Goal: Task Accomplishment & Management: Use online tool/utility

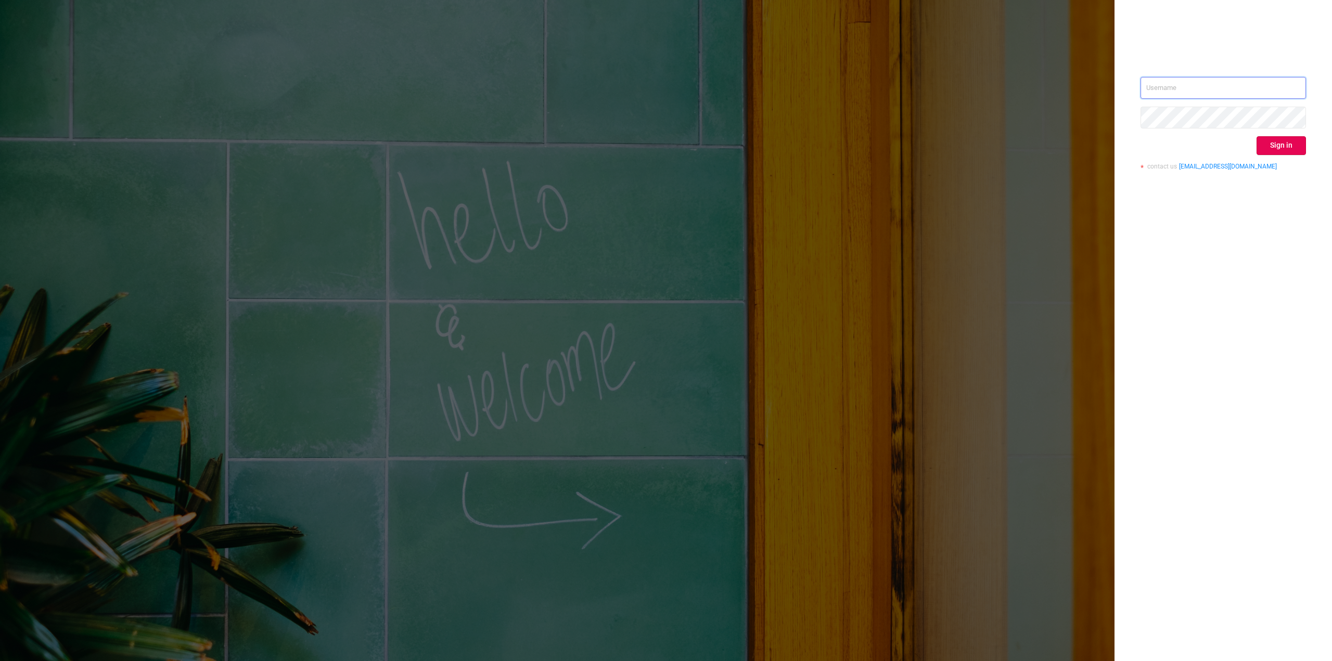
type input "[PERSON_NAME][EMAIL_ADDRESS][PERSON_NAME][DOMAIN_NAME]"
click at [1282, 147] on button "Sign in" at bounding box center [1281, 145] width 49 height 19
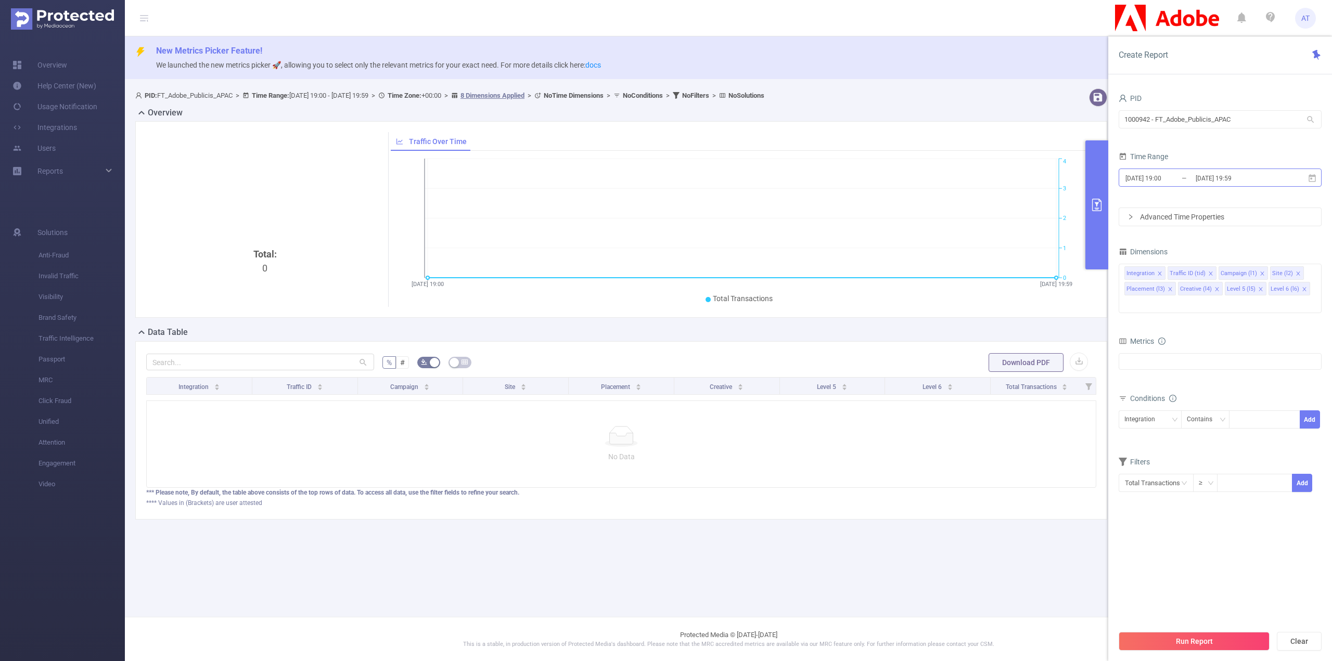
click at [1200, 181] on input "[DATE] 19:59" at bounding box center [1237, 178] width 84 height 14
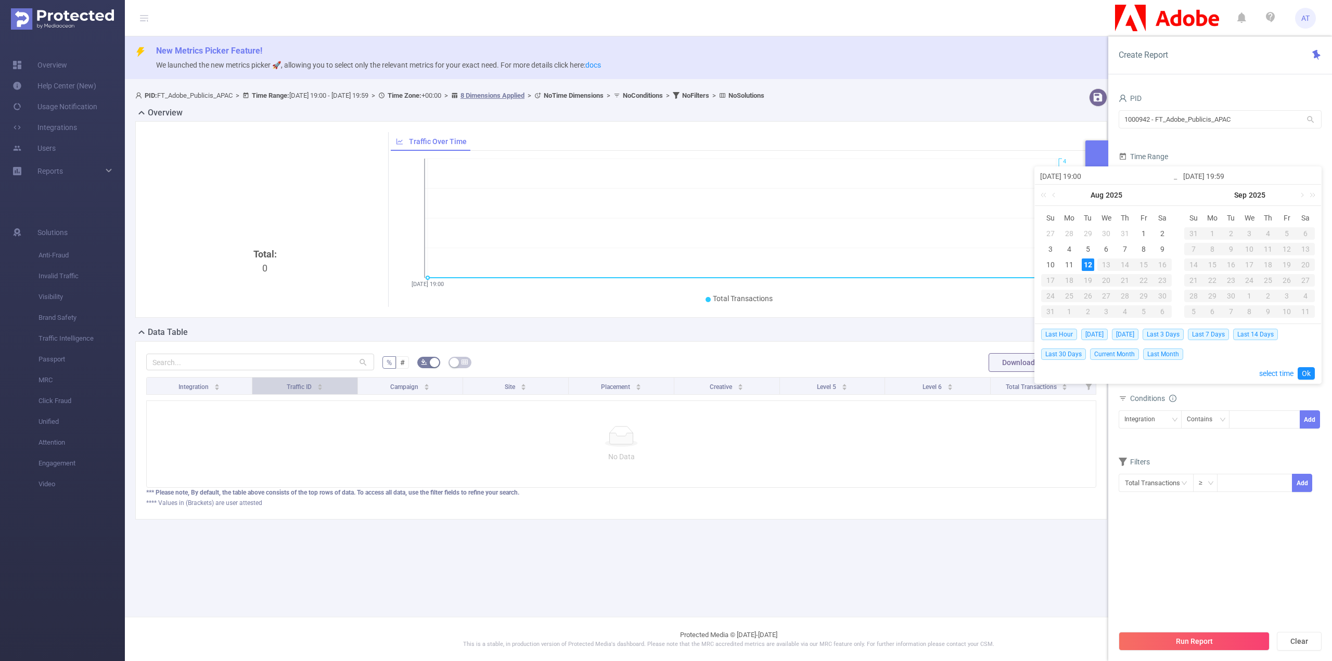
click at [287, 385] on div "Traffic ID" at bounding box center [305, 386] width 36 height 10
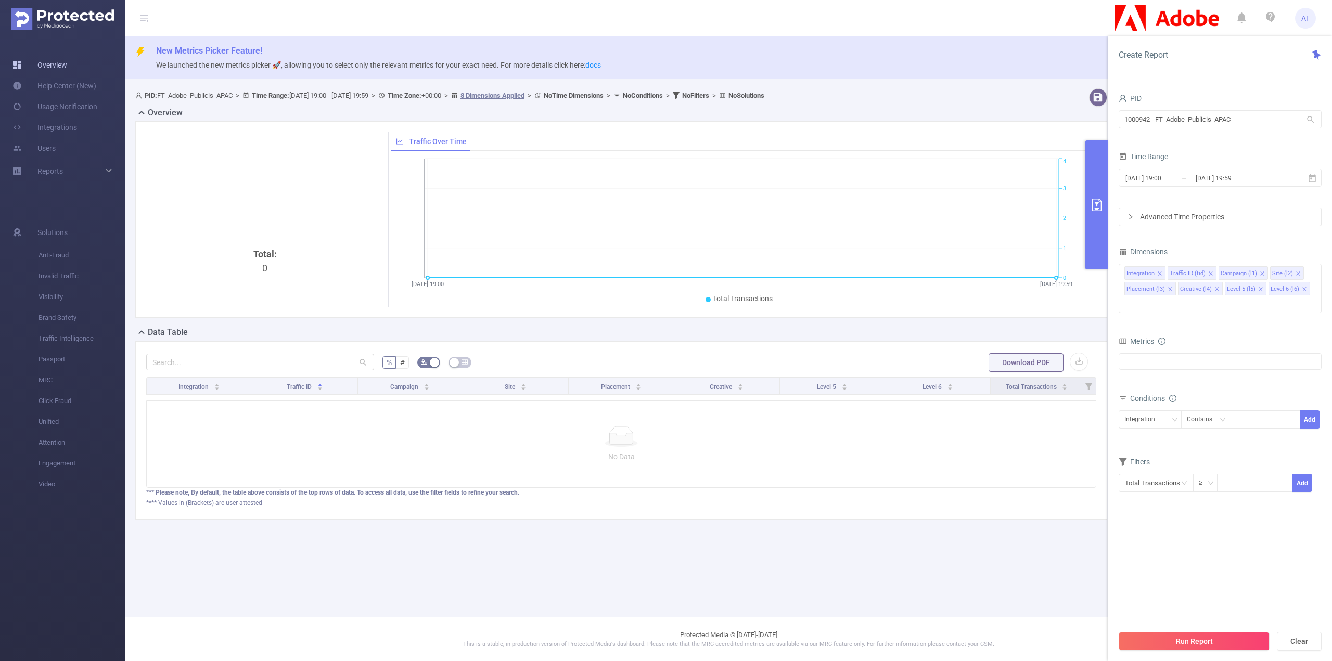
click at [67, 66] on link "Overview" at bounding box center [39, 65] width 55 height 21
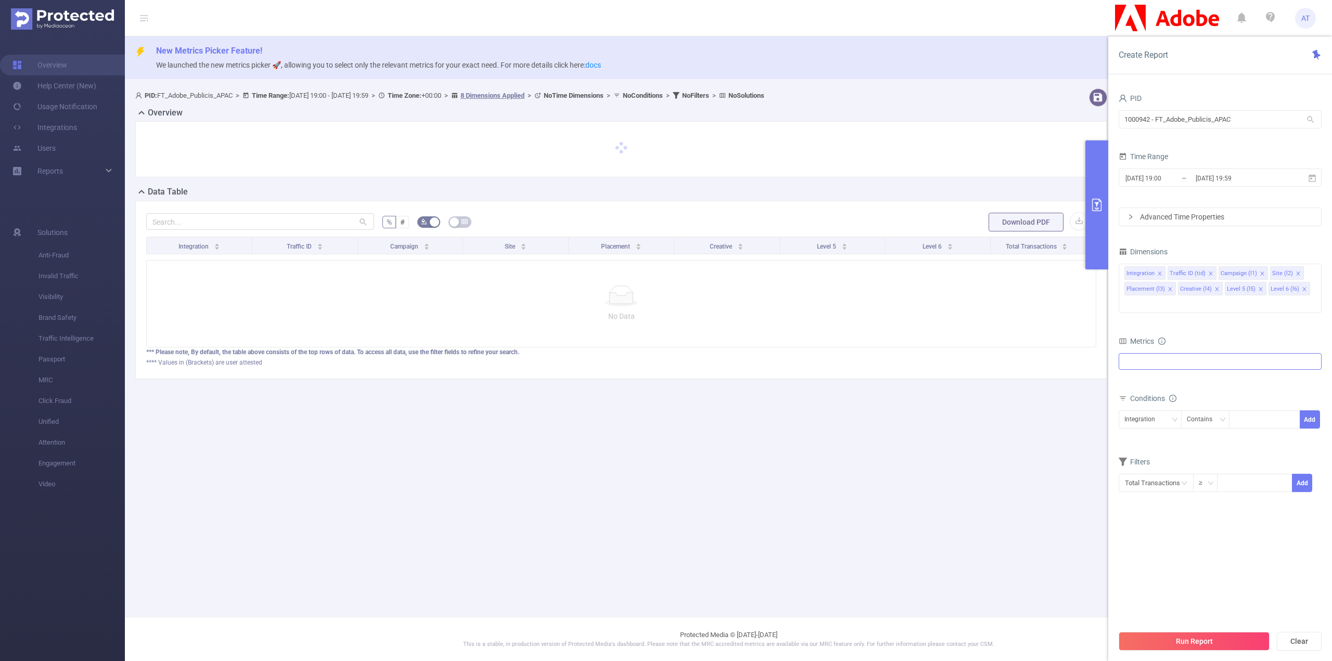
click at [1194, 353] on div at bounding box center [1220, 361] width 203 height 17
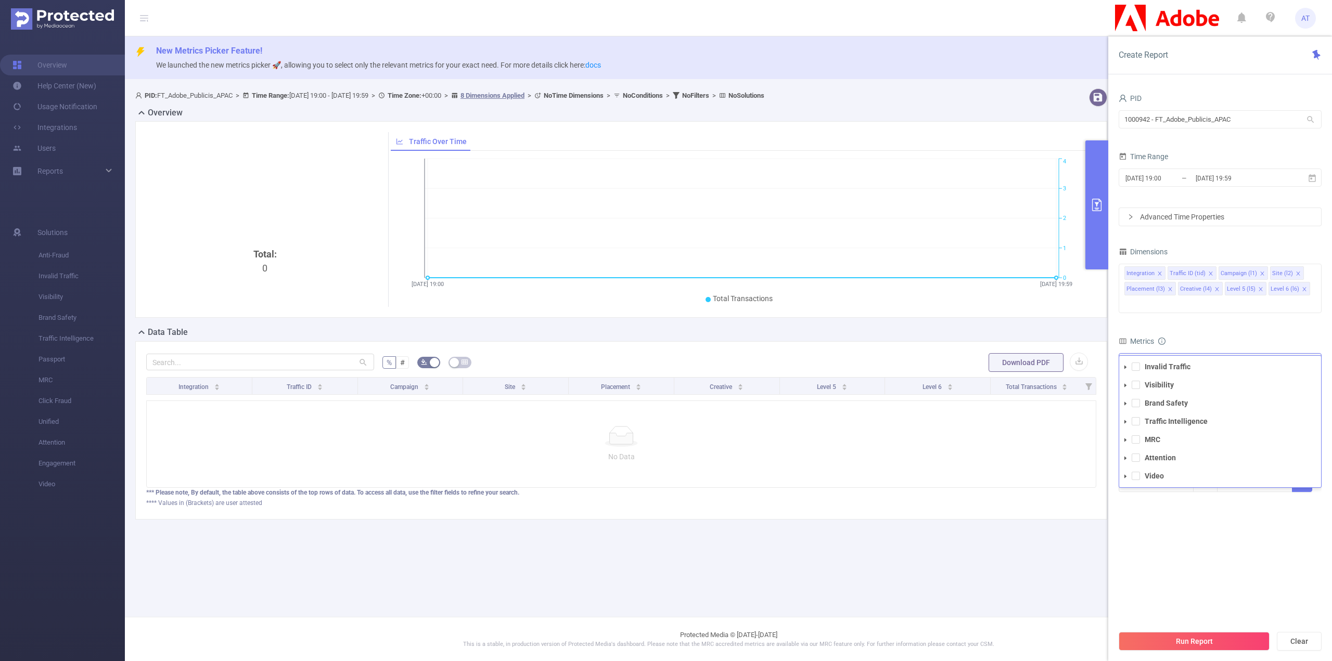
click at [1140, 360] on li "Invalid Traffic" at bounding box center [1220, 367] width 202 height 14
click at [1139, 363] on span at bounding box center [1136, 367] width 8 height 8
click at [1139, 381] on span at bounding box center [1136, 385] width 8 height 8
click at [1138, 399] on span at bounding box center [1136, 403] width 8 height 8
click at [1208, 597] on section "PID 1000942 - FT_Adobe_Publicis_APAC 1000942 - FT_Adobe_Publicis_APAC Time Rang…" at bounding box center [1220, 358] width 203 height 534
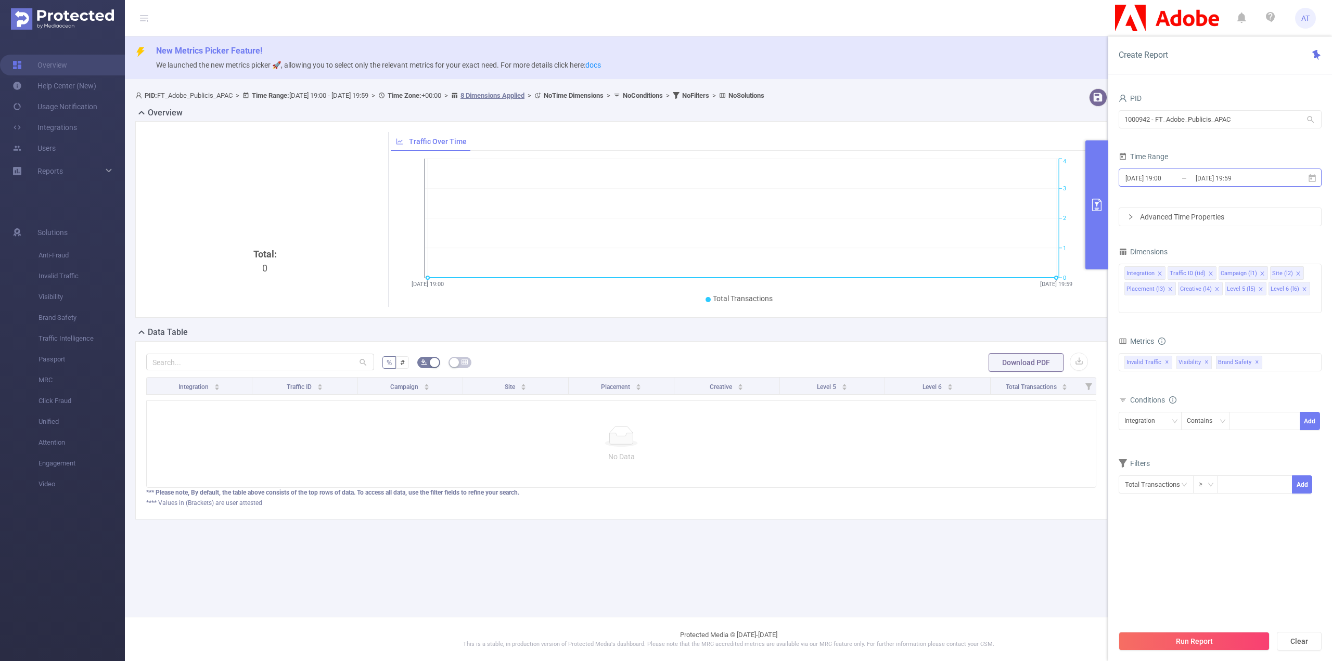
click at [1215, 180] on input "[DATE] 19:59" at bounding box center [1237, 178] width 84 height 14
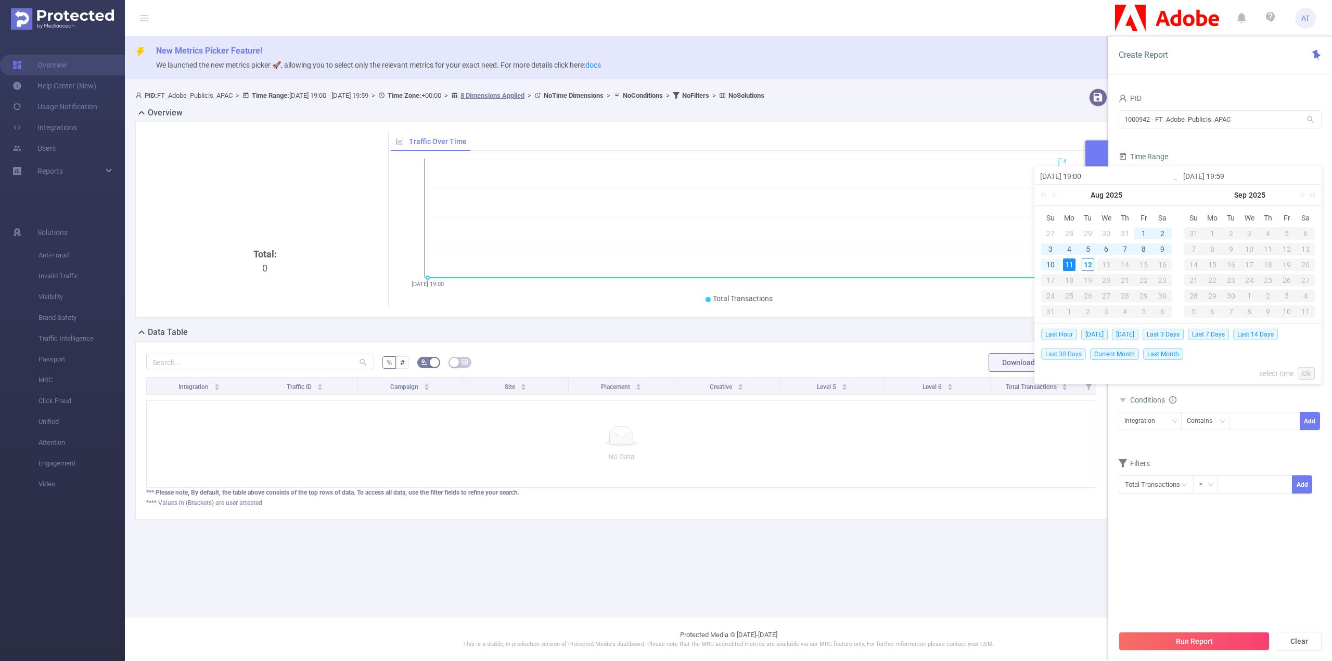
click at [1066, 354] on span "Last 30 Days" at bounding box center [1063, 354] width 45 height 11
type input "[DATE] 00:00"
type input "[DATE] 23:59"
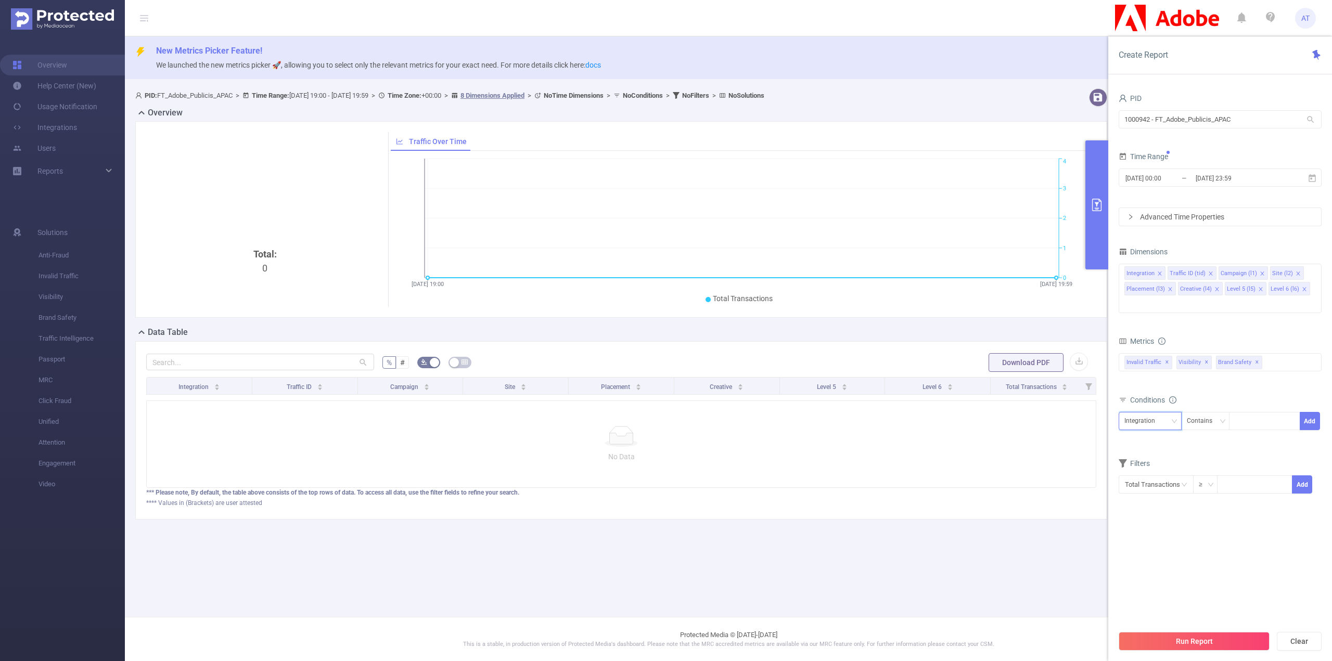
click at [1157, 413] on div "Integration" at bounding box center [1144, 421] width 38 height 17
click at [1302, 287] on icon "icon: close" at bounding box center [1304, 289] width 5 height 5
click at [1258, 290] on icon "icon: close" at bounding box center [1260, 289] width 5 height 5
click at [1262, 292] on div "Integration Traffic ID (tid) Campaign (l1) Site (l2) Placement (l3) Creative (l…" at bounding box center [1220, 281] width 203 height 34
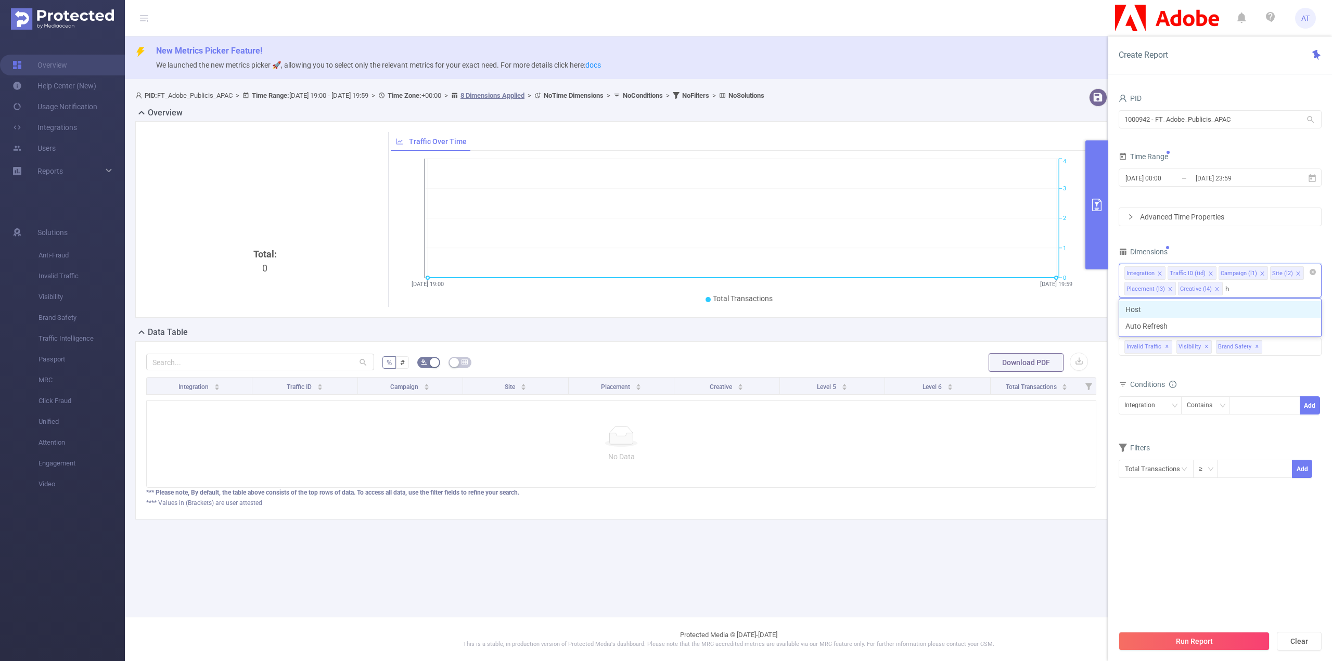
type input "ho"
click at [1198, 307] on li "Host" at bounding box center [1220, 309] width 202 height 17
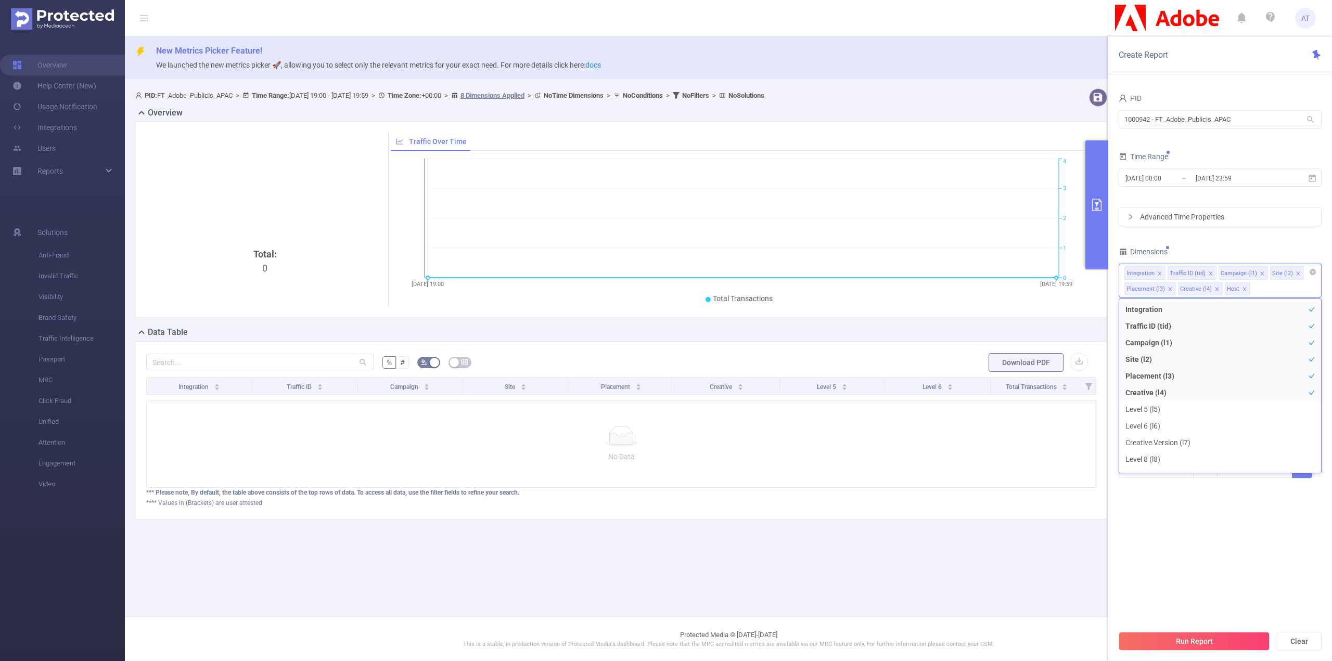
click at [1215, 287] on icon "icon: close" at bounding box center [1217, 289] width 5 height 5
click at [1168, 288] on icon "icon: close" at bounding box center [1170, 289] width 4 height 4
click at [1296, 271] on icon "icon: close" at bounding box center [1298, 273] width 5 height 5
click at [1260, 271] on icon "icon: close" at bounding box center [1262, 273] width 5 height 5
click at [1209, 274] on icon "icon: close" at bounding box center [1210, 273] width 5 height 5
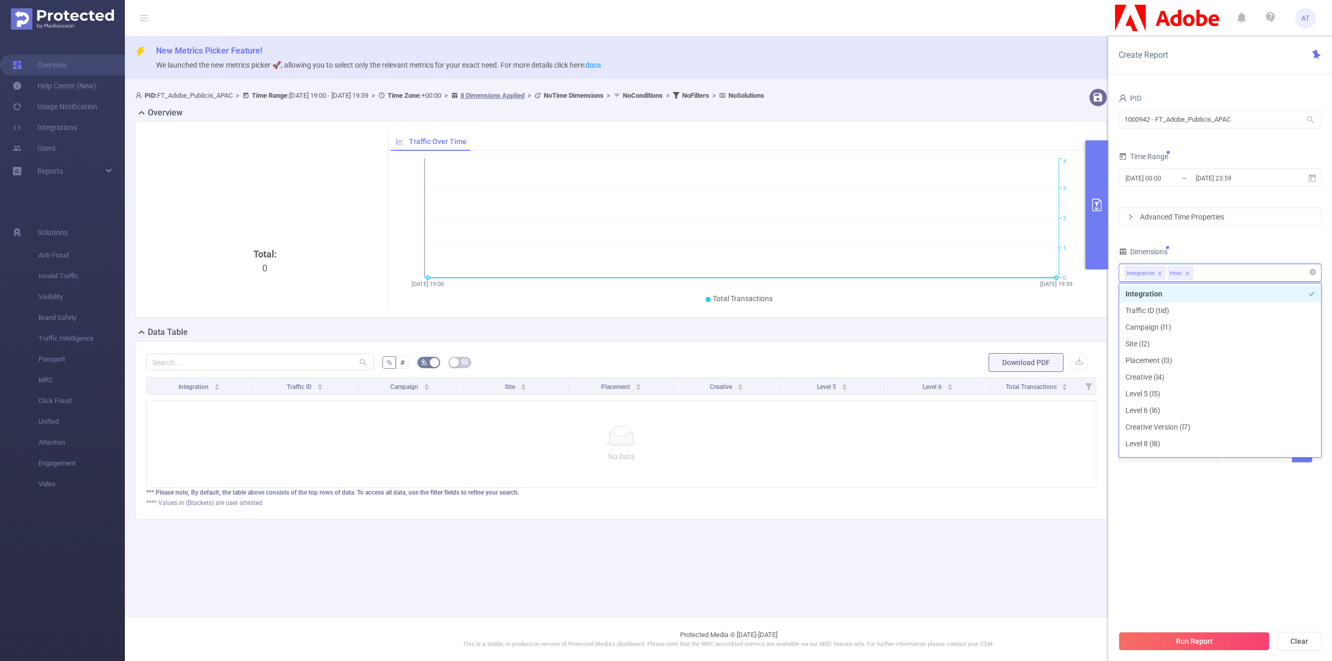
click at [1158, 272] on icon "icon: close" at bounding box center [1160, 274] width 4 height 4
click at [1160, 322] on li "Host" at bounding box center [1220, 319] width 202 height 17
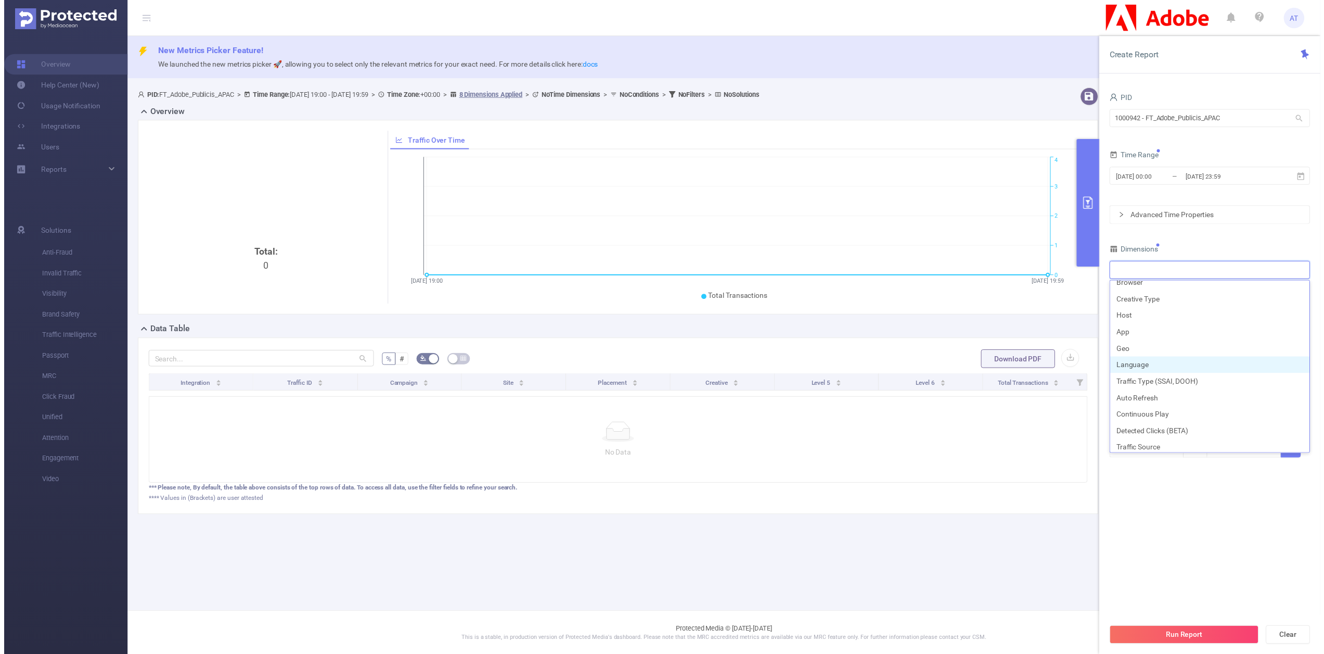
scroll to position [211, 0]
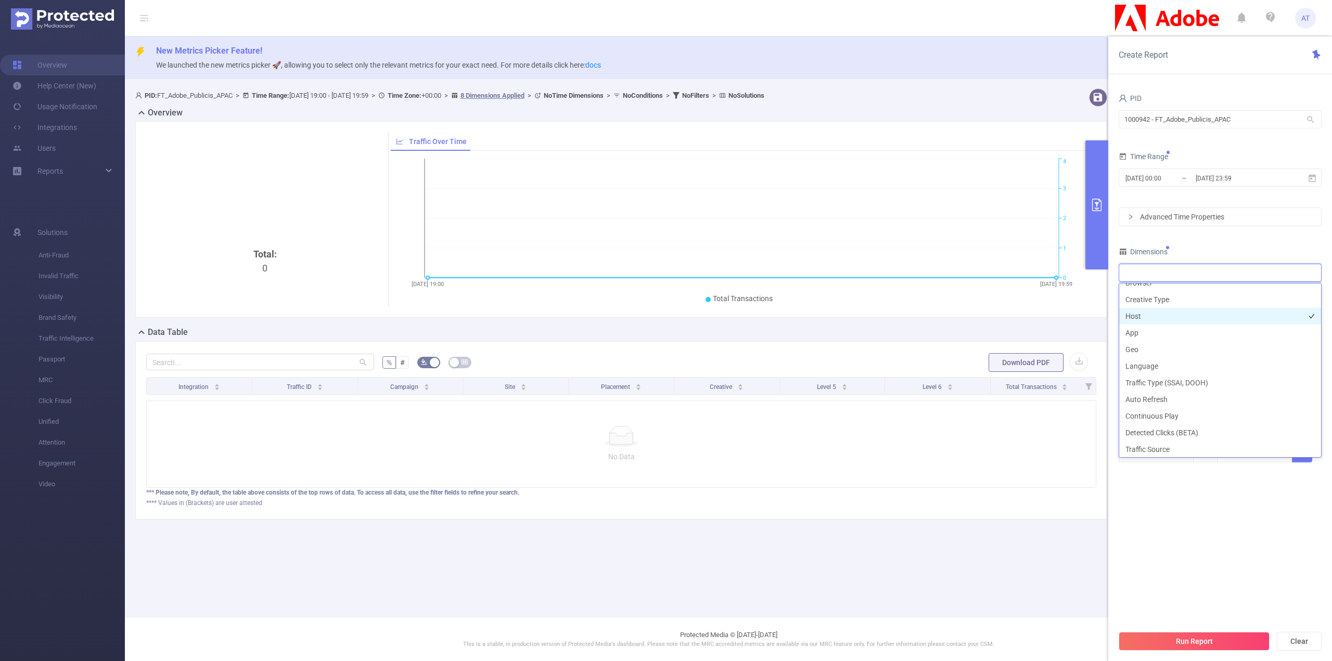
click at [1152, 316] on li "Host" at bounding box center [1220, 316] width 202 height 17
click at [1166, 496] on section "PID 1000942 - FT_Adobe_Publicis_APAC 1000942 - FT_Adobe_Publicis_APAC Time Rang…" at bounding box center [1220, 358] width 203 height 534
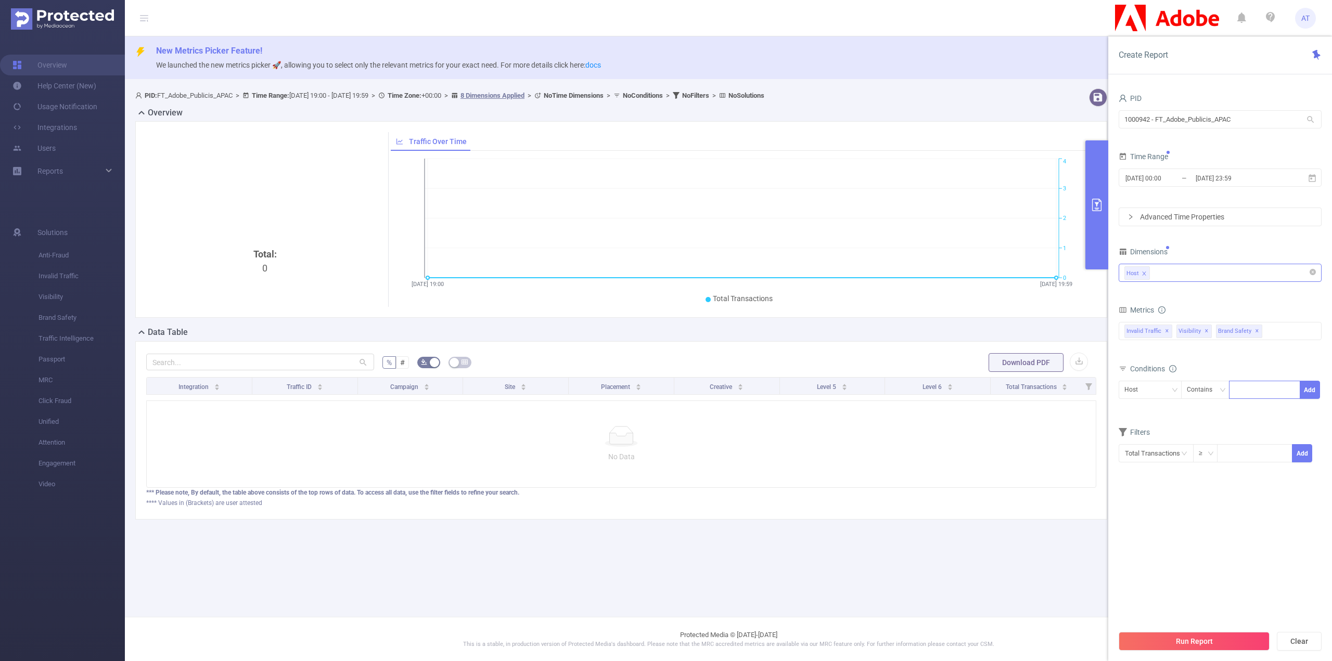
click at [1241, 386] on div at bounding box center [1265, 389] width 60 height 17
paste input "[DOMAIN_NAME] [DOMAIN_NAME] [DOMAIN_NAME] [DOMAIN_NAME]"
type input "[DOMAIN_NAME] [DOMAIN_NAME] [DOMAIN_NAME] [DOMAIN_NAME]"
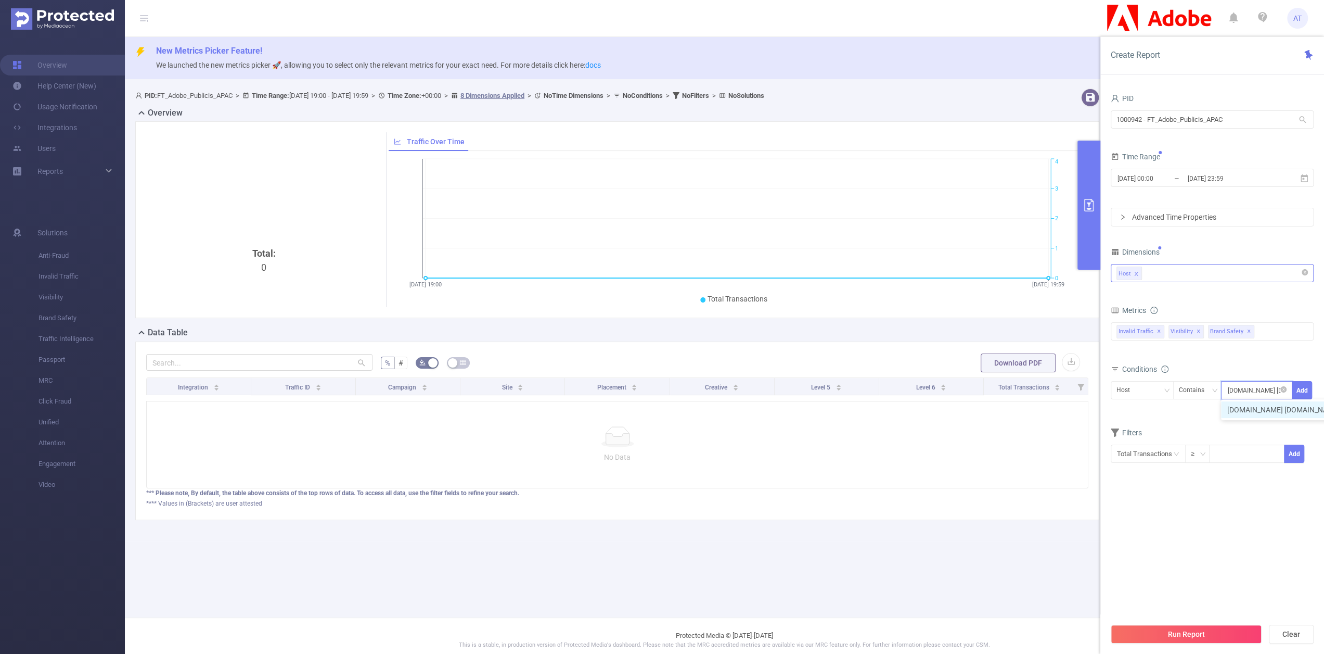
scroll to position [0, 122]
click at [1257, 416] on li "[DOMAIN_NAME] [DOMAIN_NAME] [DOMAIN_NAME] [DOMAIN_NAME]" at bounding box center [1346, 409] width 250 height 17
click at [1254, 389] on div "[DOMAIN_NAME] [DOMAIN_NAME] [DOMAIN_NAME] [DOMAIN_NAME]" at bounding box center [1254, 391] width 42 height 14
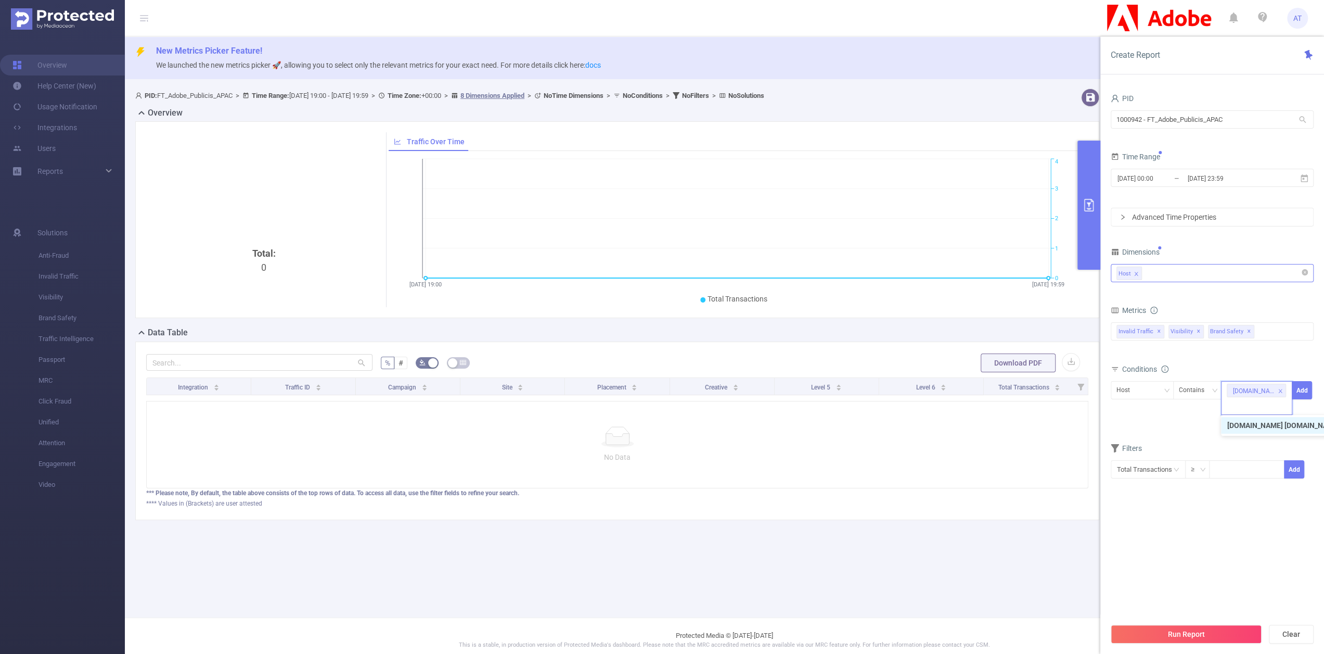
click at [1268, 419] on li "[DOMAIN_NAME] [DOMAIN_NAME] [DOMAIN_NAME] [DOMAIN_NAME]" at bounding box center [1346, 425] width 250 height 17
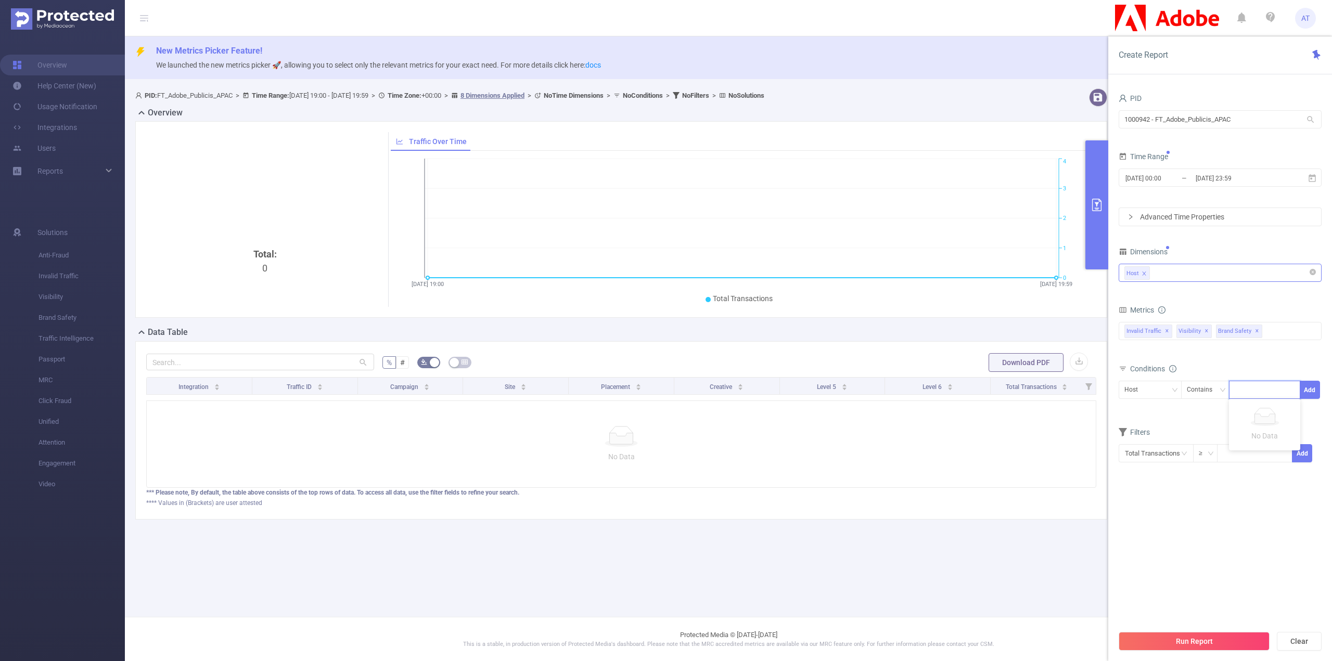
click at [1265, 393] on div at bounding box center [1265, 389] width 60 height 17
paste input "[DOMAIN_NAME] [DOMAIN_NAME] [DOMAIN_NAME] [DOMAIN_NAME]"
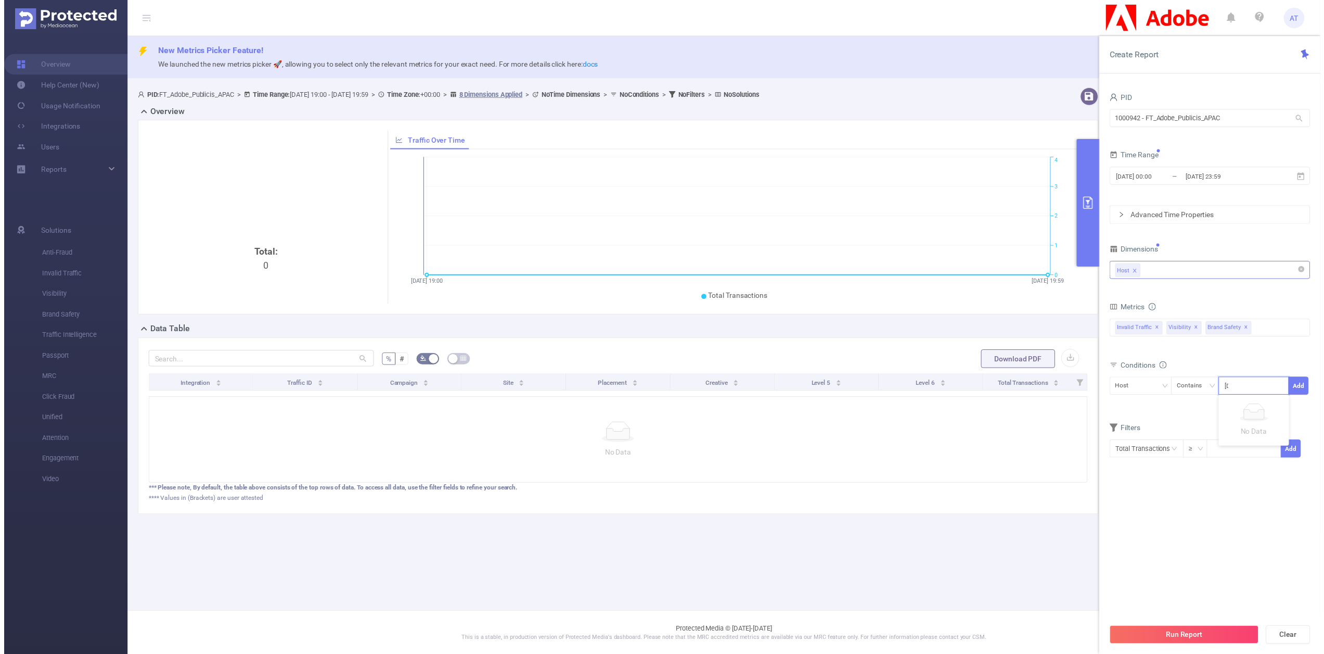
scroll to position [0, 122]
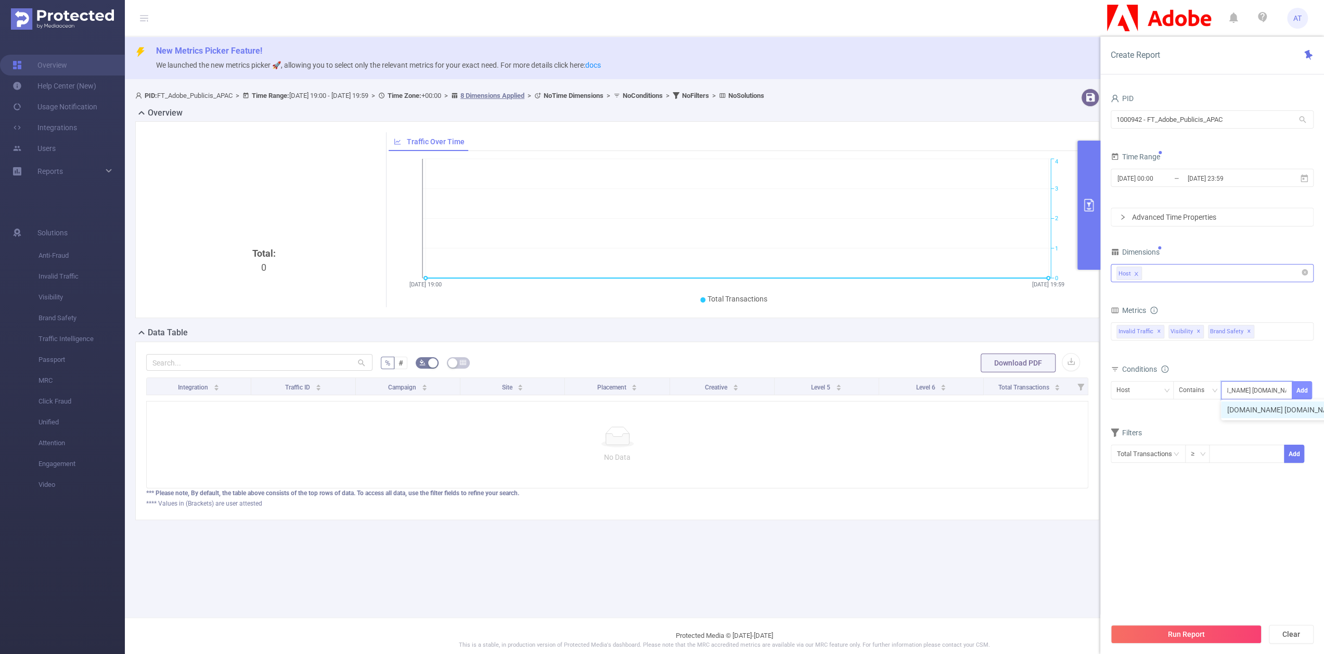
drag, startPoint x: 1244, startPoint y: 390, endPoint x: 1298, endPoint y: 388, distance: 53.6
click at [1298, 388] on span "Host Contains [DOMAIN_NAME] [DOMAIN_NAME] [DOMAIN_NAME] [DOMAIN_NAME] [DOMAIN_N…" at bounding box center [1212, 390] width 203 height 18
click at [1243, 394] on input "[DOMAIN_NAME] [DOMAIN_NAME] [DOMAIN_NAME] [DOMAIN_NAME]" at bounding box center [1257, 391] width 60 height 14
drag, startPoint x: 1229, startPoint y: 392, endPoint x: 1296, endPoint y: 389, distance: 67.7
click at [1296, 389] on span "Host Contains [DOMAIN_NAME] [DOMAIN_NAME] [DOMAIN_NAME] [DOMAIN_NAME] [DOMAIN_N…" at bounding box center [1212, 390] width 203 height 18
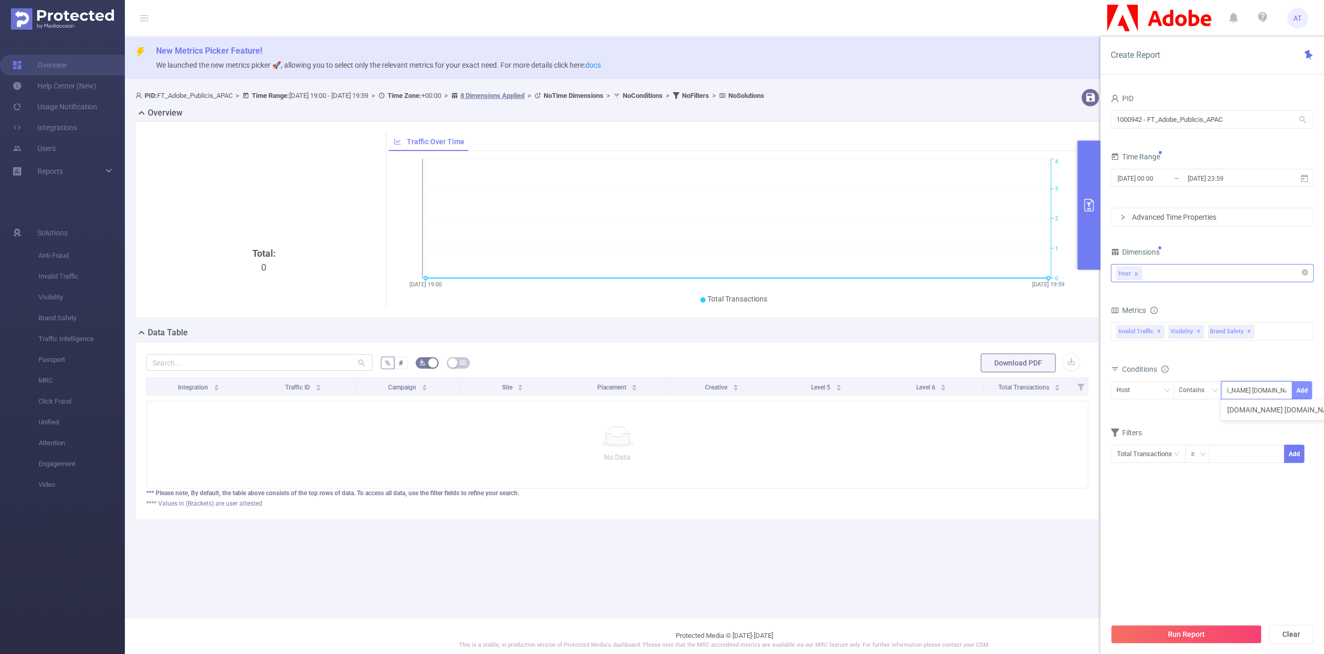
type input "[DOMAIN_NAME] [DOMAIN_NAME] [DOMAIN_NAME] [DOMAIN_NAME]"
click at [1304, 388] on button "Add" at bounding box center [1302, 390] width 20 height 18
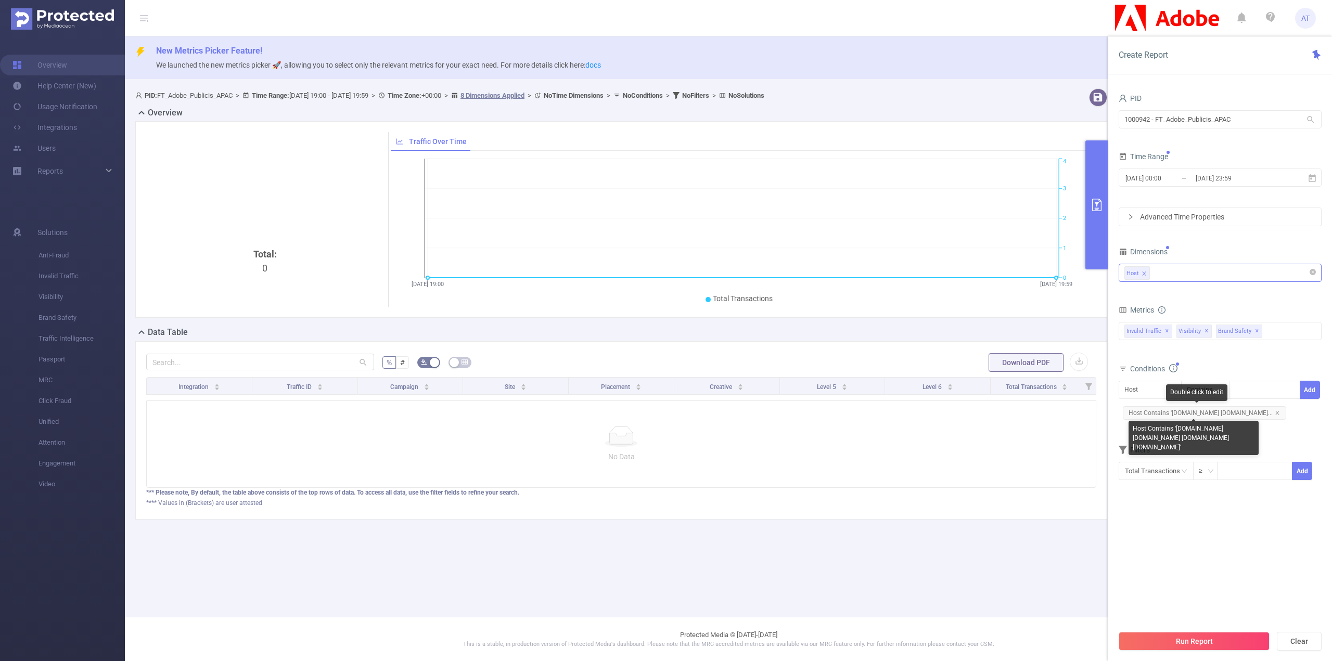
click at [1209, 412] on span "Host Contains '[DOMAIN_NAME] [DOMAIN_NAME]..." at bounding box center [1204, 413] width 163 height 14
click at [1215, 415] on span "Host Contains '[DOMAIN_NAME] [DOMAIN_NAME]..." at bounding box center [1204, 413] width 163 height 14
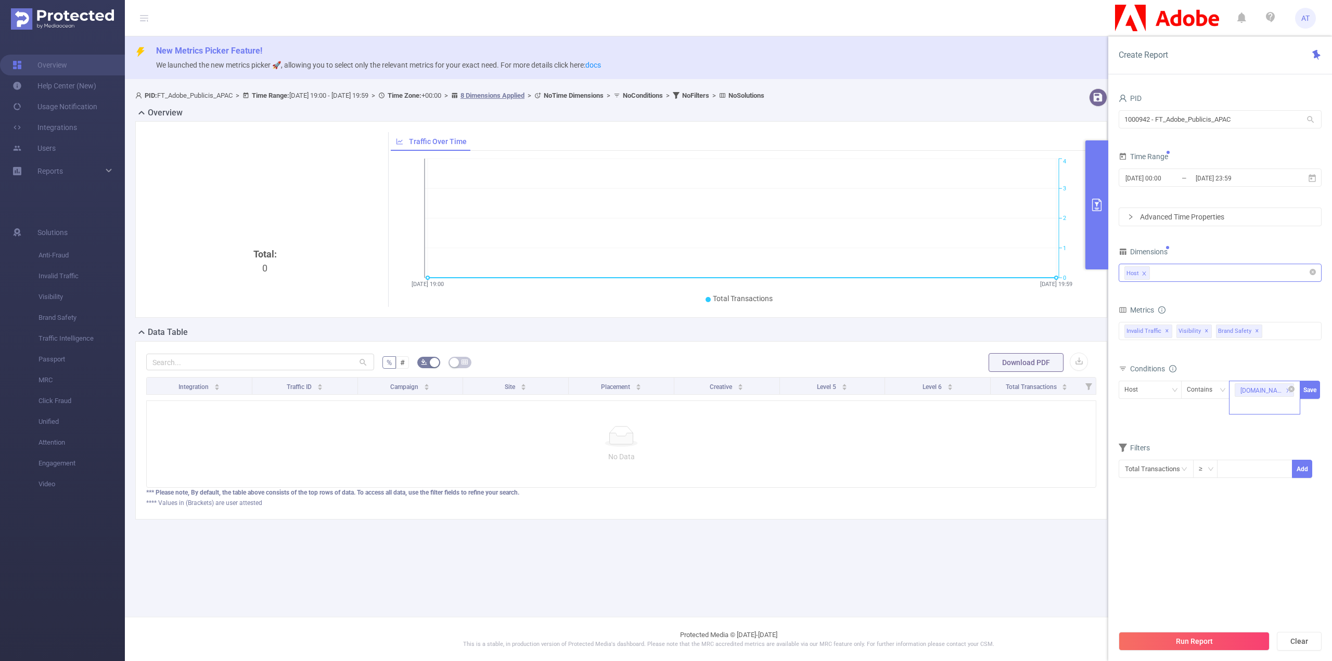
click at [1258, 392] on div "[DOMAIN_NAME] [DOMAIN_NAME] [DOMAIN_NAME] [DOMAIN_NAME]" at bounding box center [1262, 391] width 42 height 14
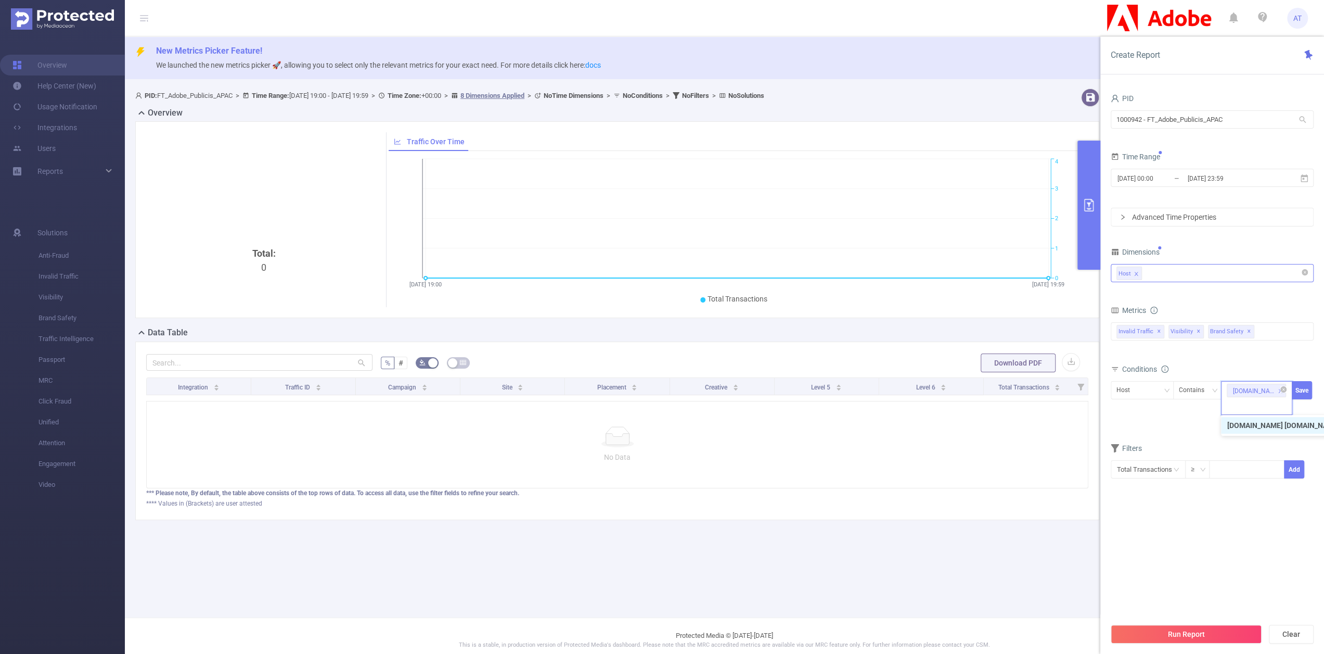
paste input "[DOMAIN_NAME] [DOMAIN_NAME] [DOMAIN_NAME] [DOMAIN_NAME]"
type input "[DOMAIN_NAME] [DOMAIN_NAME] [DOMAIN_NAME]"
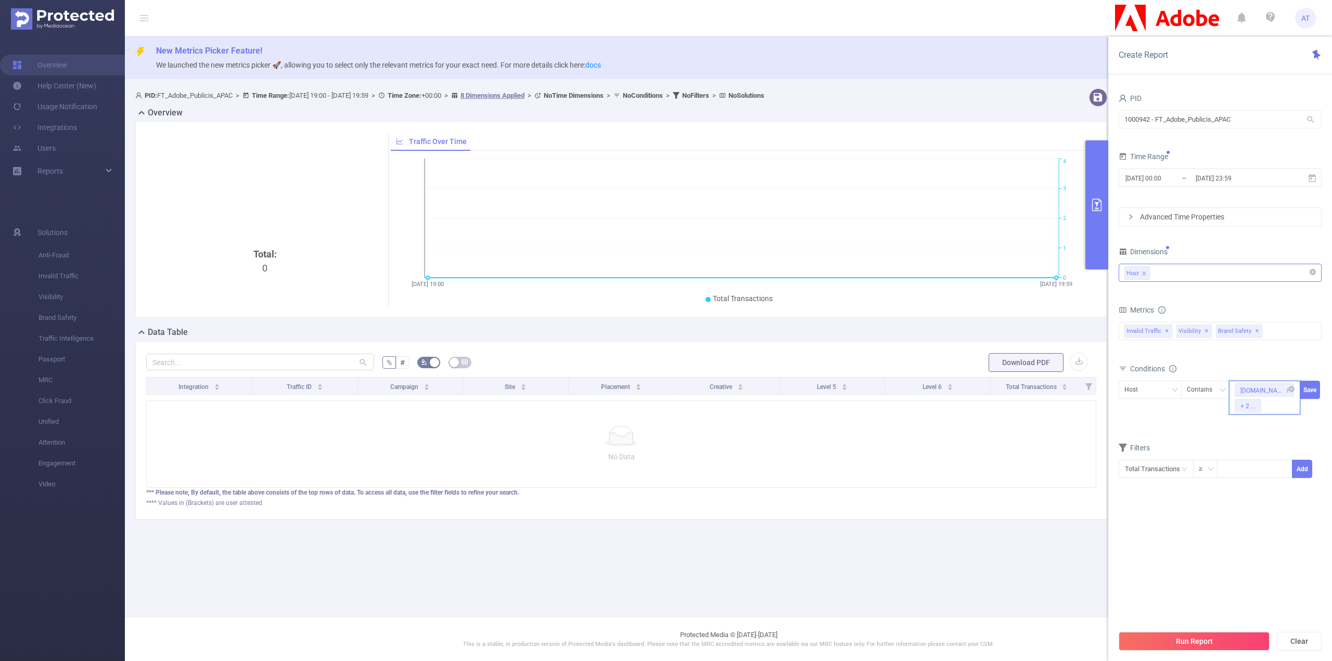
click at [1244, 404] on div "+ 2 ..." at bounding box center [1248, 407] width 15 height 14
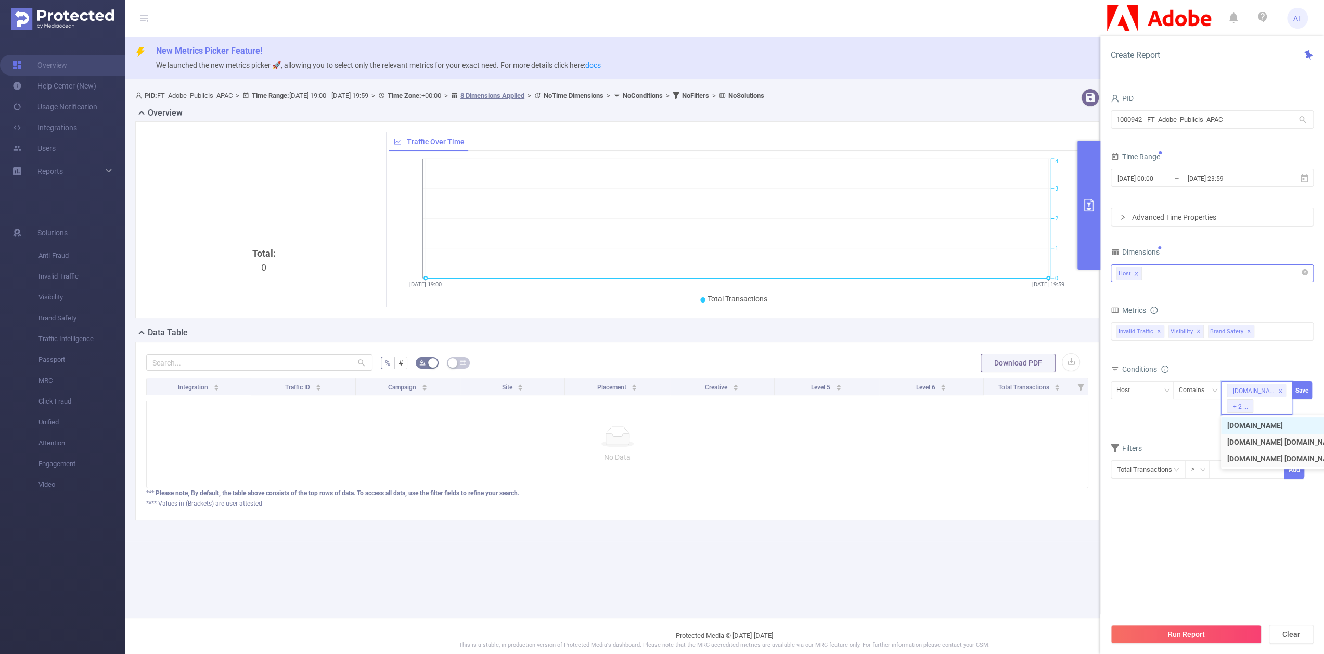
click at [1254, 422] on li "[DOMAIN_NAME]" at bounding box center [1346, 425] width 250 height 17
click at [1287, 385] on div "[DOMAIN_NAME] [DOMAIN_NAME] [DOMAIN_NAME] [DOMAIN_NAME] + 1 ..." at bounding box center [1256, 398] width 71 height 34
click at [1283, 388] on icon "icon: close-circle" at bounding box center [1284, 389] width 6 height 6
click at [1283, 388] on div "[DOMAIN_NAME] [DOMAIN_NAME] [DOMAIN_NAME] [DOMAIN_NAME] + 1 ..." at bounding box center [1257, 389] width 60 height 17
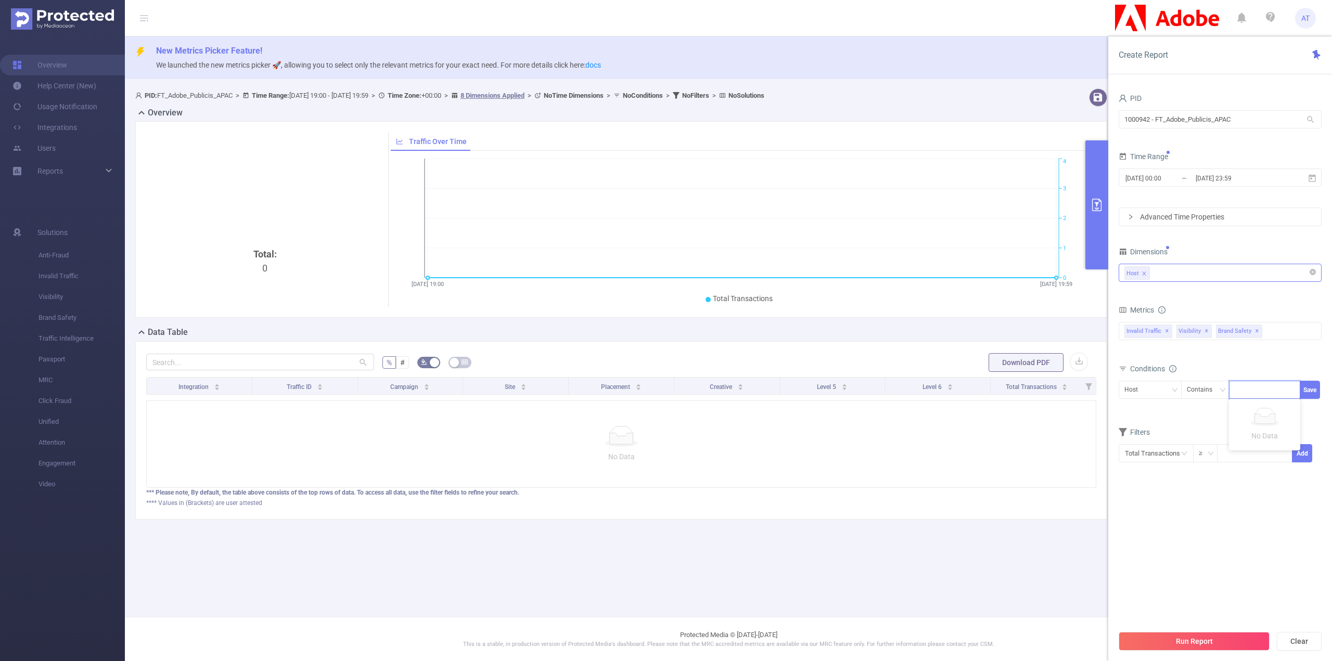
click at [1283, 388] on div at bounding box center [1265, 389] width 60 height 17
paste input "[DOMAIN_NAME] [DOMAIN_NAME] [DOMAIN_NAME] [DOMAIN_NAME]"
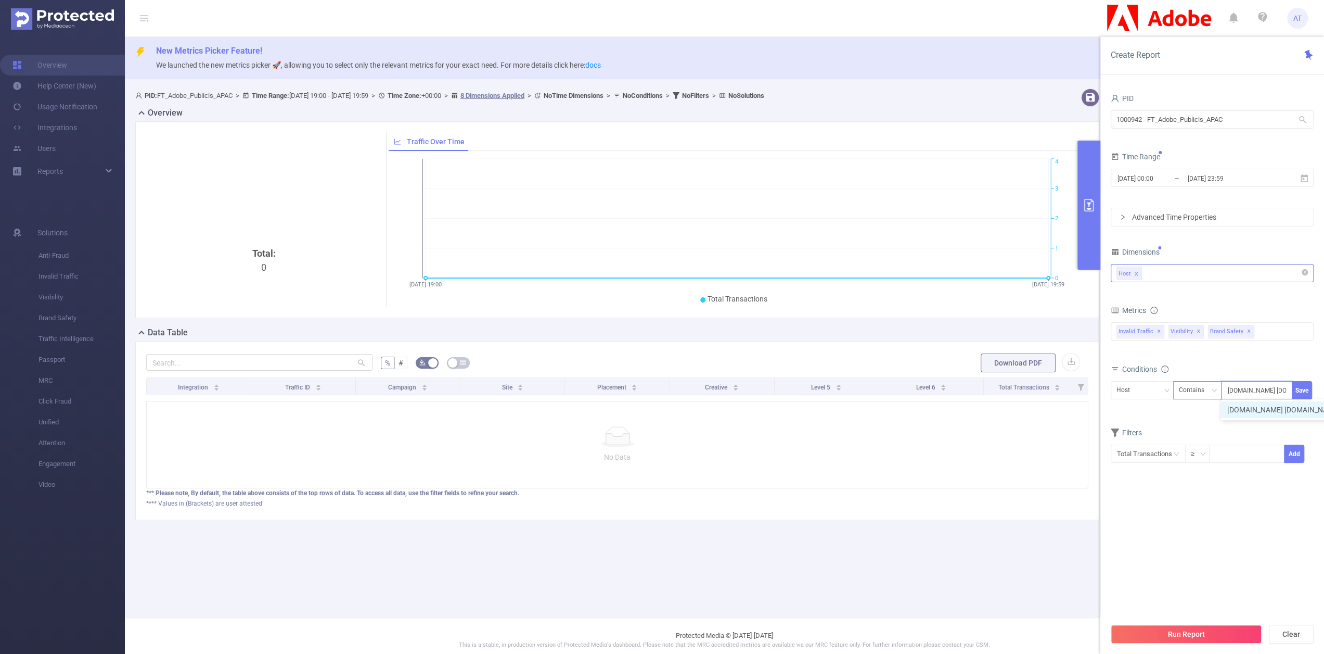
drag, startPoint x: 1240, startPoint y: 392, endPoint x: 1191, endPoint y: 395, distance: 48.5
click at [1191, 395] on span "Host Contains [DOMAIN_NAME] [DOMAIN_NAME] [DOMAIN_NAME] [DOMAIN_NAME] [DOMAIN_N…" at bounding box center [1212, 390] width 203 height 18
type input "[DOMAIN_NAME]"
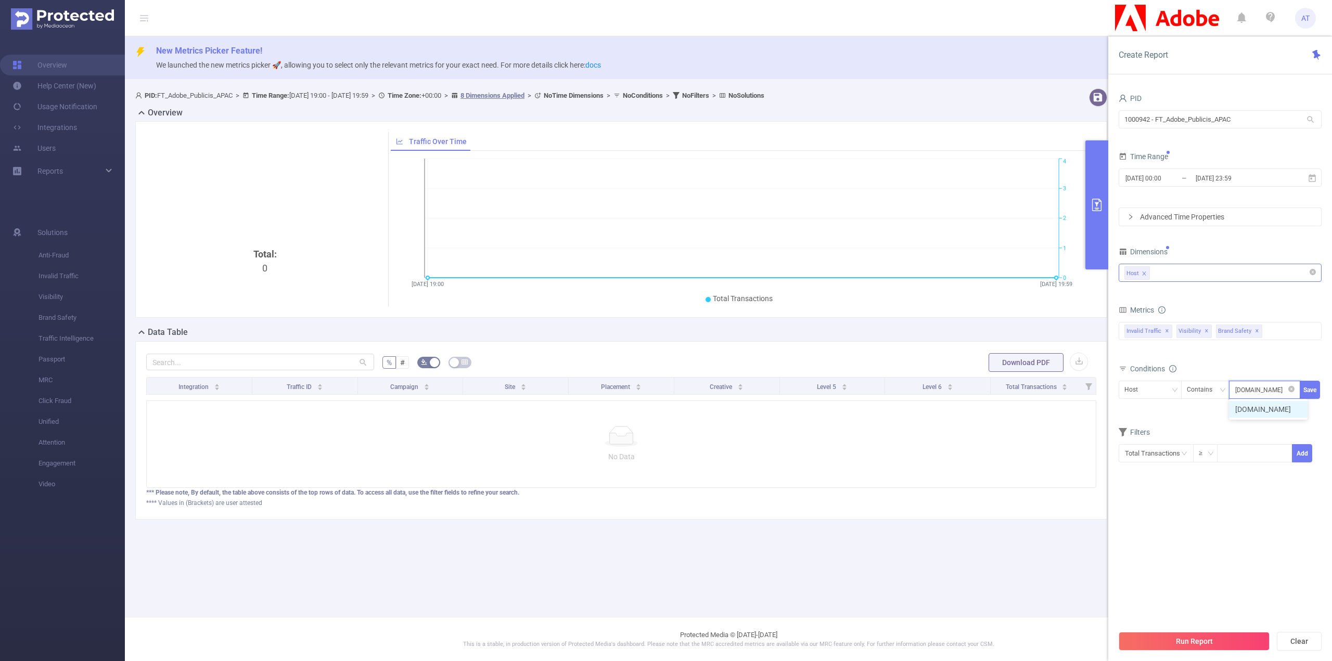
click at [1271, 407] on li "[DOMAIN_NAME]" at bounding box center [1268, 409] width 79 height 17
paste input "[DOMAIN_NAME] [DOMAIN_NAME] [DOMAIN_NAME]"
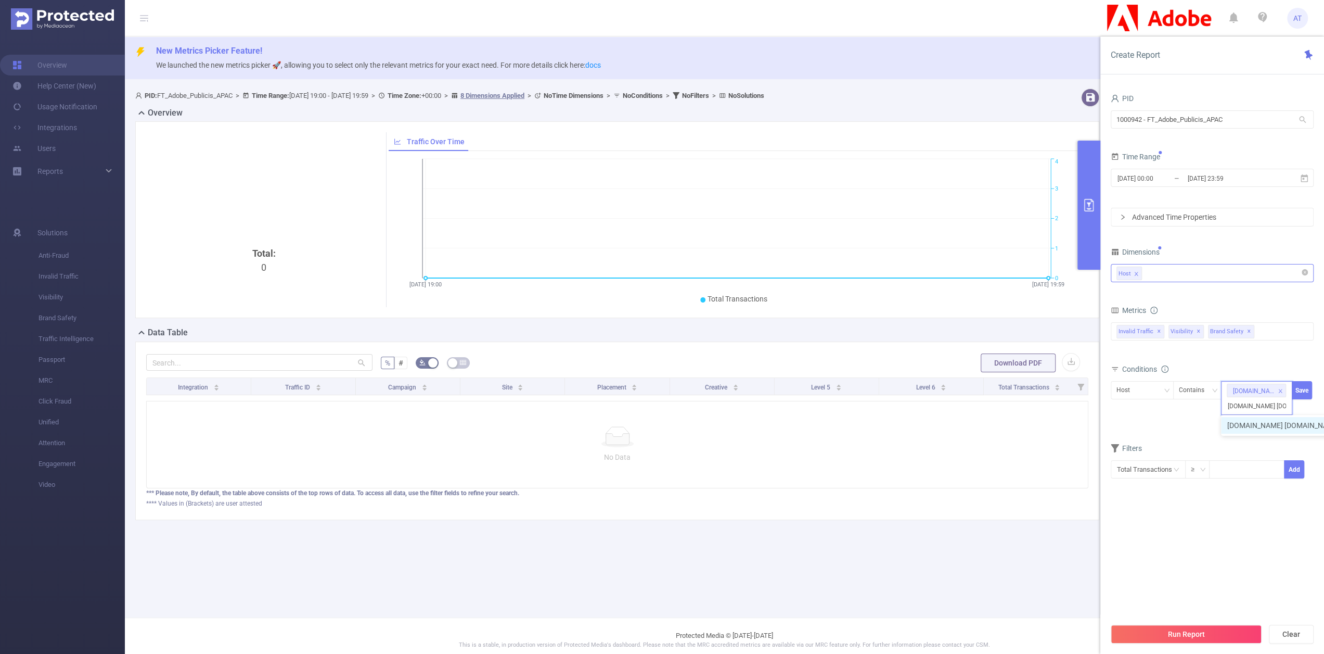
drag, startPoint x: 1231, startPoint y: 402, endPoint x: 1194, endPoint y: 402, distance: 36.4
click at [1194, 402] on span "Host Contains [DOMAIN_NAME] [DOMAIN_NAME] [DOMAIN_NAME] [DOMAIN_NAME] [DOMAIN_N…" at bounding box center [1212, 398] width 203 height 34
type input "[DOMAIN_NAME]"
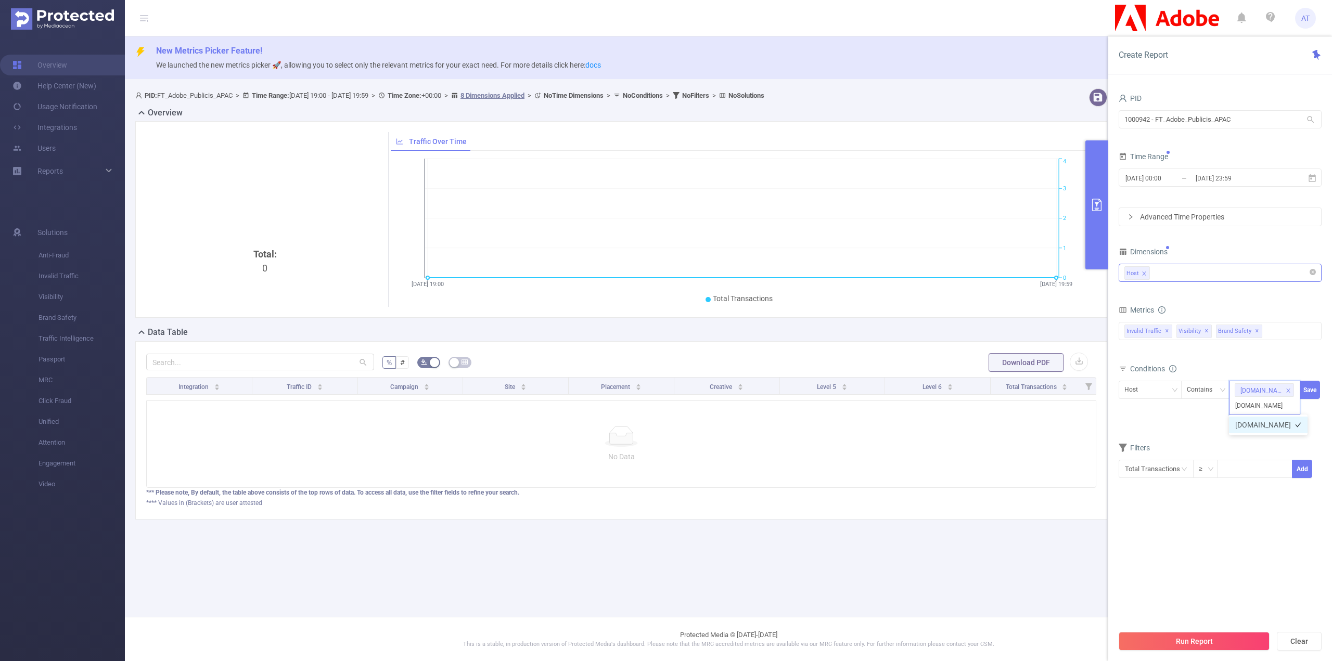
click at [1280, 419] on li "[DOMAIN_NAME]" at bounding box center [1268, 425] width 79 height 17
paste input "[DOMAIN_NAME] [DOMAIN_NAME]"
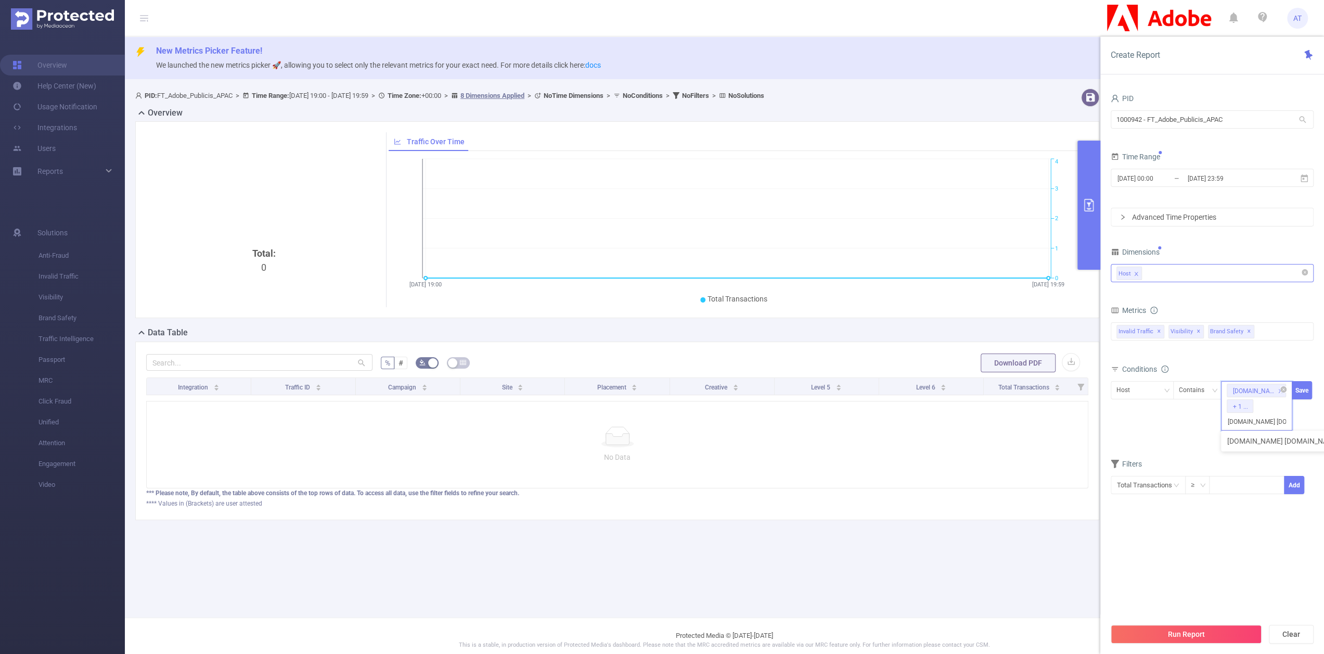
drag, startPoint x: 1243, startPoint y: 421, endPoint x: 1234, endPoint y: 424, distance: 9.4
click at [1197, 423] on span "Host Contains [DOMAIN_NAME] + 1 ... [DOMAIN_NAME] [DOMAIN_NAME] [DOMAIN_NAME] […" at bounding box center [1212, 405] width 203 height 49
type input "[DOMAIN_NAME]"
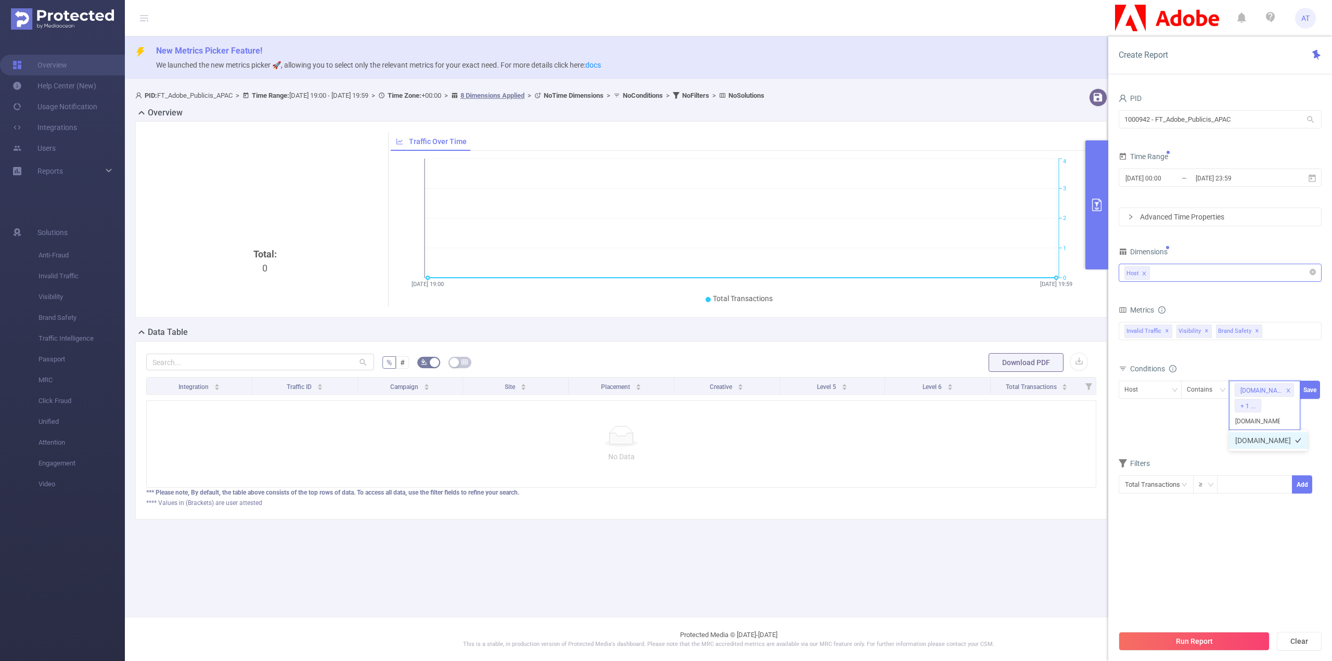
click at [1260, 443] on li "[DOMAIN_NAME]" at bounding box center [1268, 440] width 79 height 17
click at [1273, 407] on div "[DOMAIN_NAME] + 2 ..." at bounding box center [1264, 398] width 71 height 34
paste input "[DOMAIN_NAME]"
type input "[DOMAIN_NAME]"
click at [1263, 439] on li "[DOMAIN_NAME]" at bounding box center [1268, 440] width 79 height 17
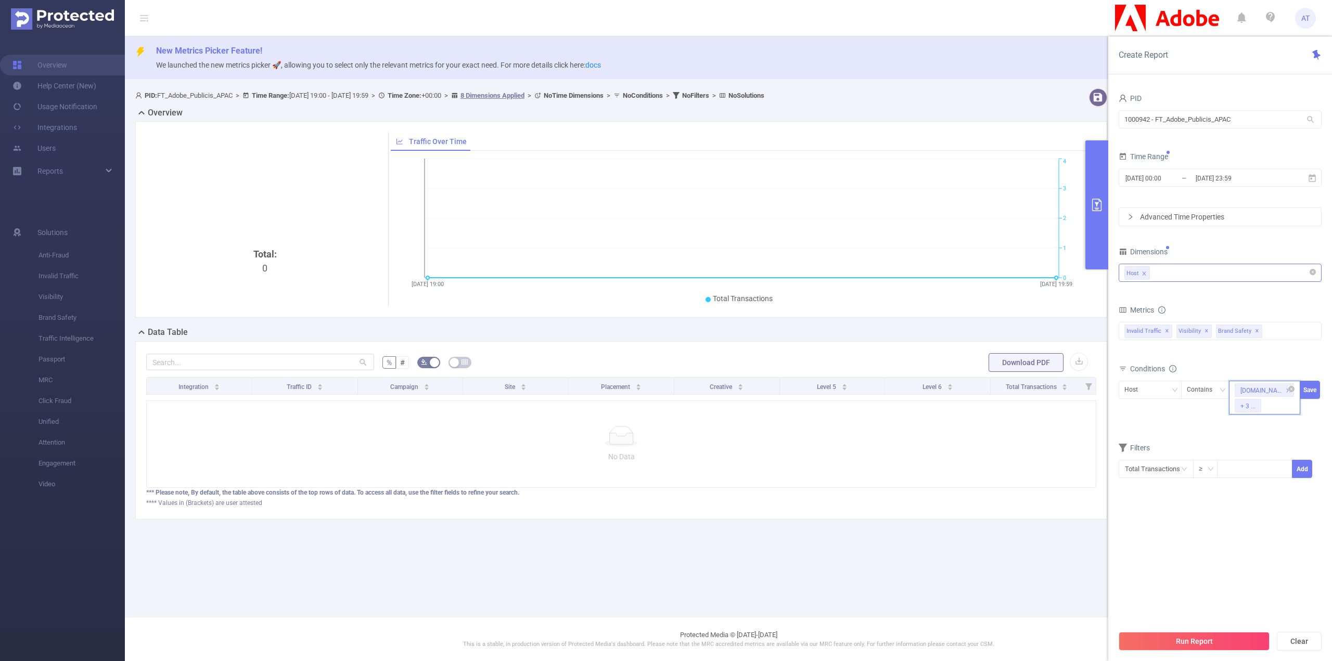
click at [1274, 406] on div "[DOMAIN_NAME] + 3 ..." at bounding box center [1264, 398] width 71 height 34
paste input "[DOMAIN_NAME]"
type input "[DOMAIN_NAME]"
click at [1267, 438] on li "[DOMAIN_NAME]" at bounding box center [1268, 440] width 79 height 17
paste input "[DOMAIN_NAME]"
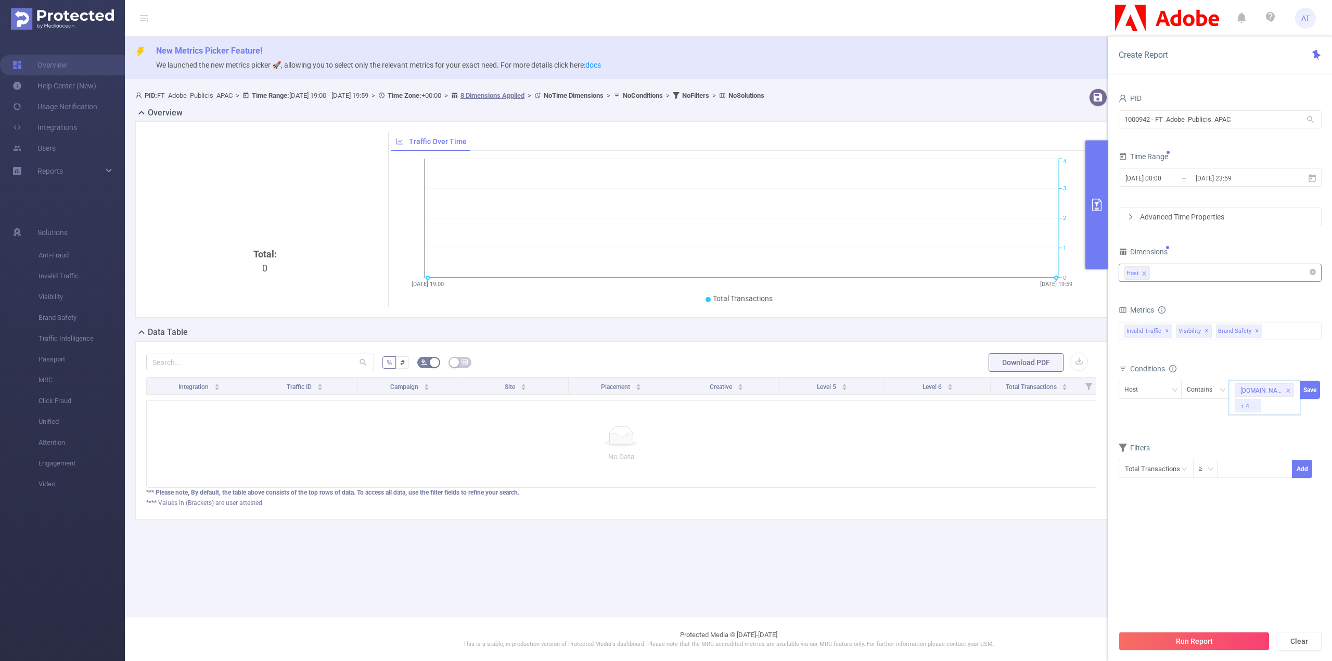
type input "[DOMAIN_NAME]"
click at [1277, 441] on li "[DOMAIN_NAME]" at bounding box center [1268, 440] width 79 height 17
paste input "[DOMAIN_NAME]"
type input "[DOMAIN_NAME]"
click at [1267, 437] on li "[DOMAIN_NAME]" at bounding box center [1268, 440] width 79 height 17
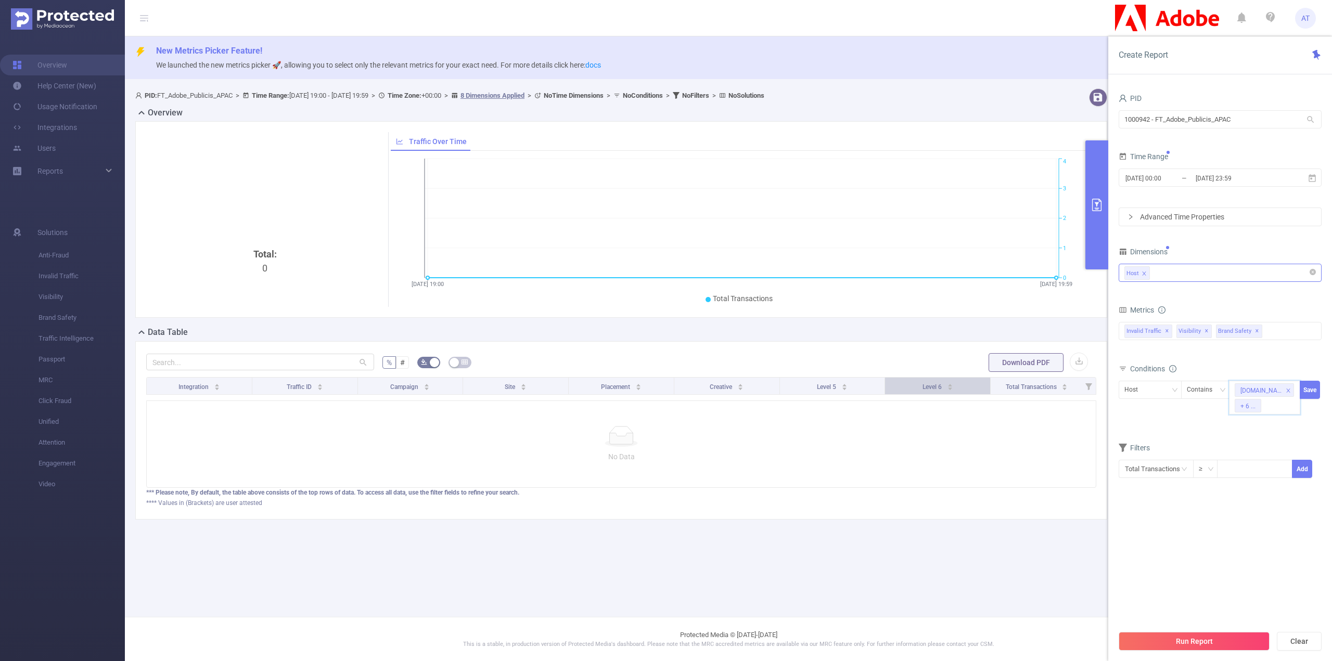
paste input "[DOMAIN_NAME]"
type input "[DOMAIN_NAME]"
click at [1246, 448] on li "[DOMAIN_NAME]" at bounding box center [1268, 440] width 79 height 17
paste input "[DOMAIN_NAME]"
type input "[DOMAIN_NAME]"
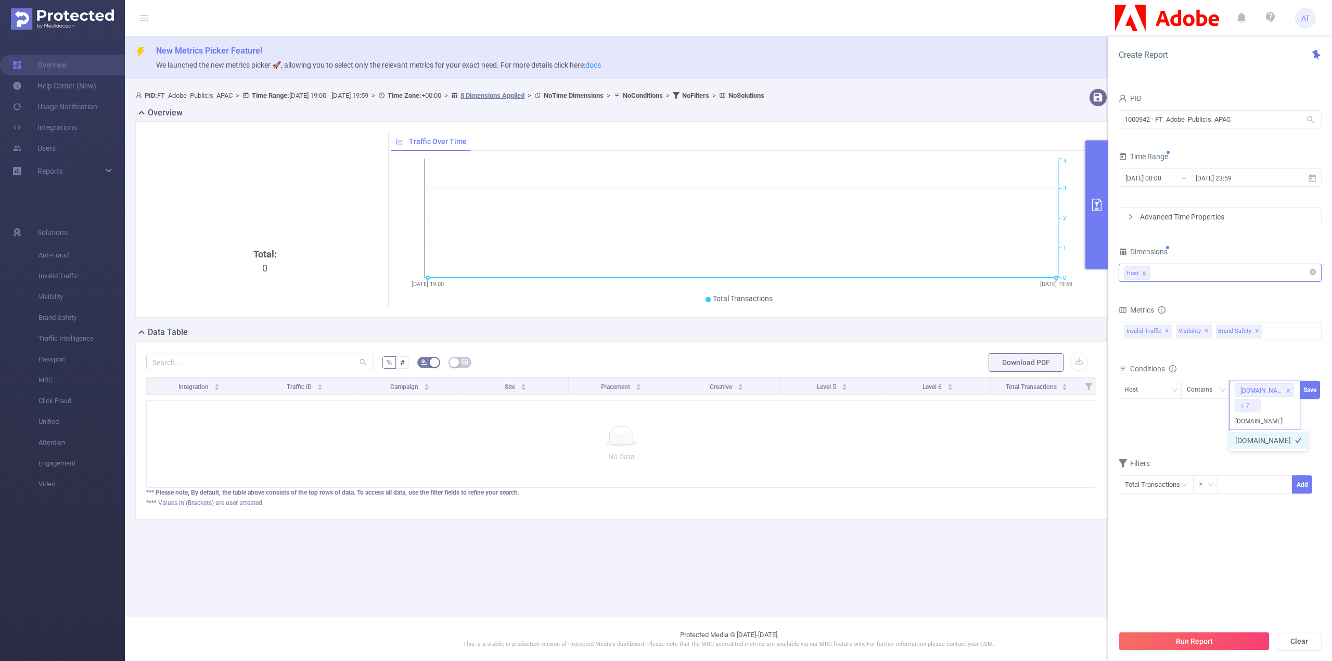
click at [1263, 441] on li "[DOMAIN_NAME]" at bounding box center [1268, 440] width 79 height 17
paste input "[DOMAIN_NAME]"
type input "[DOMAIN_NAME]"
click at [1275, 442] on li "[DOMAIN_NAME]" at bounding box center [1268, 440] width 79 height 17
paste input "[DOMAIN_NAME]"
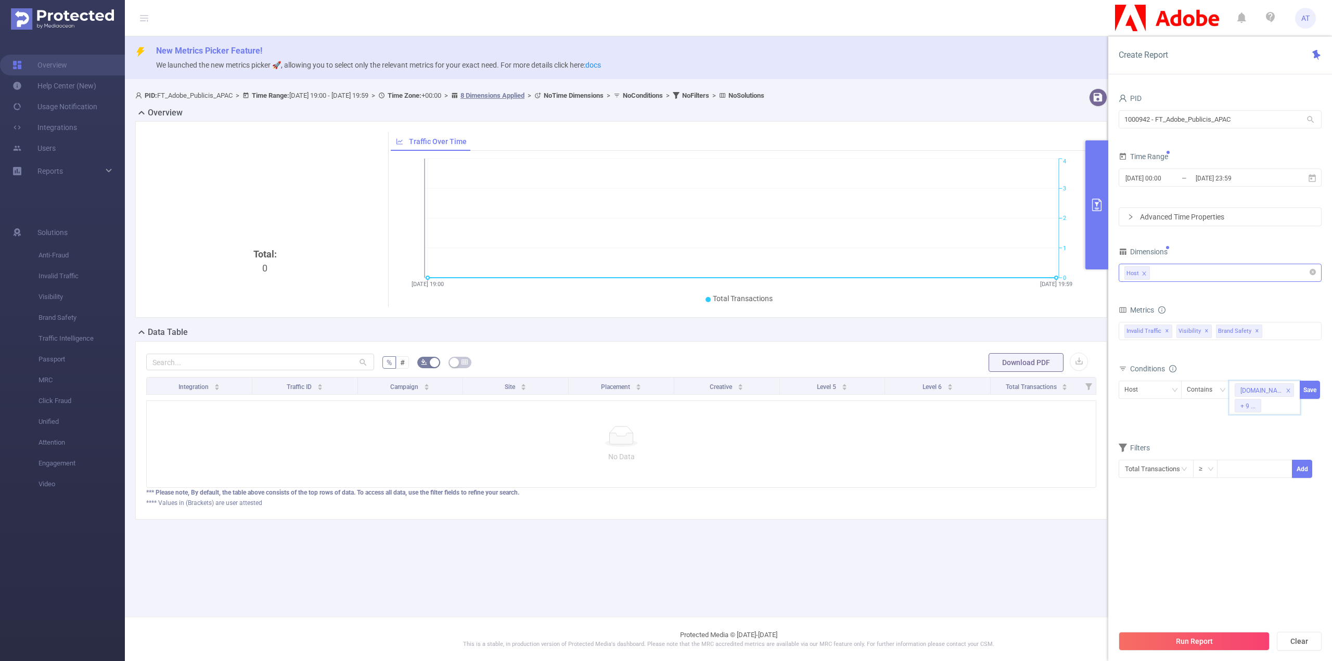
type input "[DOMAIN_NAME]"
click at [1266, 431] on li "[DOMAIN_NAME]" at bounding box center [1268, 425] width 79 height 17
paste input "[DOMAIN_NAME]"
type input "[DOMAIN_NAME]"
click at [1254, 437] on li "[DOMAIN_NAME]" at bounding box center [1268, 440] width 79 height 17
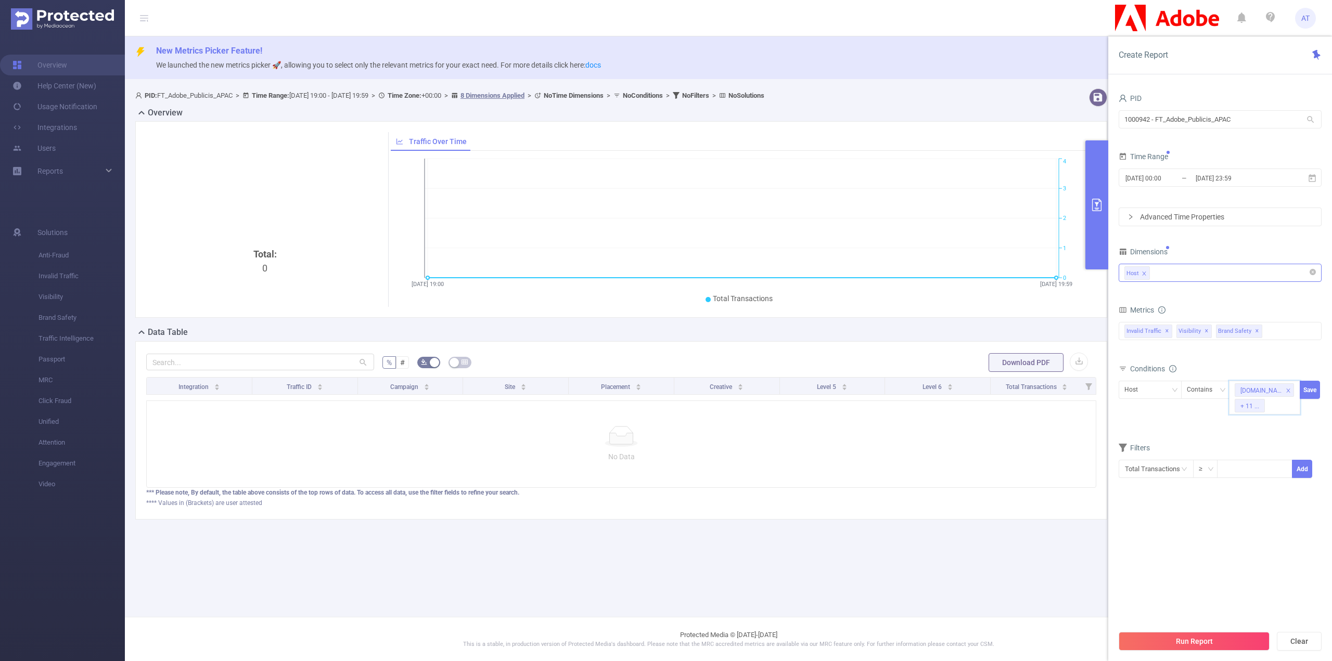
paste input "[DOMAIN_NAME]"
type input "[DOMAIN_NAME]"
click at [1252, 439] on li "[DOMAIN_NAME]" at bounding box center [1268, 440] width 79 height 17
paste input "[DOMAIN_NAME]"
type input "[DOMAIN_NAME]"
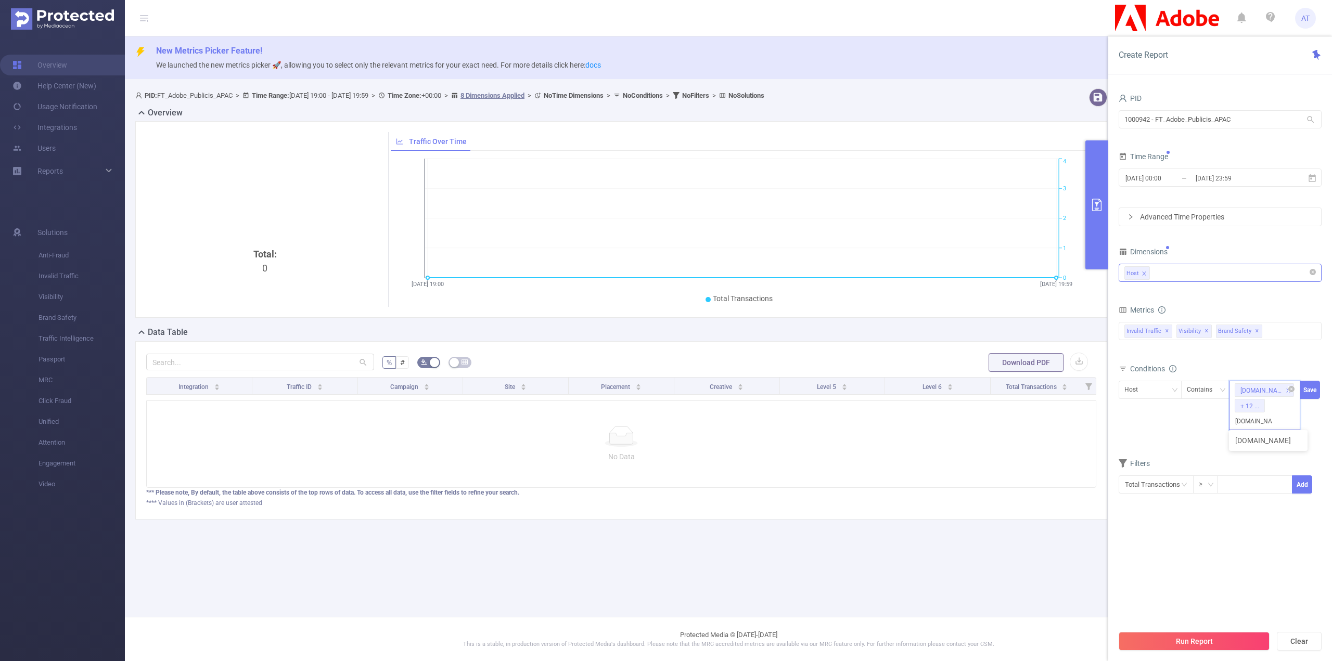
click at [1242, 421] on input "[DOMAIN_NAME]" at bounding box center [1253, 422] width 37 height 14
click at [1248, 440] on li "[DOMAIN_NAME]" at bounding box center [1268, 440] width 79 height 17
paste input "[DOMAIN_NAME]"
type input "[DOMAIN_NAME]"
click at [1255, 443] on li "[DOMAIN_NAME]" at bounding box center [1268, 440] width 79 height 17
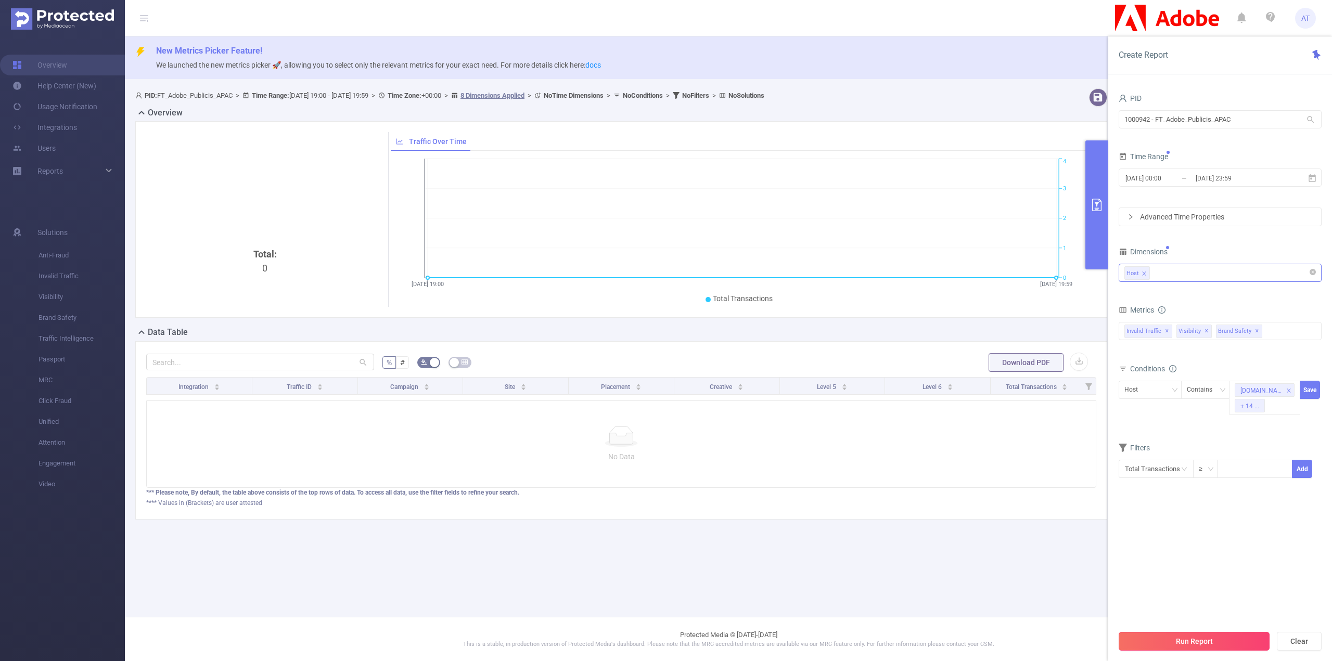
click at [1198, 642] on button "Run Report" at bounding box center [1194, 641] width 151 height 19
click at [1234, 468] on input at bounding box center [1255, 469] width 74 height 16
click at [1285, 608] on button "Run anyway" at bounding box center [1285, 610] width 48 height 12
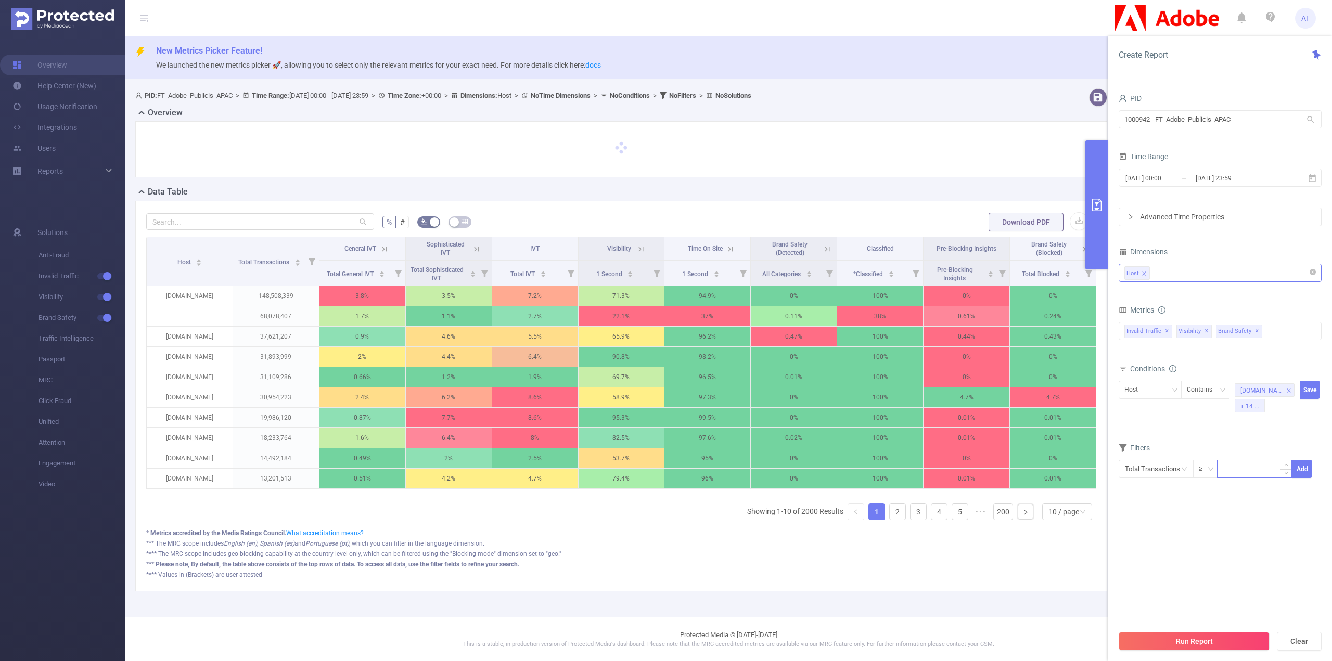
click at [1251, 469] on input at bounding box center [1255, 469] width 74 height 16
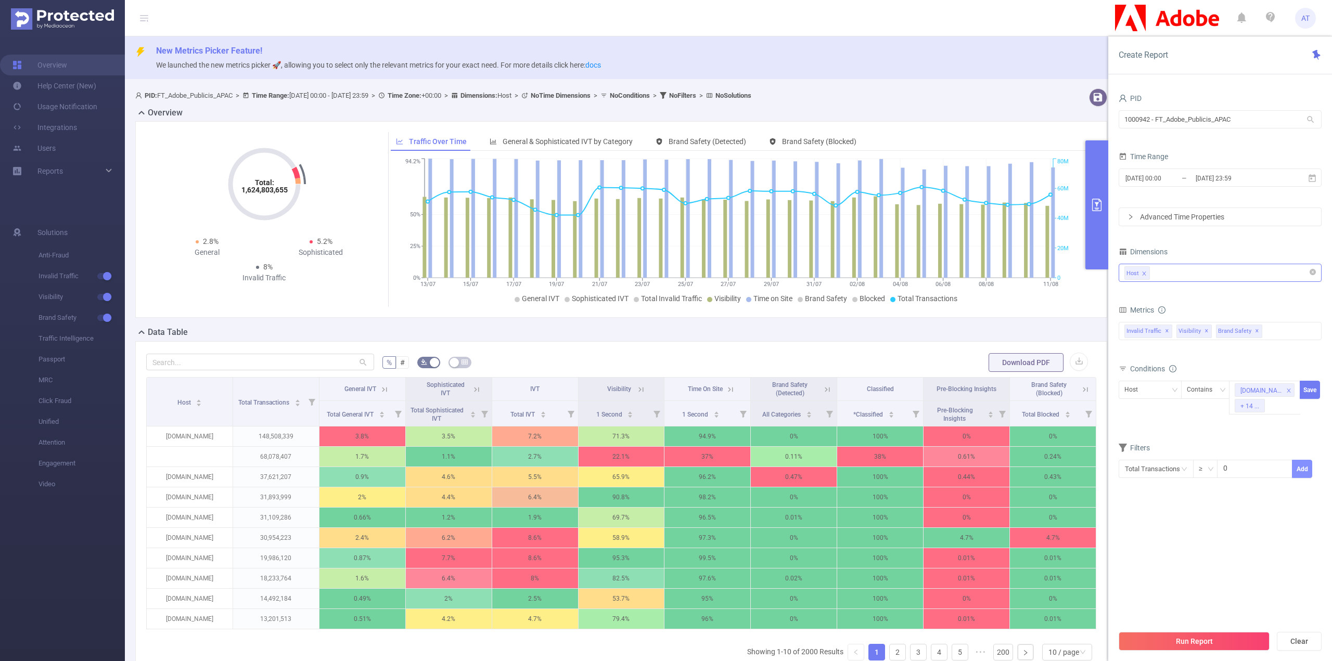
click at [1306, 470] on button "Add" at bounding box center [1302, 469] width 20 height 18
click at [1250, 474] on input "0" at bounding box center [1255, 469] width 74 height 16
type input "1"
click at [1305, 465] on button "Add" at bounding box center [1302, 469] width 20 height 18
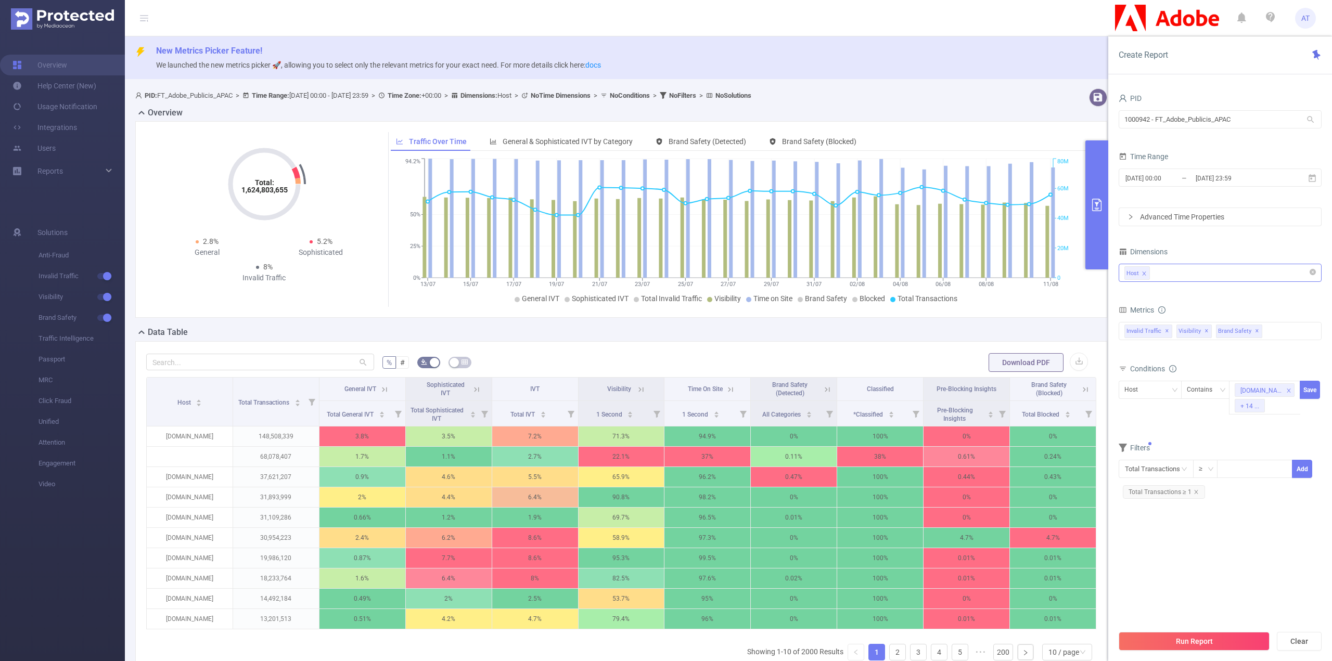
click at [1190, 215] on div "Advanced Time Properties" at bounding box center [1220, 217] width 202 height 18
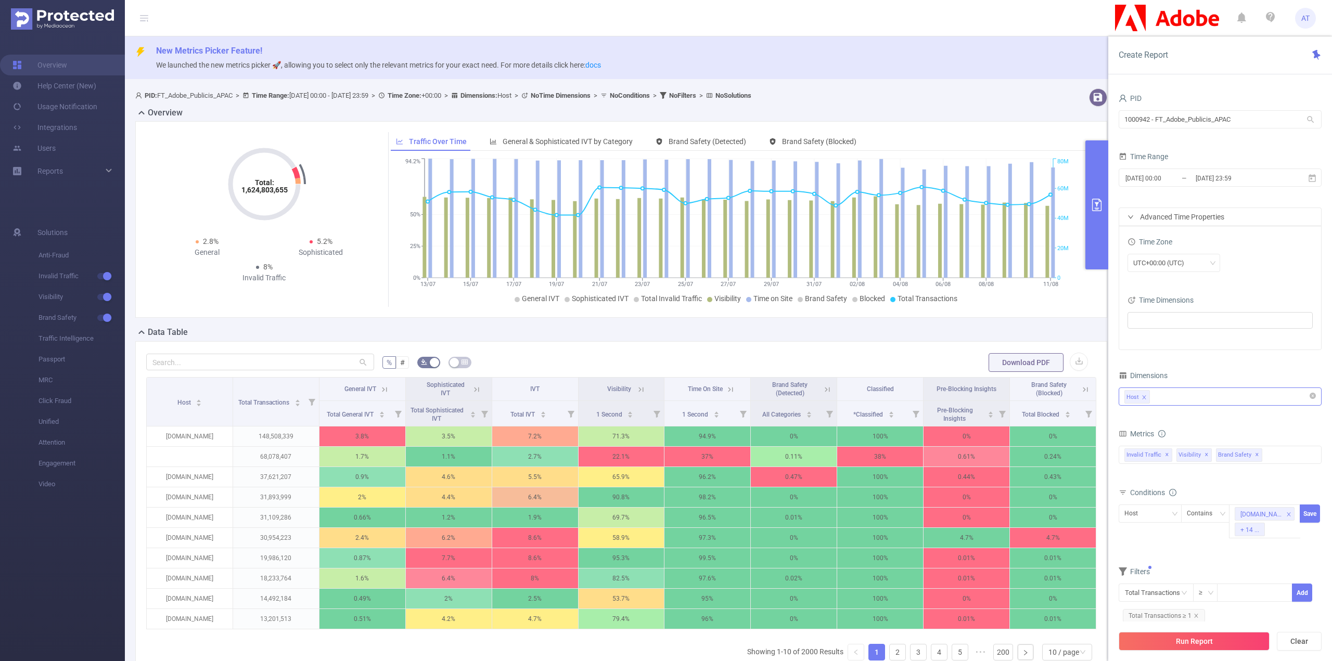
click at [1190, 215] on div "Advanced Time Properties" at bounding box center [1220, 217] width 202 height 18
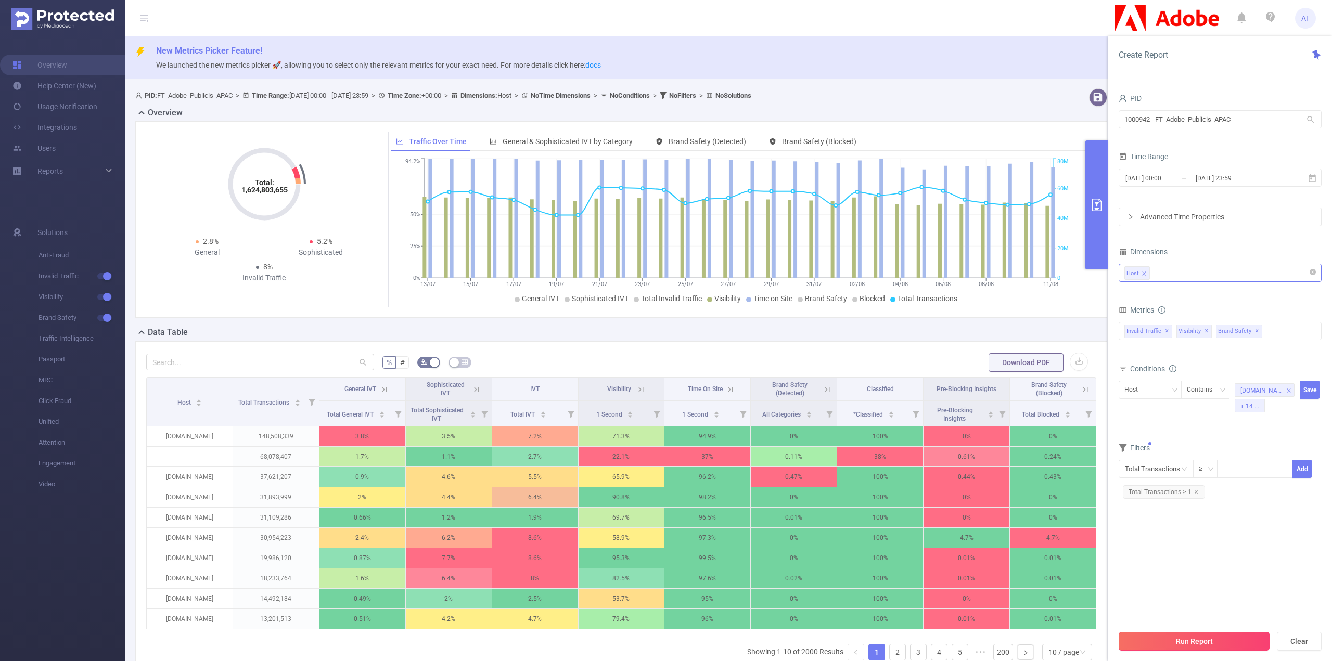
click at [1185, 641] on button "Run Report" at bounding box center [1194, 641] width 151 height 19
click at [1204, 543] on section "PID 1000942 - FT_Adobe_Publicis_APAC 1000942 - FT_Adobe_Publicis_APAC Time Rang…" at bounding box center [1220, 358] width 203 height 534
click at [1241, 601] on div "There is a condition or a filter that is not applied. Click 'Add' to apply it. …" at bounding box center [1193, 589] width 234 height 30
click at [1244, 607] on button "Cancel" at bounding box center [1242, 610] width 30 height 12
click at [1176, 470] on input "text" at bounding box center [1156, 469] width 75 height 18
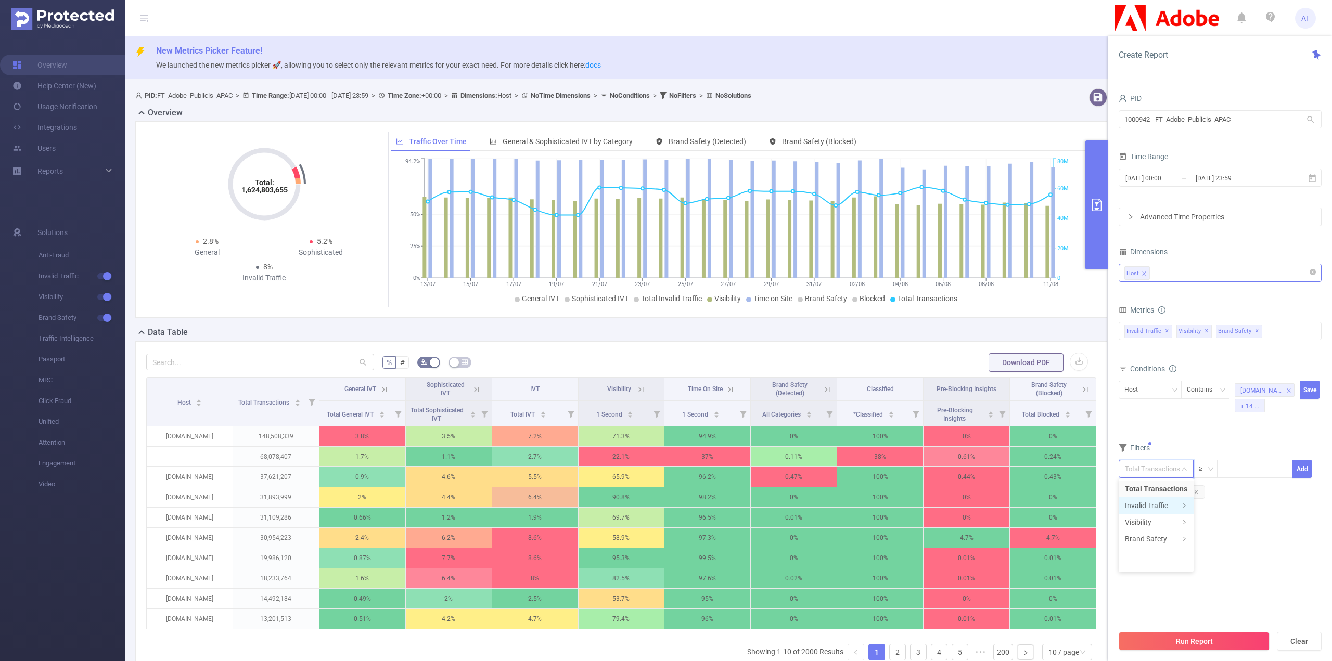
click at [1171, 507] on li "Invalid Traffic" at bounding box center [1156, 505] width 75 height 17
click at [1170, 591] on section "PID 1000942 - FT_Adobe_Publicis_APAC 1000942 - FT_Adobe_Publicis_APAC Time Rang…" at bounding box center [1220, 358] width 203 height 534
click at [1181, 634] on button "Run Report" at bounding box center [1194, 641] width 151 height 19
click at [1253, 611] on button "Cancel" at bounding box center [1242, 610] width 30 height 12
click at [1206, 223] on div "Advanced Time Properties" at bounding box center [1220, 217] width 202 height 18
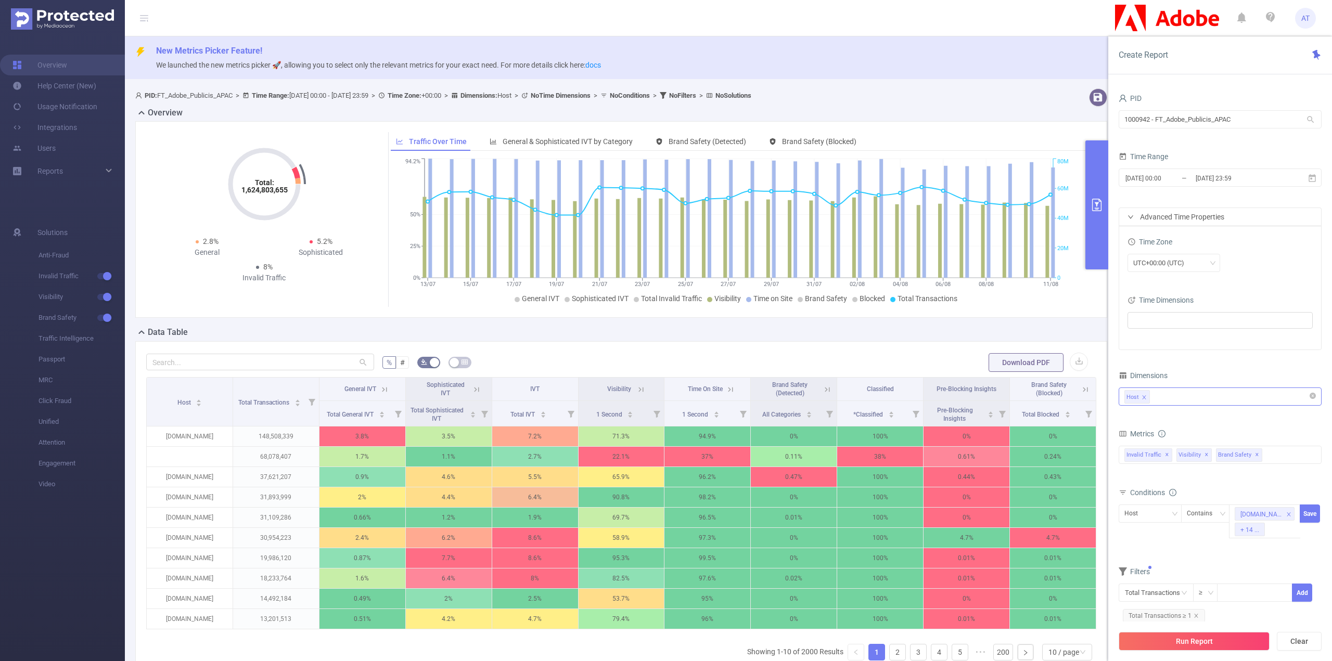
click at [1204, 219] on div "Advanced Time Properties" at bounding box center [1220, 217] width 202 height 18
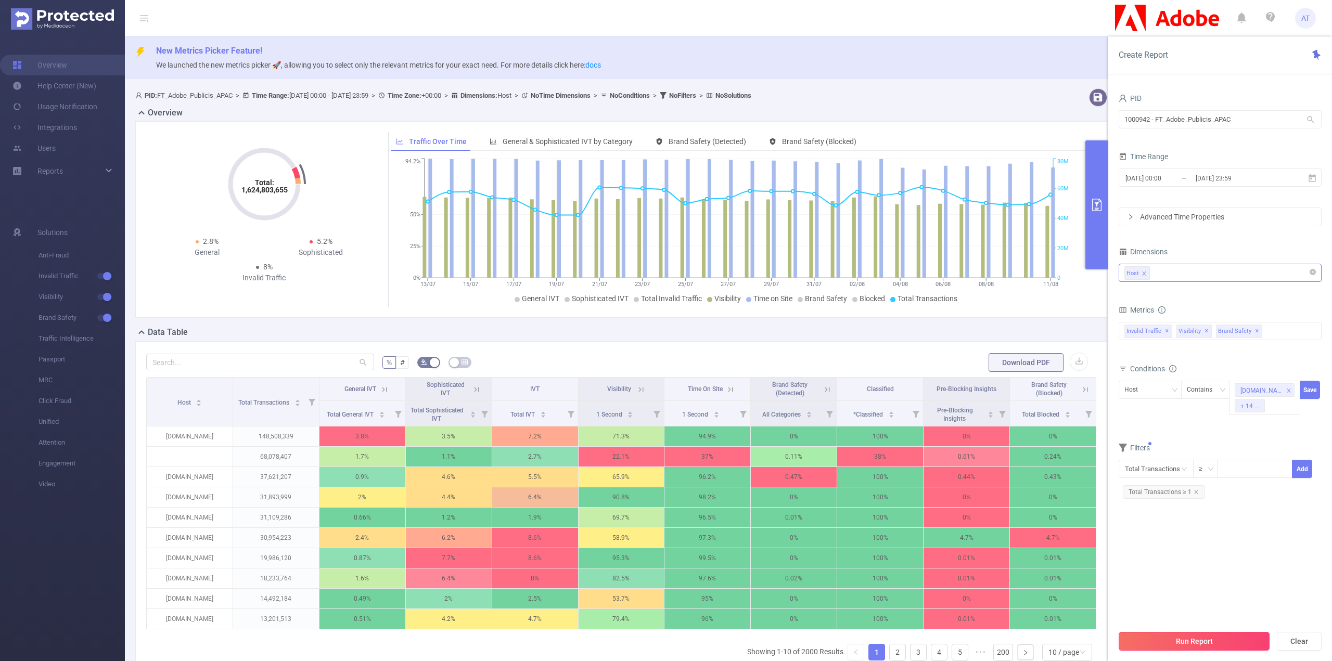
click at [1223, 642] on button "Run Report" at bounding box center [1194, 641] width 151 height 19
click at [1292, 612] on button "Run anyway" at bounding box center [1285, 610] width 48 height 12
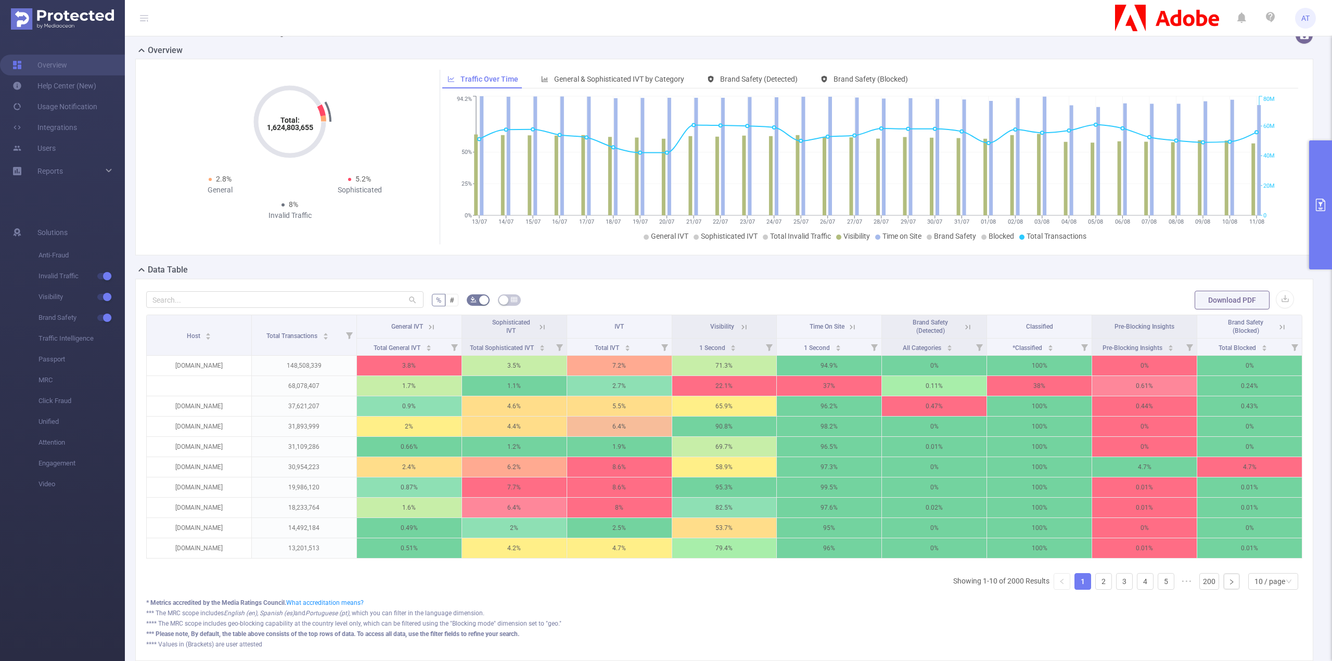
scroll to position [131, 0]
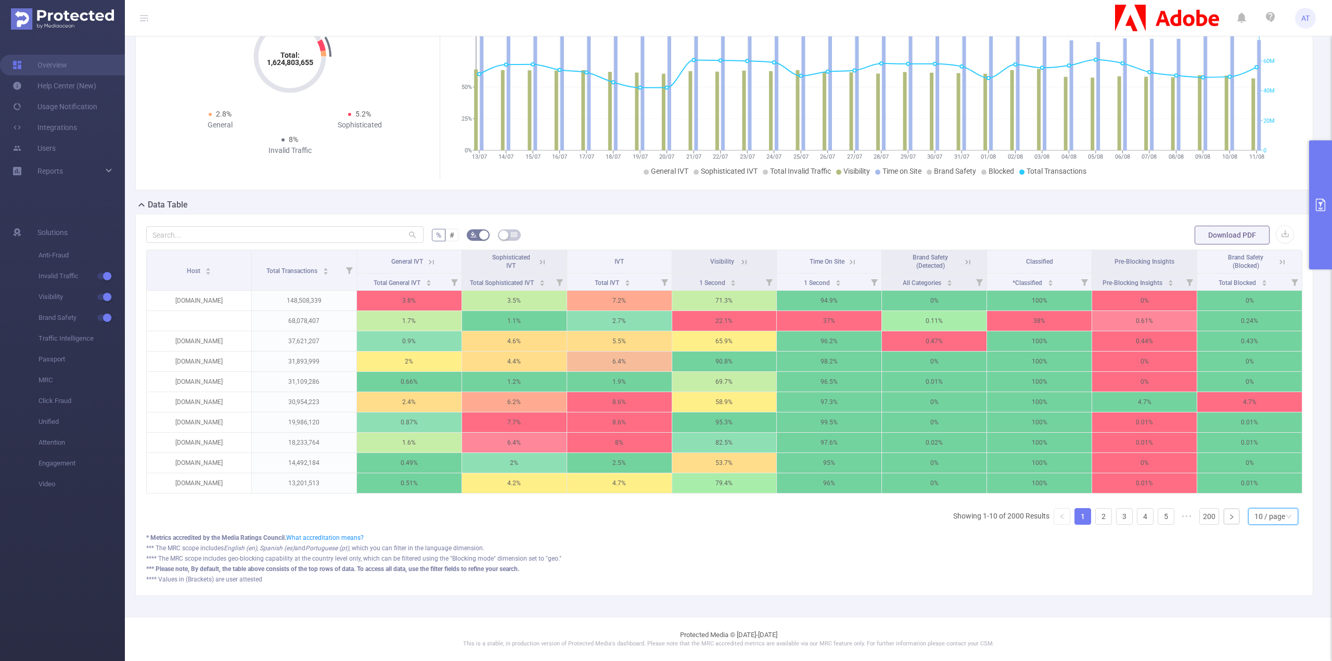
click at [1258, 518] on div "10 / page" at bounding box center [1270, 517] width 31 height 16
click at [1261, 501] on li "50 / page" at bounding box center [1266, 503] width 50 height 17
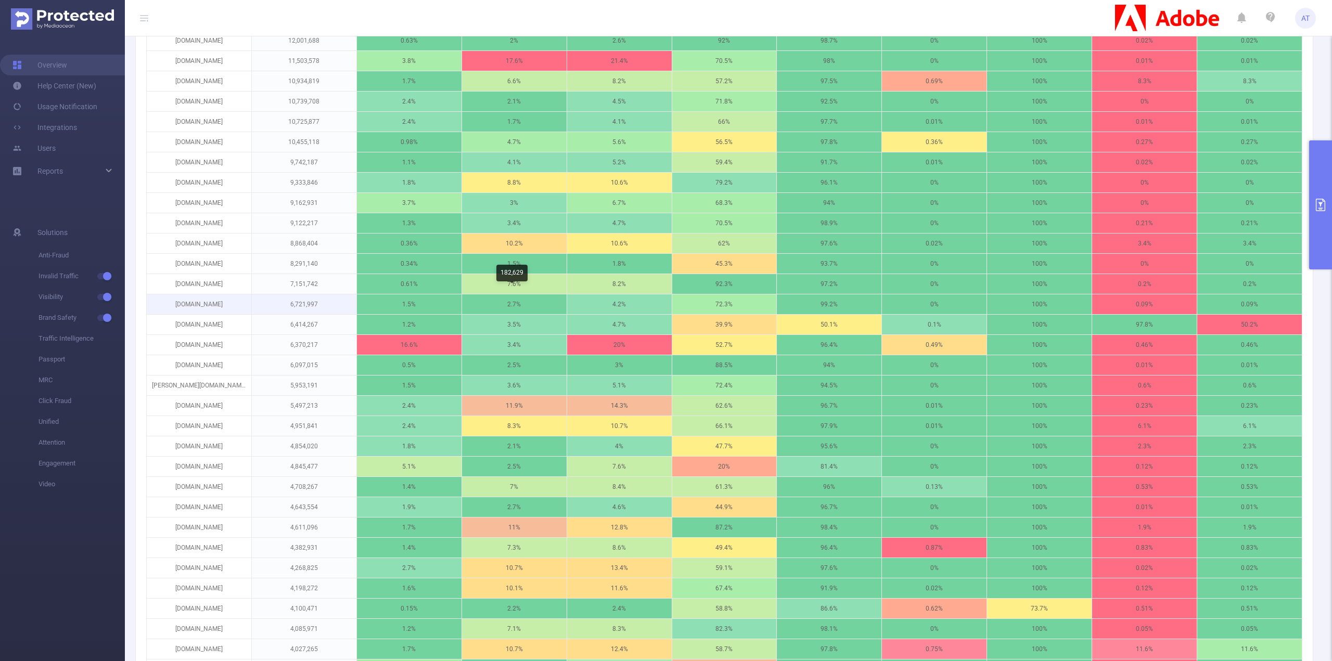
scroll to position [912, 0]
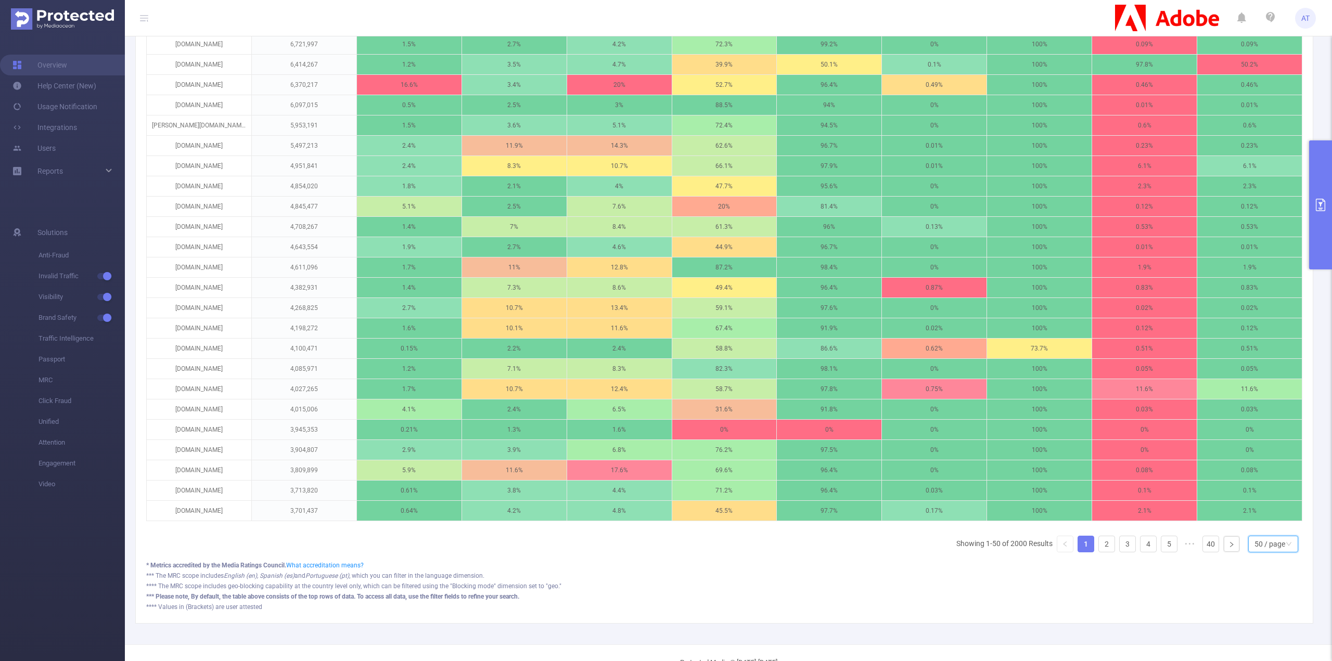
click at [1311, 227] on button "primary" at bounding box center [1320, 205] width 23 height 129
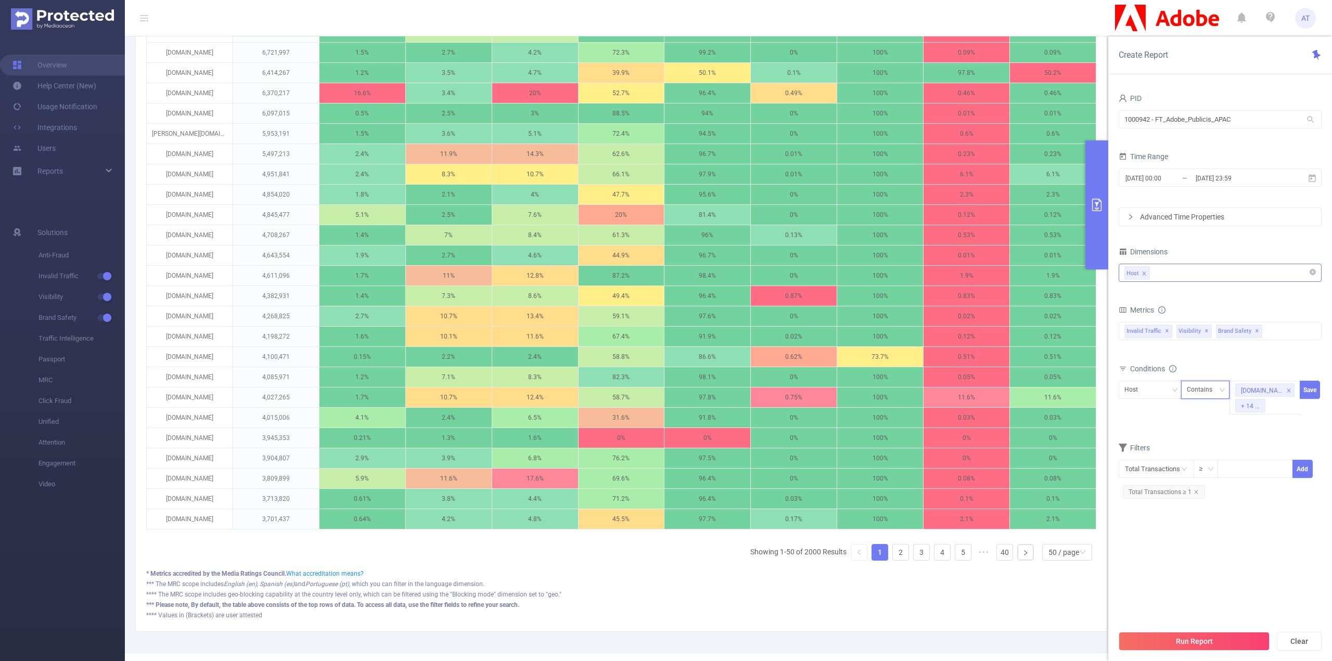
click at [1200, 391] on div "Contains" at bounding box center [1203, 389] width 33 height 17
click at [1152, 414] on div "Host Contains [DOMAIN_NAME] + 14 ... Save" at bounding box center [1220, 400] width 203 height 39
click at [1159, 393] on div "Host" at bounding box center [1151, 389] width 52 height 17
click at [1177, 489] on span "Total Transactions ≥ 1" at bounding box center [1164, 493] width 82 height 14
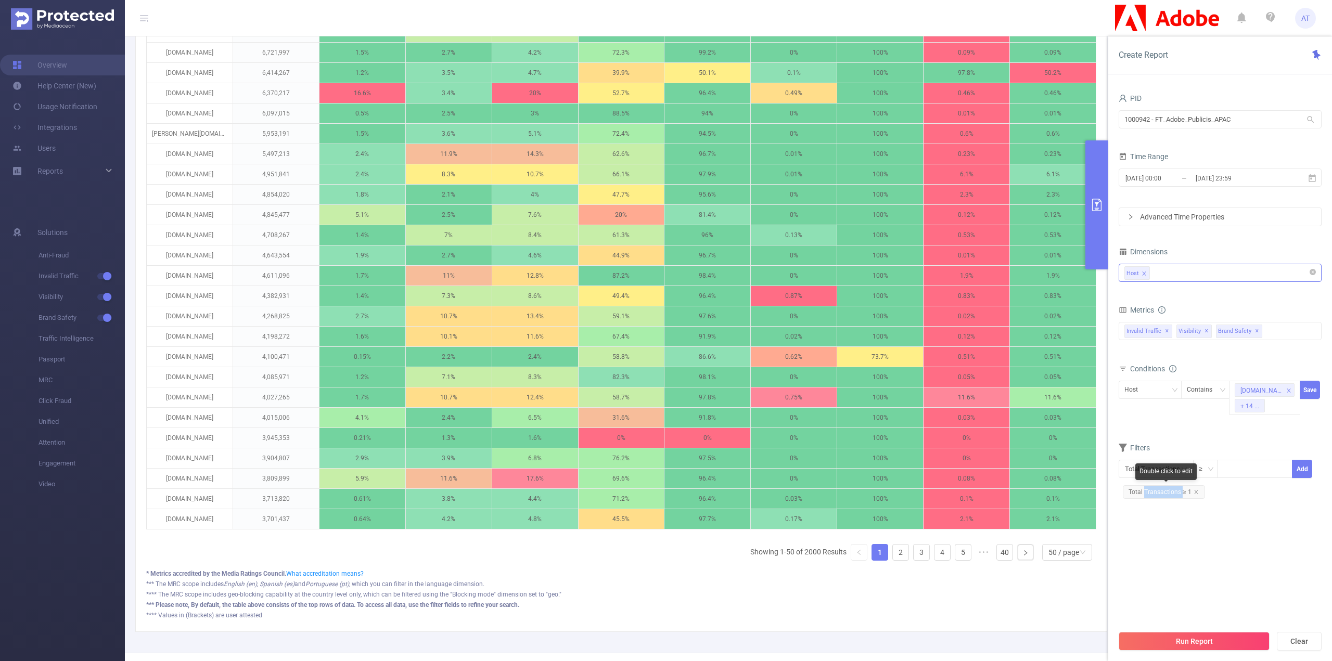
click at [1177, 489] on span "Total Transactions ≥ 1" at bounding box center [1164, 493] width 82 height 14
click at [1215, 526] on div "PID 1000942 - FT_Adobe_Publicis_APAC 1000942 - FT_Adobe_Publicis_APAC Time Rang…" at bounding box center [1220, 315] width 203 height 448
click at [1276, 496] on button "Add" at bounding box center [1280, 496] width 41 height 18
click at [1154, 461] on input "text" at bounding box center [1156, 469] width 75 height 18
click at [1158, 528] on li "Visibility" at bounding box center [1156, 522] width 75 height 17
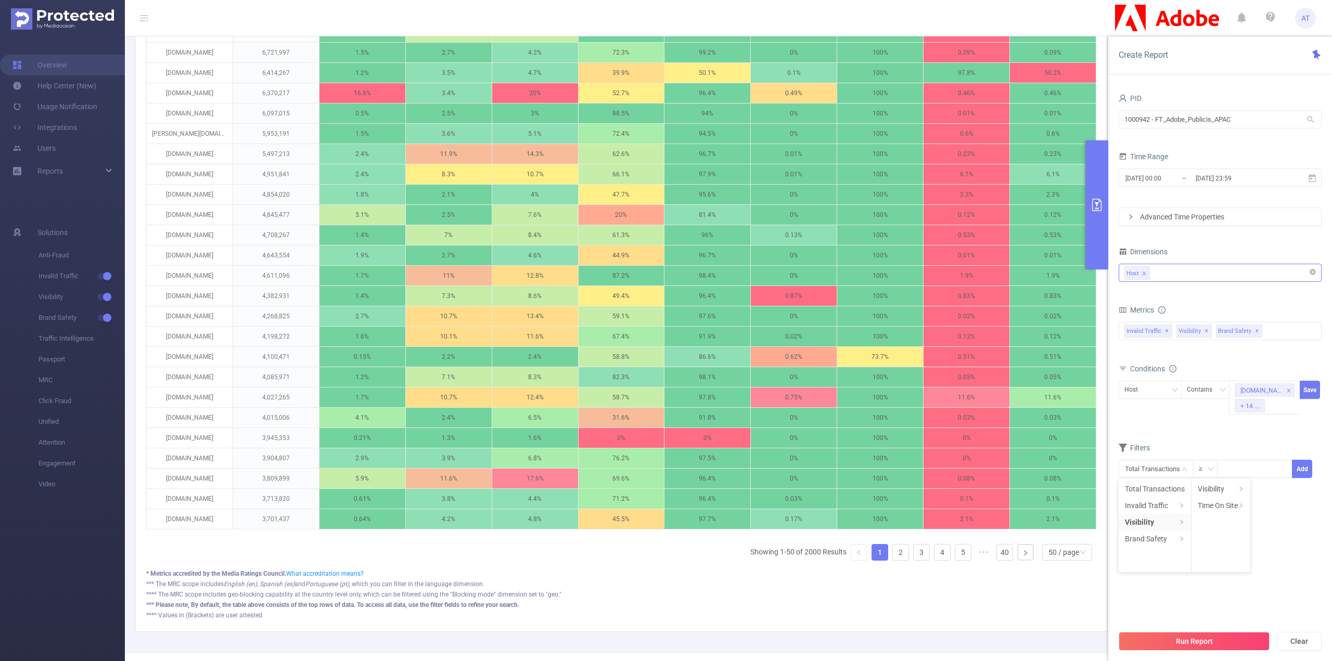
drag, startPoint x: 1280, startPoint y: 507, endPoint x: 1259, endPoint y: 503, distance: 21.1
click at [1280, 507] on div "Filters Total Transactions ≥ Add Total Transactions ≥ 1" at bounding box center [1220, 475] width 203 height 69
click at [1173, 473] on input "text" at bounding box center [1156, 469] width 75 height 18
click at [1158, 514] on li "Invalid Traffic" at bounding box center [1156, 505] width 75 height 17
click at [1226, 518] on li "IVT" at bounding box center [1229, 522] width 75 height 17
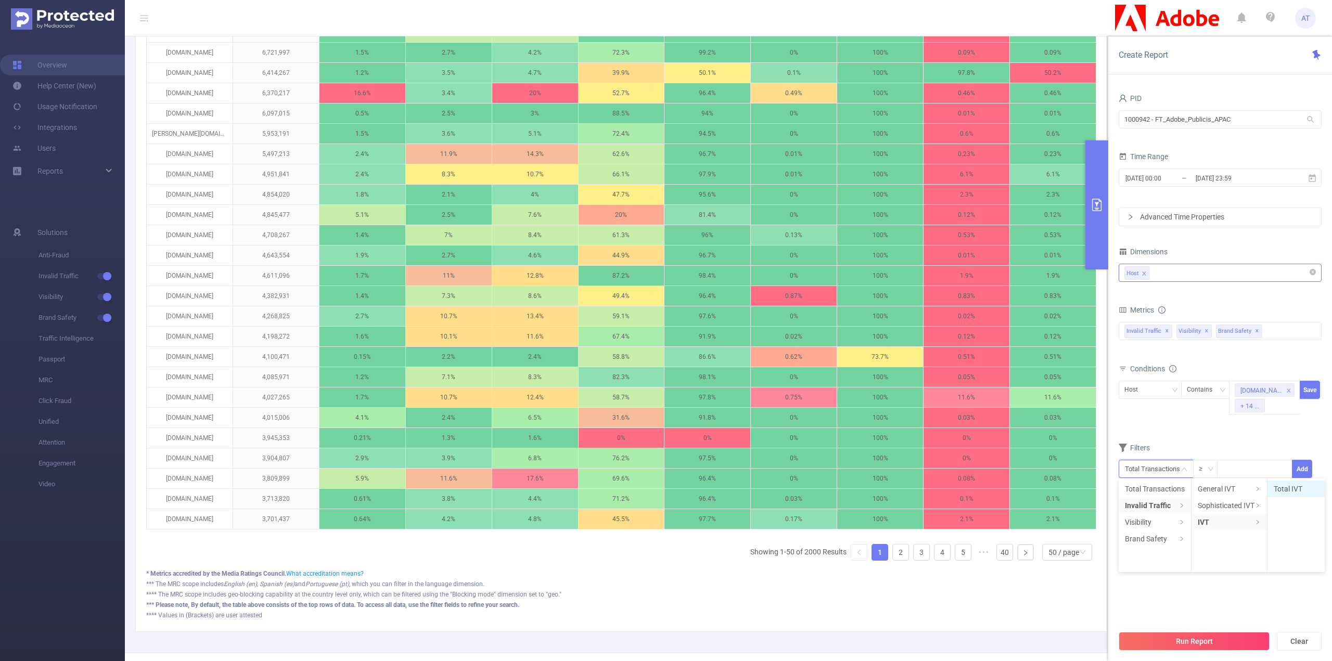
click at [1274, 491] on li "Total IVT" at bounding box center [1296, 489] width 57 height 17
click at [1282, 502] on button "Add" at bounding box center [1292, 496] width 43 height 18
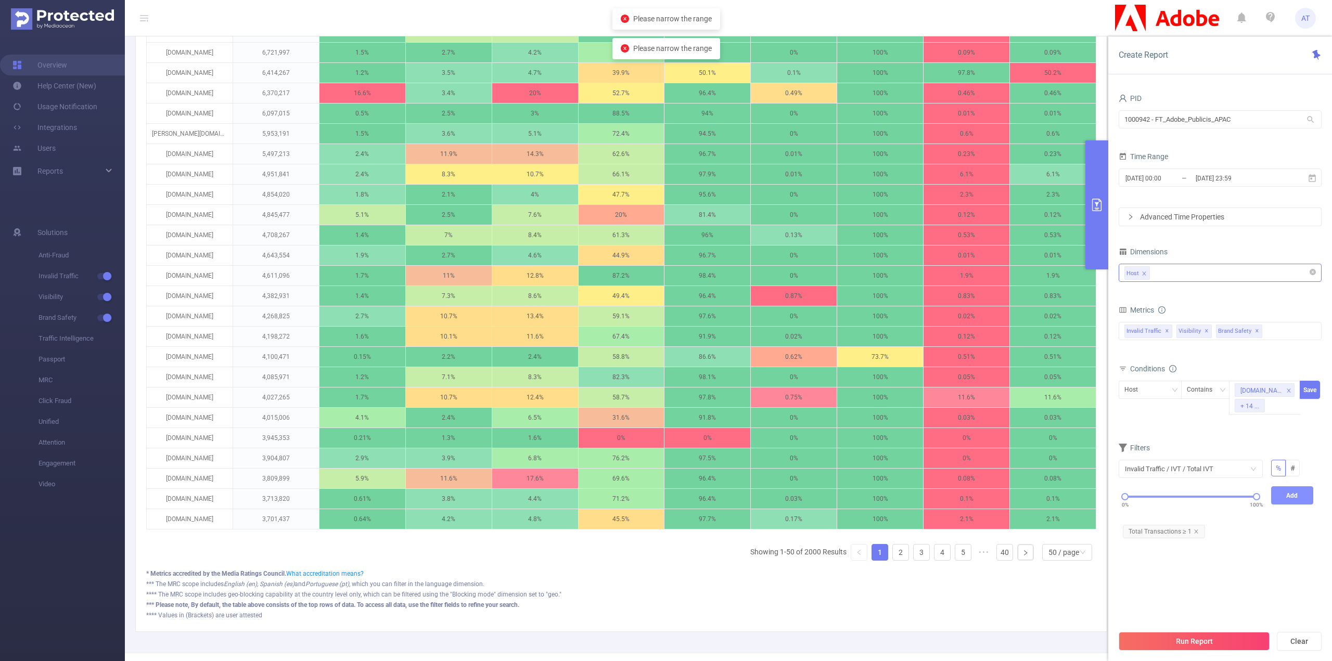
click at [1282, 494] on button "Add" at bounding box center [1292, 496] width 43 height 18
drag, startPoint x: 1246, startPoint y: 568, endPoint x: 1196, endPoint y: 564, distance: 50.1
click at [1197, 564] on section "PID 1000942 - FT_Adobe_Publicis_APAC 1000942 - FT_Adobe_Publicis_APAC Time Rang…" at bounding box center [1220, 358] width 203 height 534
click at [1278, 487] on button "Add" at bounding box center [1292, 496] width 43 height 18
drag, startPoint x: 1255, startPoint y: 493, endPoint x: 1165, endPoint y: 495, distance: 90.6
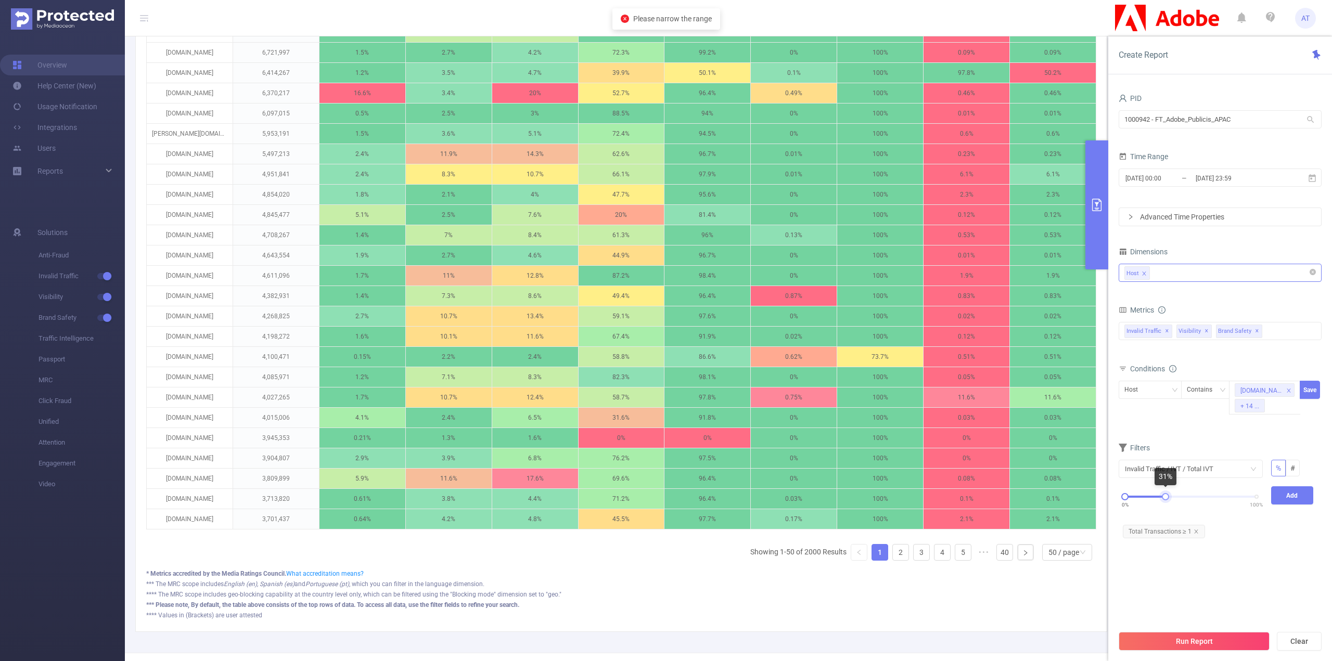
click at [1165, 495] on div at bounding box center [1165, 496] width 7 height 7
click at [1280, 488] on button "Add" at bounding box center [1292, 496] width 43 height 18
click at [1275, 491] on icon "icon: close" at bounding box center [1277, 492] width 4 height 4
click at [1258, 517] on div "PID 1000942 - FT_Adobe_Publicis_APAC 1000942 - FT_Adobe_Publicis_APAC Time Rang…" at bounding box center [1220, 306] width 203 height 431
drag, startPoint x: 1196, startPoint y: 492, endPoint x: 1189, endPoint y: 492, distance: 7.3
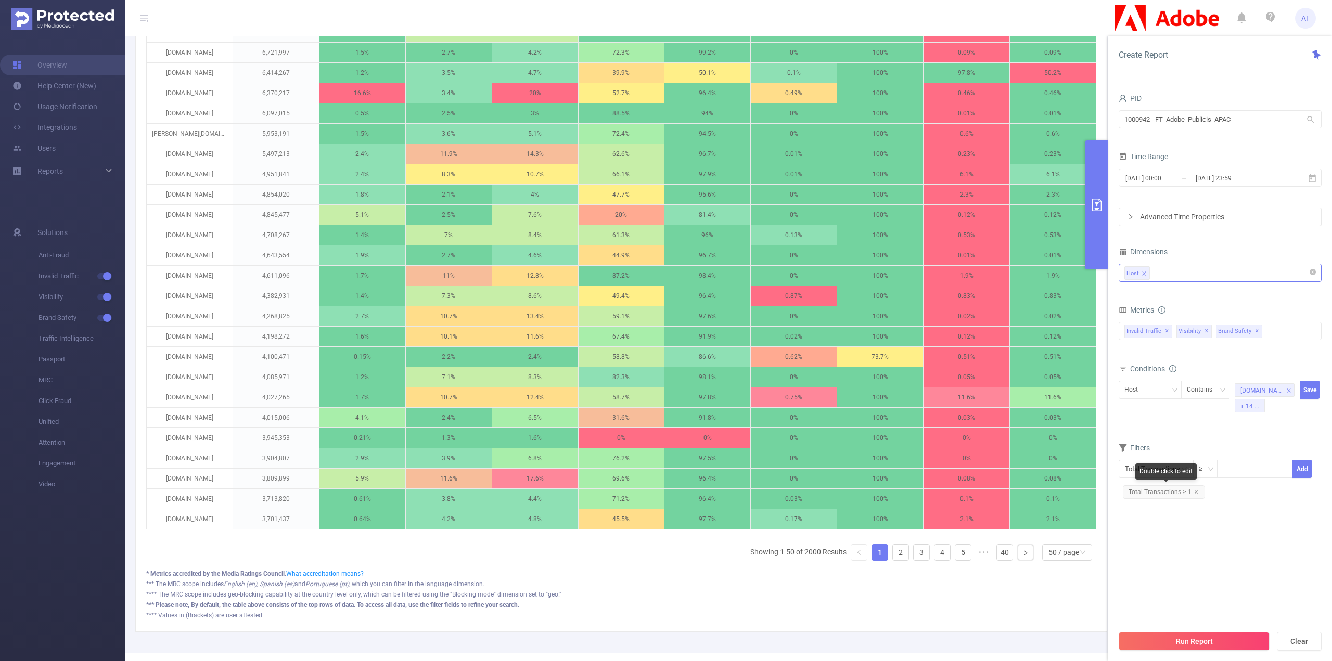
click at [1208, 522] on section "PID 1000942 - FT_Adobe_Publicis_APAC 1000942 - FT_Adobe_Publicis_APAC Time Rang…" at bounding box center [1220, 358] width 203 height 534
click at [1183, 473] on input "text" at bounding box center [1156, 469] width 75 height 18
click at [1163, 508] on li "Invalid Traffic" at bounding box center [1156, 505] width 75 height 17
click at [1228, 519] on li "IVT" at bounding box center [1229, 522] width 75 height 17
click at [1287, 494] on li "Total IVT" at bounding box center [1296, 489] width 57 height 17
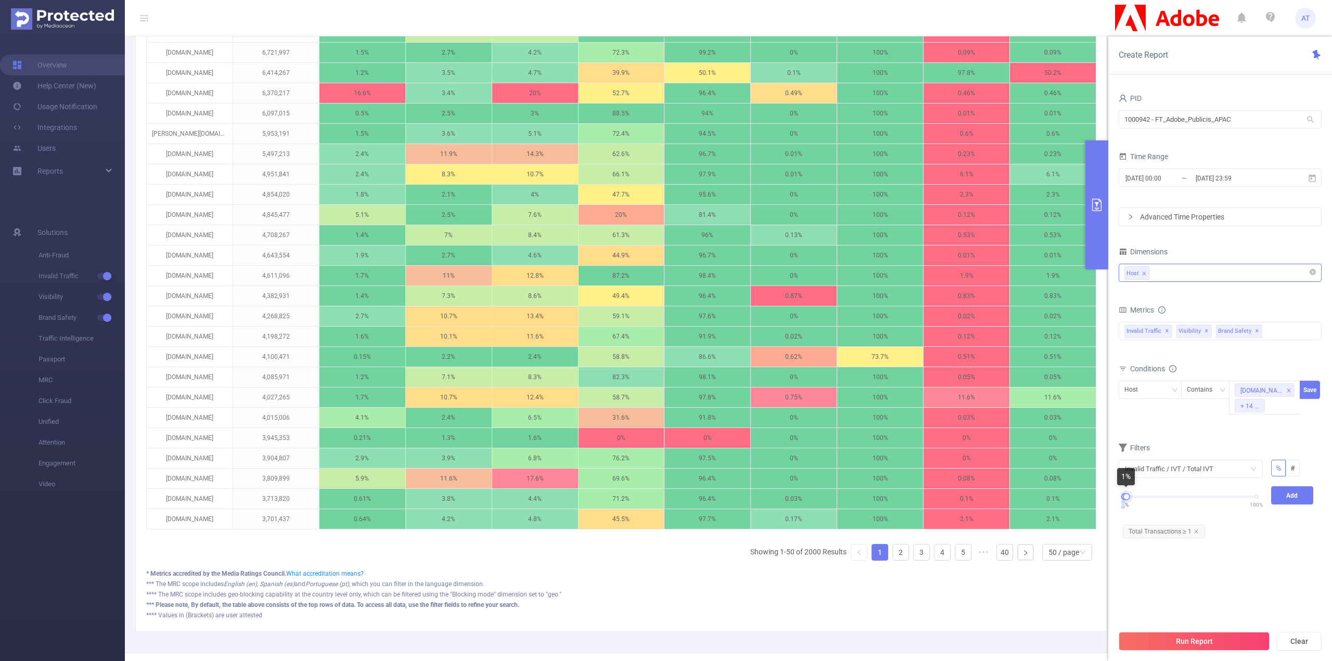
drag, startPoint x: 1257, startPoint y: 495, endPoint x: 1125, endPoint y: 501, distance: 131.8
click at [1125, 500] on div "0% 100%" at bounding box center [1191, 497] width 132 height 6
click at [1320, 488] on div "Invalid Traffic / IVT / Total IVT % # 0% 100% Add" at bounding box center [1220, 491] width 203 height 63
click at [1305, 492] on button "Add" at bounding box center [1292, 496] width 43 height 18
click at [1292, 468] on span "#" at bounding box center [1293, 468] width 5 height 8
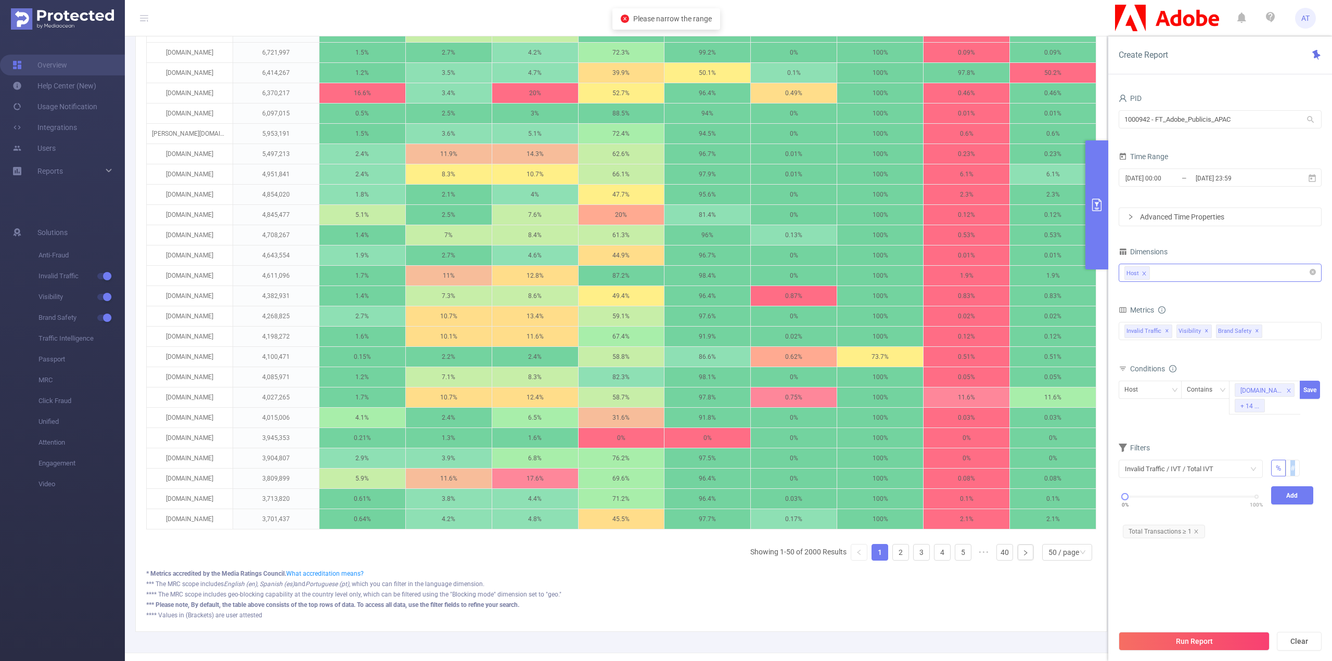
click at [1292, 468] on span "#" at bounding box center [1293, 468] width 5 height 8
click at [1291, 471] on input "#" at bounding box center [1291, 471] width 0 height 0
click at [1259, 540] on div "Filters Invalid Traffic / IVT / Total IVT % # ≥ Add Total Transactions ≥ 1" at bounding box center [1220, 493] width 203 height 104
click at [1210, 480] on div "Invalid Traffic / IVT / Total IVT % #" at bounding box center [1216, 473] width 203 height 27
click at [1205, 474] on input "text" at bounding box center [1191, 469] width 144 height 18
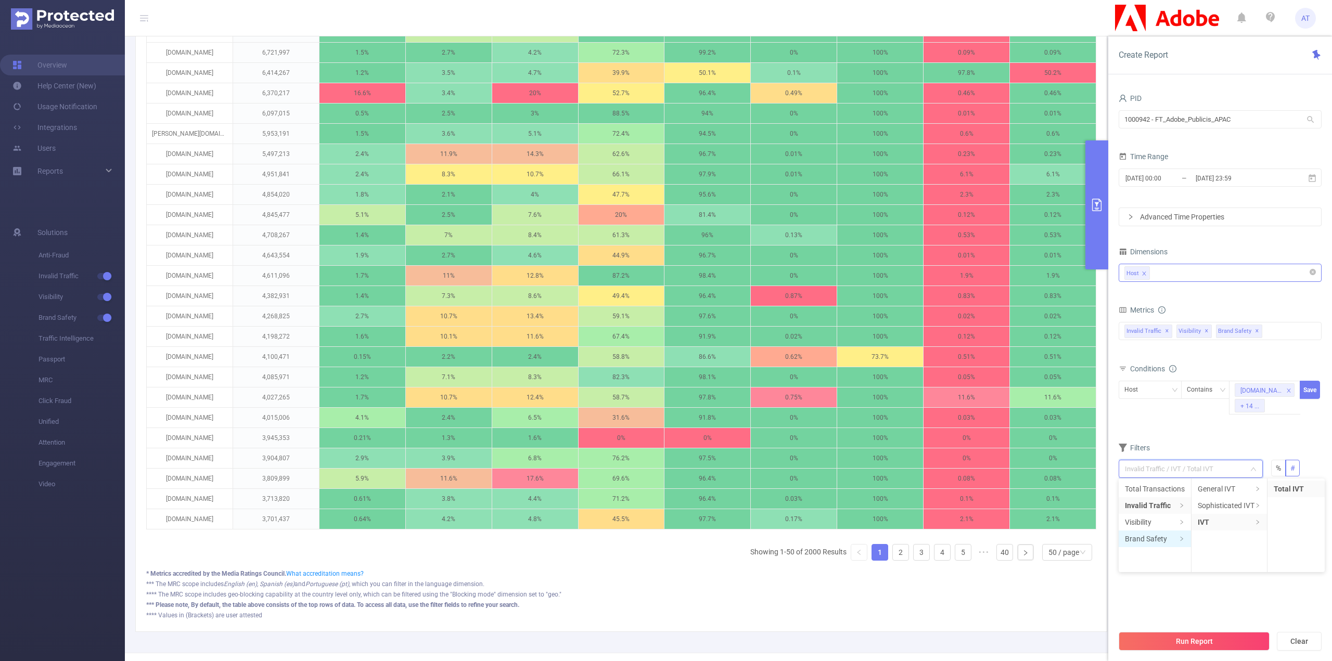
click at [1157, 539] on li "Brand Safety" at bounding box center [1155, 539] width 72 height 17
click at [1249, 490] on li "Brand Safety (Detected)" at bounding box center [1240, 489] width 96 height 17
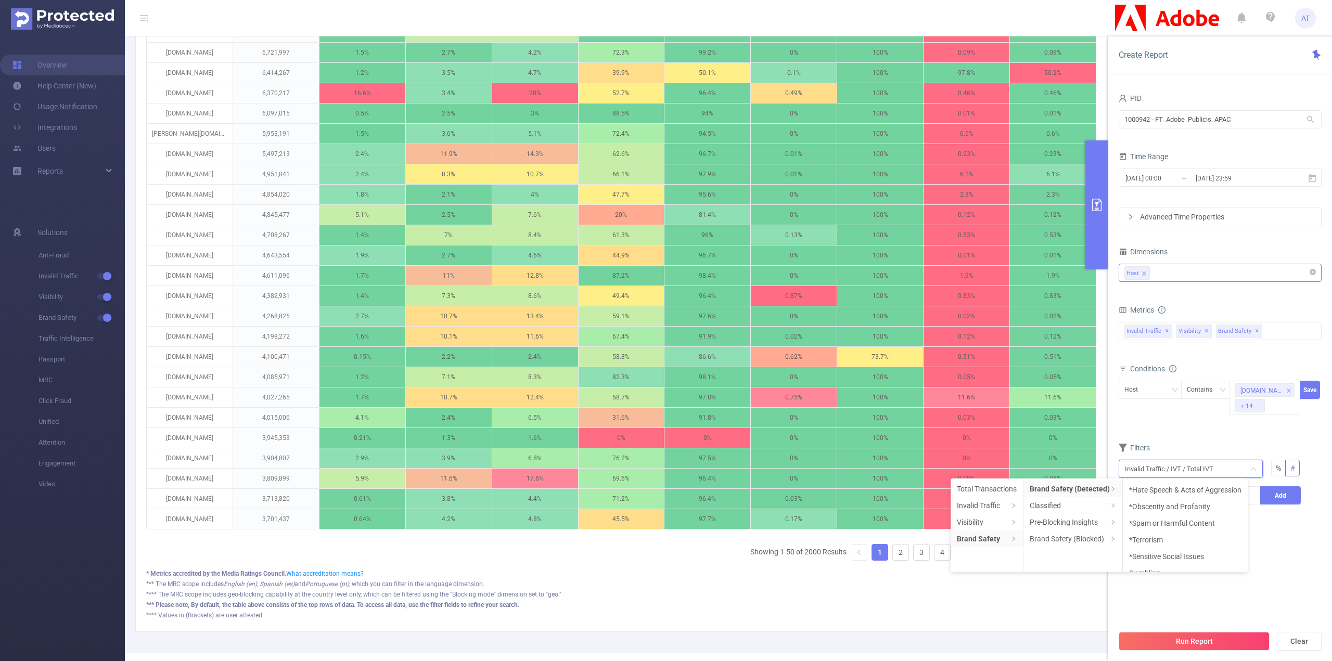
scroll to position [160, 0]
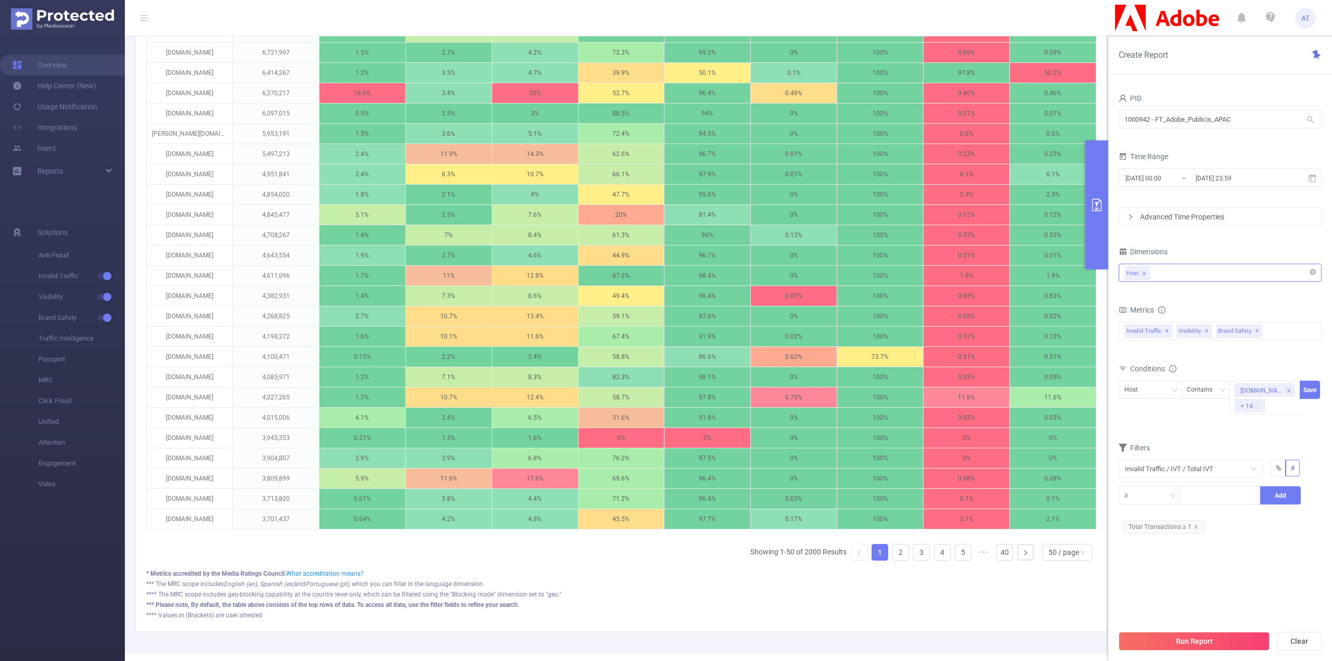
click at [1194, 585] on section "PID 1000942 - FT_Adobe_Publicis_APAC 1000942 - FT_Adobe_Publicis_APAC Time Rang…" at bounding box center [1220, 358] width 203 height 534
click at [1258, 471] on input "text" at bounding box center [1191, 469] width 144 height 18
click at [1261, 473] on input "text" at bounding box center [1191, 469] width 144 height 18
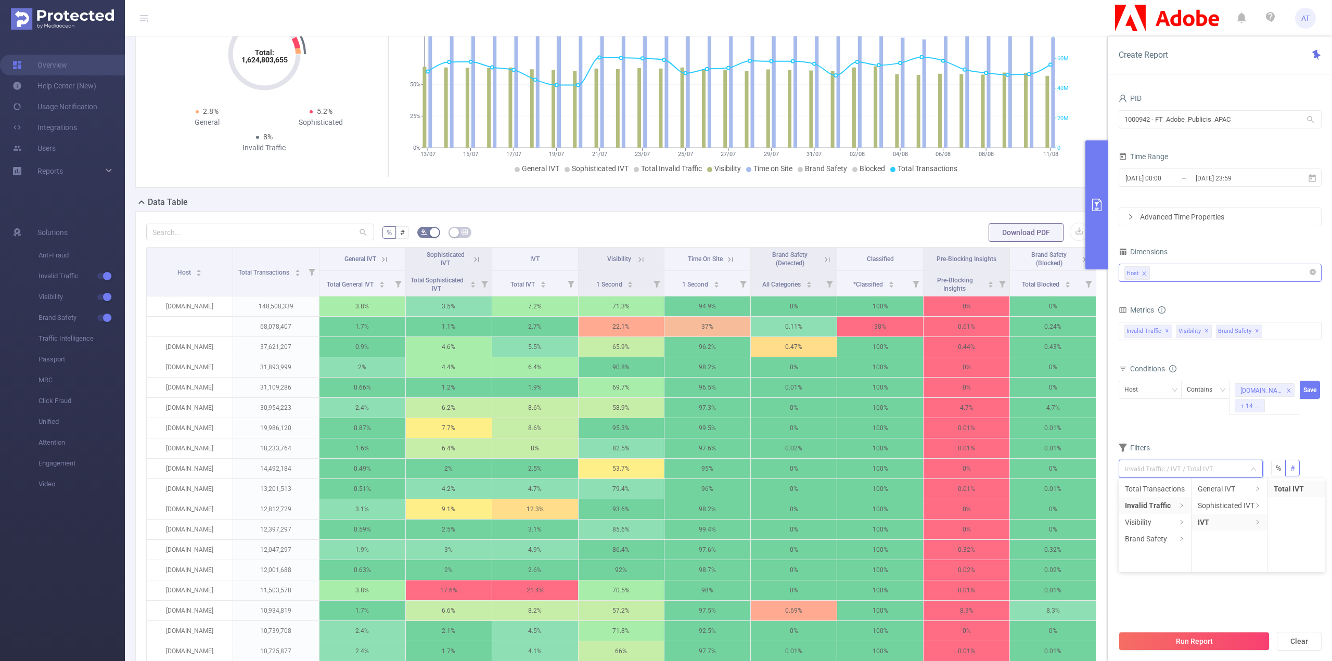
scroll to position [27, 0]
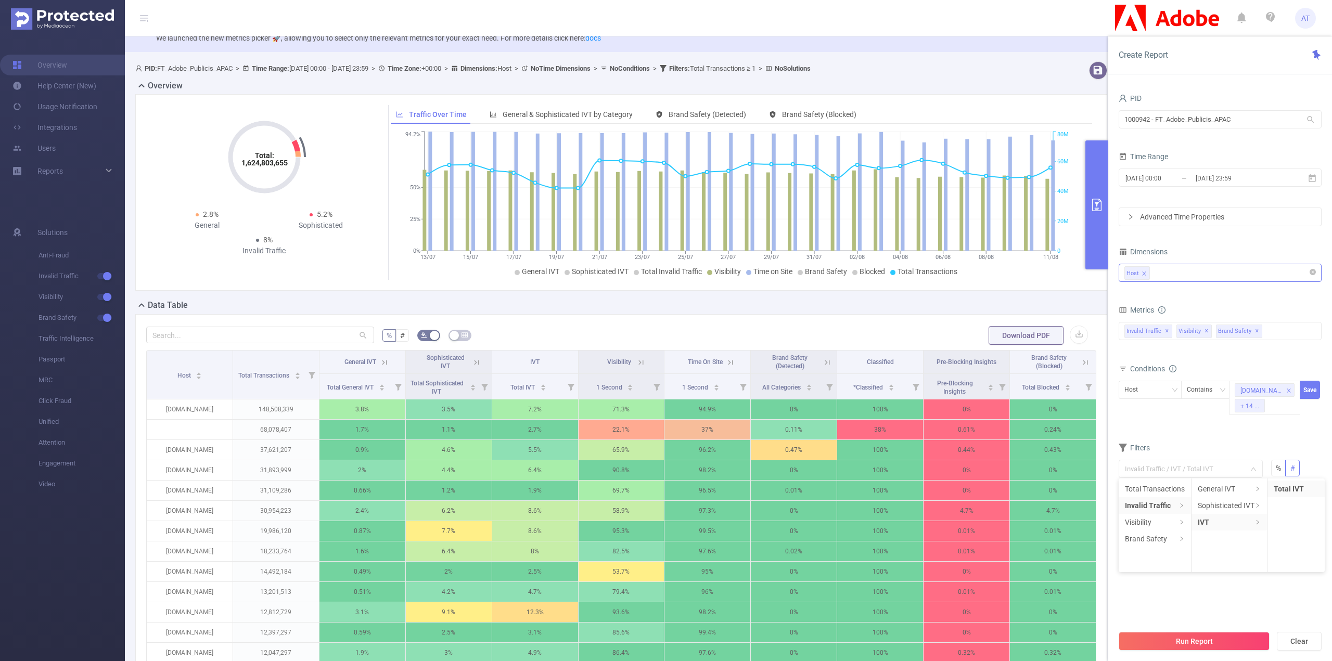
click at [465, 362] on div "Sophisticated IVT" at bounding box center [446, 362] width 46 height 17
click at [472, 361] on icon at bounding box center [476, 362] width 9 height 9
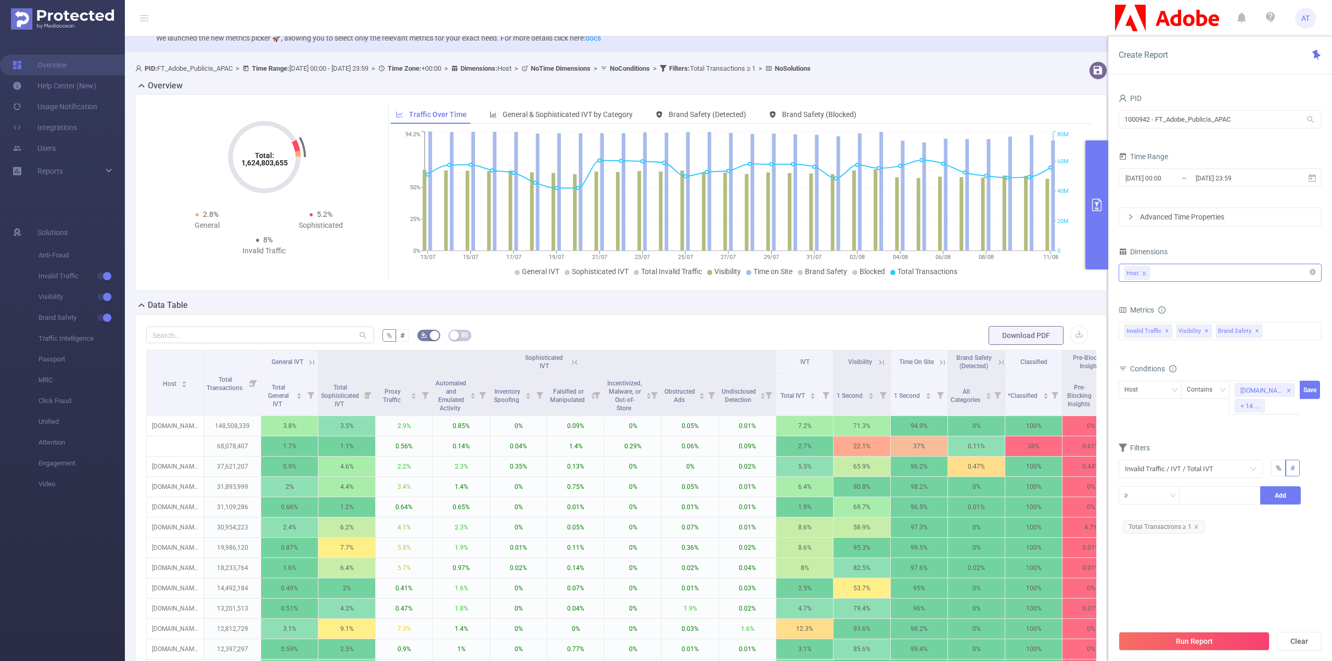
click at [579, 362] on icon at bounding box center [574, 362] width 9 height 9
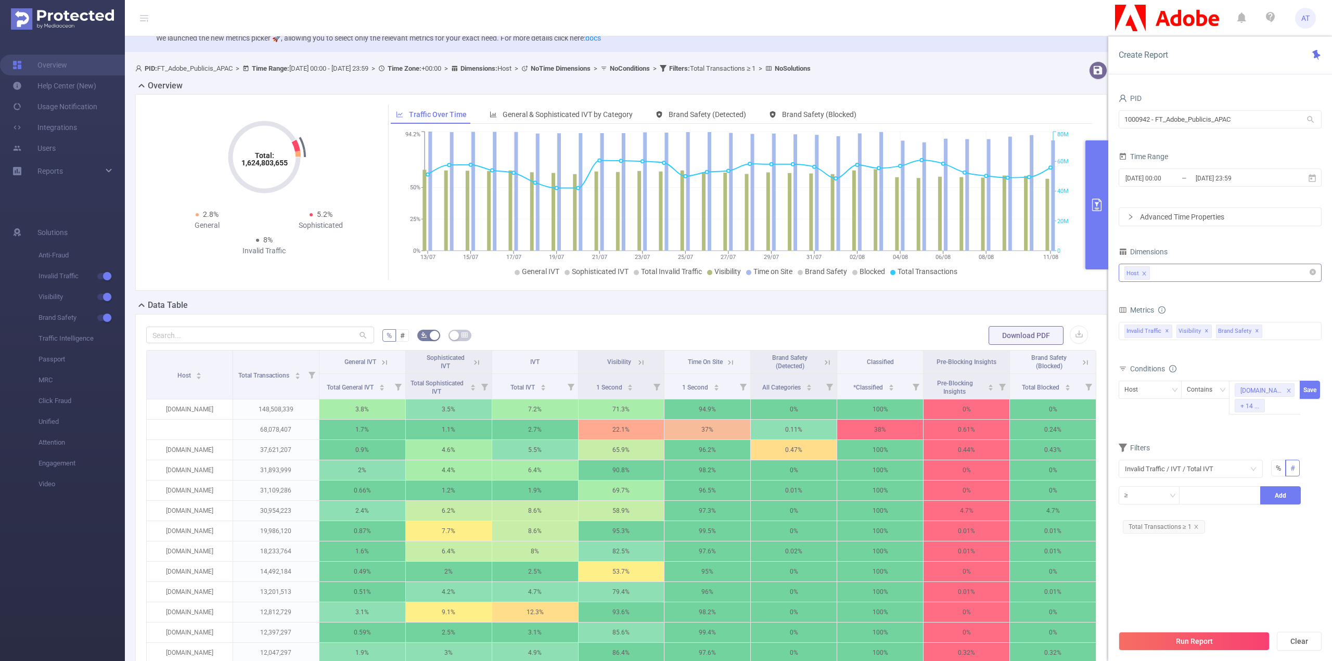
click at [825, 360] on icon at bounding box center [827, 362] width 5 height 5
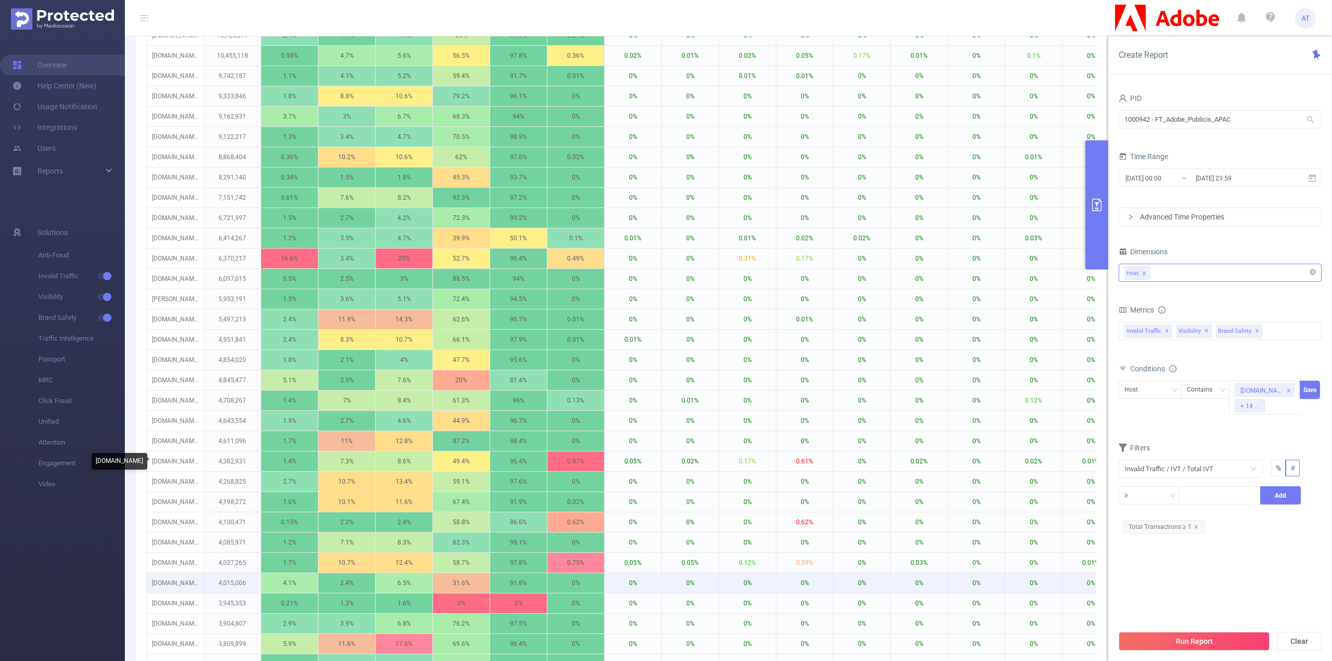
scroll to position [860, 0]
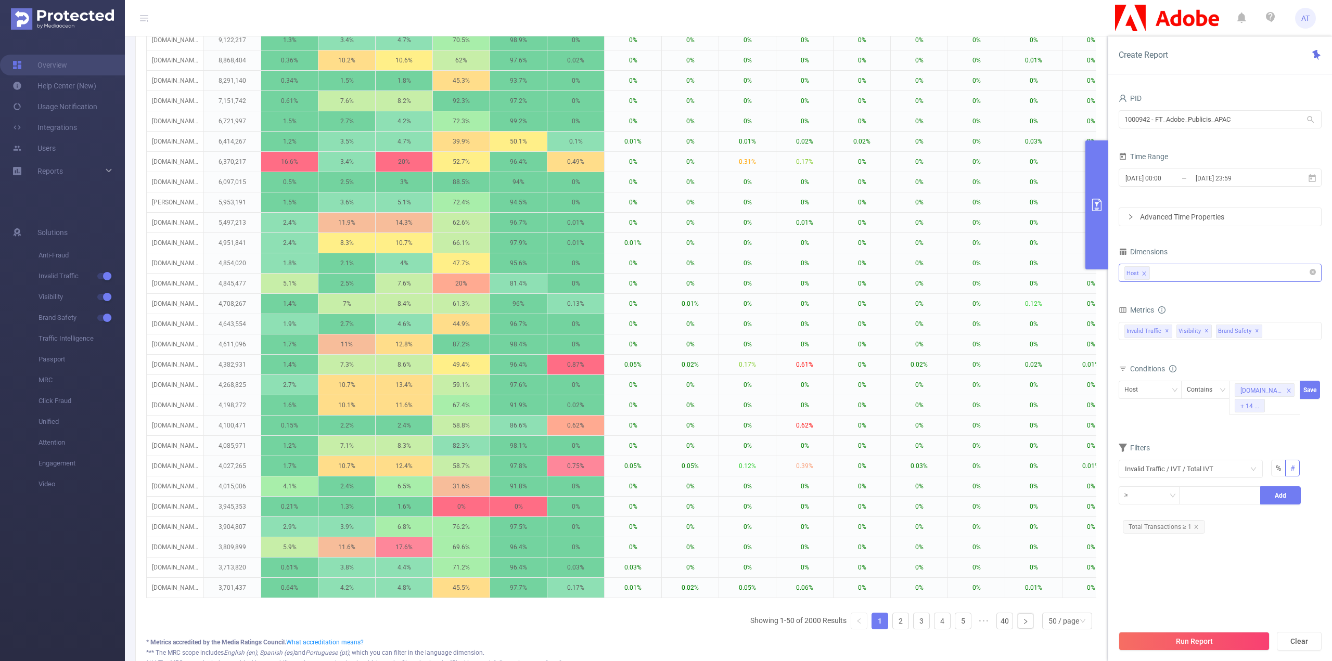
drag, startPoint x: 1262, startPoint y: 565, endPoint x: 1212, endPoint y: 615, distance: 70.3
click at [1259, 566] on section "PID 1000942 - FT_Adobe_Publicis_APAC 1000942 - FT_Adobe_Publicis_APAC Time Rang…" at bounding box center [1220, 358] width 203 height 534
click at [1194, 525] on icon "icon: close" at bounding box center [1196, 527] width 5 height 5
click at [1144, 445] on span "Filters" at bounding box center [1134, 448] width 31 height 8
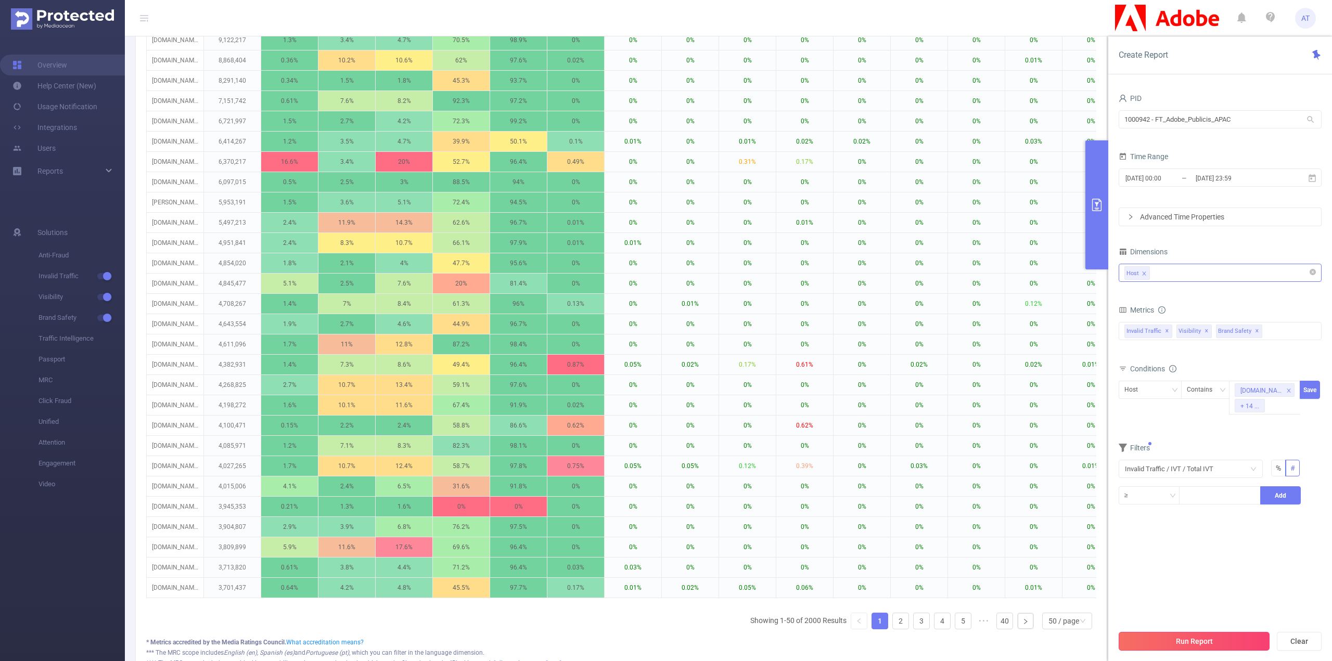
click at [1200, 639] on button "Run Report" at bounding box center [1194, 641] width 151 height 19
click at [1238, 611] on button "Cancel" at bounding box center [1242, 610] width 30 height 12
click at [1244, 405] on div "+ 14 ..." at bounding box center [1250, 407] width 19 height 14
click at [1207, 386] on div "Contains" at bounding box center [1203, 389] width 33 height 17
click at [1210, 422] on li "Is" at bounding box center [1215, 426] width 69 height 17
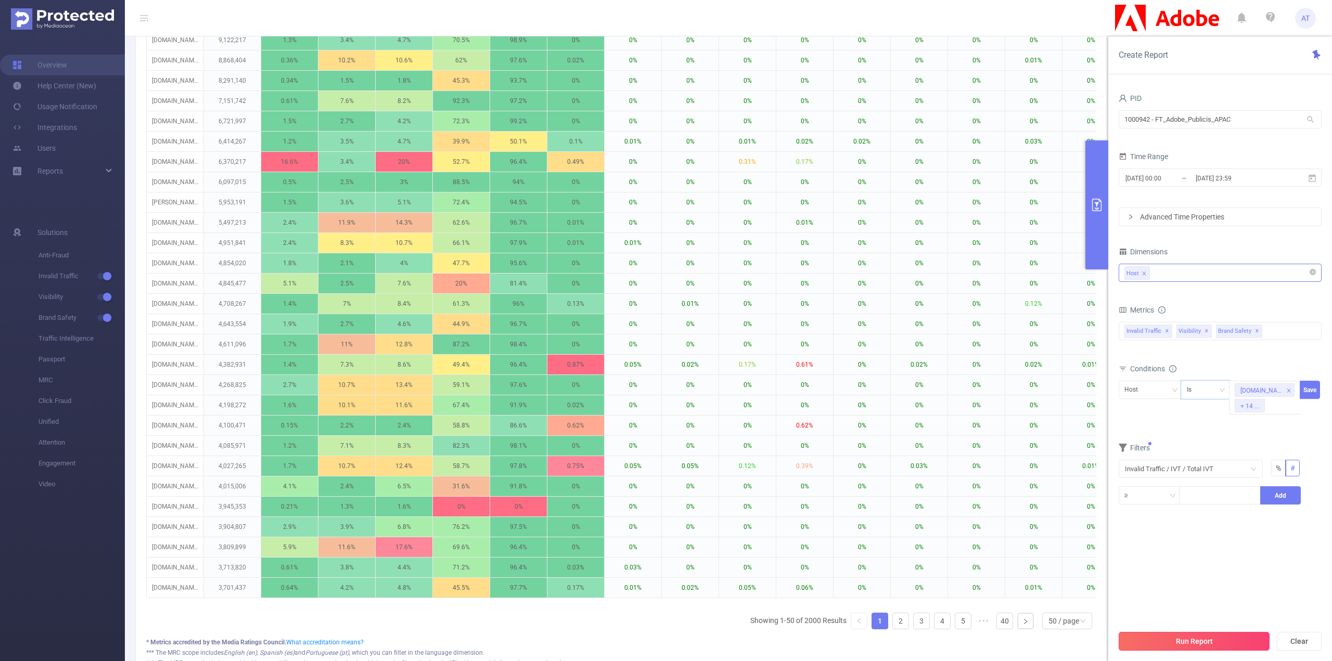
click at [1176, 645] on button "Run Report" at bounding box center [1194, 641] width 151 height 19
click at [1294, 610] on button "Run anyway" at bounding box center [1285, 610] width 48 height 12
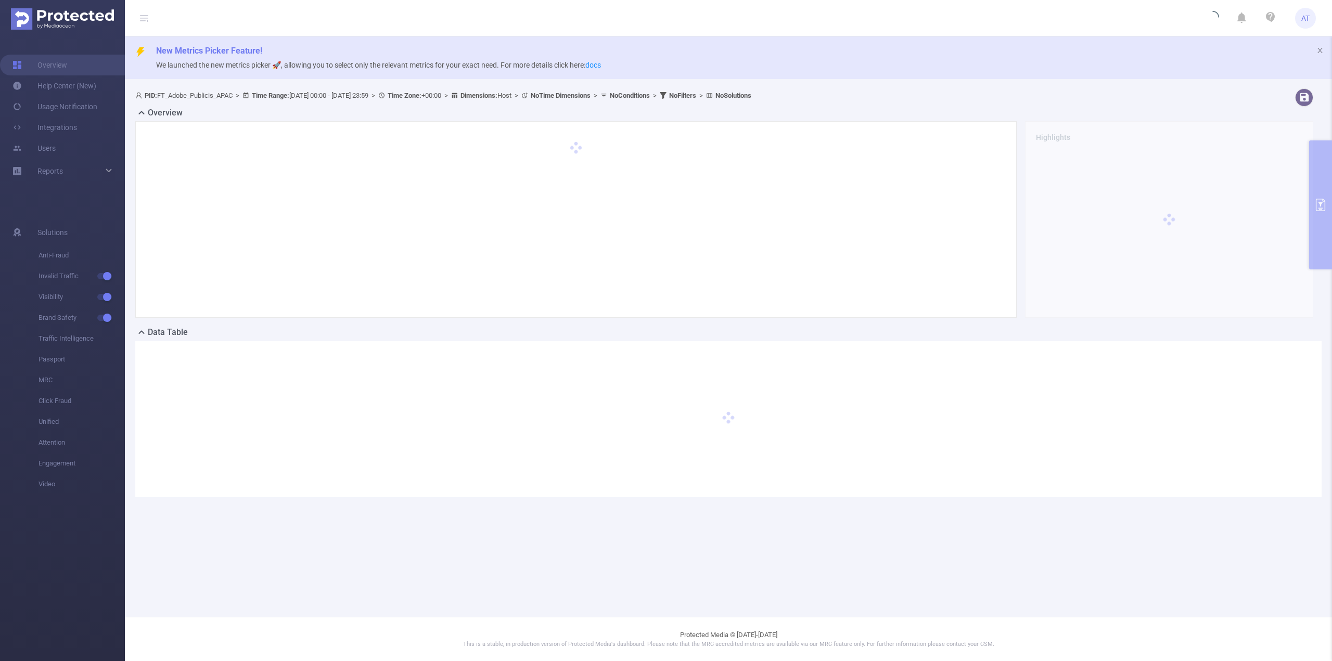
drag, startPoint x: 704, startPoint y: 90, endPoint x: 699, endPoint y: 91, distance: 5.3
drag, startPoint x: 699, startPoint y: 91, endPoint x: 634, endPoint y: 88, distance: 65.1
click at [634, 88] on div "PID: FT_Adobe_Publicis_APAC > Time Range: [DATE] 00:00 - [DATE] 23:59 > Time Zo…" at bounding box center [728, 301] width 1207 height 434
click at [91, 168] on div "Reports" at bounding box center [62, 171] width 125 height 21
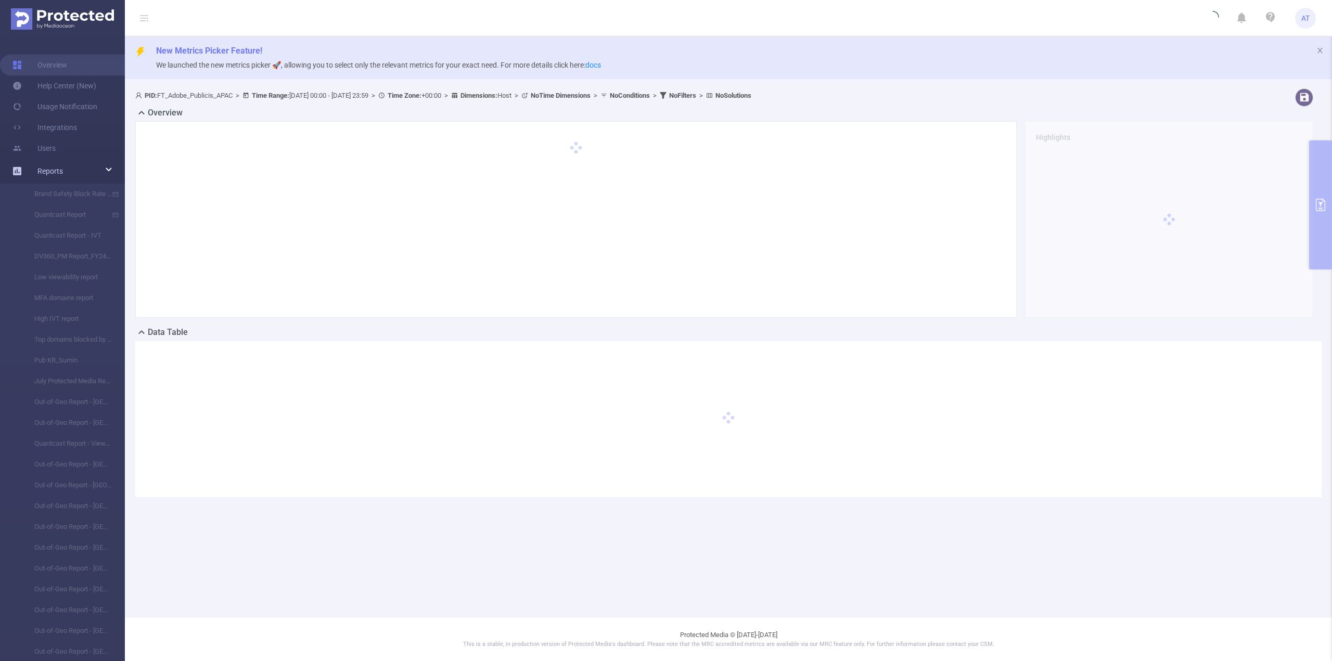
click at [91, 168] on div "Reports" at bounding box center [62, 171] width 125 height 21
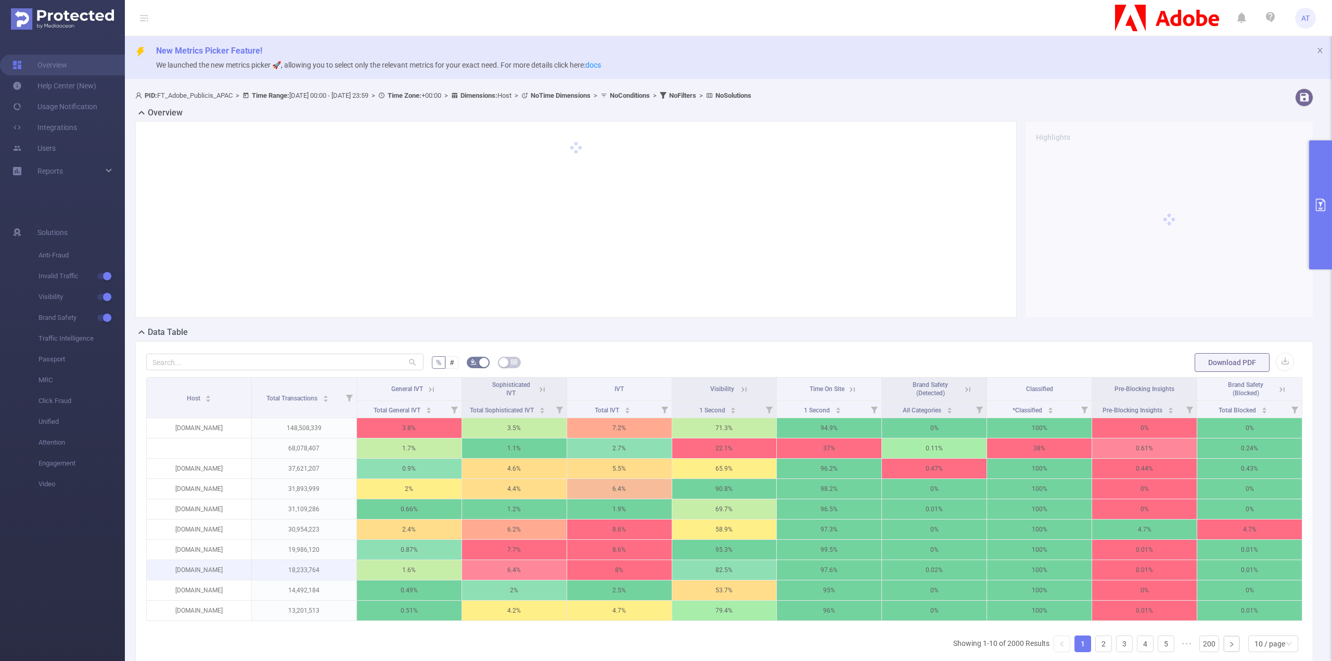
scroll to position [131, 0]
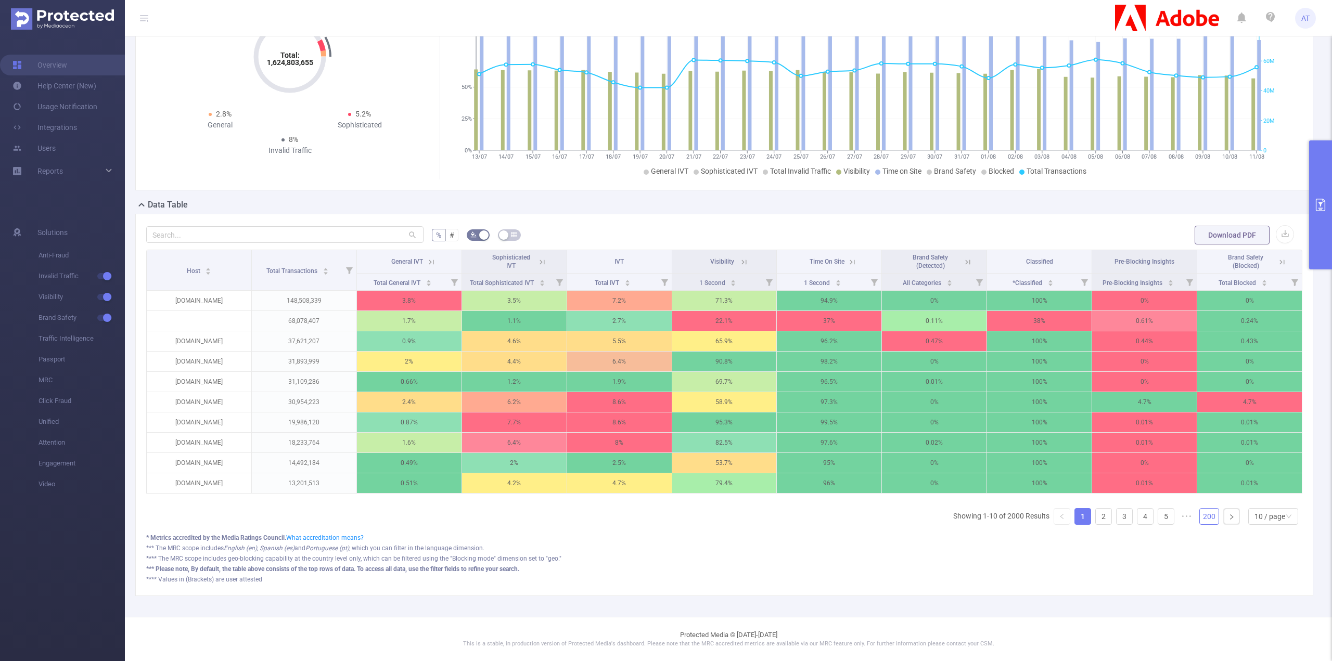
click at [1206, 519] on link "200" at bounding box center [1209, 517] width 19 height 16
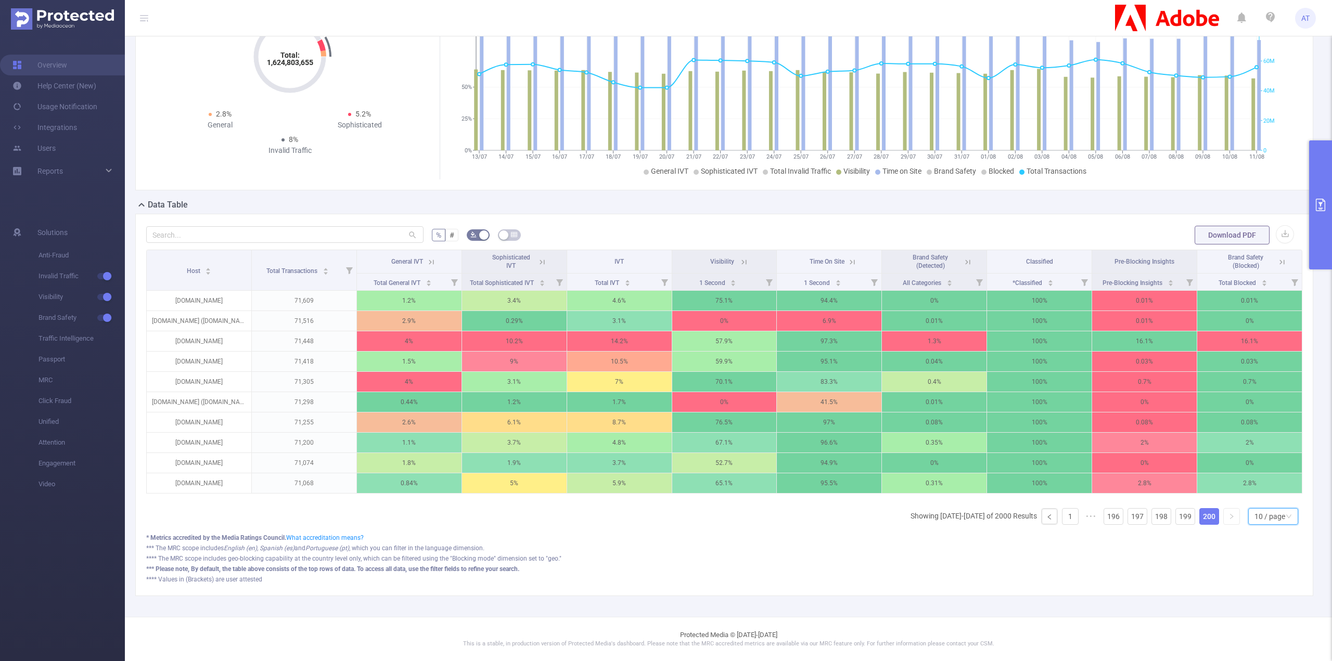
click at [1261, 518] on div "10 / page" at bounding box center [1270, 517] width 31 height 16
click at [1247, 501] on li "50 / page" at bounding box center [1266, 503] width 50 height 17
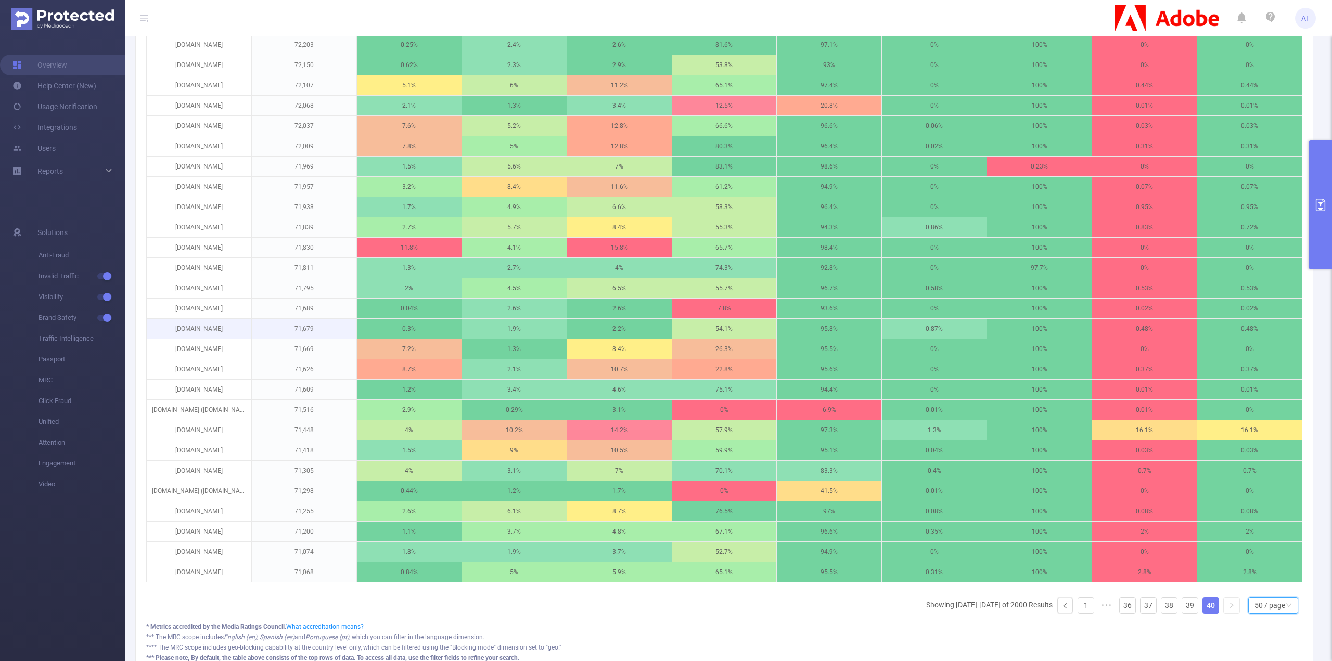
scroll to position [860, 0]
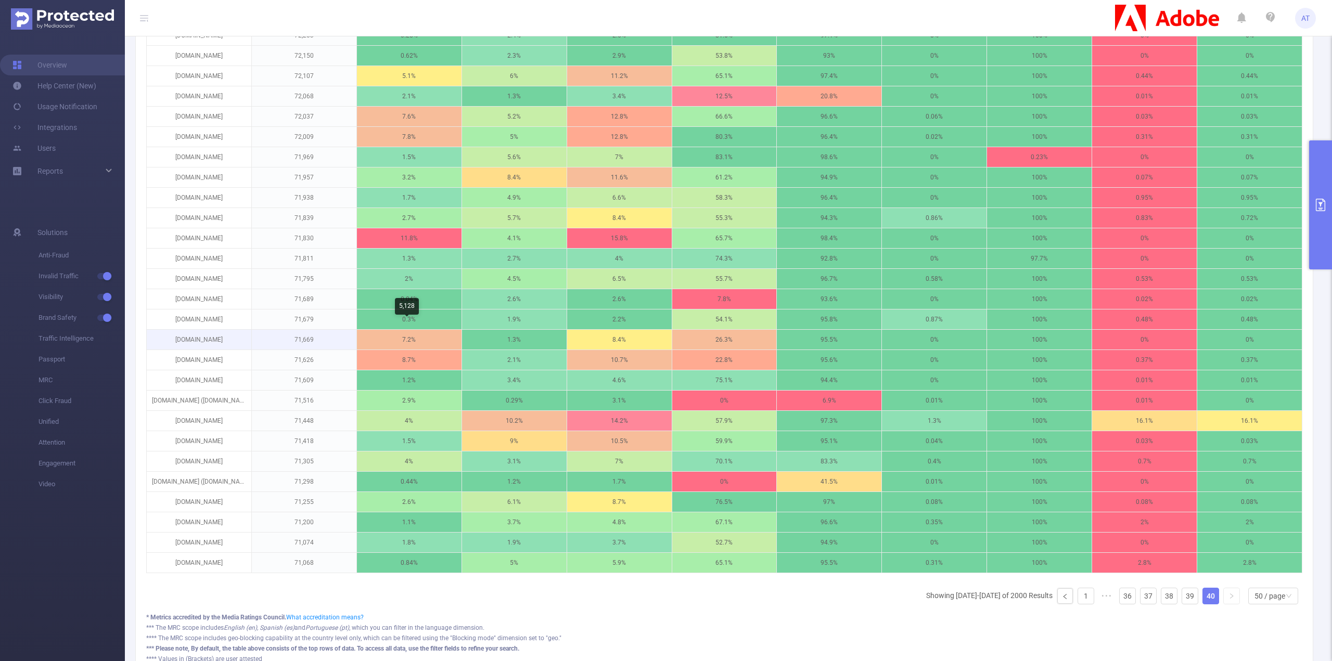
click at [426, 330] on p "7.2%" at bounding box center [409, 340] width 105 height 20
click at [1264, 592] on div "50 / page" at bounding box center [1270, 597] width 31 height 16
click at [1191, 594] on ul "Showing [DATE]-[DATE] of 2000 Results 1 ••• 36 37 38 39 40 50 / page 10 / page …" at bounding box center [1114, 596] width 376 height 17
click at [1188, 594] on link "39" at bounding box center [1190, 597] width 16 height 16
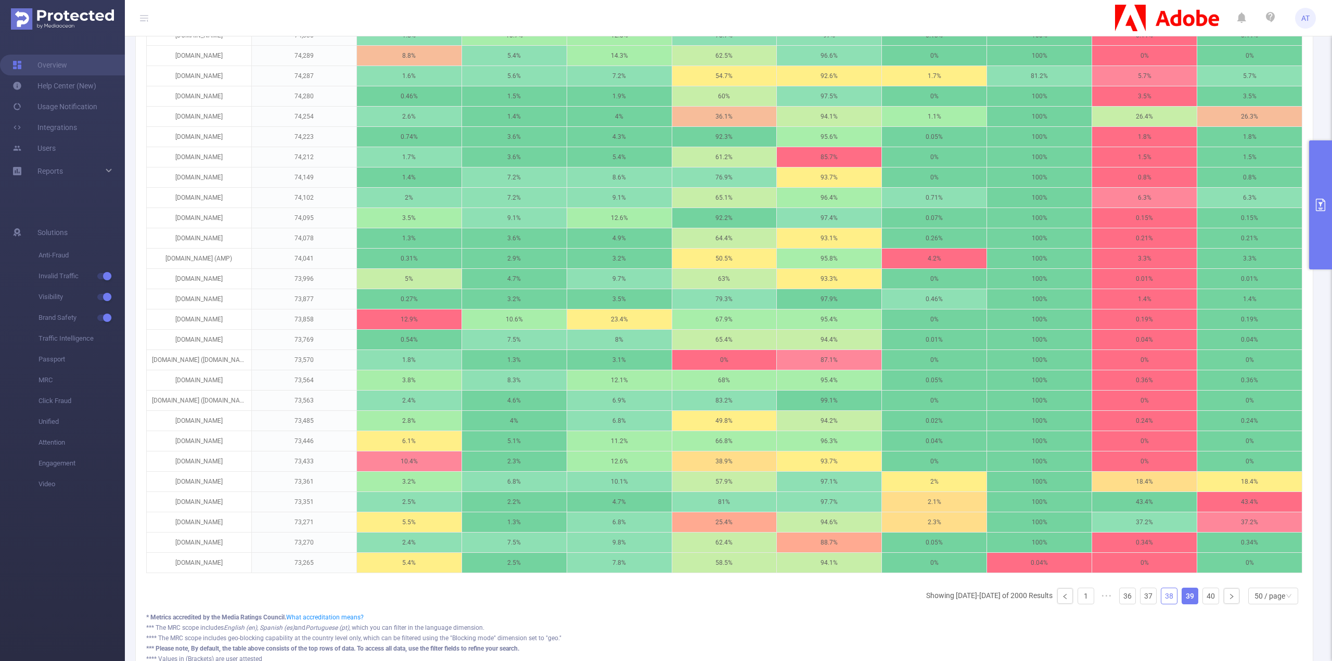
click at [1161, 594] on li "38" at bounding box center [1169, 596] width 17 height 17
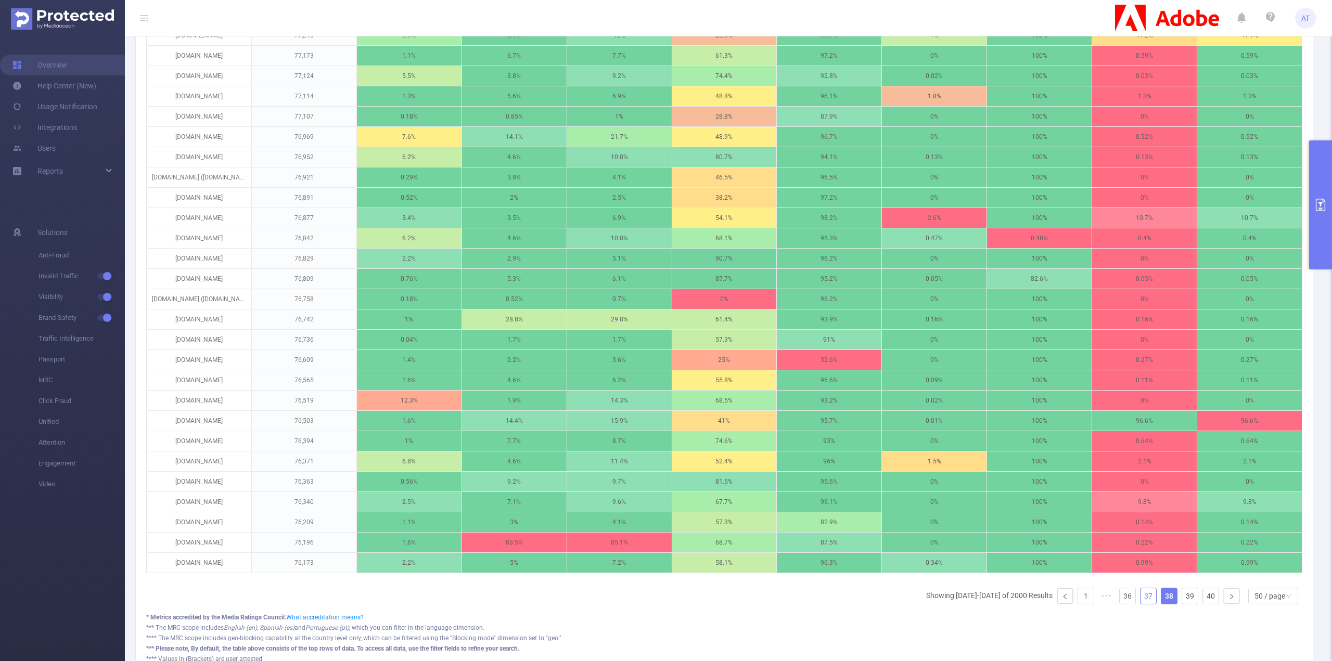
click at [1144, 595] on link "37" at bounding box center [1149, 597] width 16 height 16
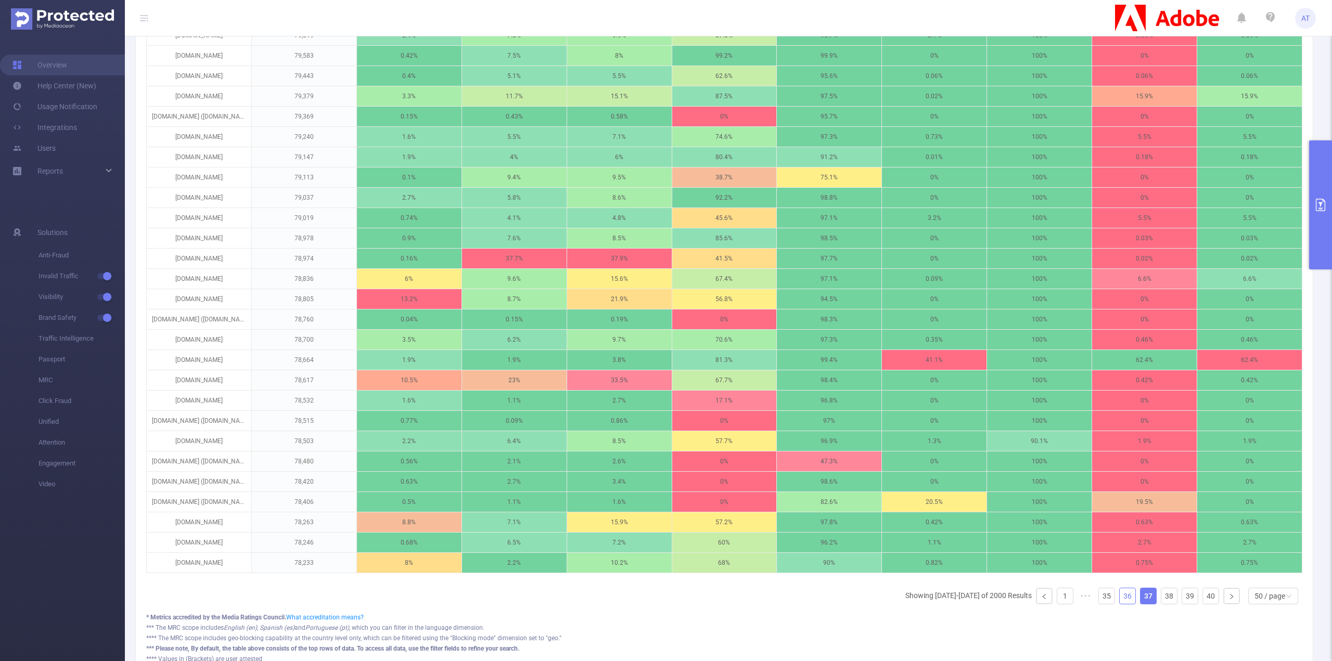
click at [1120, 596] on link "36" at bounding box center [1128, 597] width 16 height 16
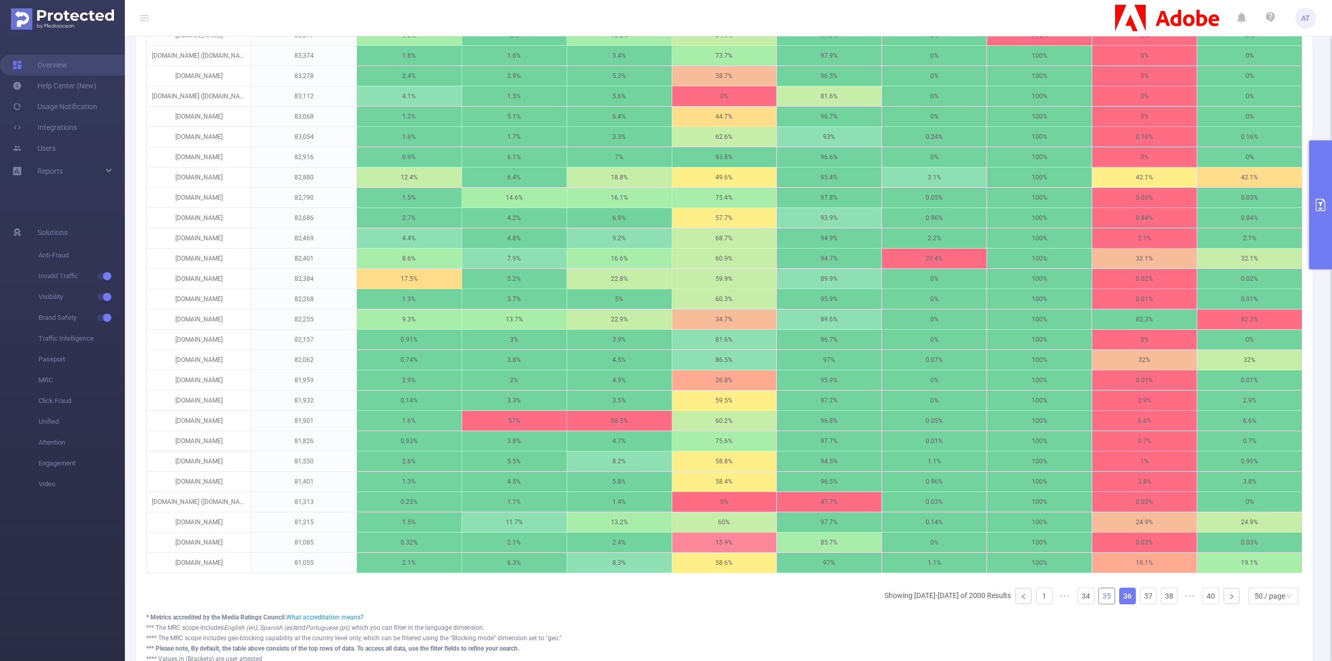
click at [1103, 595] on link "35" at bounding box center [1107, 597] width 16 height 16
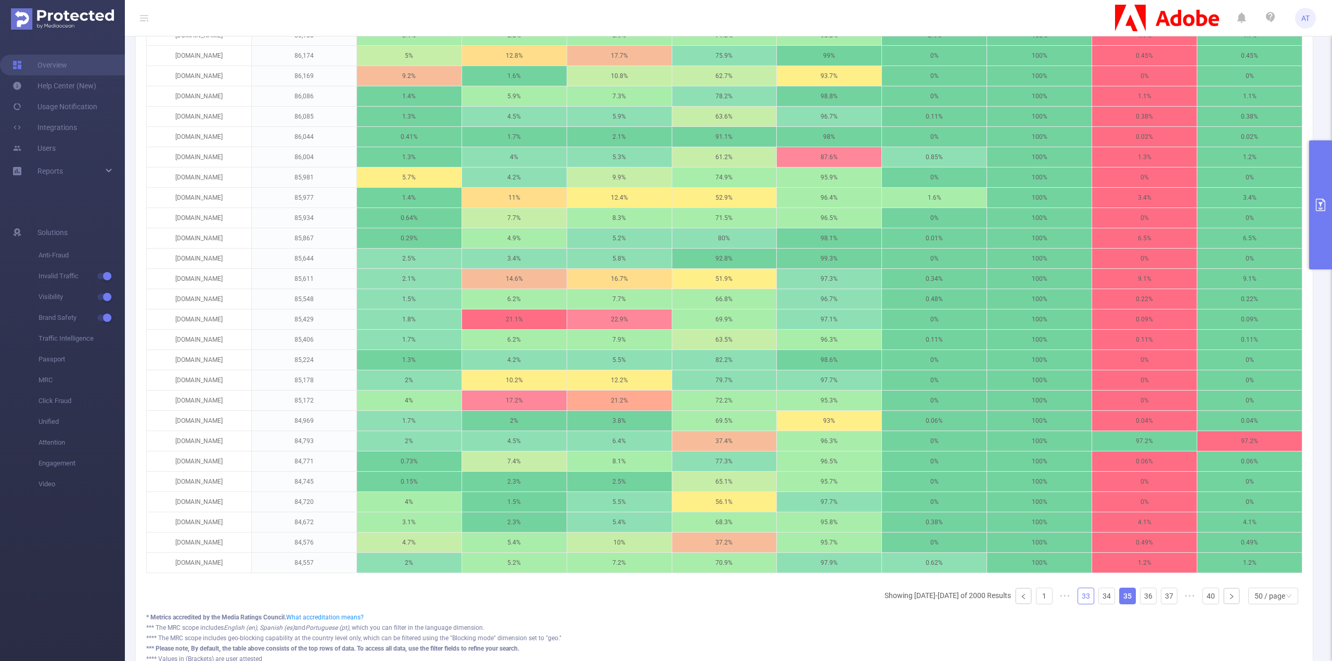
click at [1084, 595] on link "33" at bounding box center [1086, 597] width 16 height 16
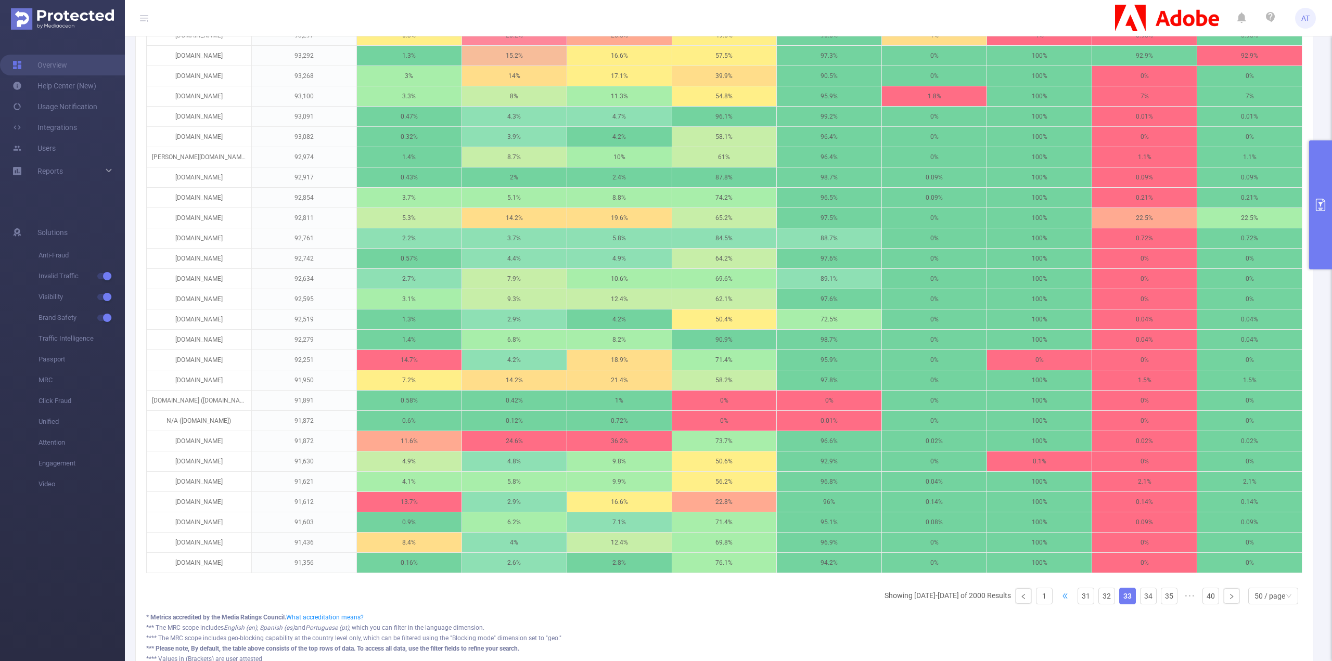
click at [1064, 596] on span "•••" at bounding box center [1065, 596] width 17 height 17
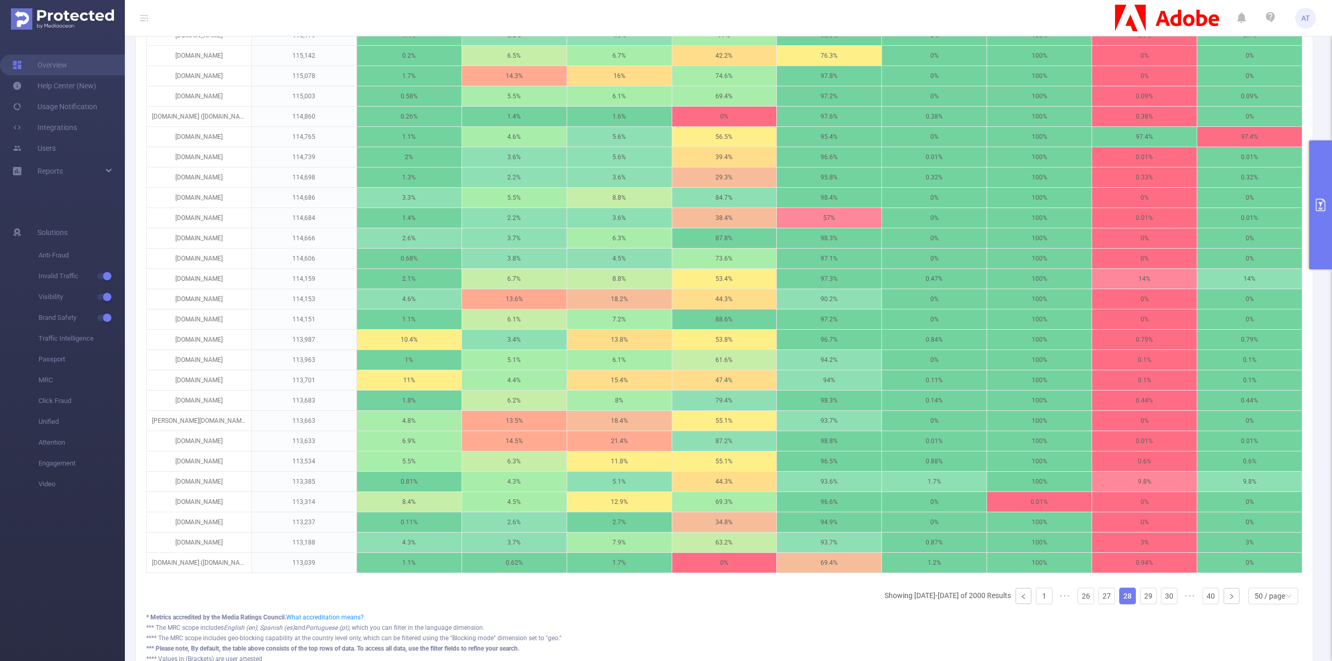
click at [1317, 224] on button "primary" at bounding box center [1320, 205] width 23 height 129
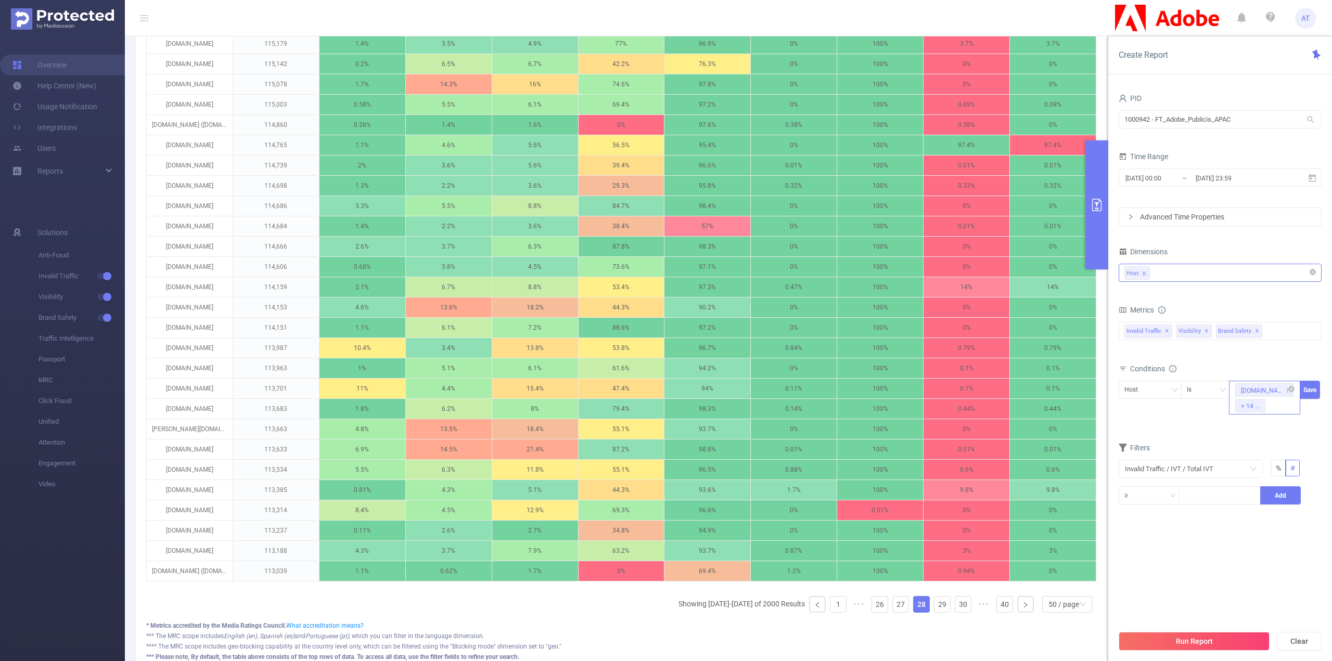
click at [1275, 401] on div "[DOMAIN_NAME] + 14 ..." at bounding box center [1264, 398] width 71 height 34
paste input "[DOMAIN_NAME]"
type input "[DOMAIN_NAME]"
click at [1275, 440] on li "[DOMAIN_NAME]" at bounding box center [1268, 440] width 79 height 17
click at [1194, 381] on div "Is" at bounding box center [1193, 389] width 12 height 17
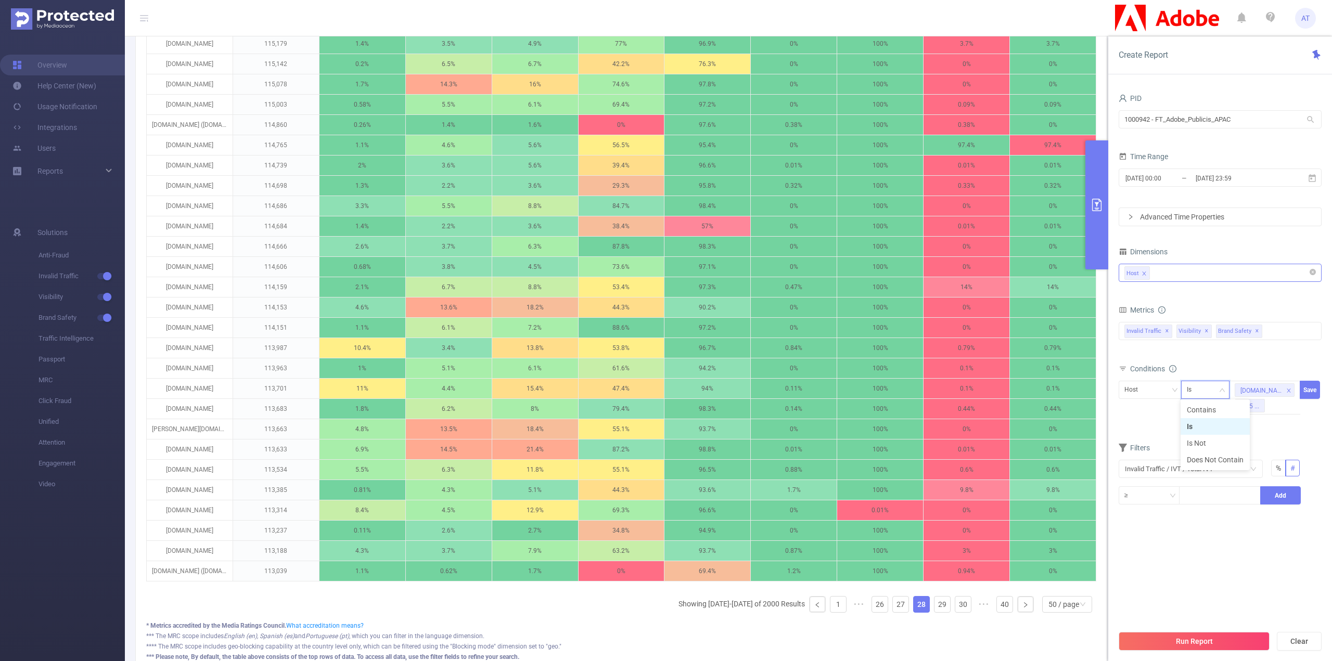
click at [1194, 381] on div "Is" at bounding box center [1193, 389] width 12 height 17
click at [1317, 387] on button "Save" at bounding box center [1310, 390] width 20 height 18
click at [1249, 391] on div at bounding box center [1265, 389] width 60 height 17
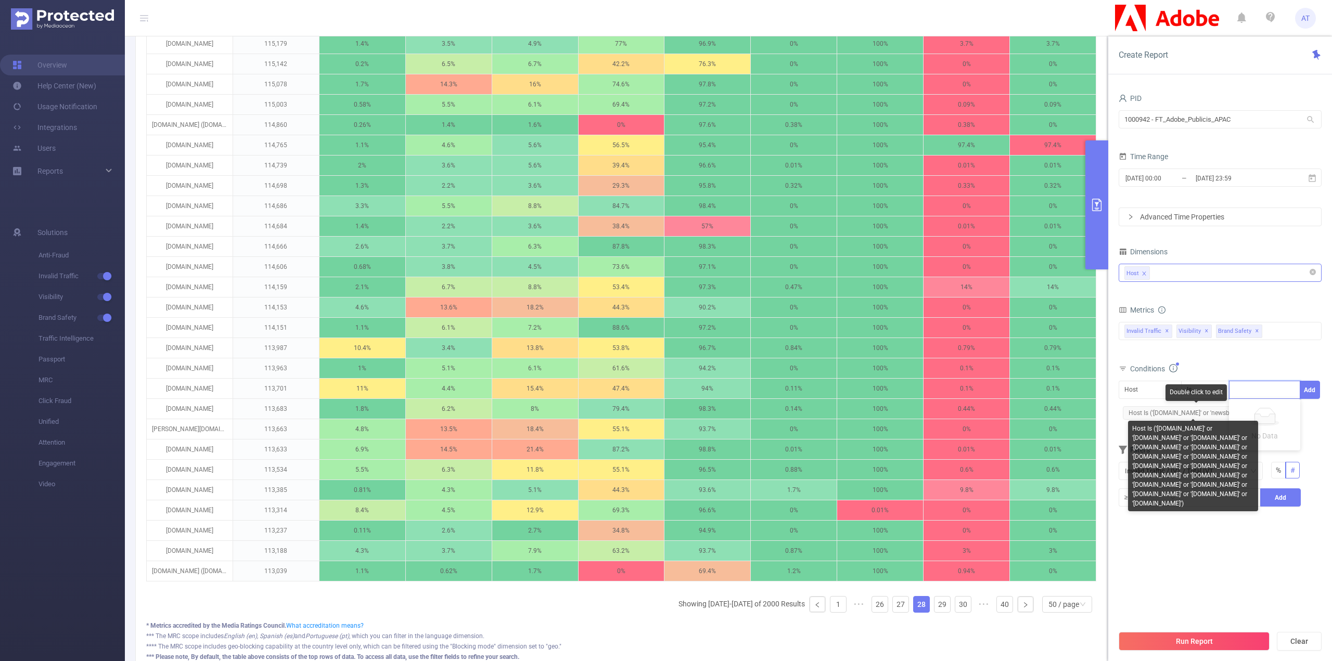
click at [1203, 420] on div "Host Is ('[DOMAIN_NAME]' or '[DOMAIN_NAME]' or '[DOMAIN_NAME]' or '[DOMAIN_NAME…" at bounding box center [1193, 464] width 130 height 95
click at [1200, 411] on span "Host Is ('[DOMAIN_NAME]' or 'newsbytesa..." at bounding box center [1193, 413] width 140 height 14
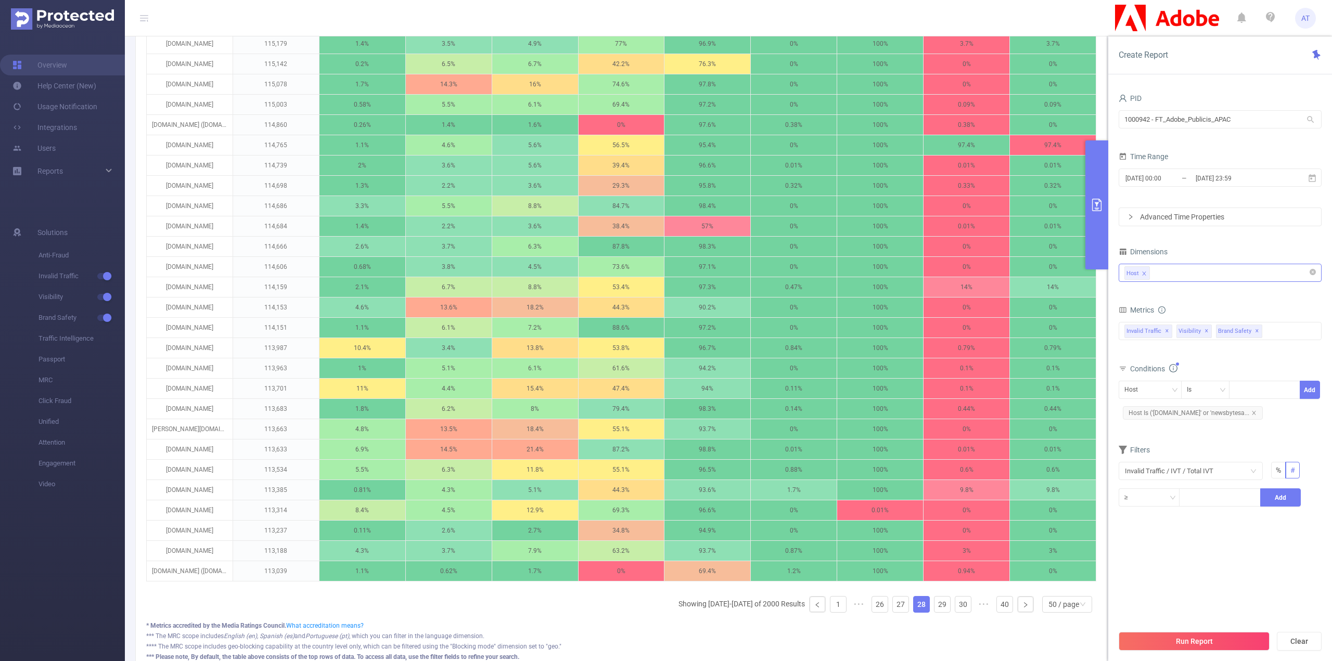
click at [1196, 639] on button "Run Report" at bounding box center [1194, 641] width 151 height 19
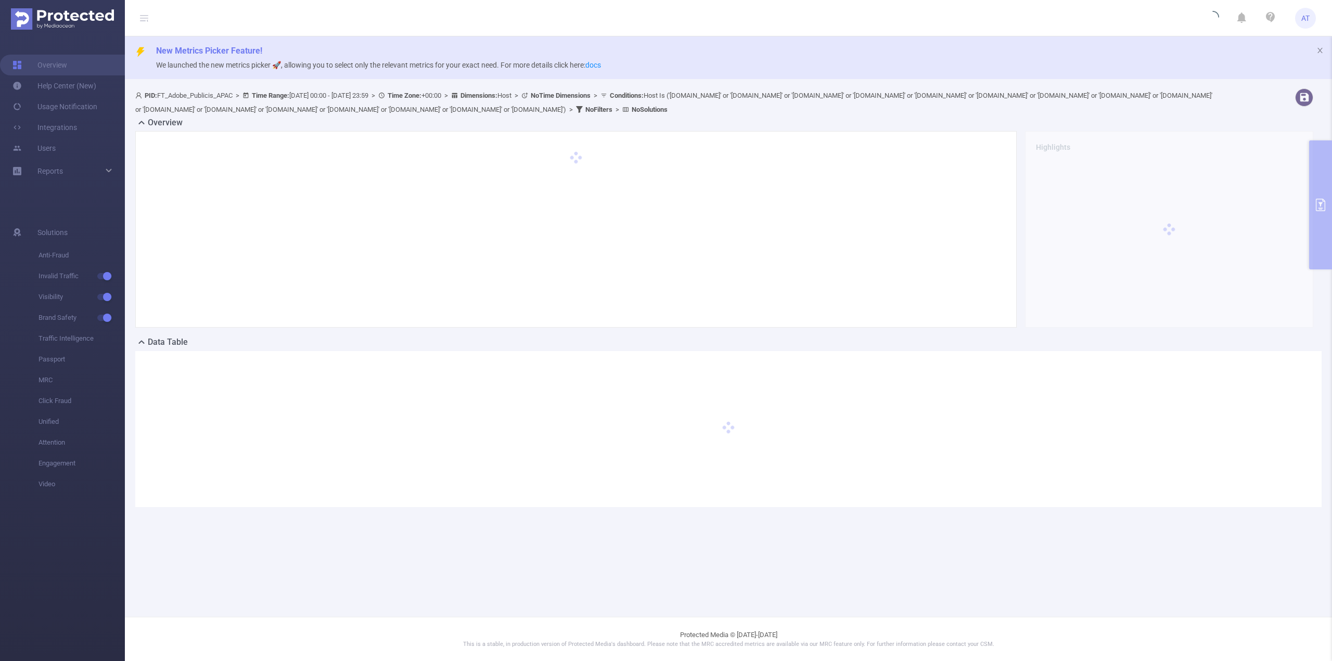
scroll to position [0, 0]
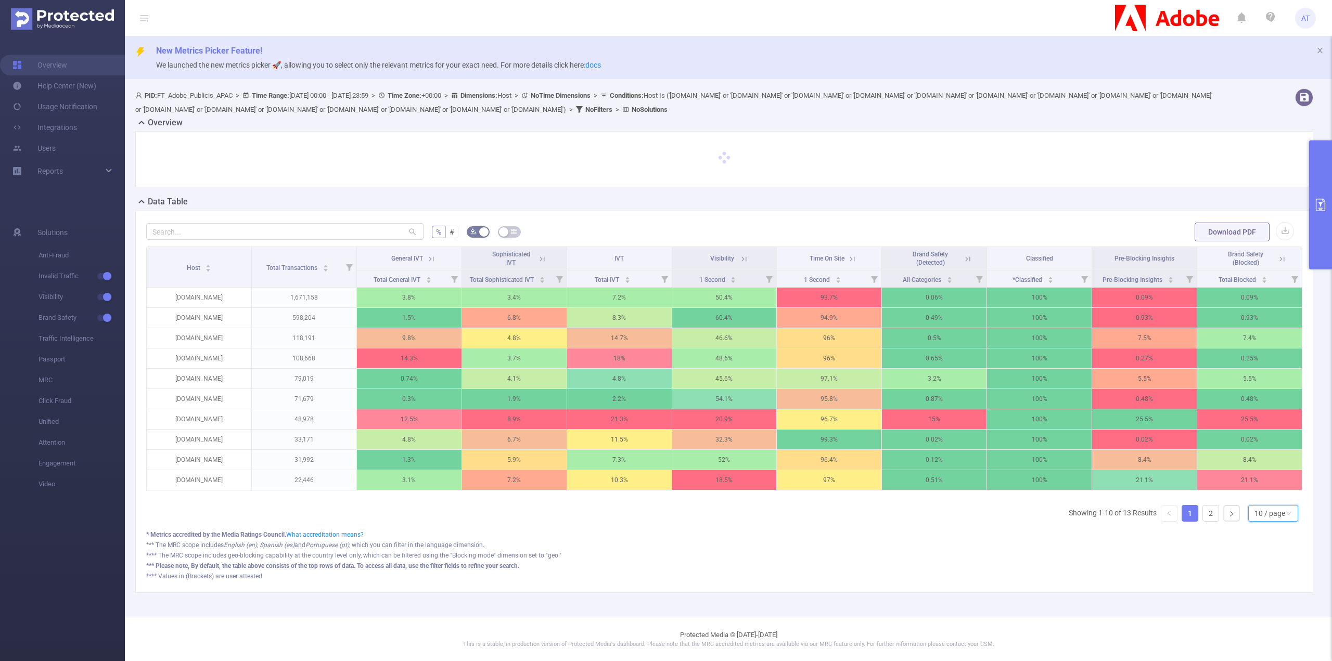
drag, startPoint x: 1281, startPoint y: 515, endPoint x: 1272, endPoint y: 508, distance: 11.1
click at [1286, 515] on icon "icon: down" at bounding box center [1289, 513] width 6 height 6
click at [1261, 455] on li "20 / page" at bounding box center [1266, 450] width 50 height 17
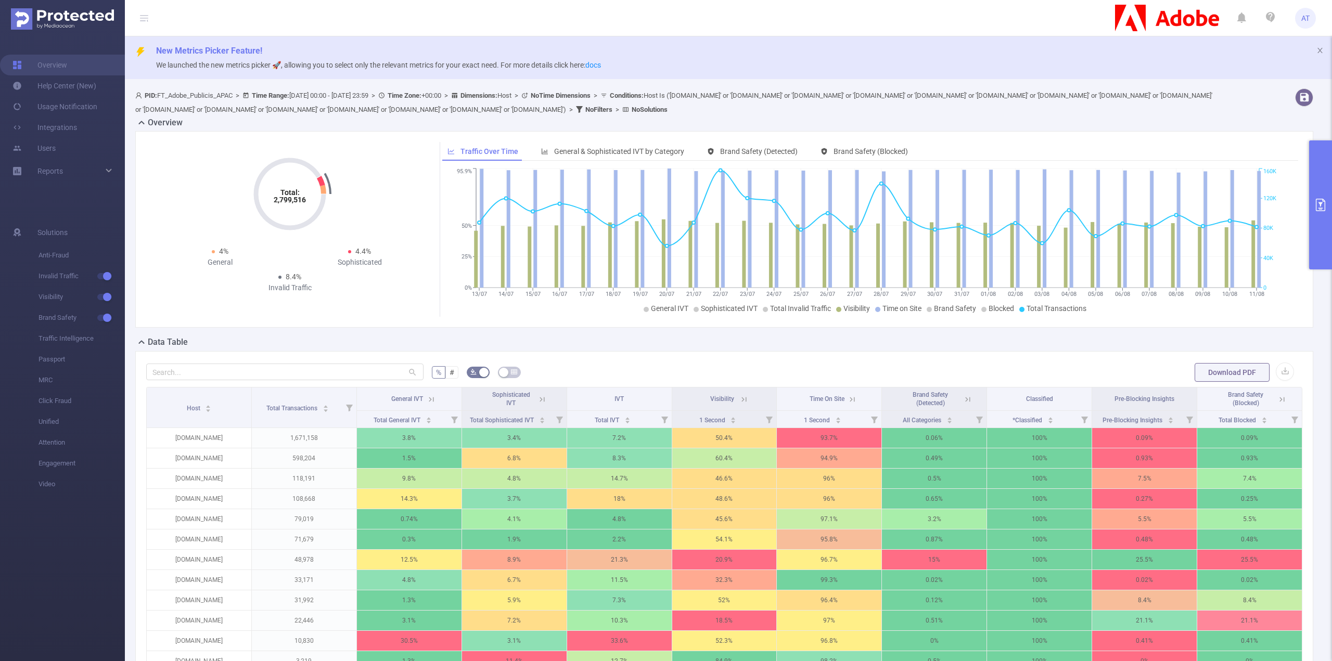
click at [1323, 249] on button "primary" at bounding box center [1320, 205] width 23 height 129
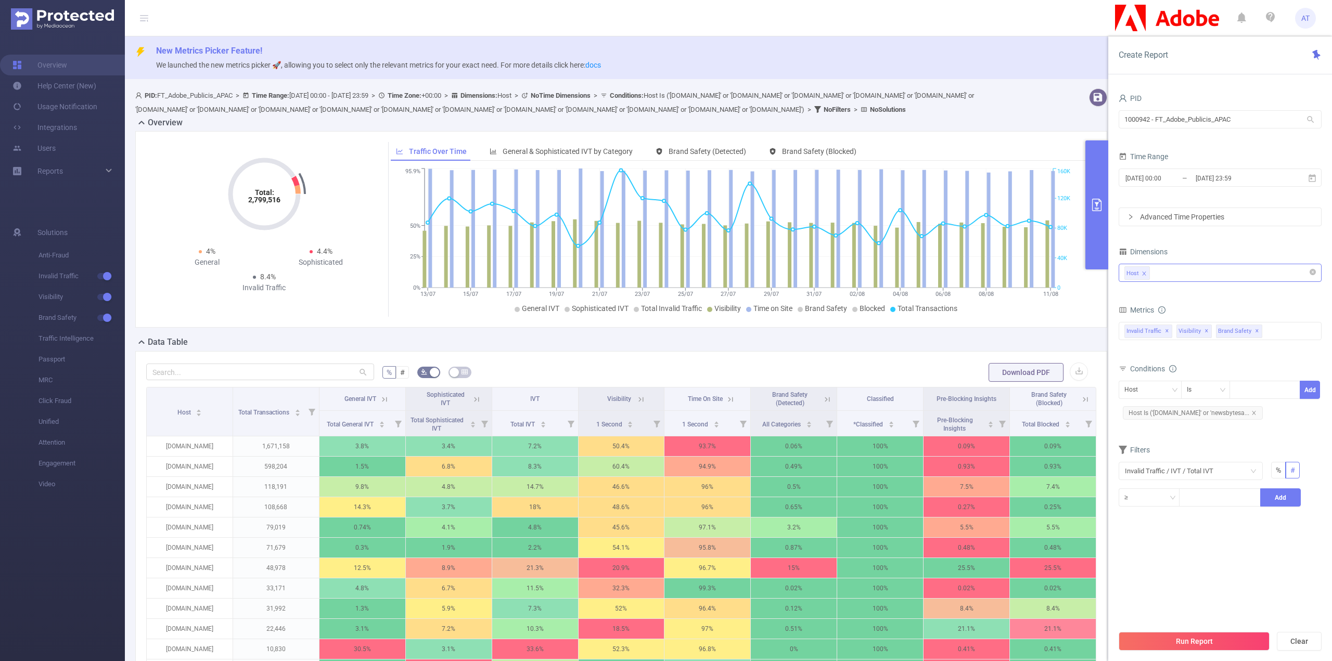
click at [1215, 409] on span "Host Is ('[DOMAIN_NAME]' or 'newsbytesa..." at bounding box center [1193, 413] width 140 height 14
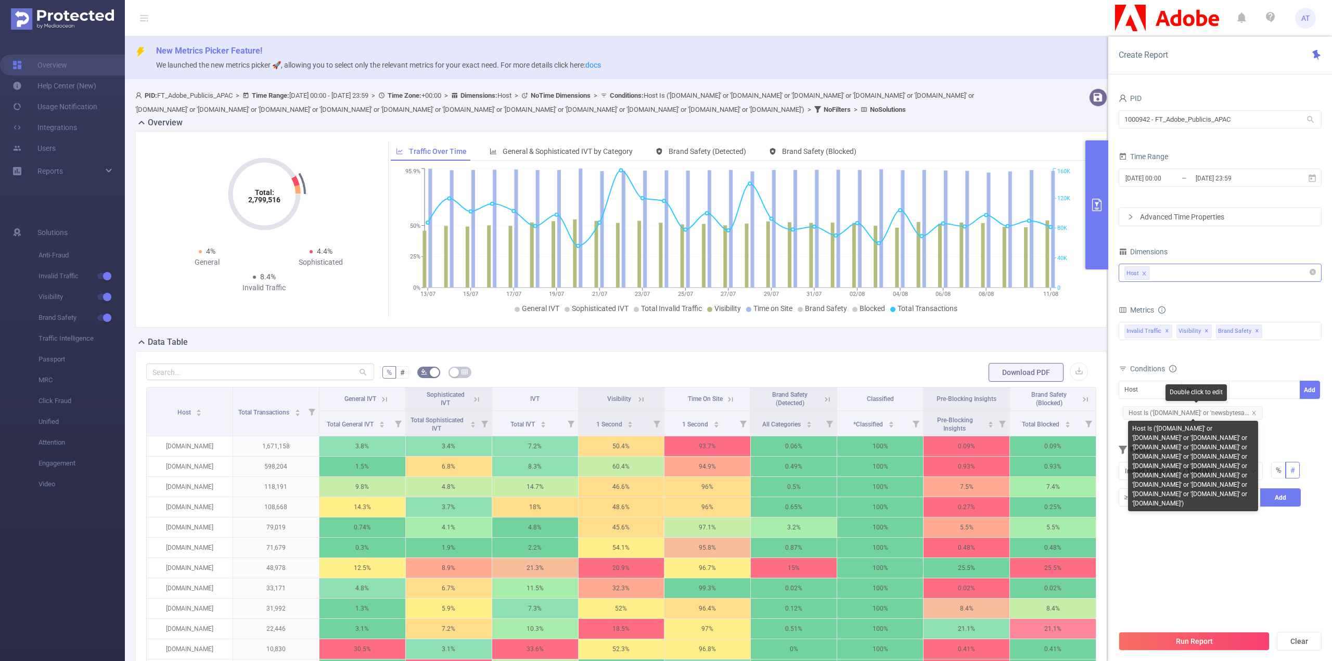
click at [1215, 409] on span "Host Is ('[DOMAIN_NAME]' or 'newsbytesa..." at bounding box center [1193, 413] width 140 height 14
click at [1227, 411] on span "Host Is ('[DOMAIN_NAME]' or 'newsbytesa..." at bounding box center [1193, 413] width 140 height 14
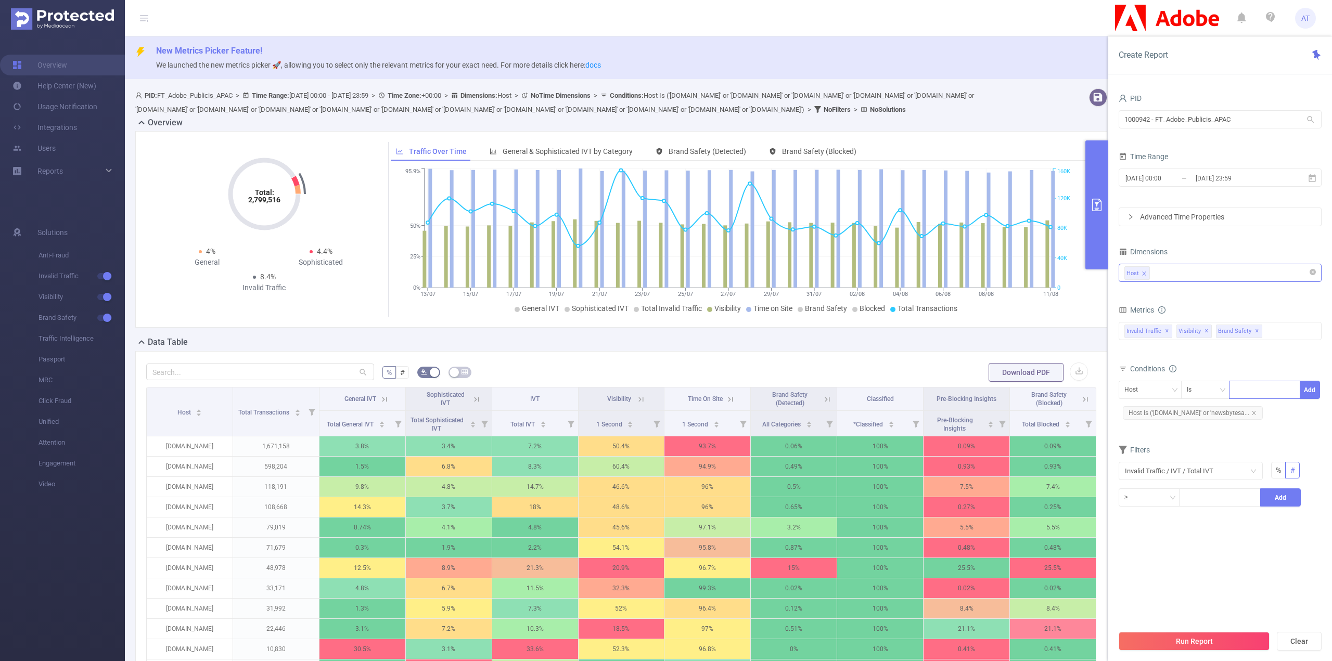
click at [1251, 392] on div at bounding box center [1265, 389] width 60 height 17
click at [1211, 416] on span "Host Is ('[DOMAIN_NAME]' or 'newsbytesa..." at bounding box center [1193, 413] width 140 height 14
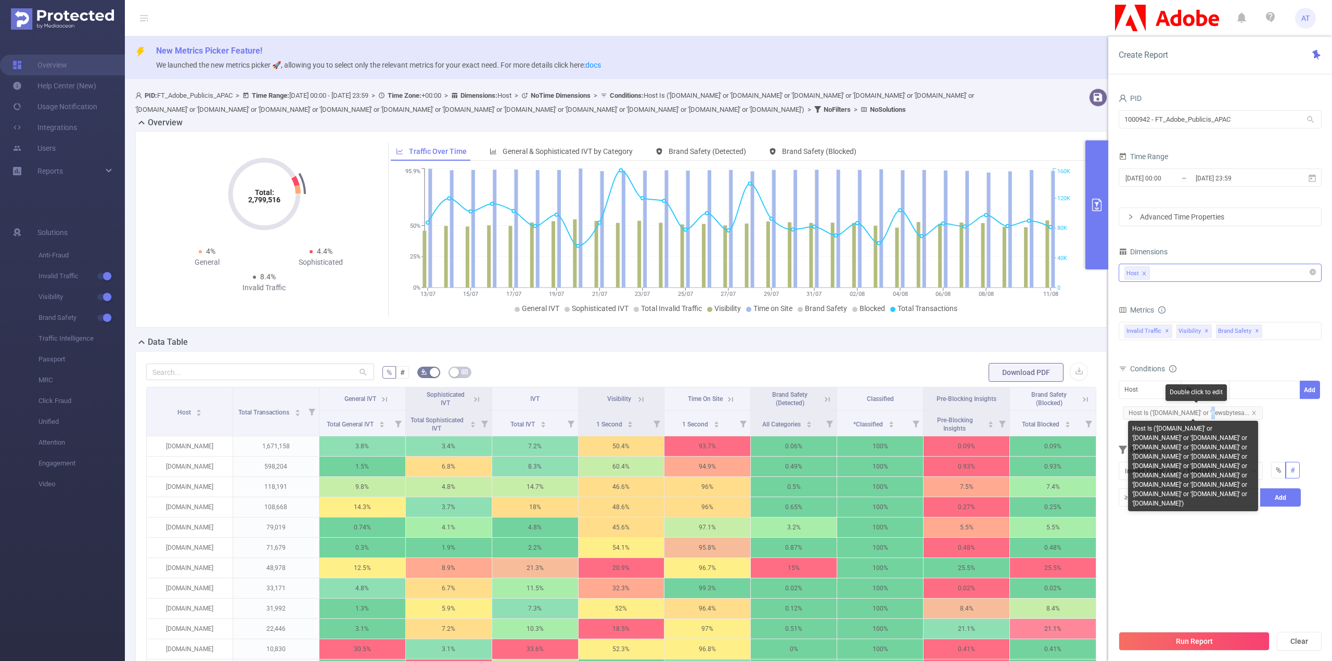
click at [1211, 416] on span "Host Is ('[DOMAIN_NAME]' or 'newsbytesa..." at bounding box center [1193, 413] width 140 height 14
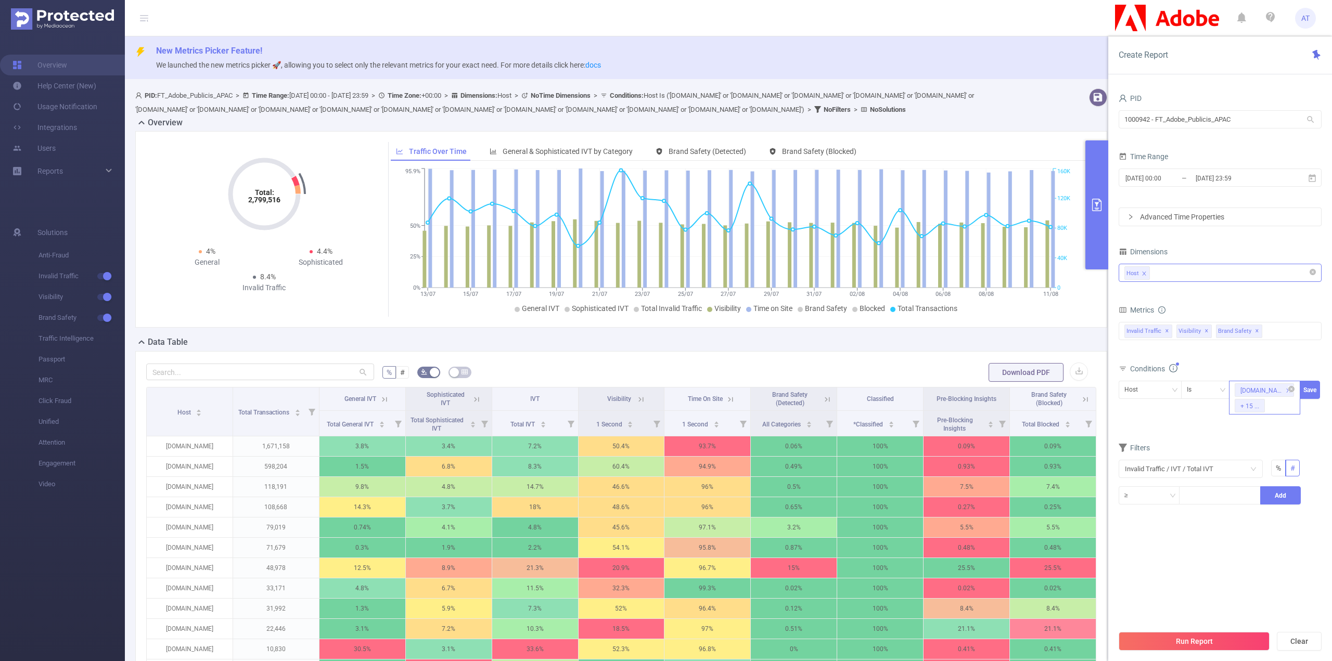
click at [1281, 404] on div "[DOMAIN_NAME] + 15 ..." at bounding box center [1264, 398] width 71 height 34
paste input "[DOMAIN_NAME]"
type input "[DOMAIN_NAME]"
click at [1259, 441] on li "[DOMAIN_NAME]" at bounding box center [1268, 440] width 79 height 17
click at [1277, 406] on div "[DOMAIN_NAME] + 16 ..." at bounding box center [1264, 398] width 71 height 34
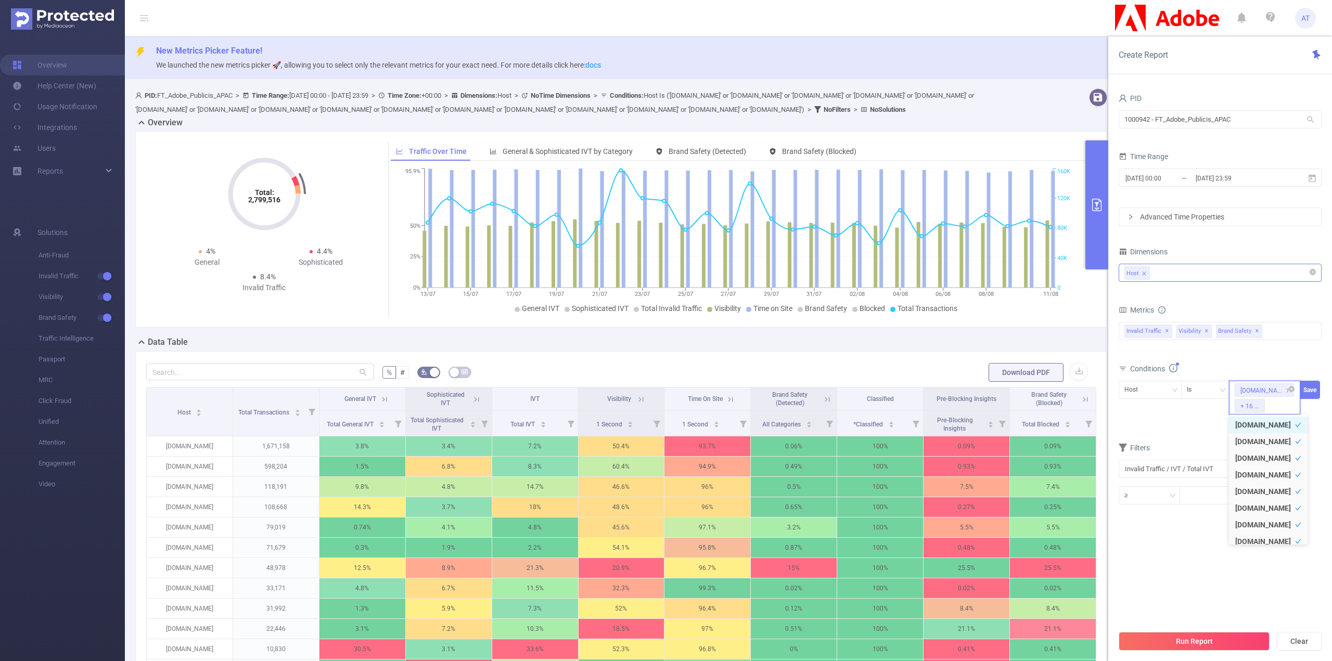
paste input "[DOMAIN_NAME]"
type input "[DOMAIN_NAME]"
click at [1258, 439] on li "[DOMAIN_NAME]" at bounding box center [1268, 440] width 79 height 17
click at [1278, 405] on div "[DOMAIN_NAME] + 17 ..." at bounding box center [1264, 398] width 71 height 34
paste input "[DOMAIN_NAME]"
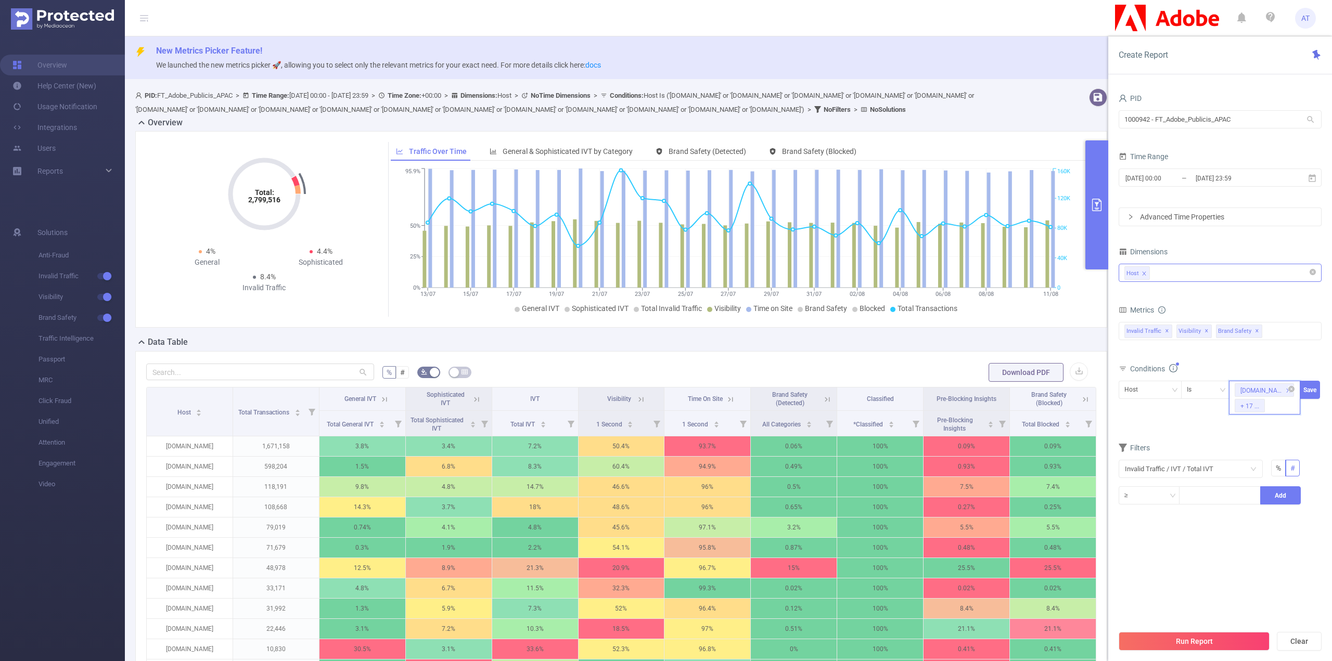
type input "[DOMAIN_NAME]"
click at [1272, 440] on li "[DOMAIN_NAME]" at bounding box center [1268, 440] width 79 height 17
click at [1285, 414] on div "Host Is [DOMAIN_NAME] + 18 ... Save" at bounding box center [1220, 400] width 203 height 39
click at [1285, 410] on div "[DOMAIN_NAME] + 18 ..." at bounding box center [1264, 398] width 71 height 34
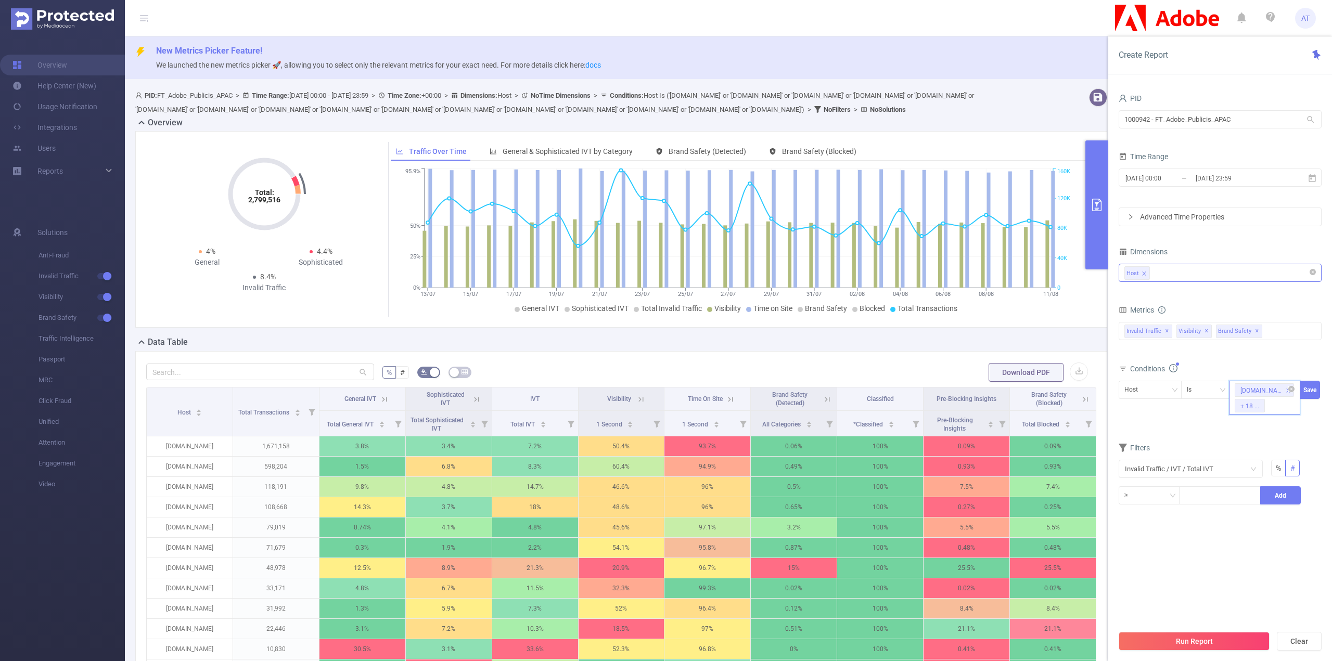
click at [1287, 402] on div "[DOMAIN_NAME] + 18 ..." at bounding box center [1264, 398] width 71 height 34
paste input "[DOMAIN_NAME]"
type input "[DOMAIN_NAME]"
click at [1272, 438] on li "[DOMAIN_NAME]" at bounding box center [1268, 440] width 79 height 17
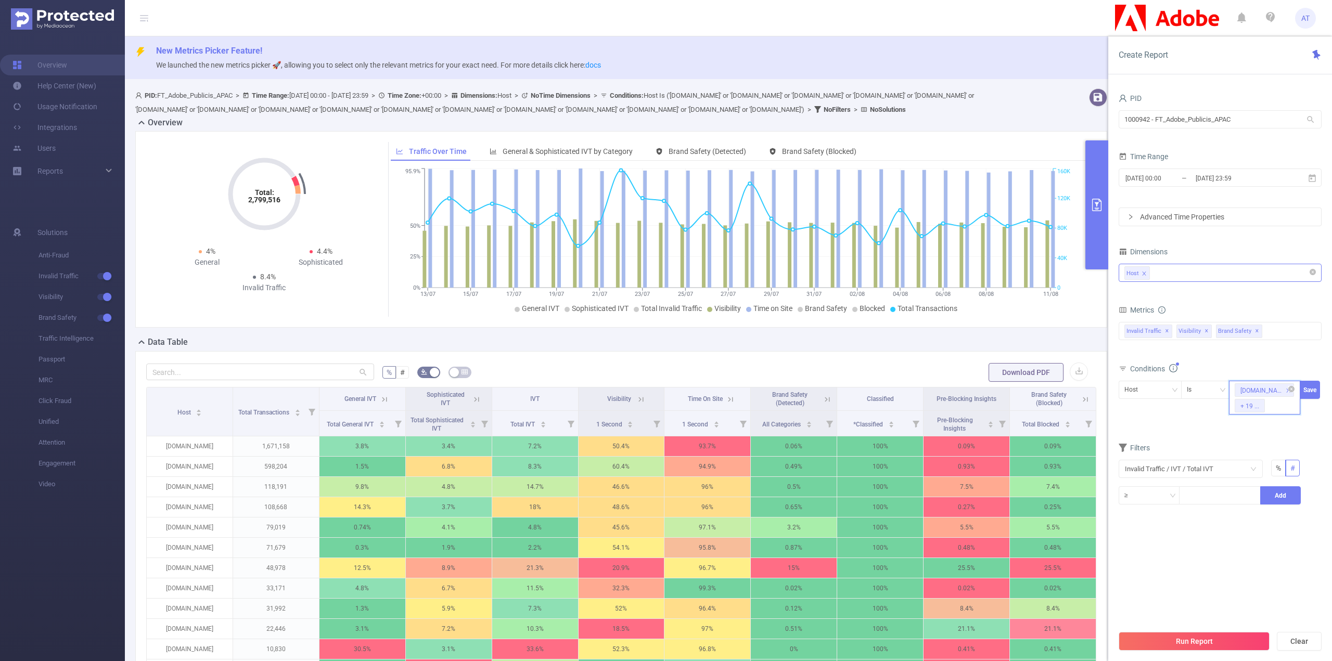
click at [1281, 407] on div "[DOMAIN_NAME] + 19 ..." at bounding box center [1264, 398] width 71 height 34
paste input "[DOMAIN_NAME]"
type input "[DOMAIN_NAME]"
click at [1266, 438] on li "[DOMAIN_NAME]" at bounding box center [1268, 440] width 79 height 17
paste input "[DOMAIN_NAME]"
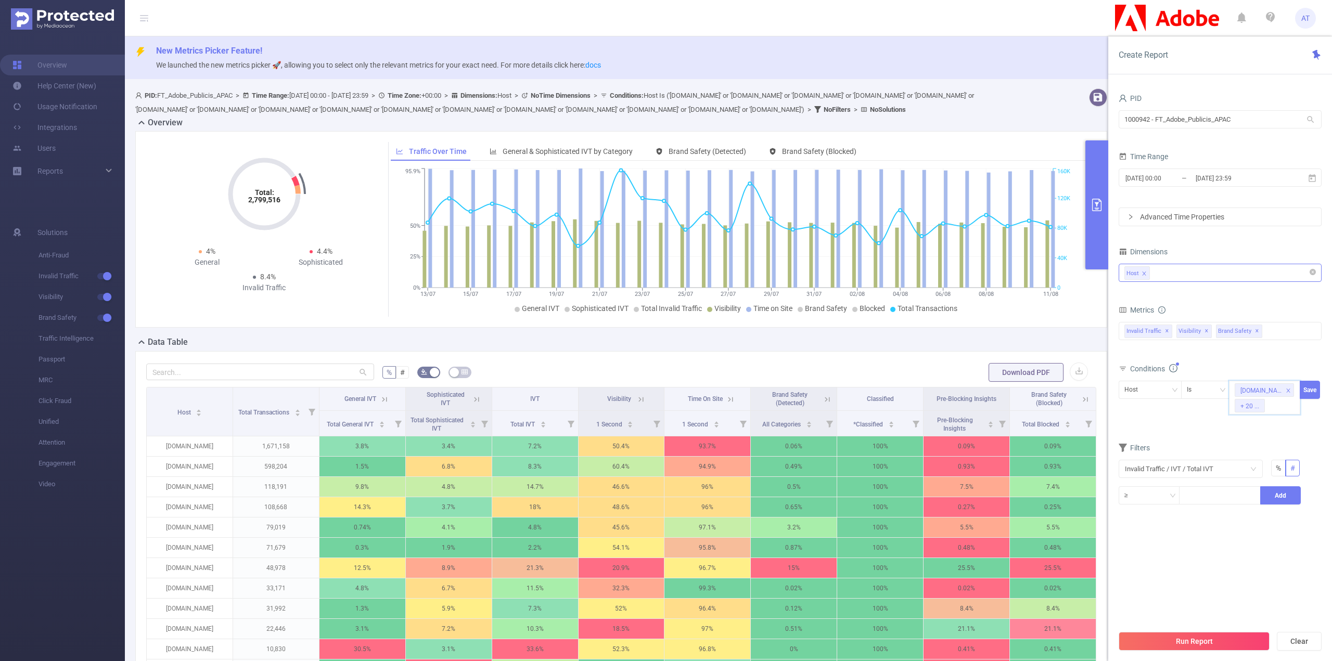
type input "[DOMAIN_NAME]"
click at [1265, 439] on li "[DOMAIN_NAME]" at bounding box center [1268, 440] width 79 height 17
paste input "[DOMAIN_NAME]"
type input "[DOMAIN_NAME]"
click at [1271, 441] on li "[DOMAIN_NAME]" at bounding box center [1268, 440] width 79 height 17
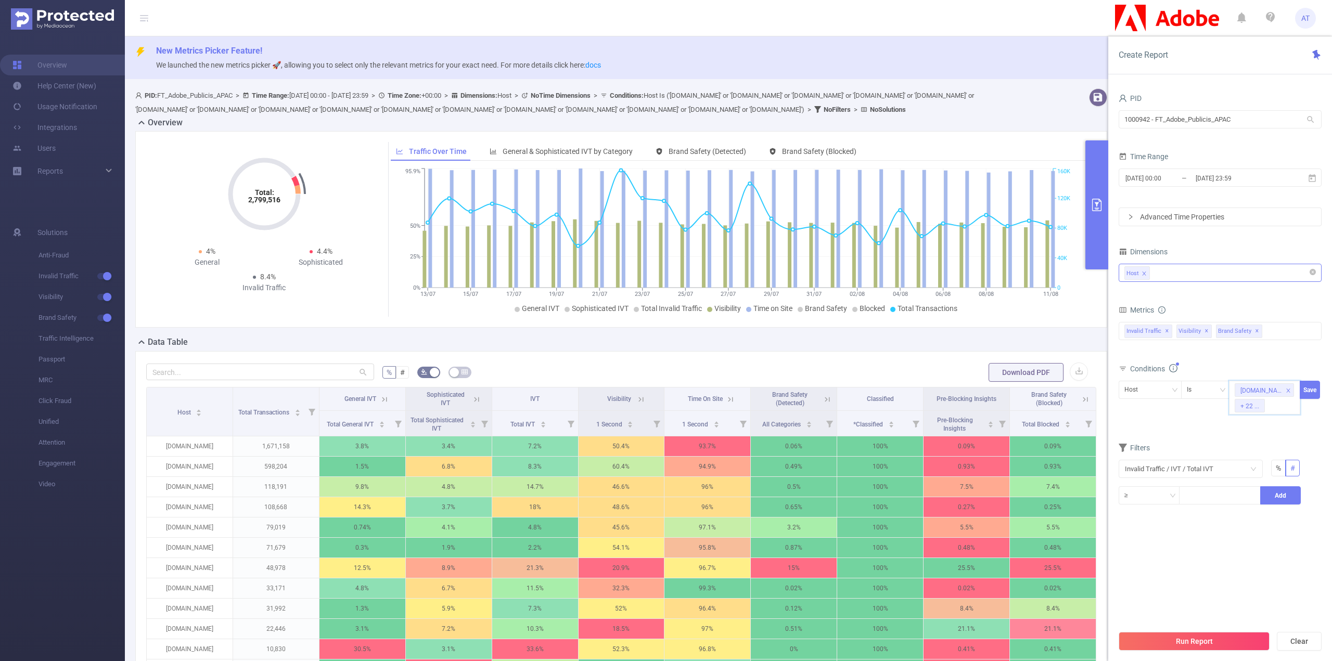
paste input "[DOMAIN_NAME]"
type input "[DOMAIN_NAME]"
click at [1264, 442] on li "[DOMAIN_NAME]" at bounding box center [1268, 440] width 79 height 17
paste input "[DOMAIN_NAME]"
type input "[DOMAIN_NAME]"
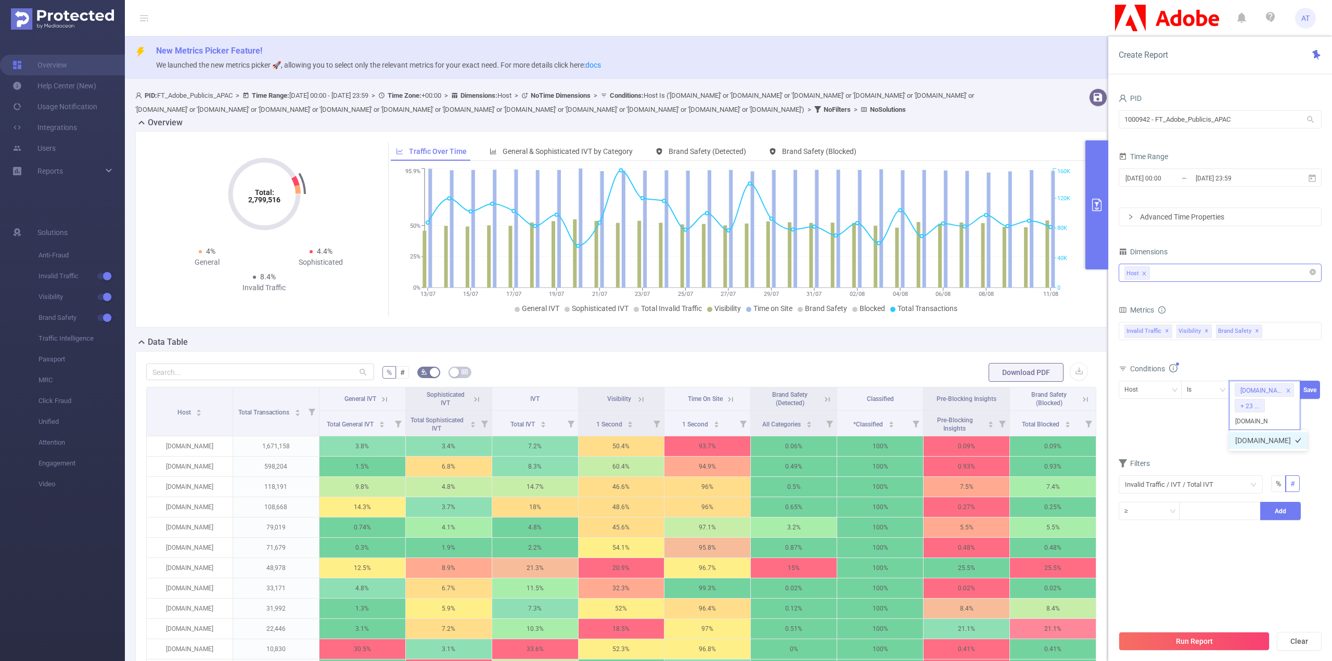
click at [1255, 437] on li "[DOMAIN_NAME]" at bounding box center [1268, 440] width 79 height 17
paste input "[DOMAIN_NAME]"
type input "[DOMAIN_NAME]"
click at [1274, 441] on li "[DOMAIN_NAME]" at bounding box center [1268, 440] width 79 height 17
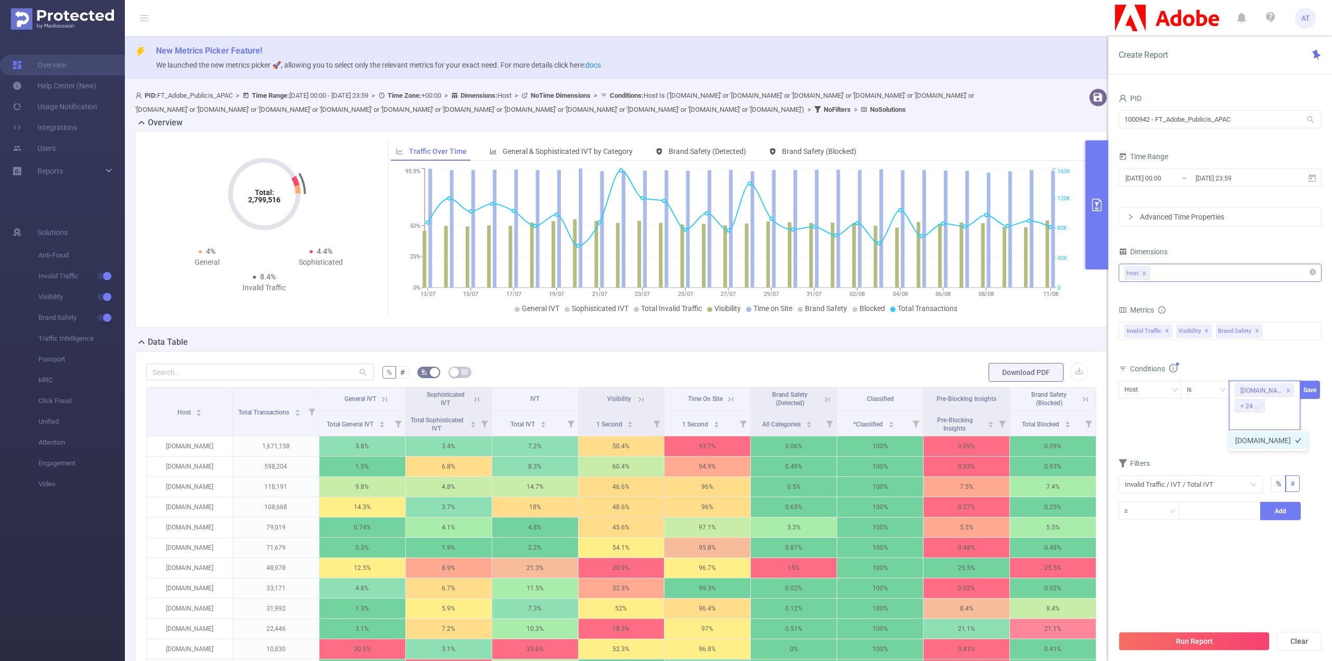
scroll to position [0, 0]
paste input "[DOMAIN_NAME]"
type input "[DOMAIN_NAME]"
click at [1267, 440] on li "[DOMAIN_NAME]" at bounding box center [1268, 440] width 79 height 17
paste input "[DOMAIN_NAME]"
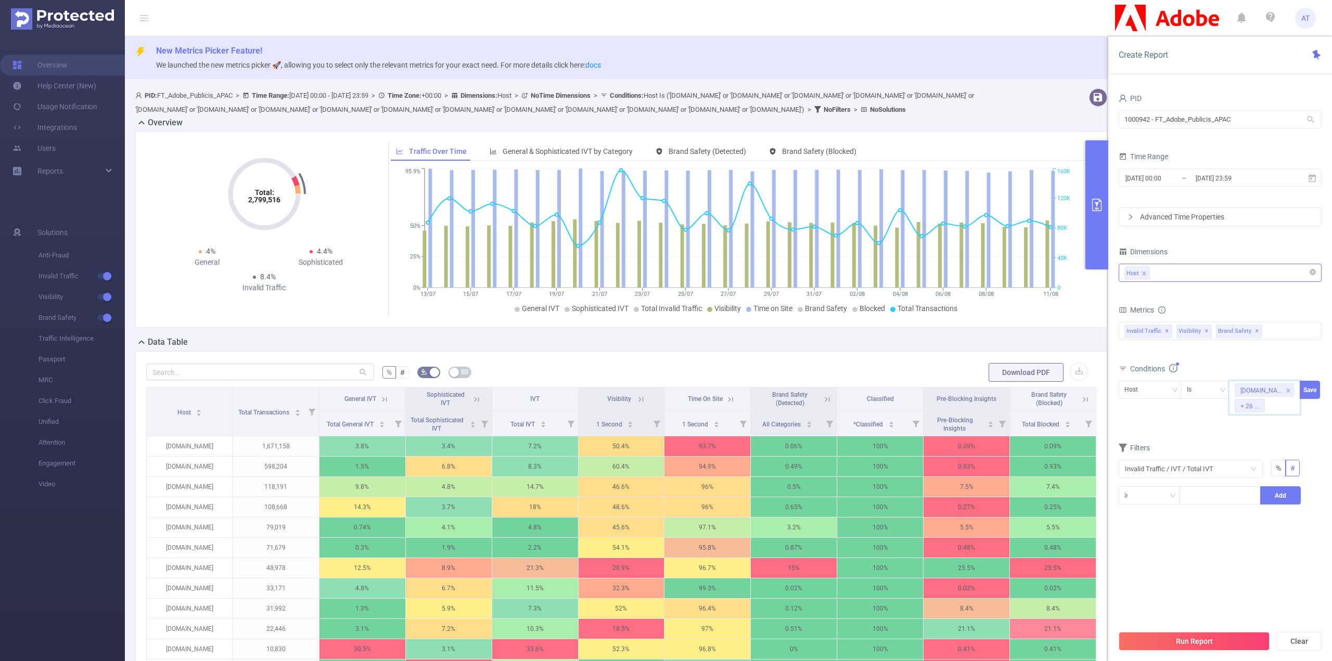
type input "[DOMAIN_NAME]"
click at [1256, 443] on li "[DOMAIN_NAME]" at bounding box center [1268, 440] width 79 height 17
paste input "[DOMAIN_NAME]"
type input "[DOMAIN_NAME]"
click at [1250, 441] on li "[DOMAIN_NAME]" at bounding box center [1268, 440] width 79 height 17
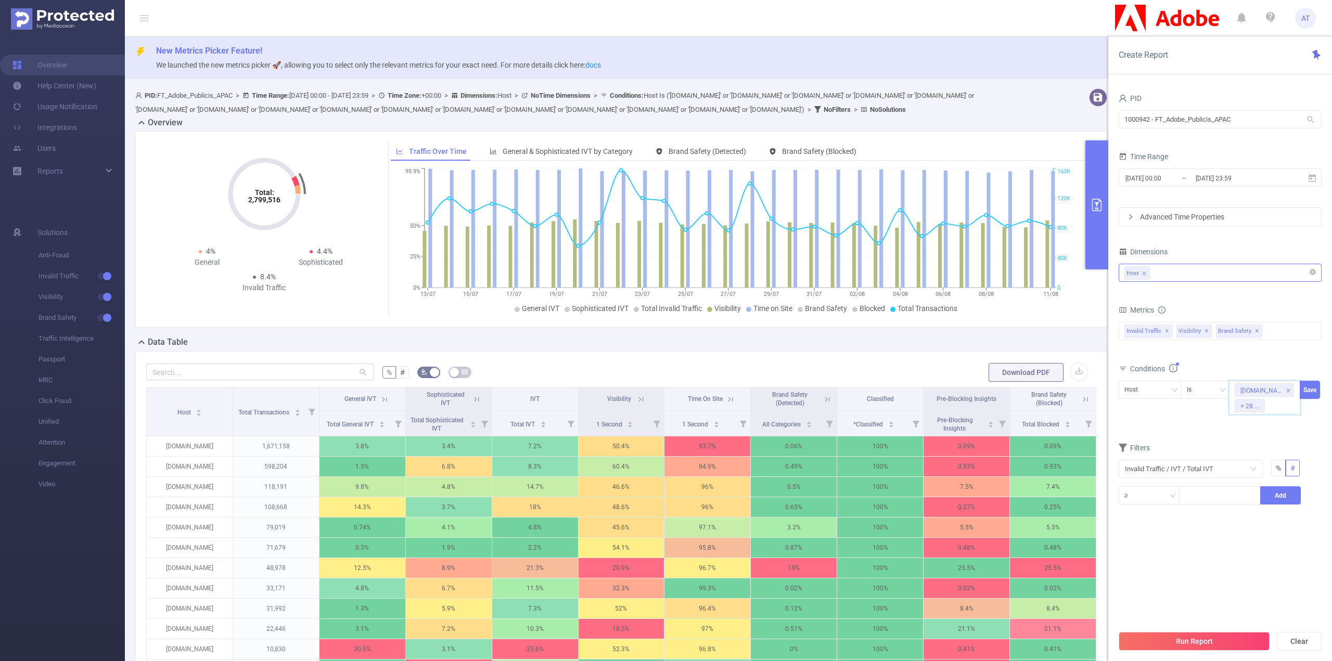
paste input "[DOMAIN_NAME]"
type input "[DOMAIN_NAME]"
click at [1262, 434] on ul "[DOMAIN_NAME]" at bounding box center [1268, 425] width 79 height 21
click at [1261, 430] on li "[DOMAIN_NAME]" at bounding box center [1268, 425] width 79 height 17
paste input "[DOMAIN_NAME]"
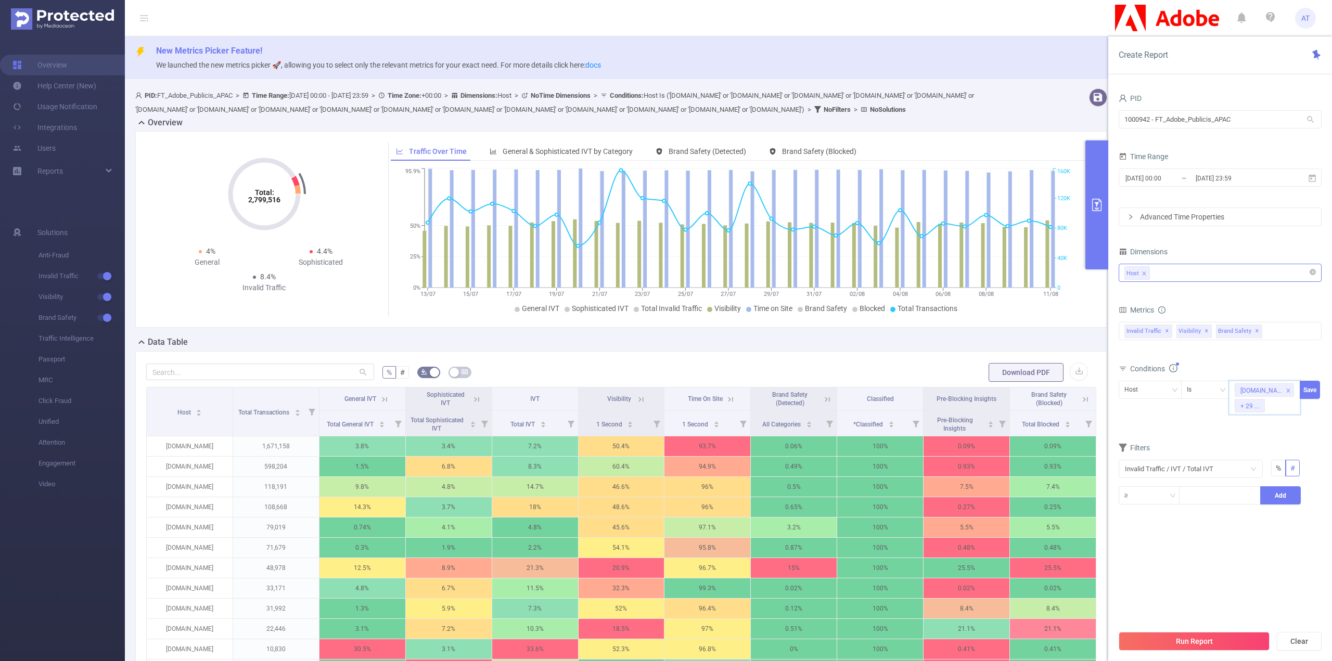
type input "[DOMAIN_NAME]"
click at [1264, 439] on li "[DOMAIN_NAME]" at bounding box center [1268, 440] width 79 height 17
paste input "[DOMAIN_NAME]"
type input "[DOMAIN_NAME]"
click at [1260, 440] on li "[DOMAIN_NAME]" at bounding box center [1268, 440] width 79 height 17
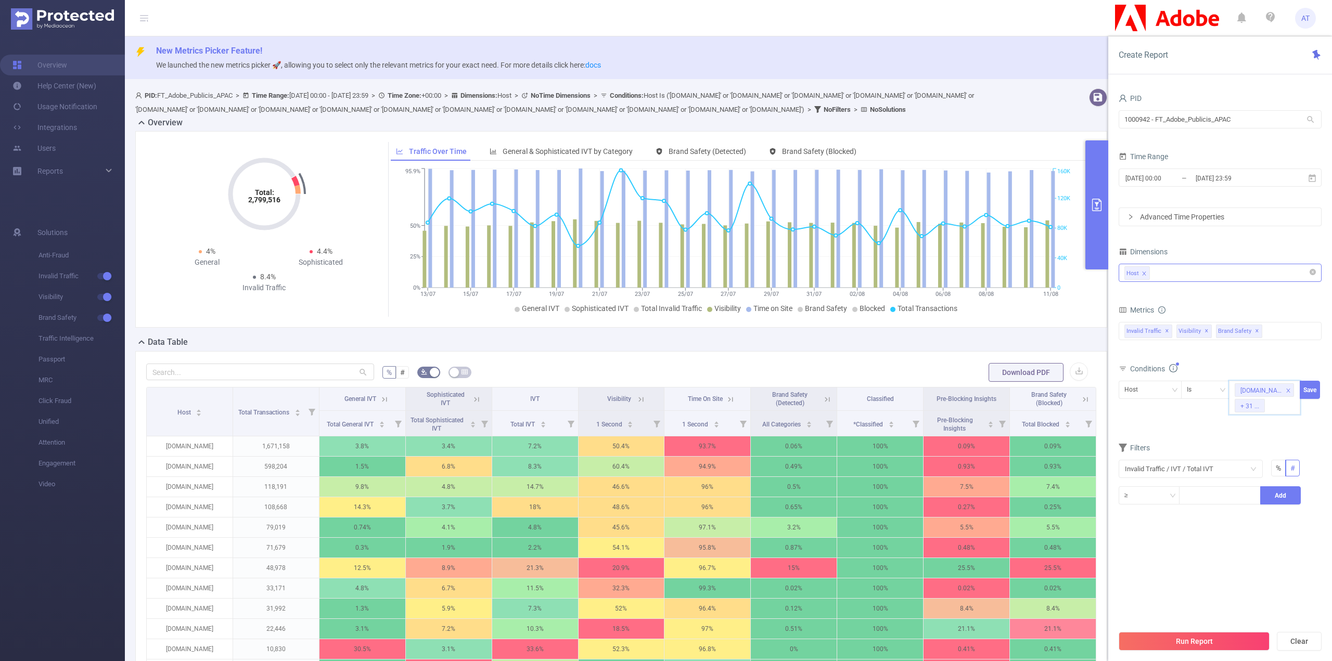
paste input "[DOMAIN_NAME]"
type input "[DOMAIN_NAME]"
click at [1275, 412] on div "[DOMAIN_NAME] + 32 ..." at bounding box center [1264, 398] width 71 height 34
click at [1276, 411] on div "[DOMAIN_NAME] + 32 ..." at bounding box center [1264, 398] width 71 height 34
click at [1278, 407] on div "[DOMAIN_NAME] + 32 ..." at bounding box center [1264, 398] width 71 height 34
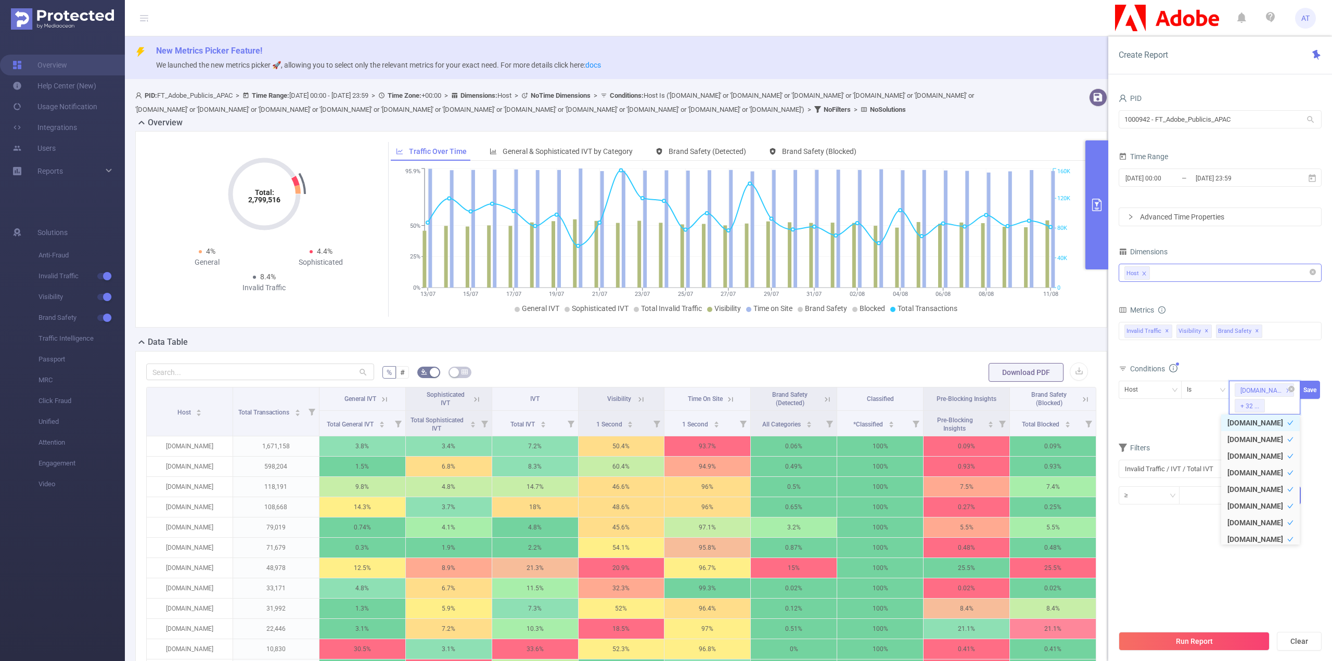
paste input "[DOMAIN_NAME]"
type input "[DOMAIN_NAME]"
click at [1270, 441] on li "[DOMAIN_NAME]" at bounding box center [1268, 440] width 79 height 17
click at [1292, 401] on div "[DOMAIN_NAME] + 31 ..." at bounding box center [1264, 398] width 71 height 34
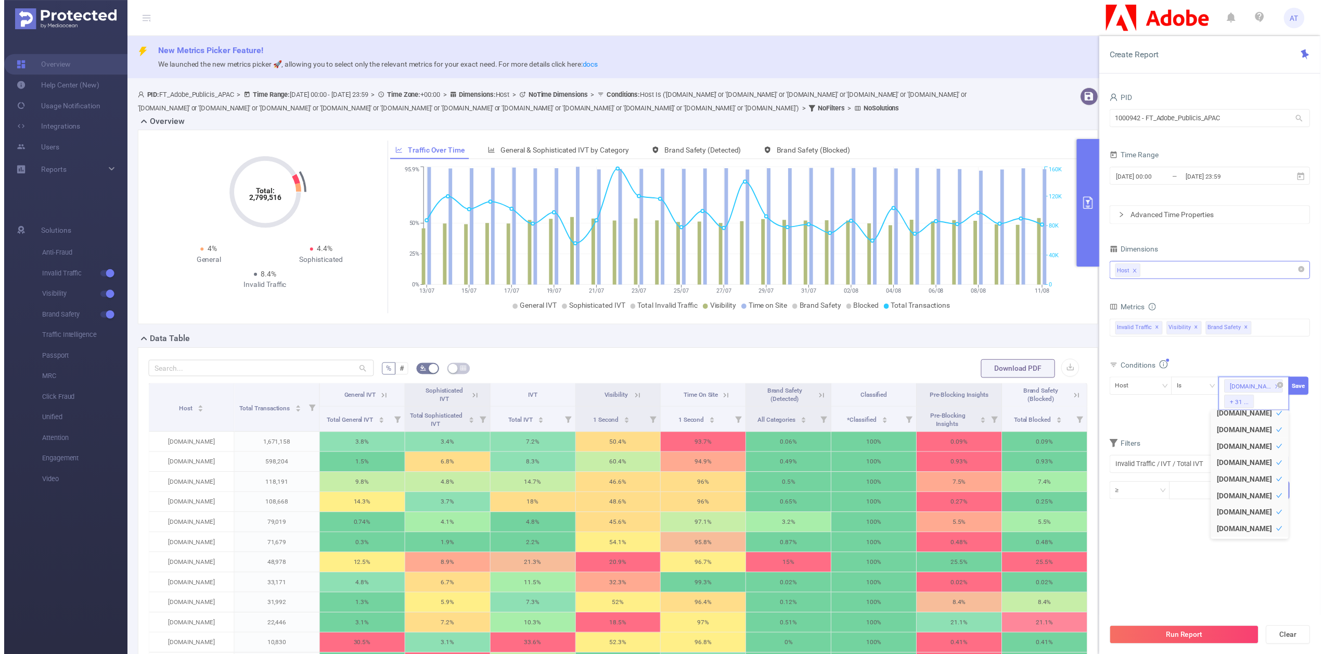
scroll to position [2, 0]
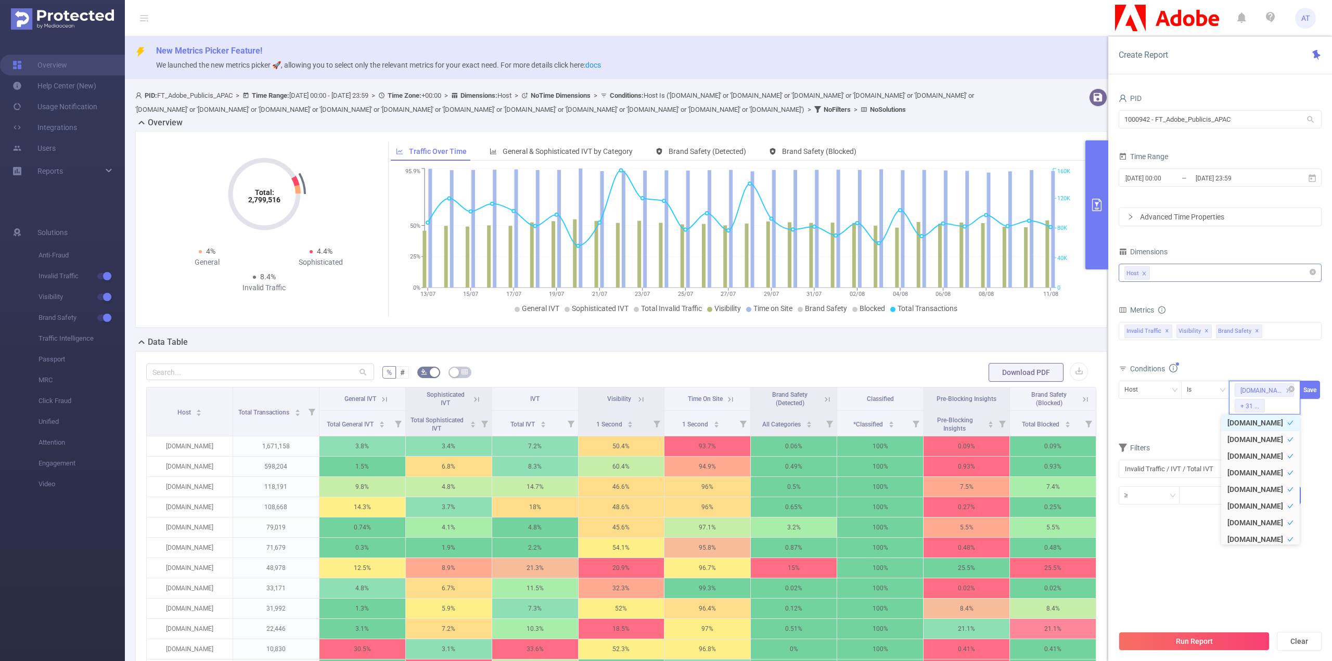
paste input "[DOMAIN_NAME]"
type input "[DOMAIN_NAME]"
click at [1177, 427] on form "Dimensions Host Metrics af_fraud af_fraud_bot_virus af_fraud_hostile_tools af_f…" at bounding box center [1220, 394] width 203 height 298
click at [1176, 431] on form "Dimensions Host Metrics af_fraud af_fraud_bot_virus af_fraud_hostile_tools af_f…" at bounding box center [1220, 386] width 203 height 282
click at [1283, 406] on div "[DOMAIN_NAME] + 32 ..." at bounding box center [1264, 398] width 71 height 34
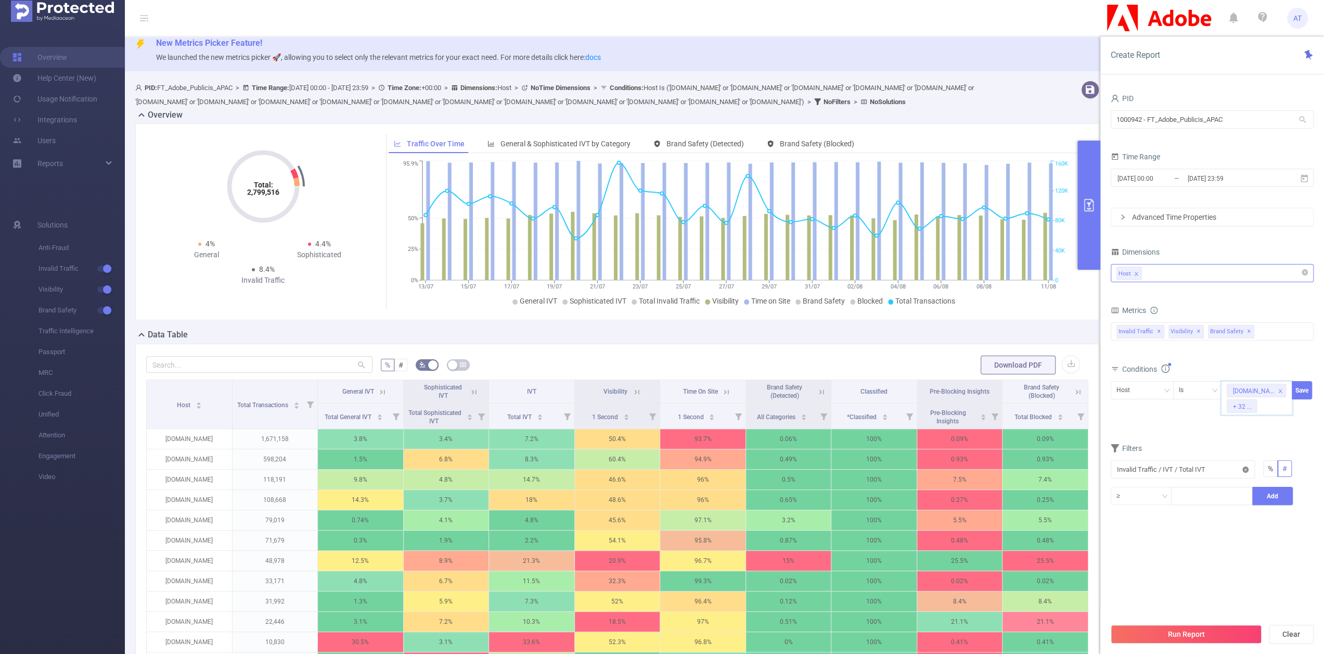
scroll to position [0, 0]
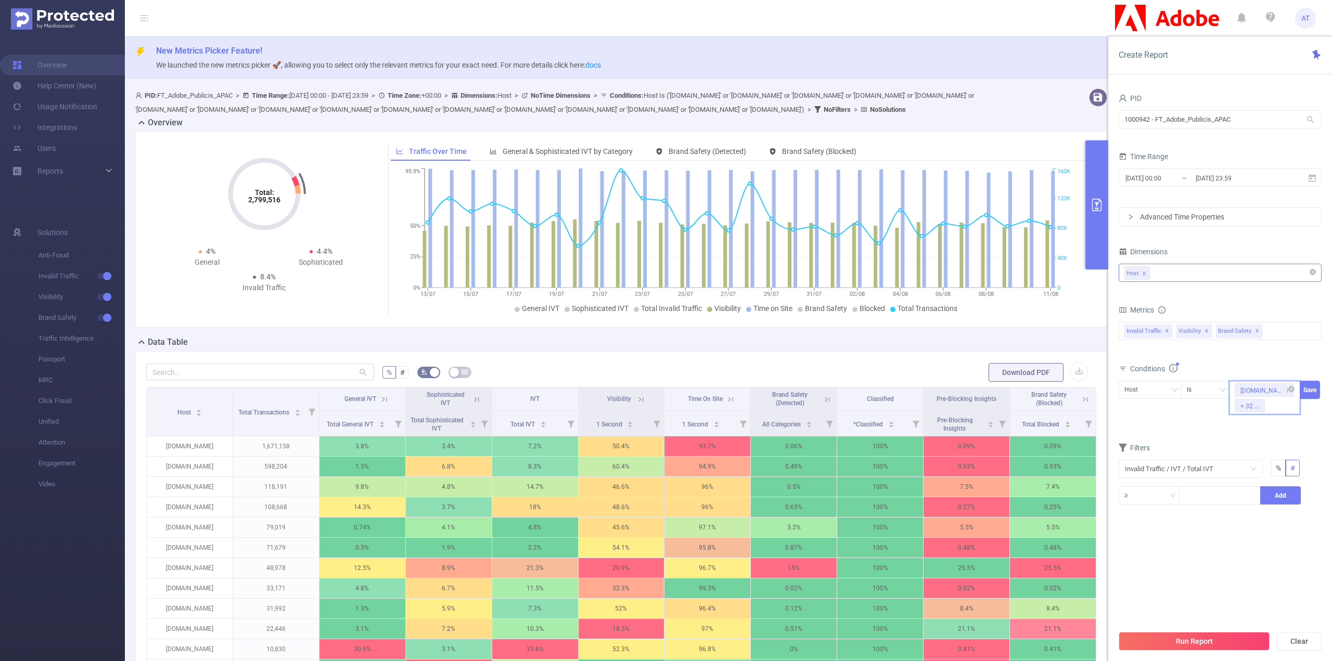
click at [1281, 404] on div "[DOMAIN_NAME] + 32 ..." at bounding box center [1264, 398] width 71 height 34
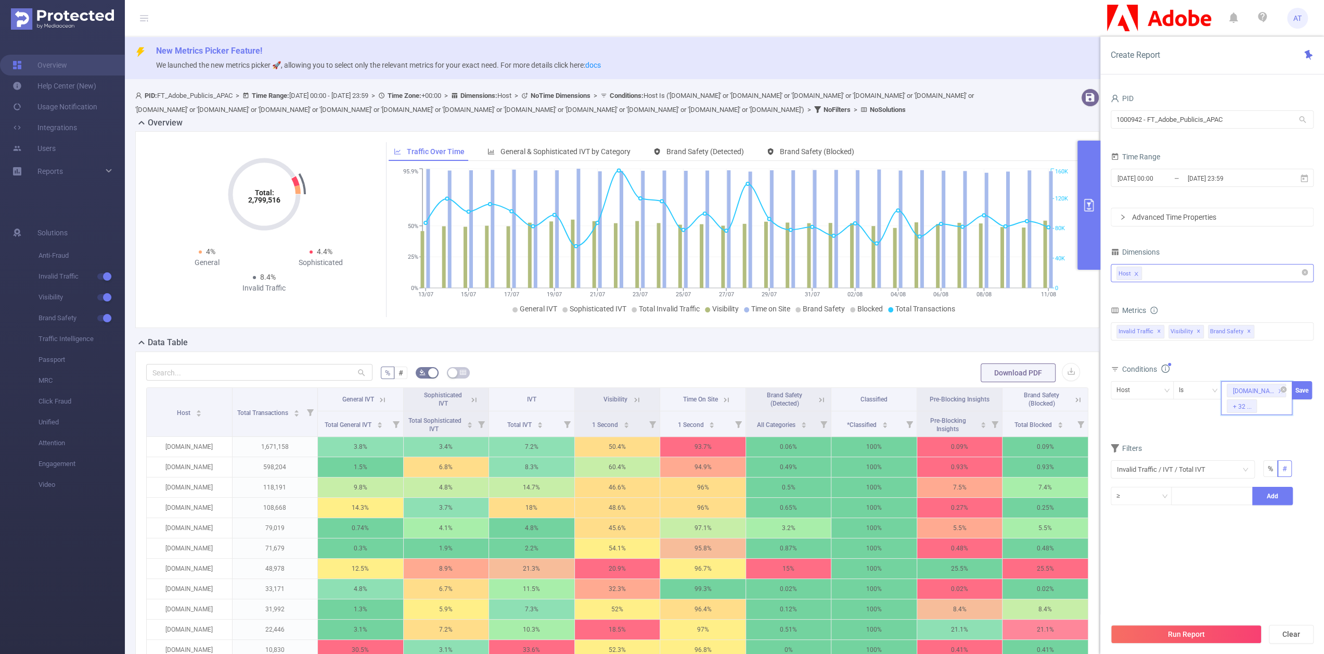
paste input "[DOMAIN_NAME]"
type input "[DOMAIN_NAME]"
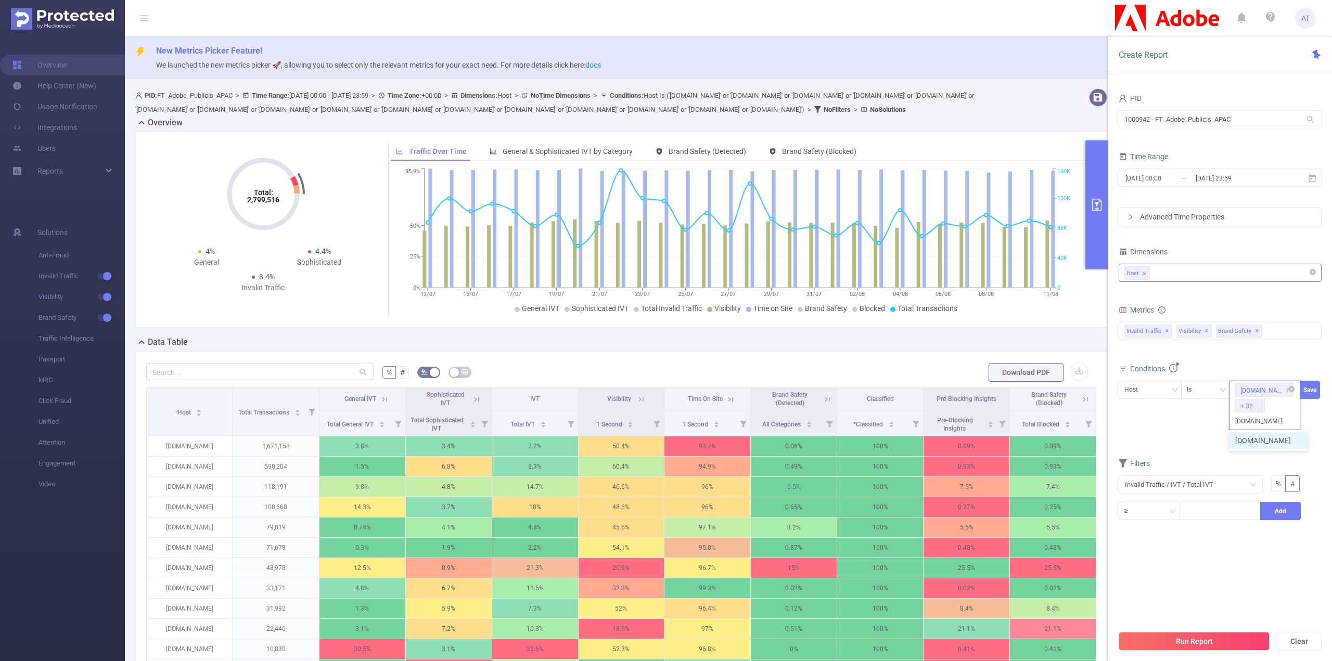
scroll to position [0, 1]
click at [1273, 440] on li "[DOMAIN_NAME]" at bounding box center [1268, 440] width 79 height 17
click at [1277, 409] on div "[DOMAIN_NAME] + 33 ..." at bounding box center [1264, 398] width 71 height 34
paste input "[DOMAIN_NAME]"
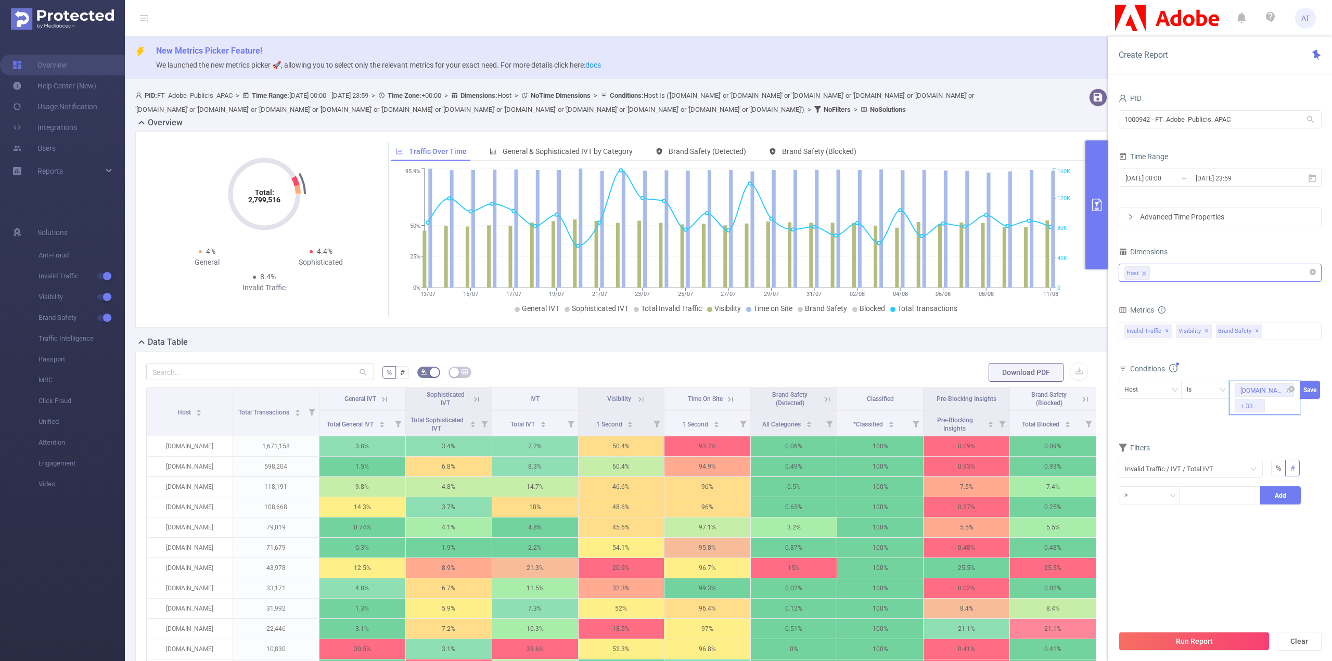
type input "[DOMAIN_NAME]"
click at [1265, 434] on li "[DOMAIN_NAME]" at bounding box center [1268, 440] width 79 height 17
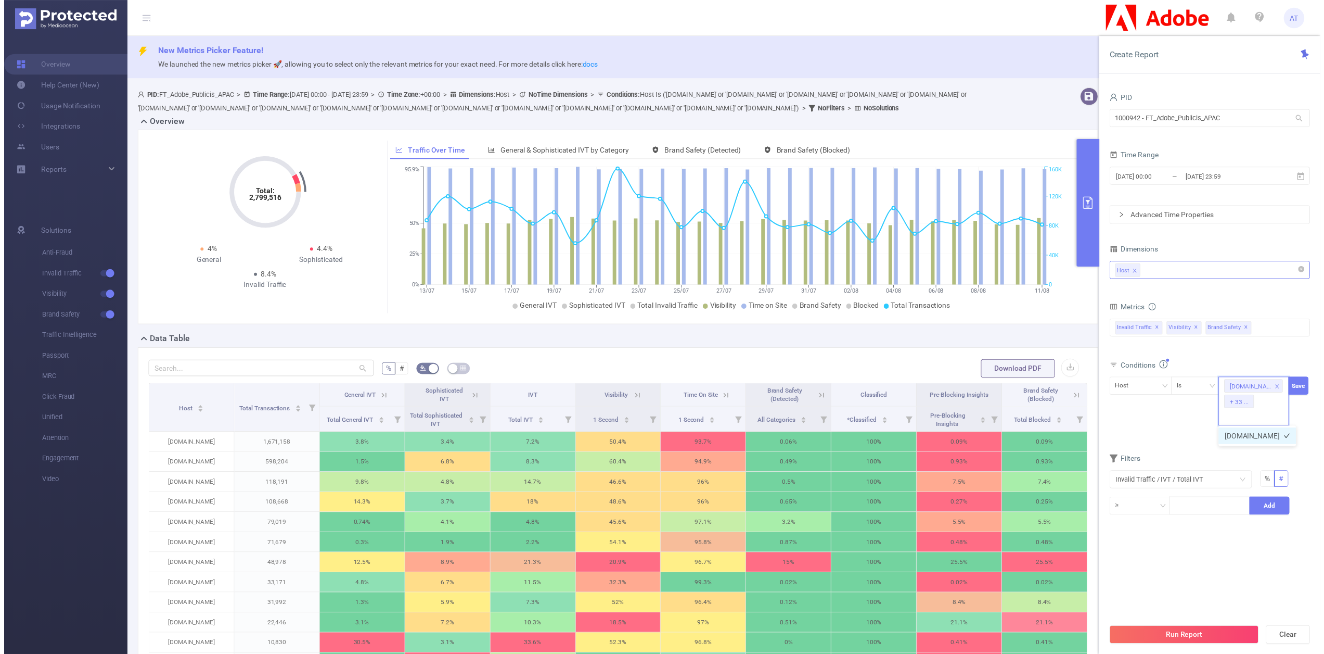
scroll to position [0, 0]
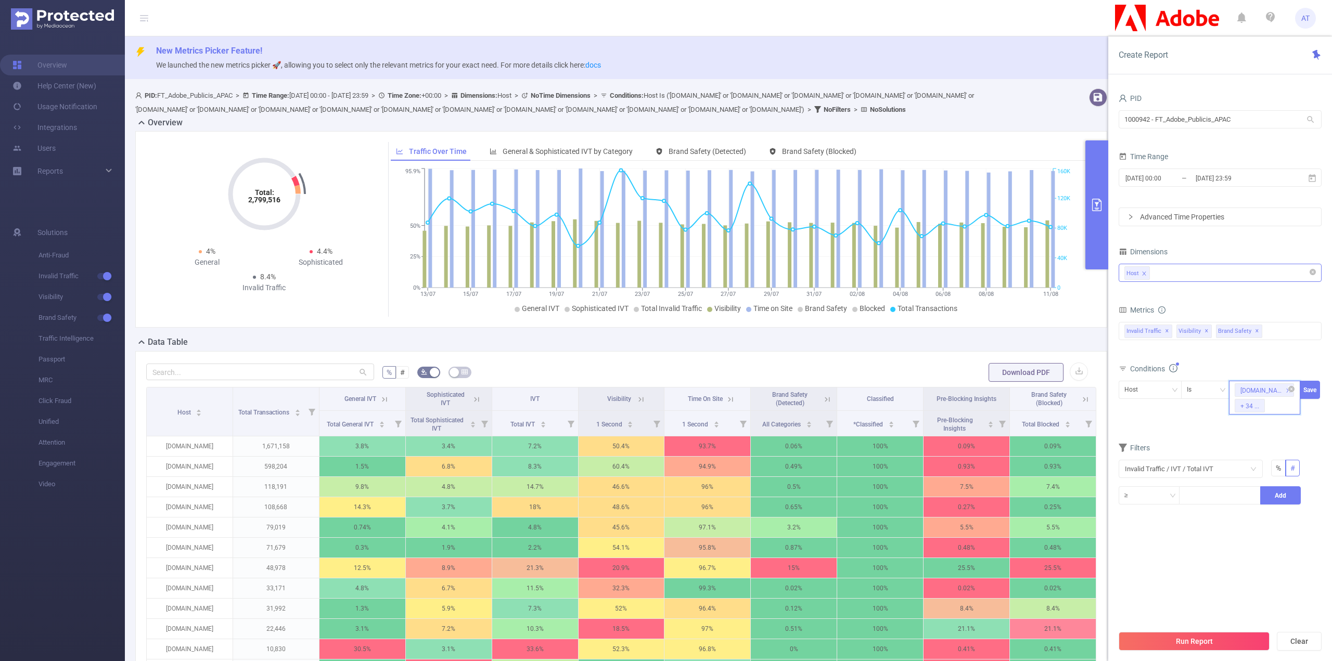
click at [1290, 402] on div "[DOMAIN_NAME] + 34 ..." at bounding box center [1264, 398] width 71 height 34
paste input "[DOMAIN_NAME]"
type input "[DOMAIN_NAME]"
click at [1262, 439] on li "[DOMAIN_NAME]" at bounding box center [1268, 440] width 79 height 17
click at [1294, 406] on div "[DOMAIN_NAME] + 35 ..." at bounding box center [1264, 398] width 71 height 34
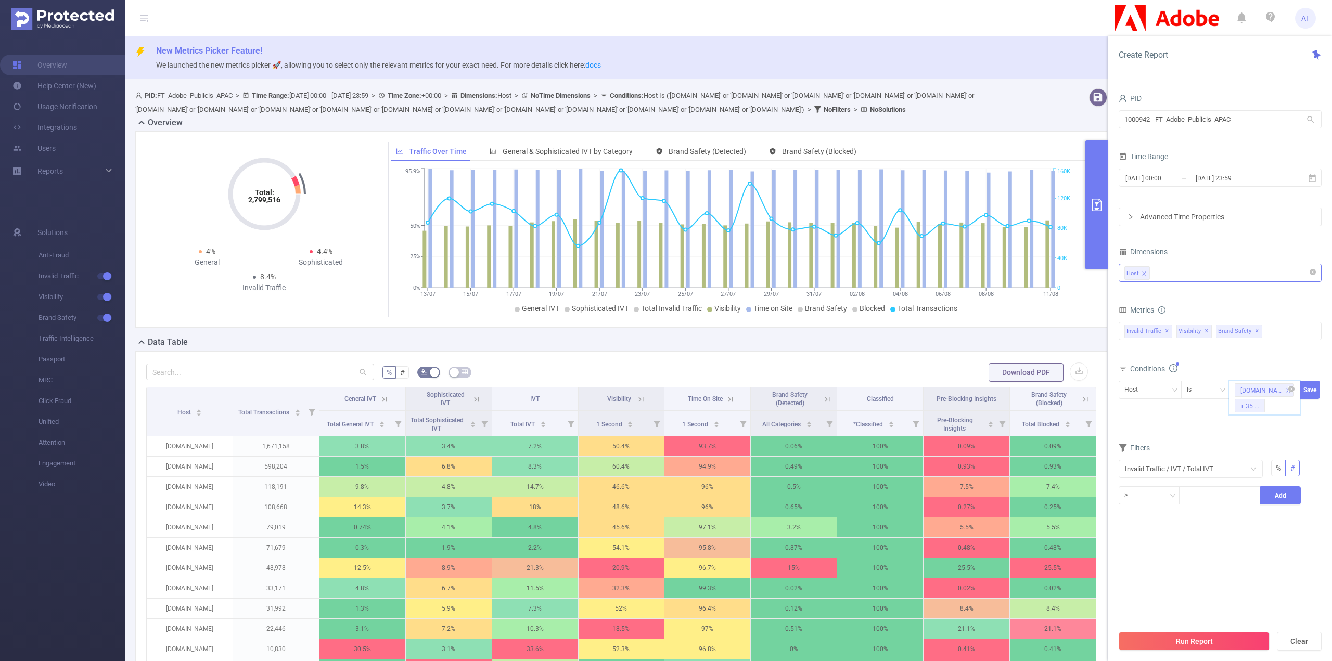
paste input "[DOMAIN_NAME]"
type input "[DOMAIN_NAME]"
click at [1261, 436] on li "[DOMAIN_NAME]" at bounding box center [1268, 440] width 79 height 17
click at [1279, 410] on div "[DOMAIN_NAME] + 36 ..." at bounding box center [1264, 398] width 71 height 34
paste input "[DOMAIN_NAME]"
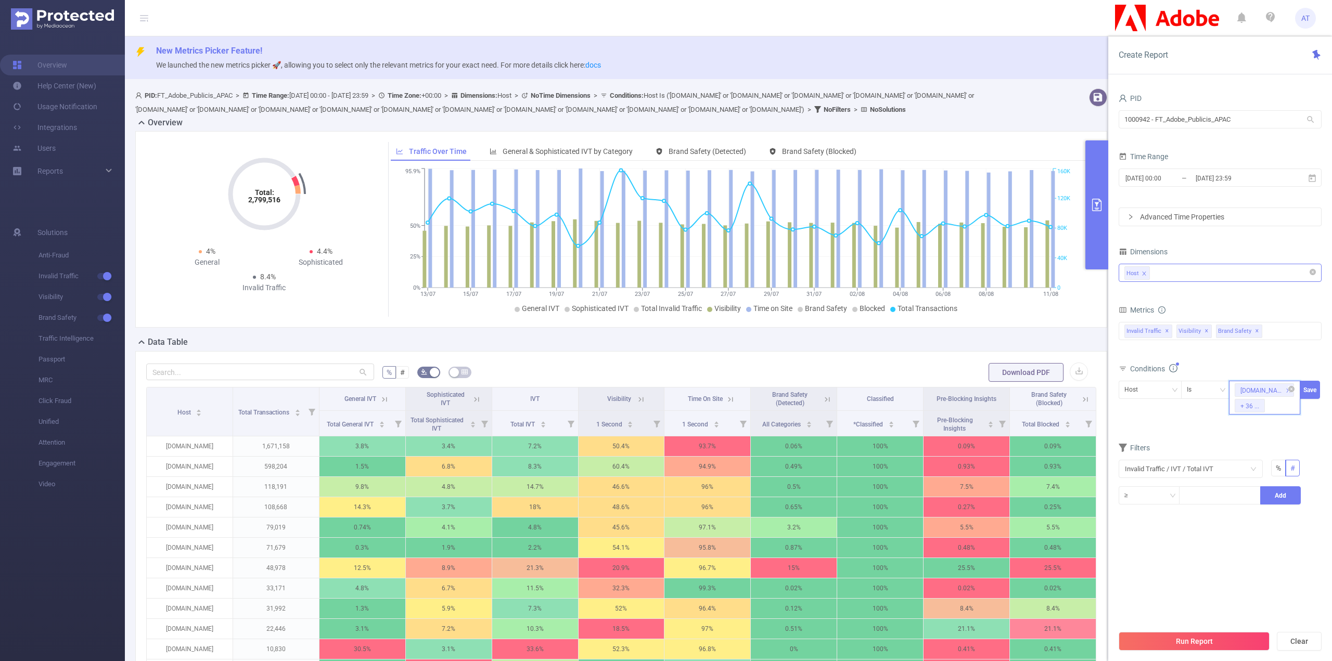
type input "[DOMAIN_NAME]"
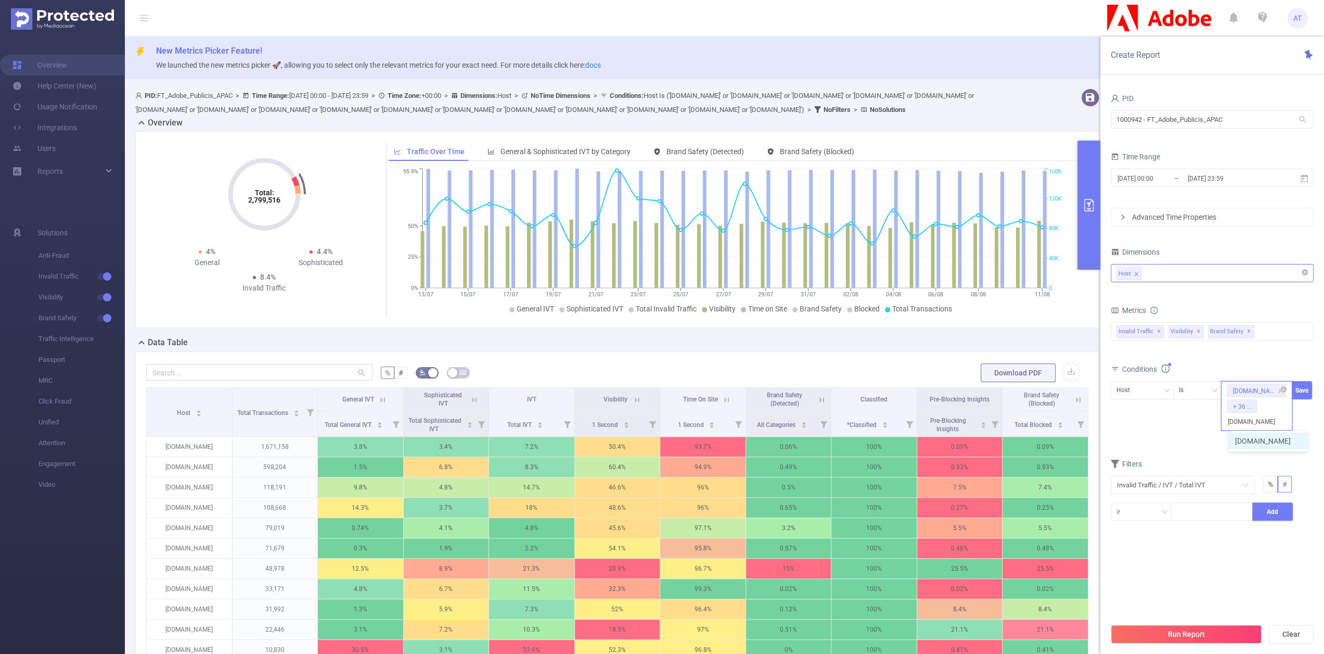
scroll to position [0, 11]
click at [1266, 444] on li "[DOMAIN_NAME]" at bounding box center [1268, 440] width 79 height 17
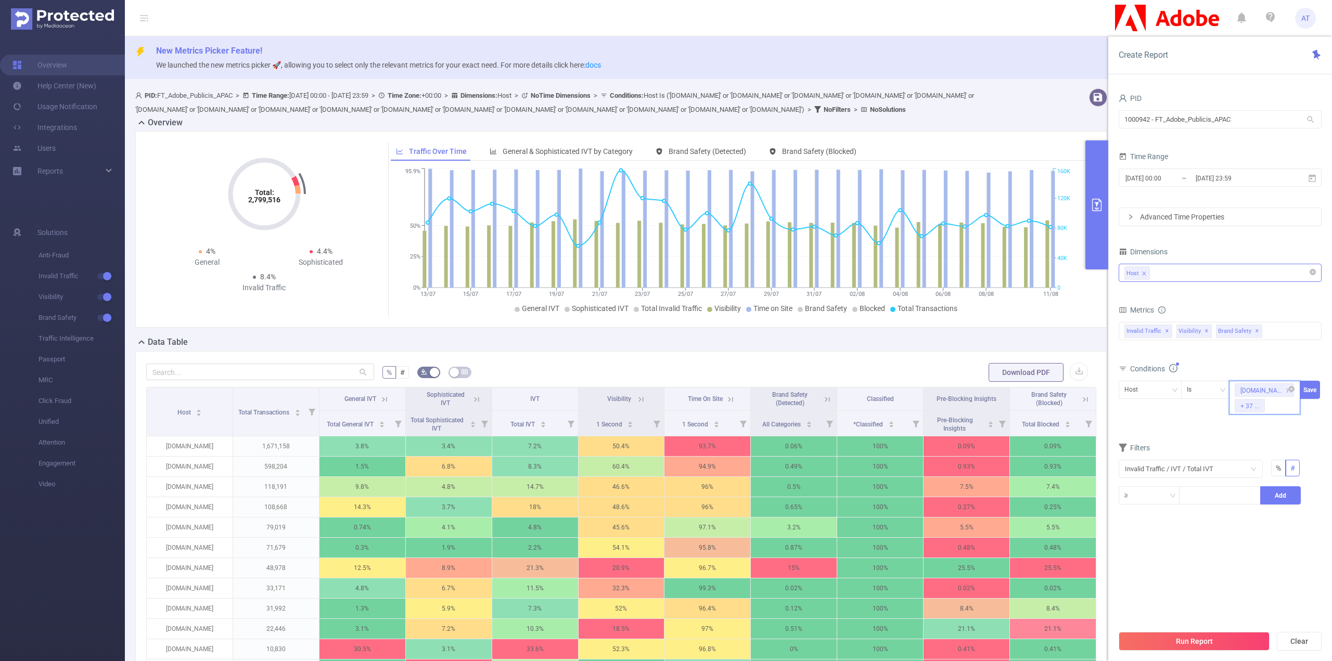
paste input "[DOMAIN_NAME]"
type input "[DOMAIN_NAME]"
click at [1270, 449] on ul "[DOMAIN_NAME]" at bounding box center [1268, 440] width 79 height 21
click at [1268, 443] on li "[DOMAIN_NAME]" at bounding box center [1268, 440] width 79 height 17
paste input "[DOMAIN_NAME]"
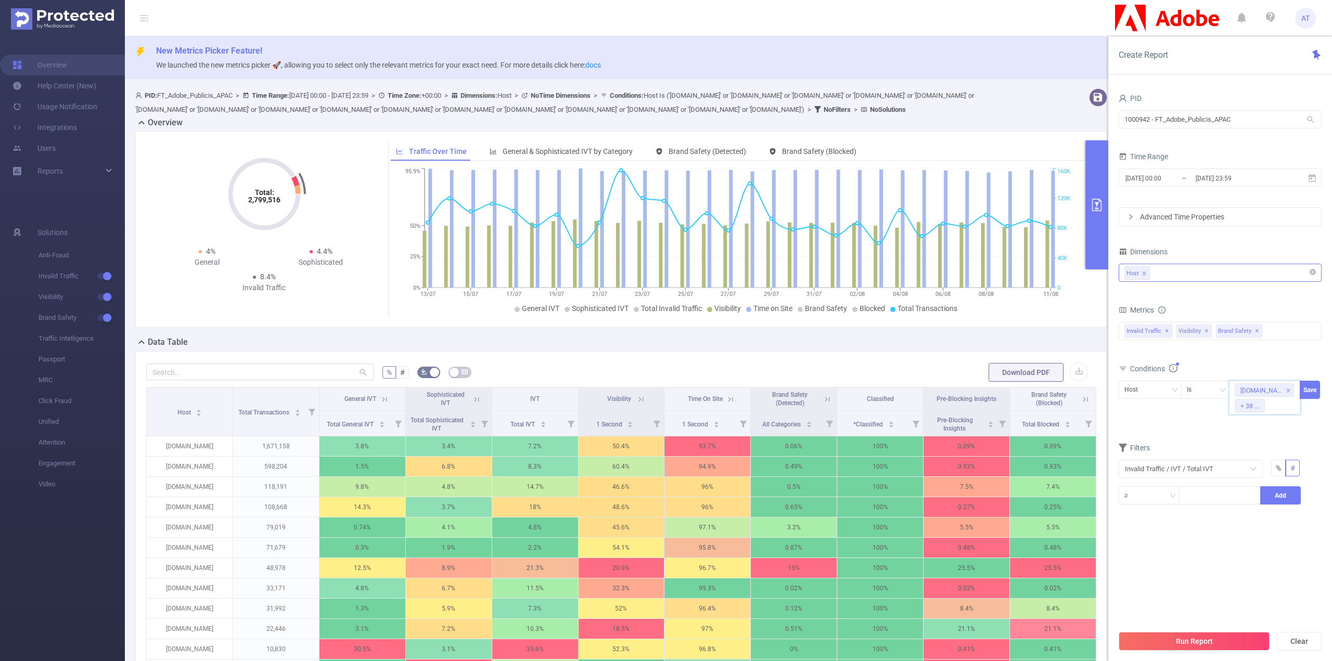
type input "[DOMAIN_NAME]"
click at [1269, 435] on li "[DOMAIN_NAME]" at bounding box center [1268, 440] width 79 height 17
paste input "[DOMAIN_NAME]"
type input "[DOMAIN_NAME]"
click at [1264, 439] on li "[DOMAIN_NAME]" at bounding box center [1268, 440] width 79 height 17
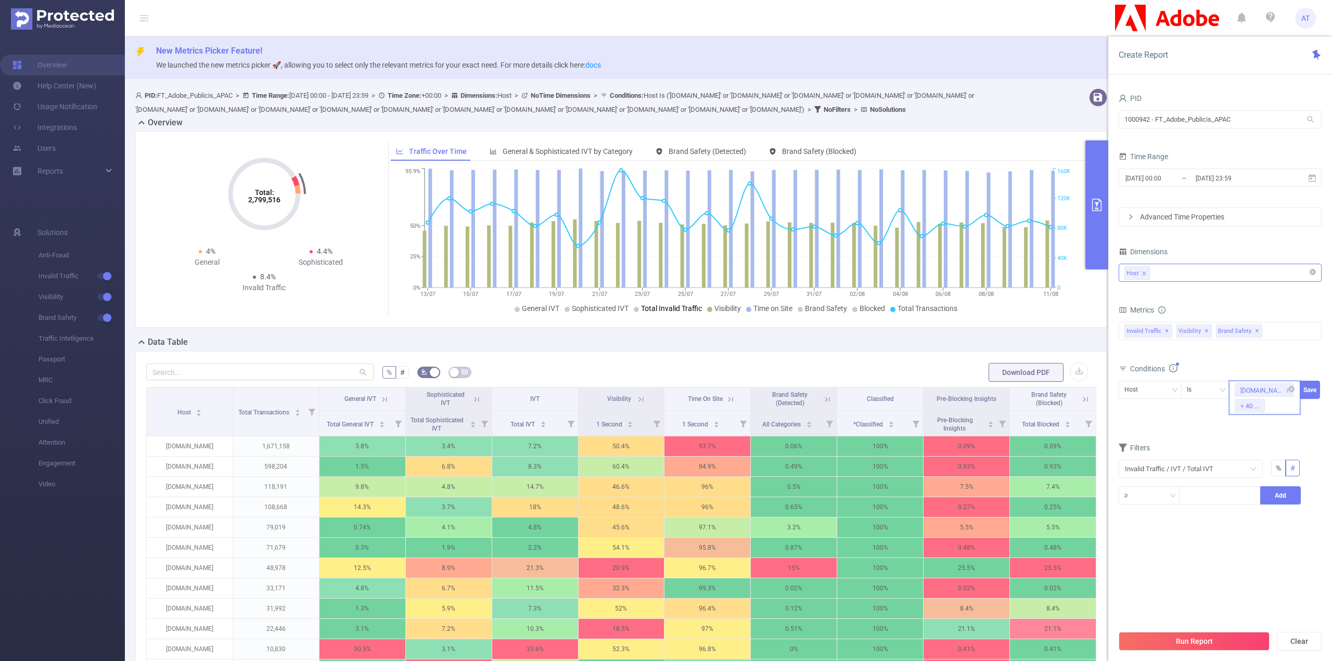
paste input "[DOMAIN_NAME]"
type input "[DOMAIN_NAME]"
click at [1248, 438] on li "[DOMAIN_NAME]" at bounding box center [1268, 440] width 79 height 17
click at [1282, 406] on div "[DOMAIN_NAME] + 41 ..." at bounding box center [1264, 398] width 71 height 34
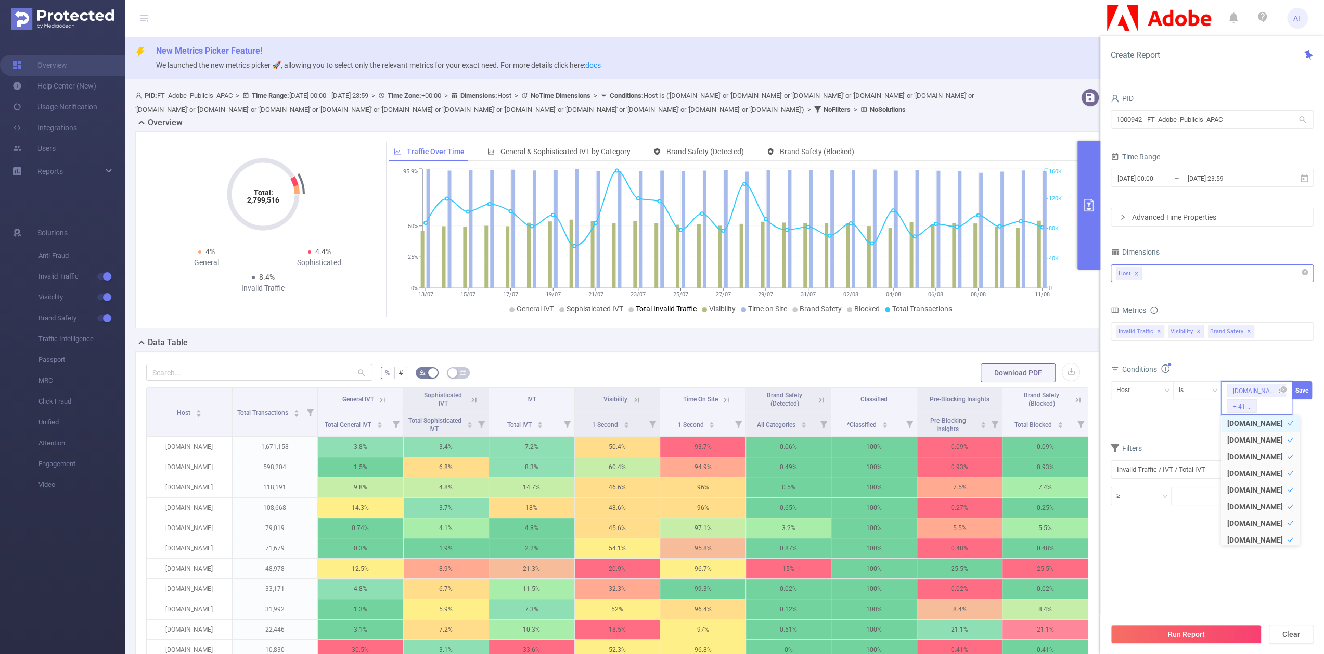
paste input "[DOMAIN_NAME]"
type input "[DOMAIN_NAME]"
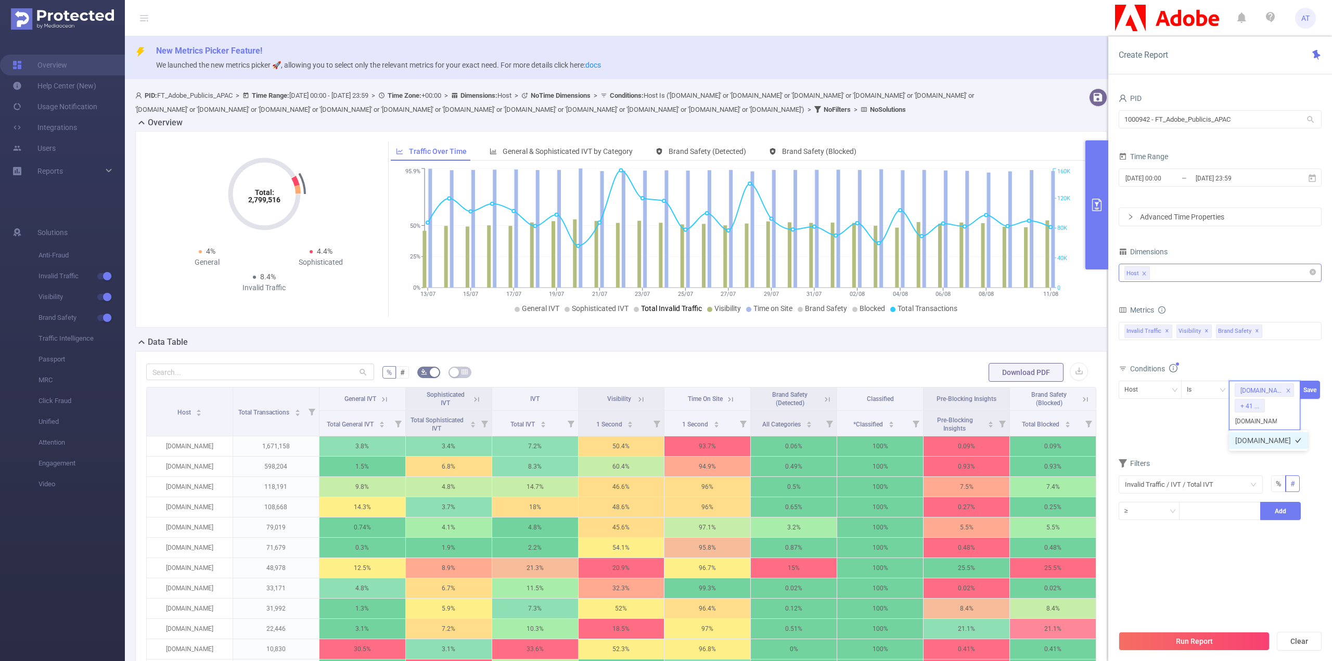
click at [1262, 439] on li "[DOMAIN_NAME]" at bounding box center [1268, 440] width 79 height 17
click at [1282, 409] on div "[DOMAIN_NAME] + 42 ..." at bounding box center [1264, 398] width 71 height 34
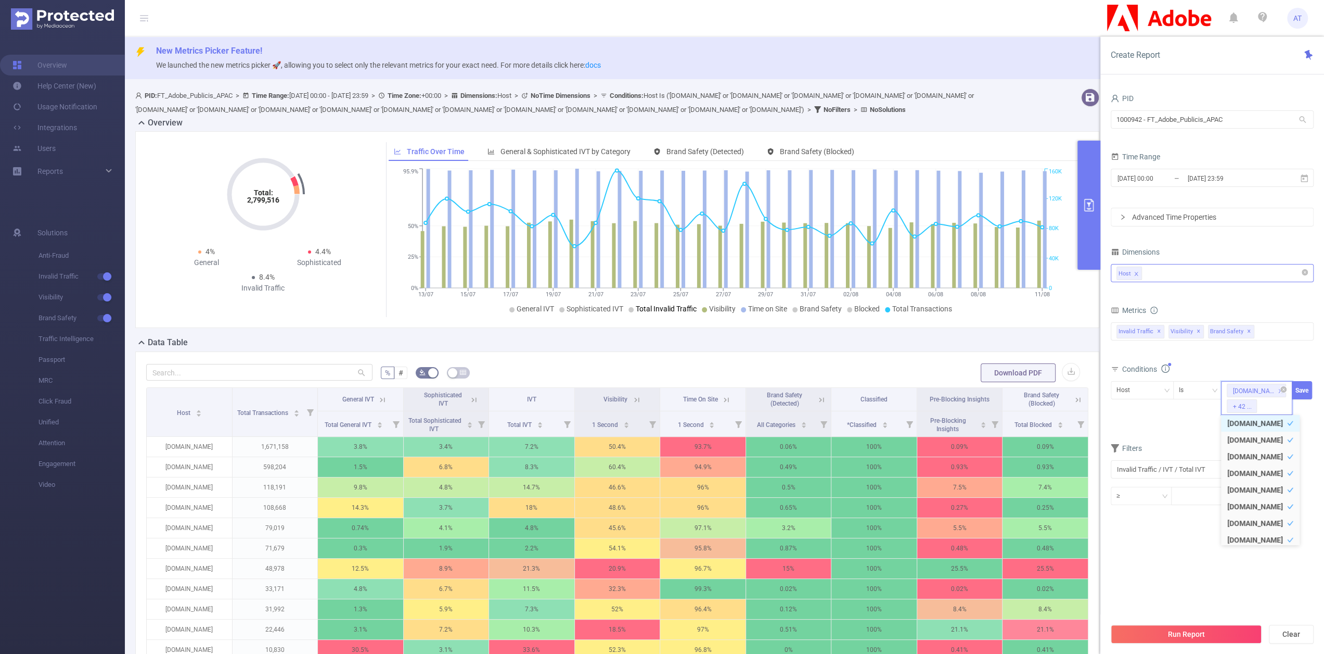
paste input "[DOMAIN_NAME]"
type input "[DOMAIN_NAME]"
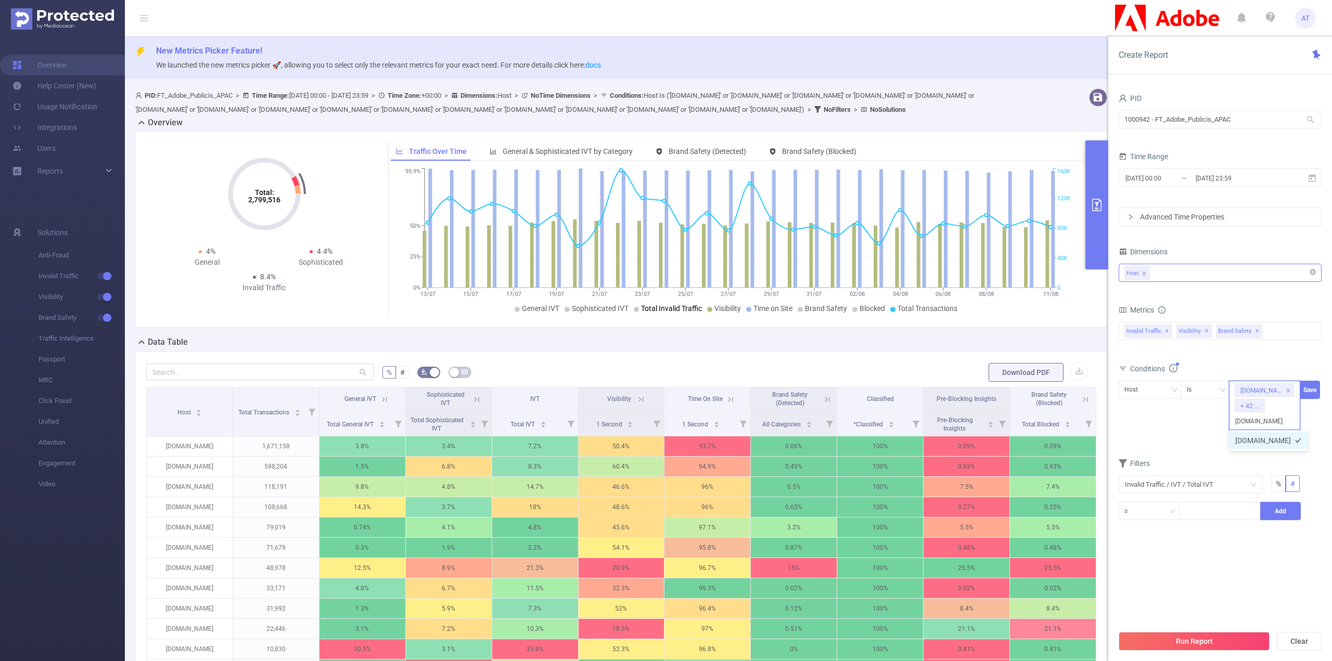
click at [1273, 439] on li "[DOMAIN_NAME]" at bounding box center [1268, 440] width 79 height 17
paste input "[DOMAIN_NAME]"
type input "[DOMAIN_NAME]"
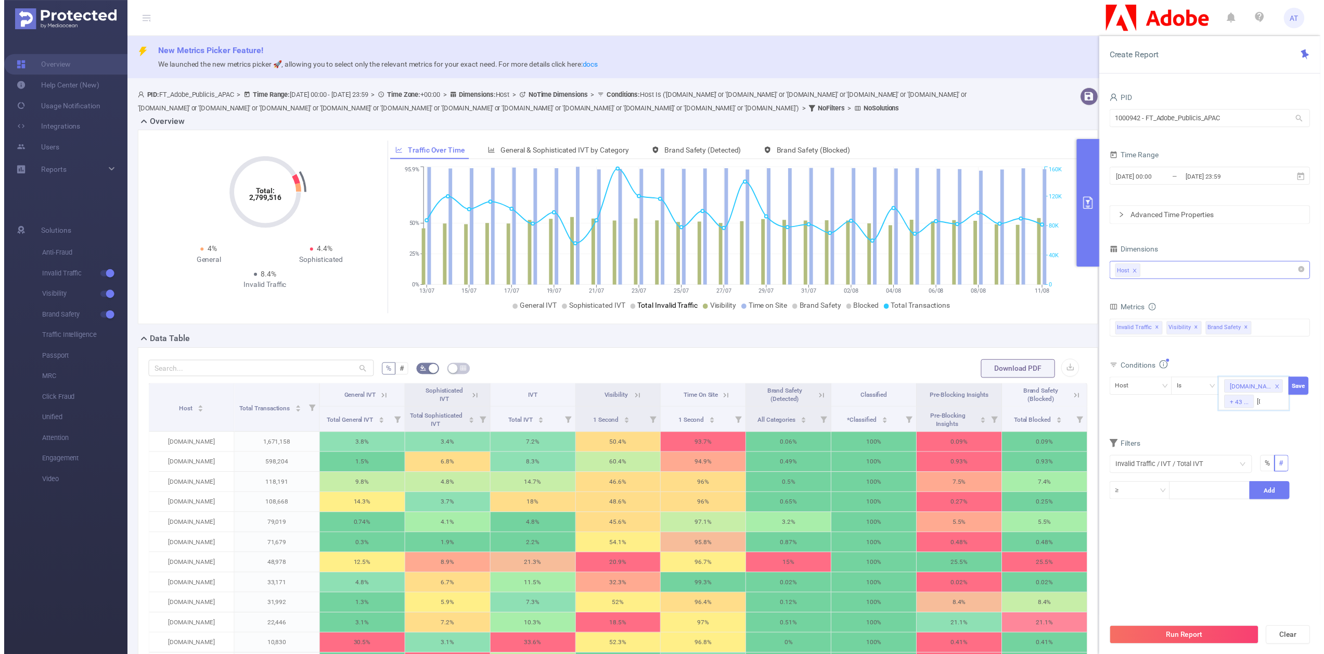
scroll to position [0, 15]
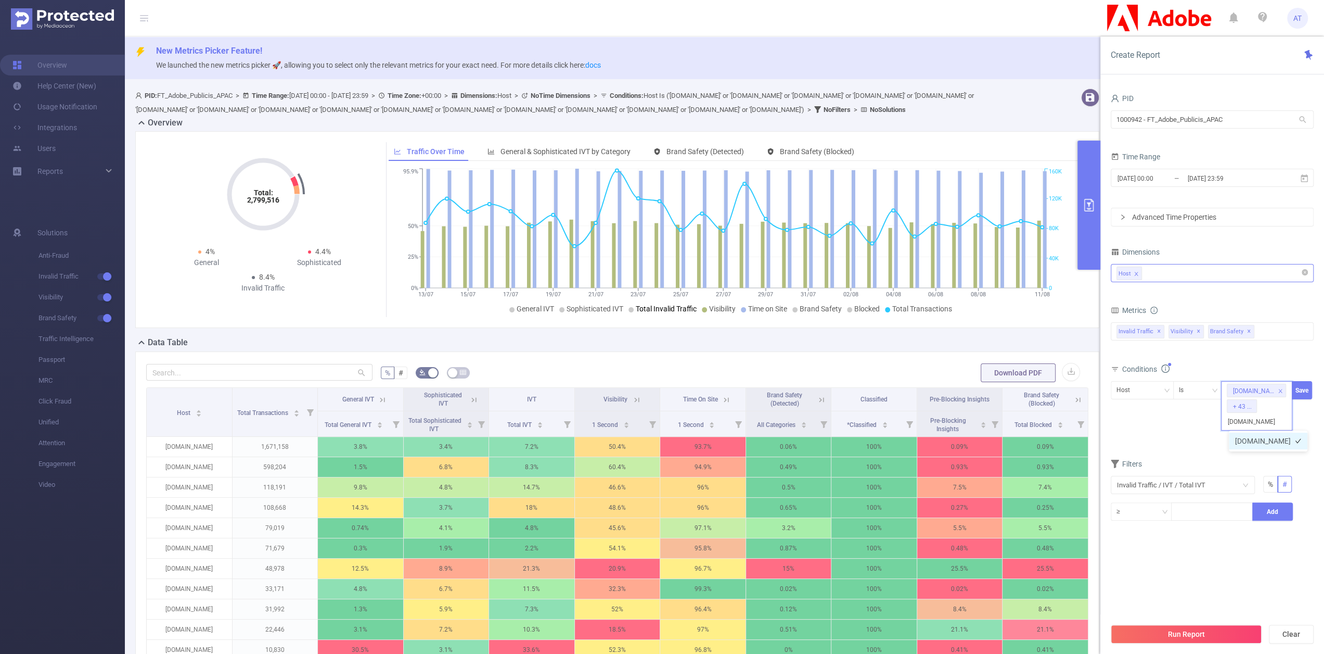
click at [1255, 443] on li "[DOMAIN_NAME]" at bounding box center [1268, 440] width 79 height 17
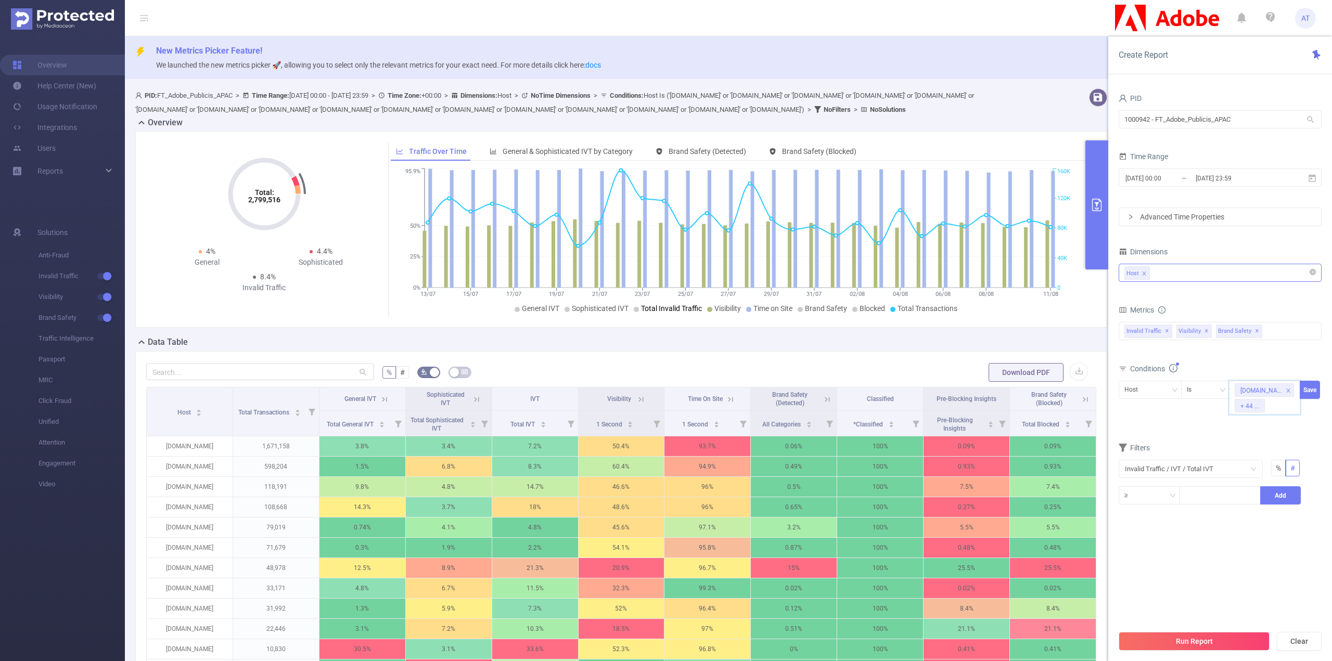
paste input "[DOMAIN_NAME]"
type input "[DOMAIN_NAME]"
click at [1250, 435] on li "[DOMAIN_NAME]" at bounding box center [1268, 440] width 79 height 17
paste input "[DOMAIN_NAME]"
click at [1275, 411] on input "[DOMAIN_NAME]" at bounding box center [1277, 406] width 20 height 14
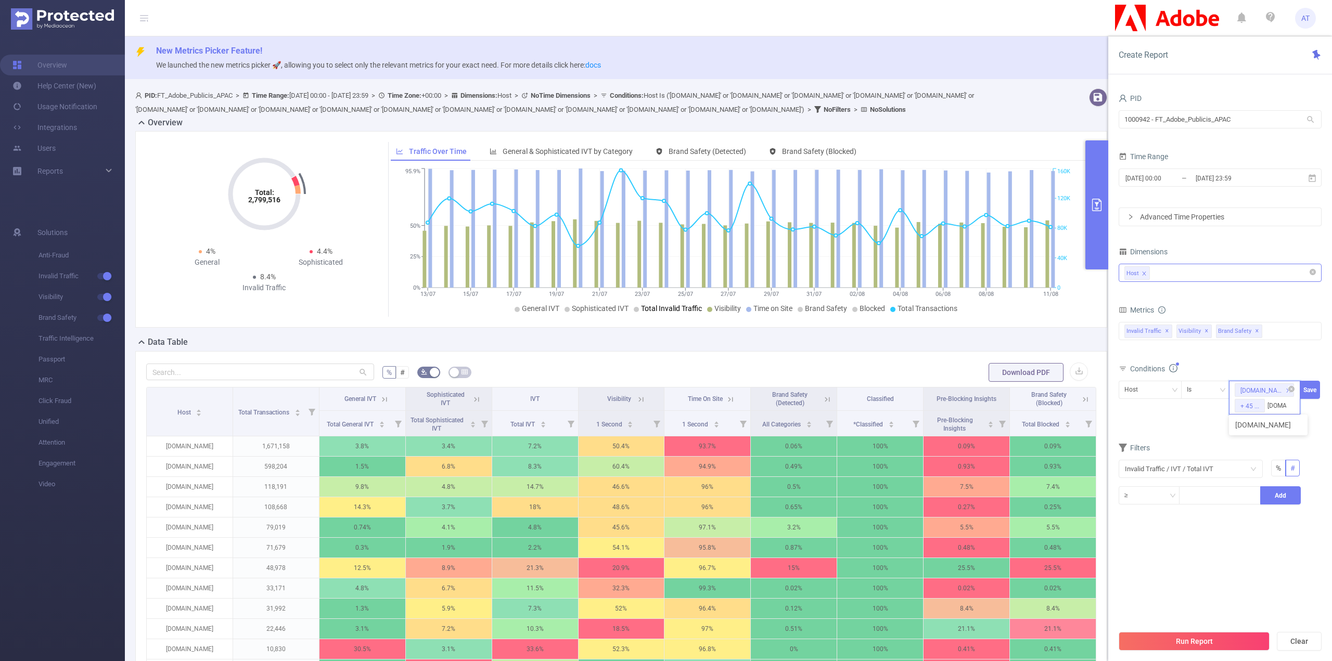
paste input "[DOMAIN_NAME]"
type input "[DOMAIN_NAME]"
click at [1271, 409] on div "[DOMAIN_NAME] + 45 ... [DOMAIN_NAME]" at bounding box center [1264, 405] width 71 height 49
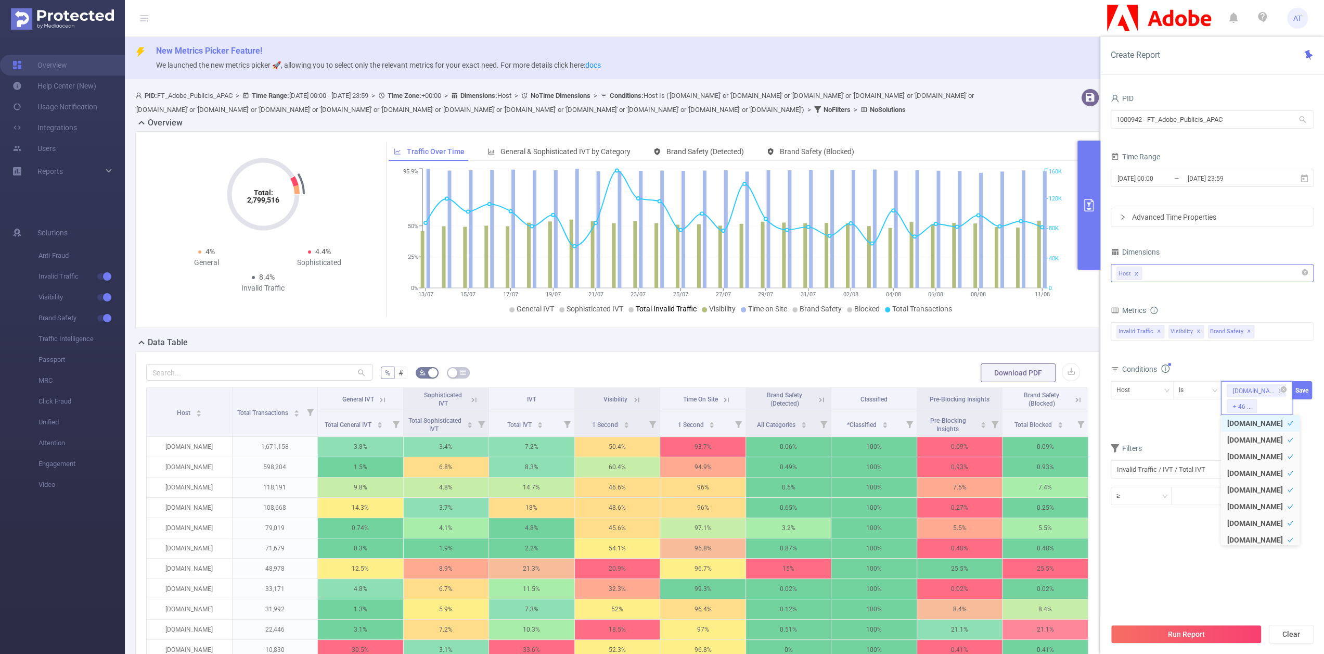
paste input "[DOMAIN_NAME]"
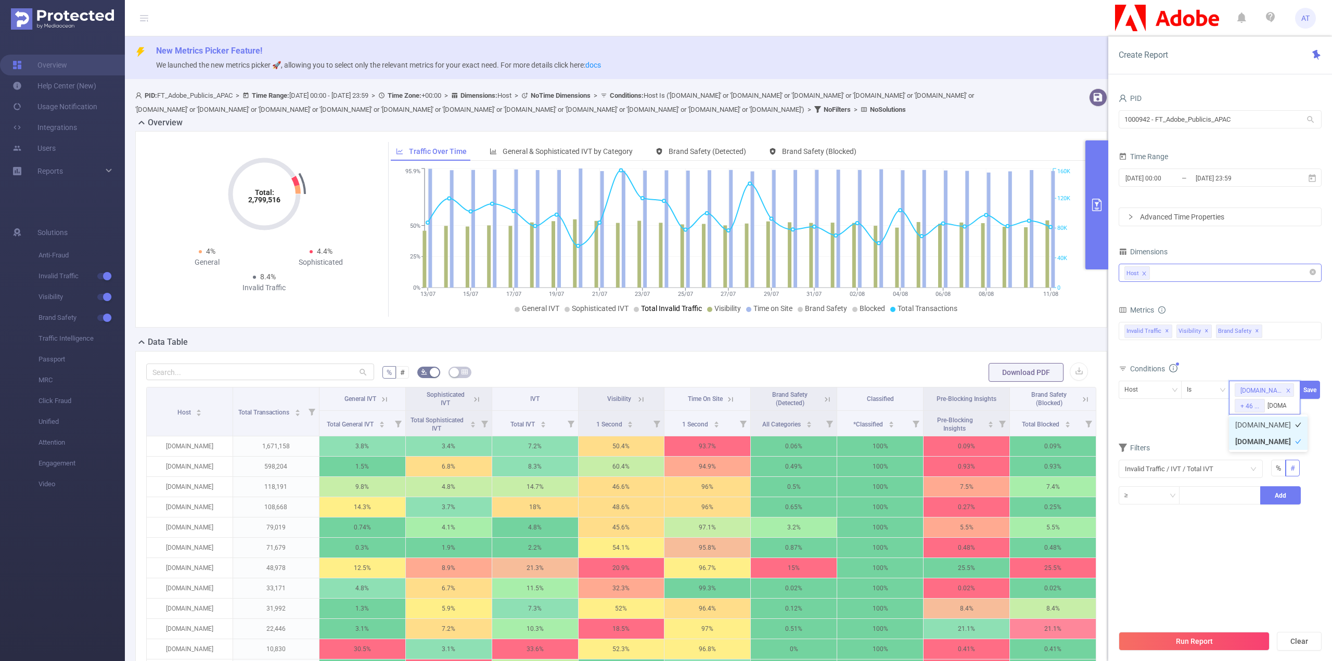
type input "[DOMAIN_NAME]"
click at [1275, 404] on div "[DOMAIN_NAME] + 47 ..." at bounding box center [1264, 398] width 71 height 34
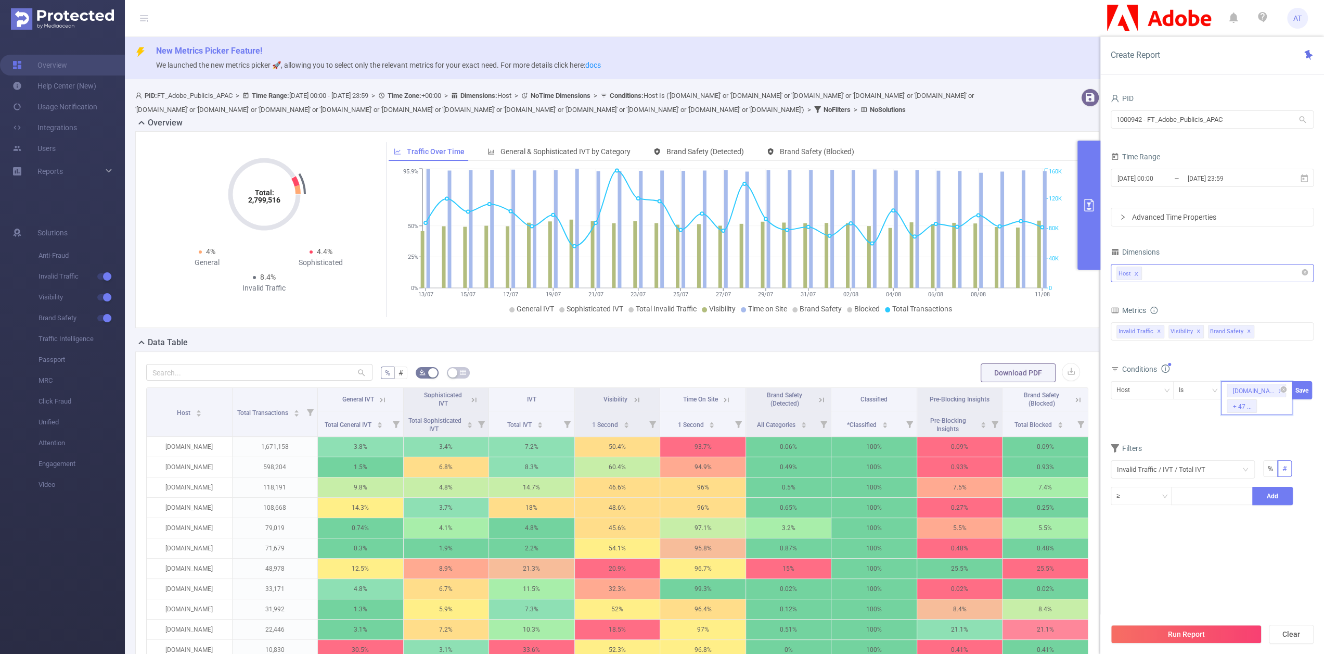
paste input "[DOMAIN_NAME]"
type input "[DOMAIN_NAME]"
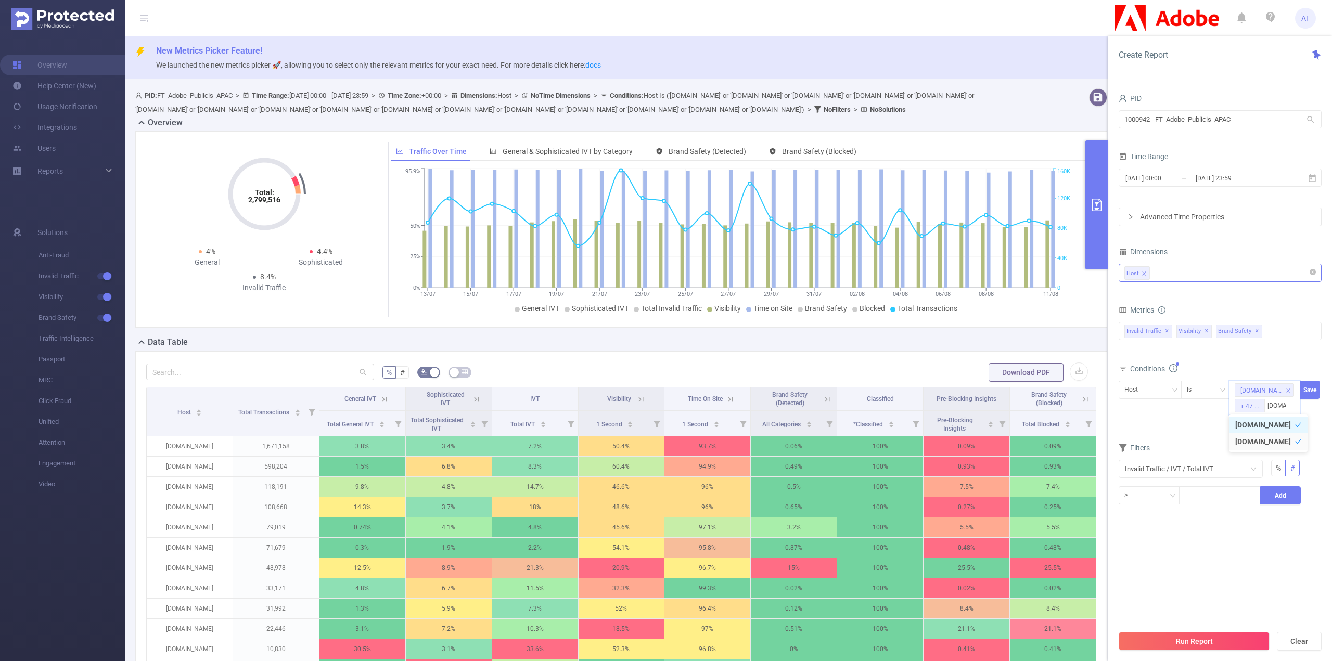
click at [1259, 425] on li "[DOMAIN_NAME]" at bounding box center [1268, 425] width 79 height 17
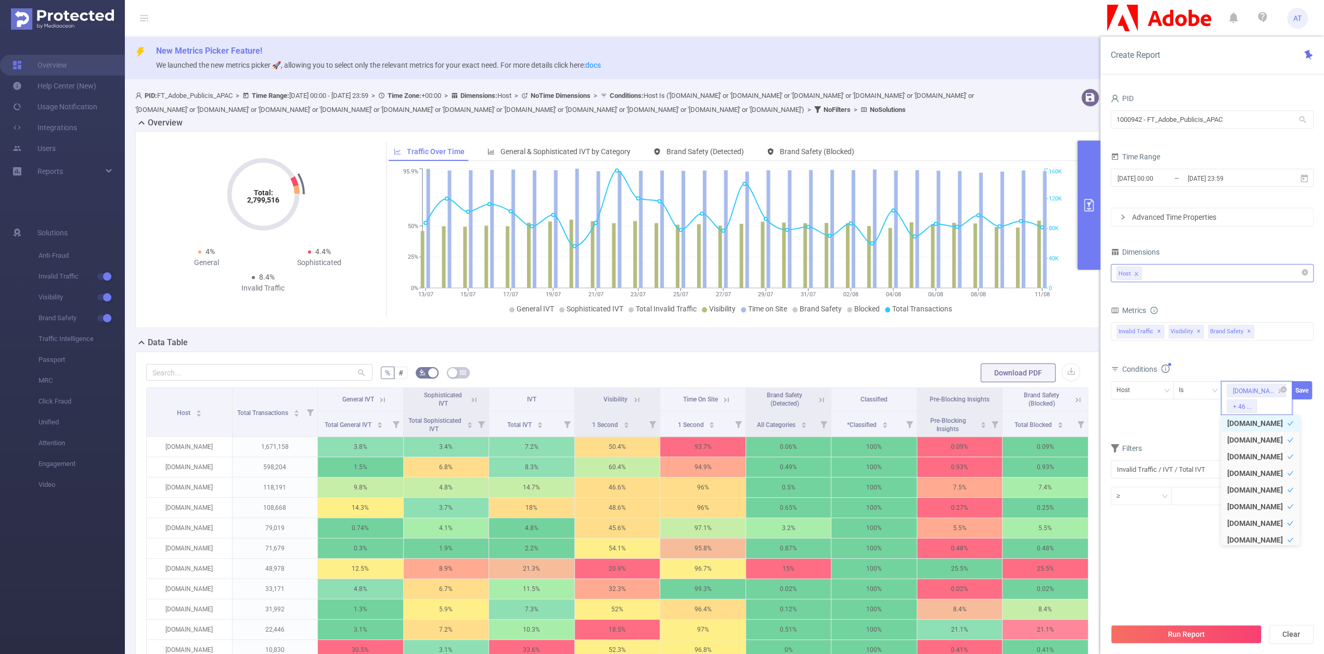
click at [1269, 411] on div "[DOMAIN_NAME] + 46 ..." at bounding box center [1256, 398] width 71 height 34
paste input "[DOMAIN_NAME]"
type input "[DOMAIN_NAME]"
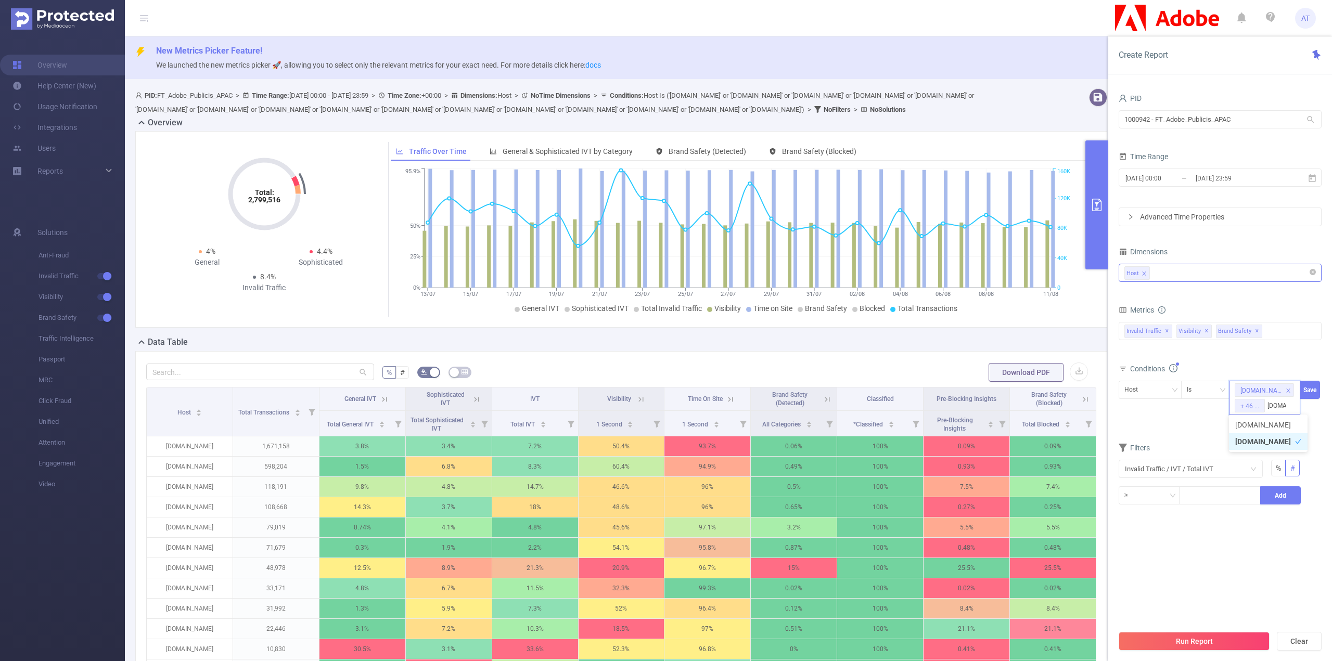
click at [1295, 441] on icon "icon: check" at bounding box center [1298, 442] width 6 height 6
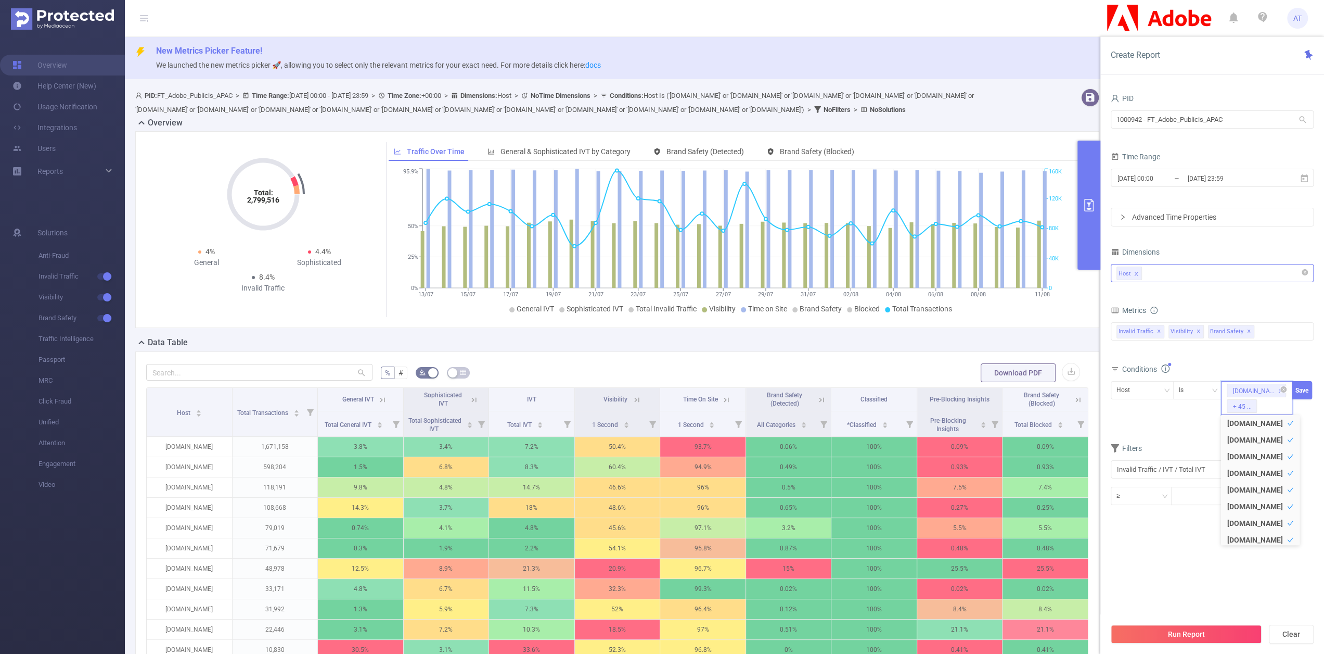
click at [1274, 407] on div "[DOMAIN_NAME] + 45 ..." at bounding box center [1256, 398] width 71 height 34
paste input "[DOMAIN_NAME]"
type input "[DOMAIN_NAME]"
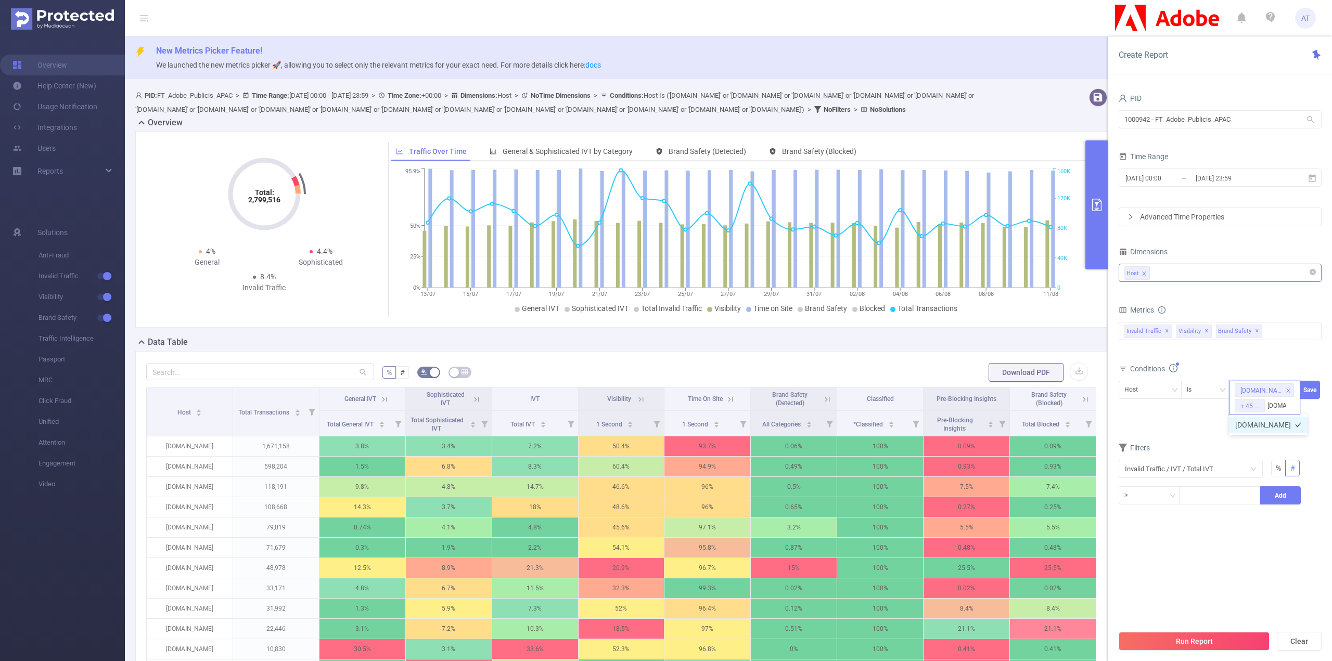
click at [1278, 425] on li "[DOMAIN_NAME]" at bounding box center [1268, 425] width 79 height 17
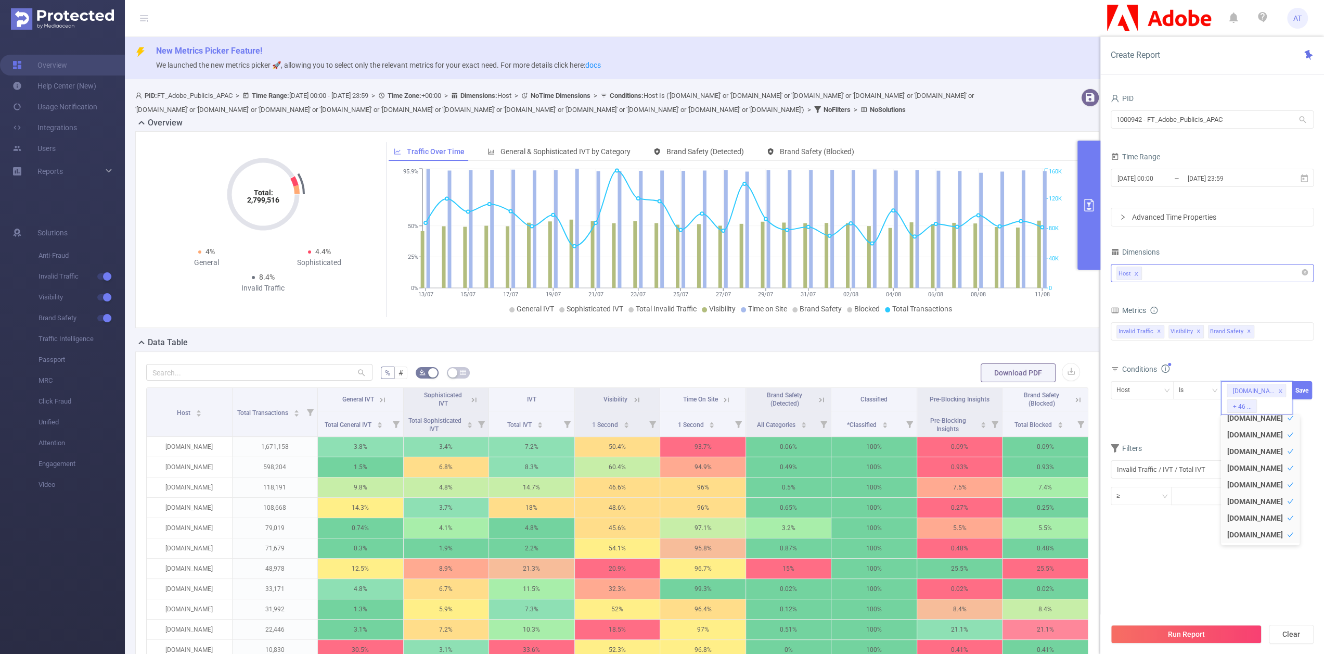
scroll to position [652, 0]
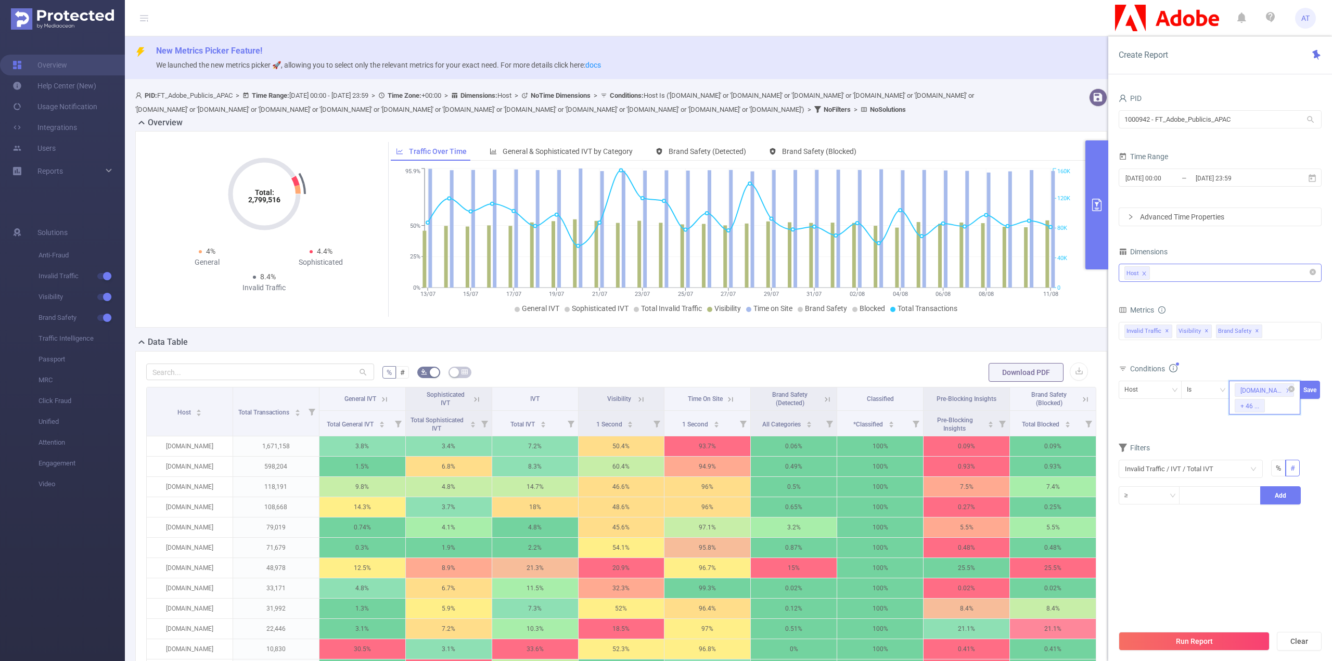
paste input "[DOMAIN_NAME]"
type input "[DOMAIN_NAME]"
click at [1268, 440] on li "[DOMAIN_NAME]" at bounding box center [1268, 440] width 79 height 17
click at [1284, 409] on div "[DOMAIN_NAME] + 47 ..." at bounding box center [1264, 398] width 71 height 34
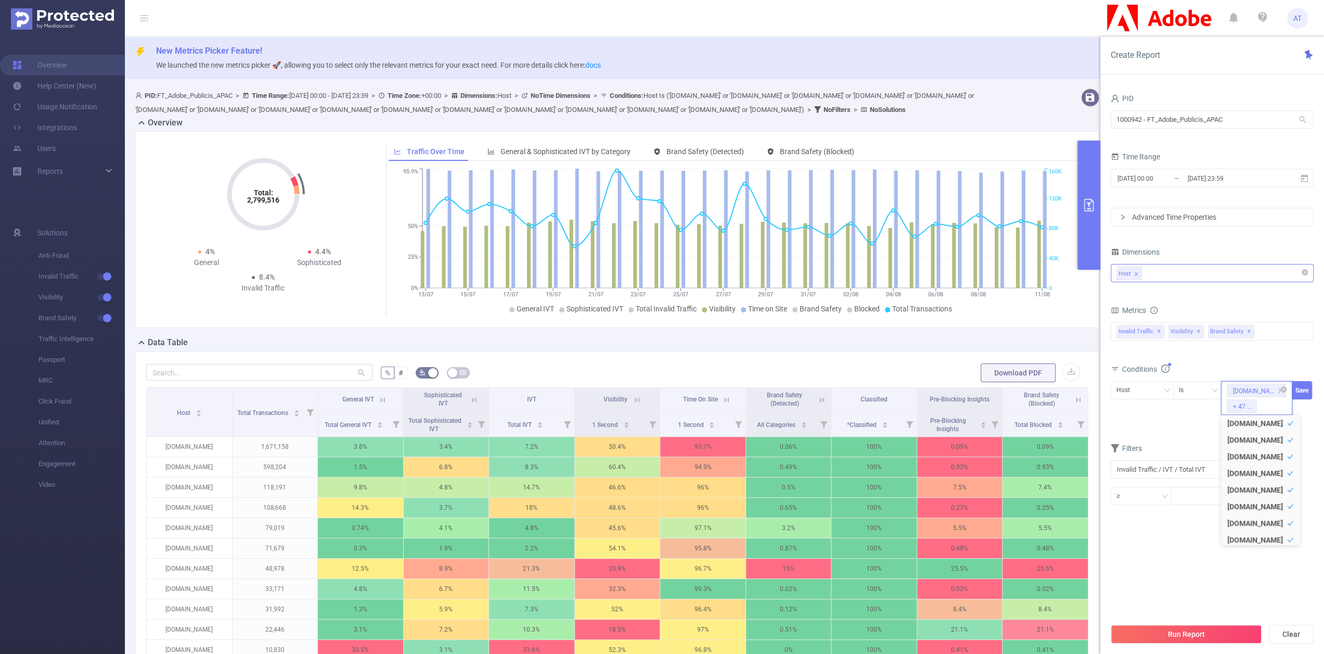
paste input "[DOMAIN_NAME]"
type input "[DOMAIN_NAME]"
click at [1232, 442] on li "[DOMAIN_NAME]" at bounding box center [1260, 440] width 79 height 17
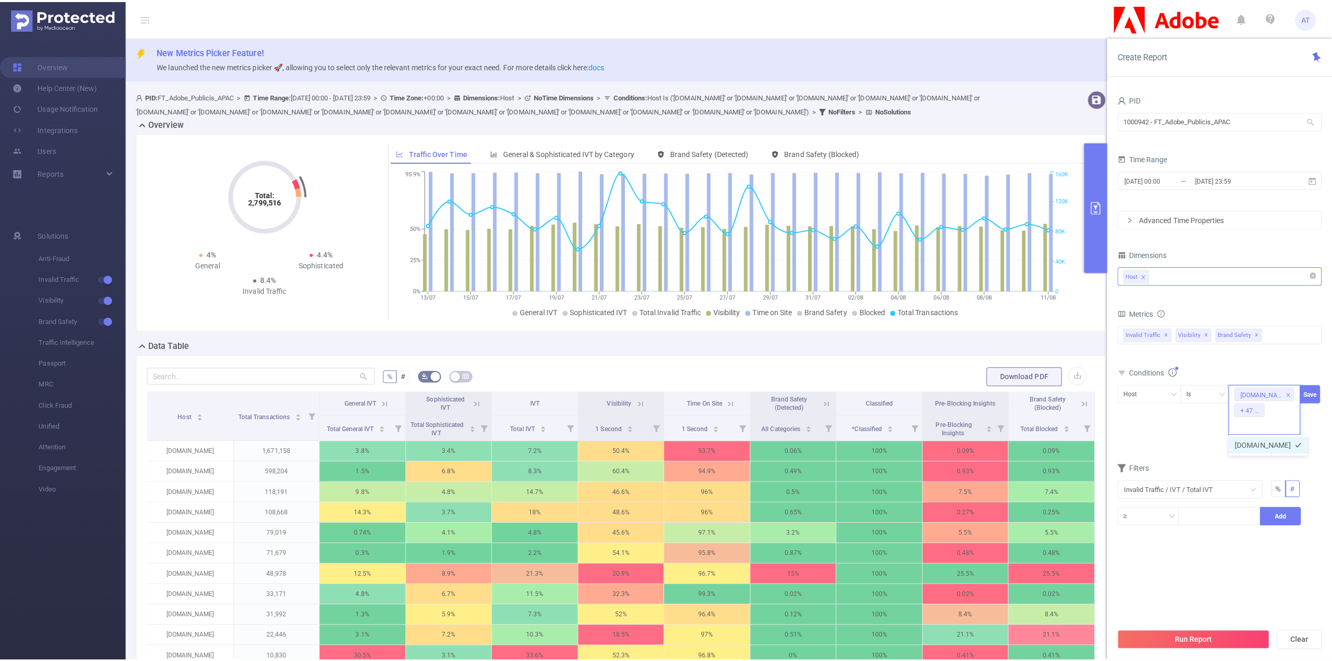
scroll to position [0, 0]
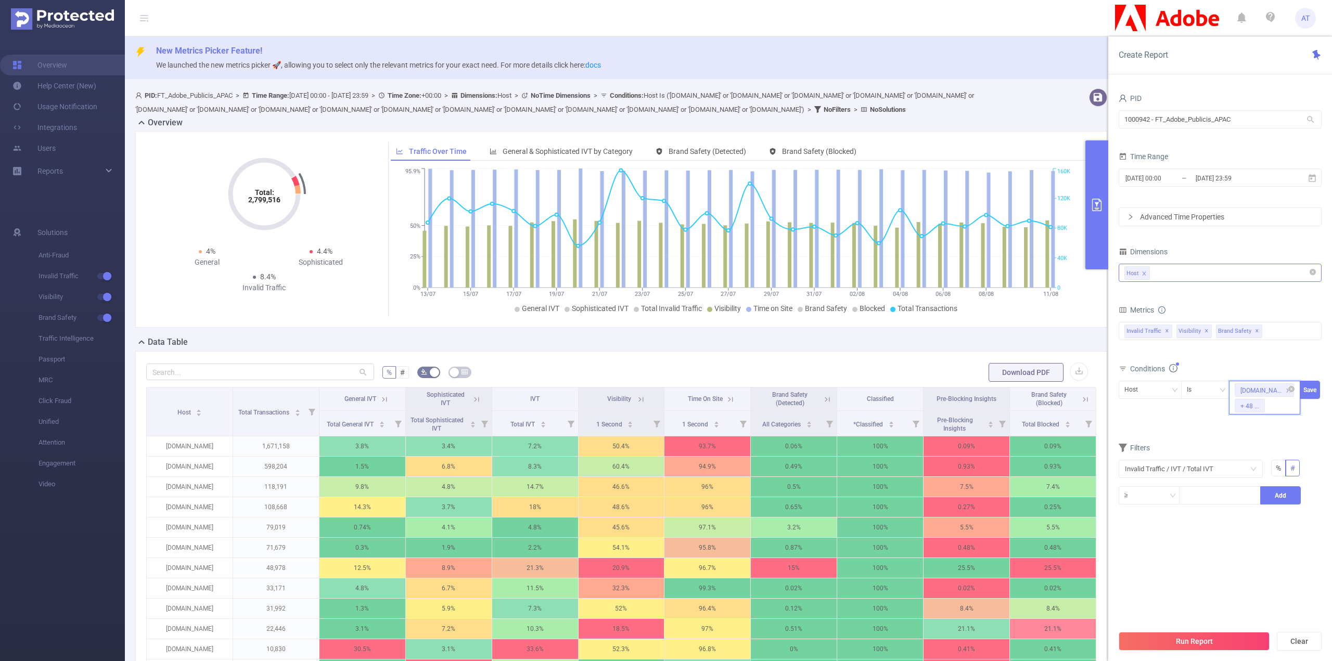
click at [1279, 410] on div "[DOMAIN_NAME] + 48 ..." at bounding box center [1264, 398] width 71 height 34
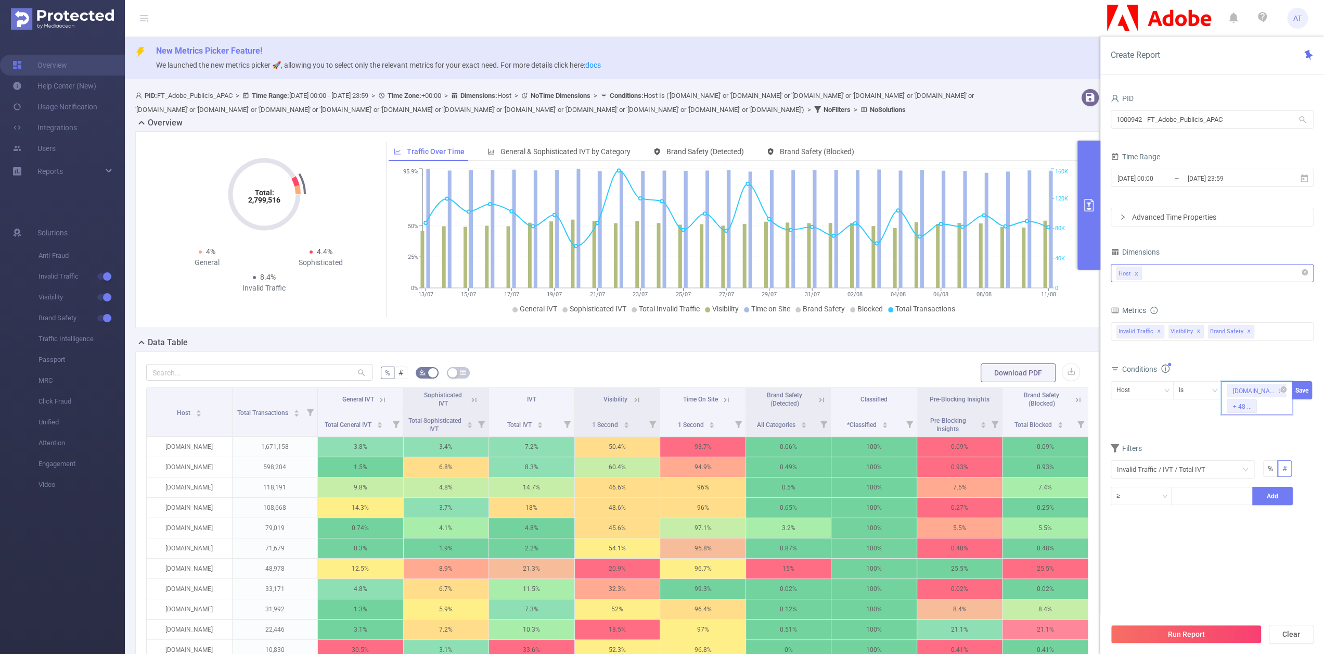
paste input "[DOMAIN_NAME]"
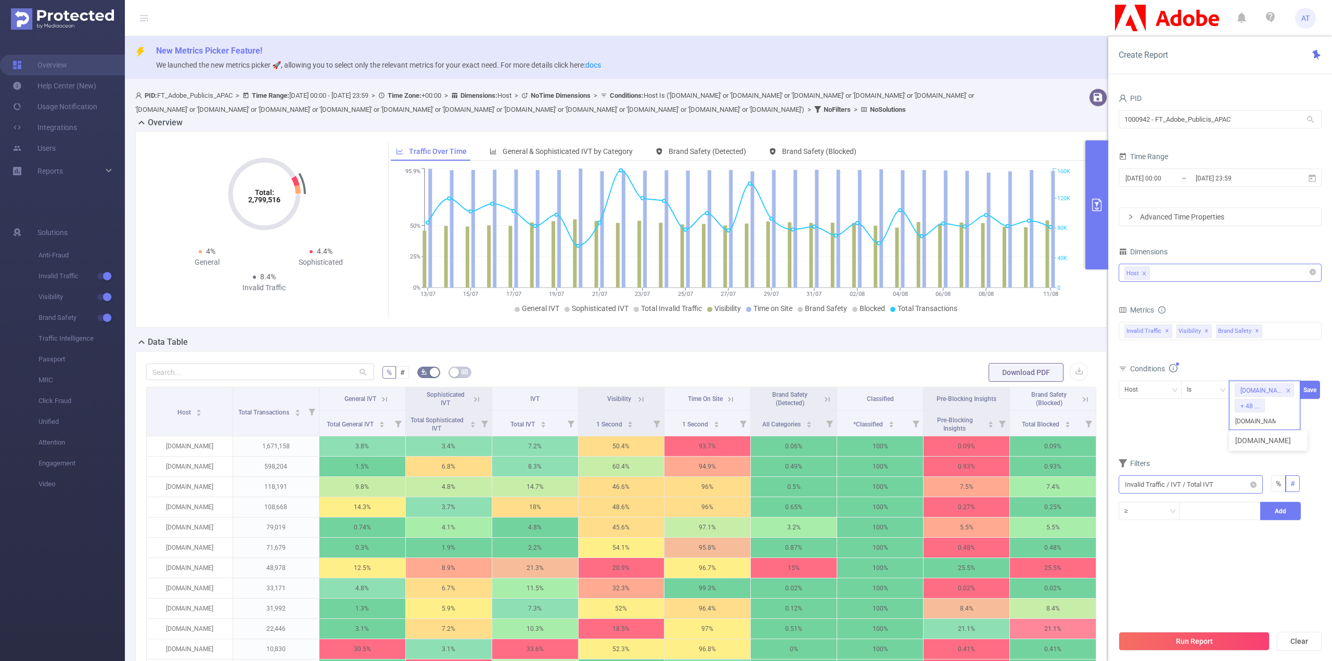
type input "[DOMAIN_NAME]"
click at [1282, 406] on div "[DOMAIN_NAME] + 49 ..." at bounding box center [1264, 398] width 71 height 34
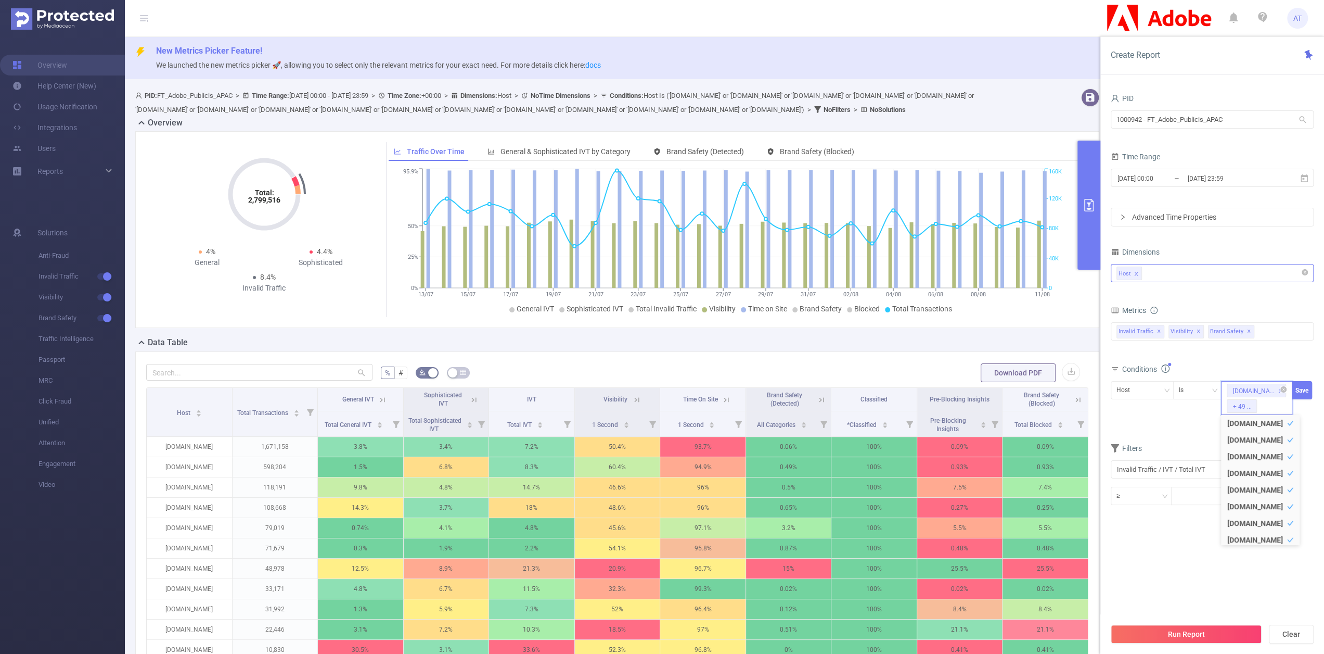
paste input "[DOMAIN_NAME]"
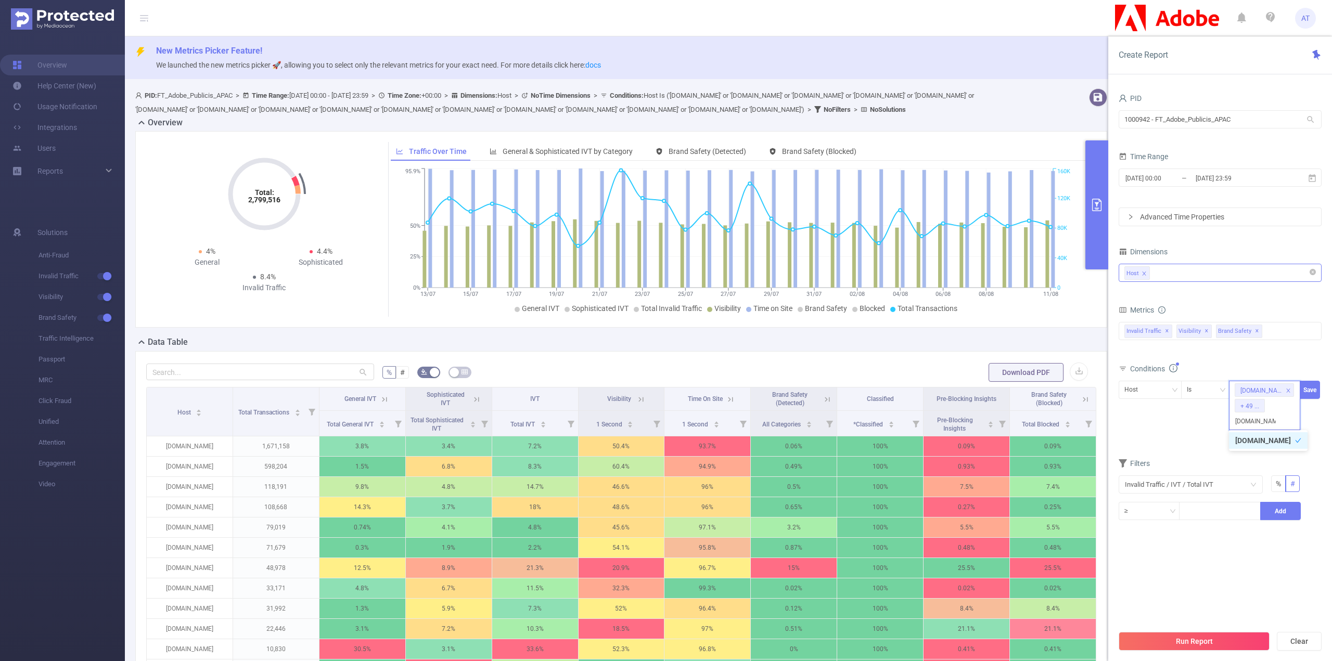
type input "[DOMAIN_NAME]"
paste input "[DOMAIN_NAME]"
type input "[DOMAIN_NAME]"
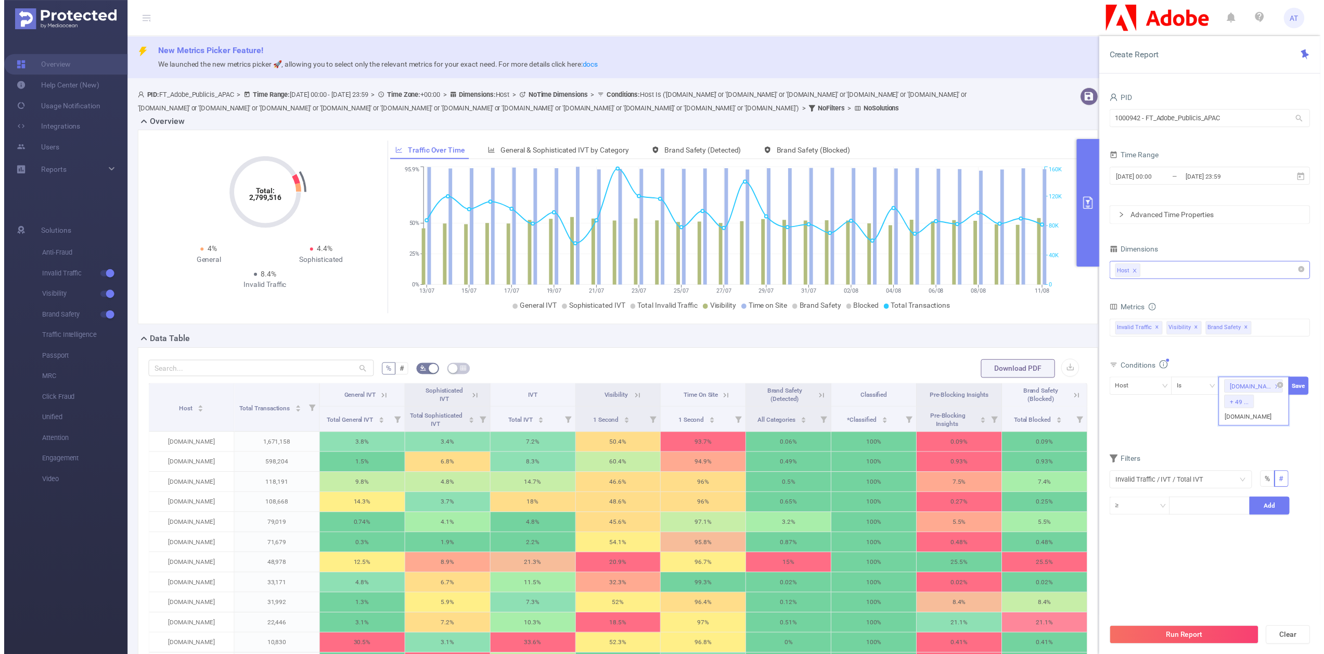
scroll to position [0, 9]
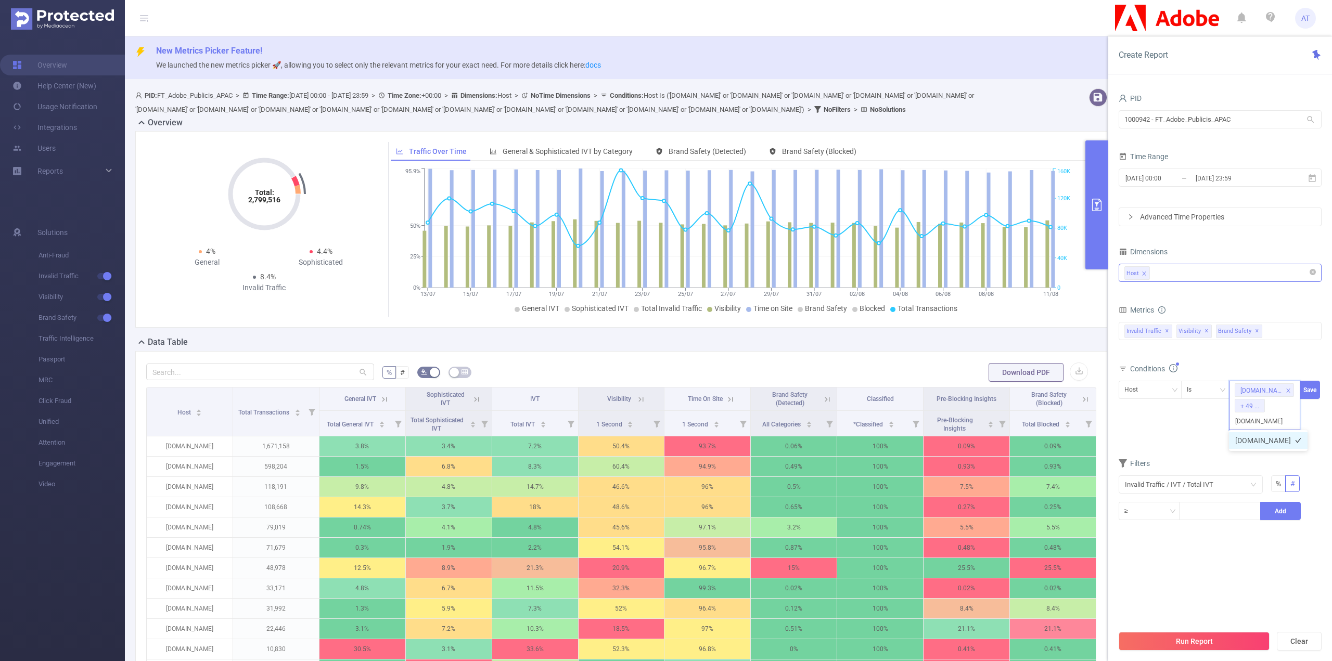
click at [1264, 440] on li "[DOMAIN_NAME]" at bounding box center [1268, 440] width 79 height 17
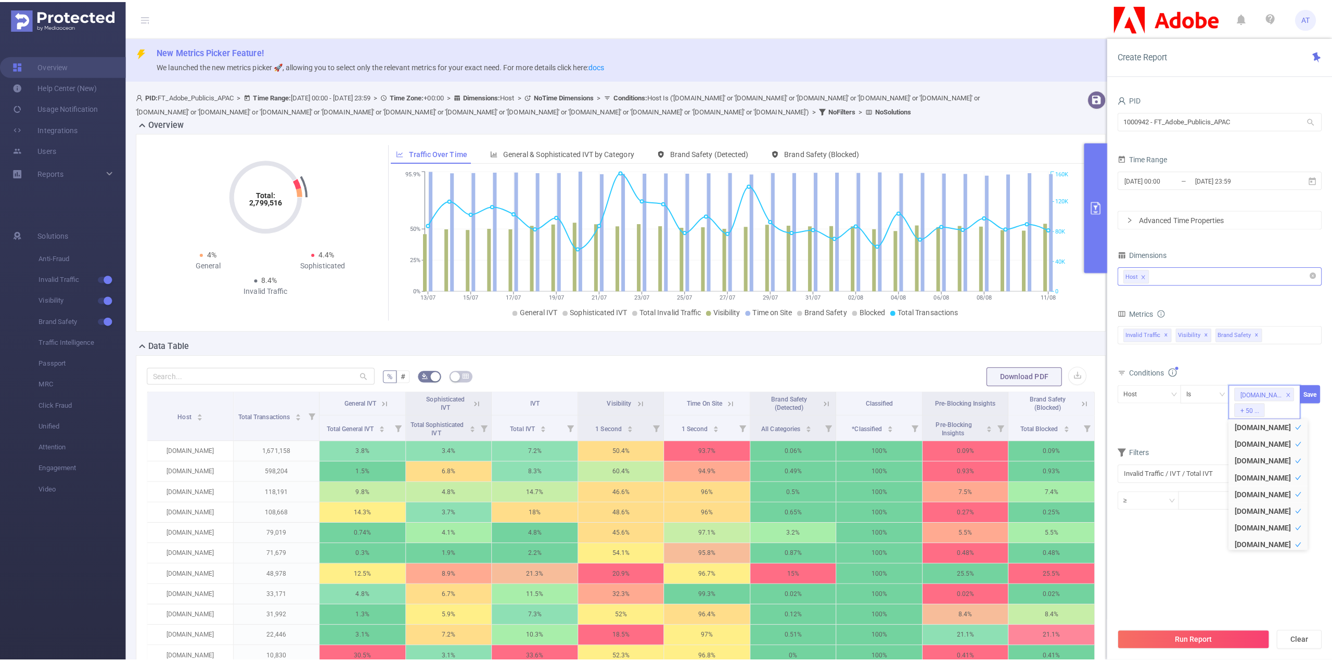
scroll to position [0, 0]
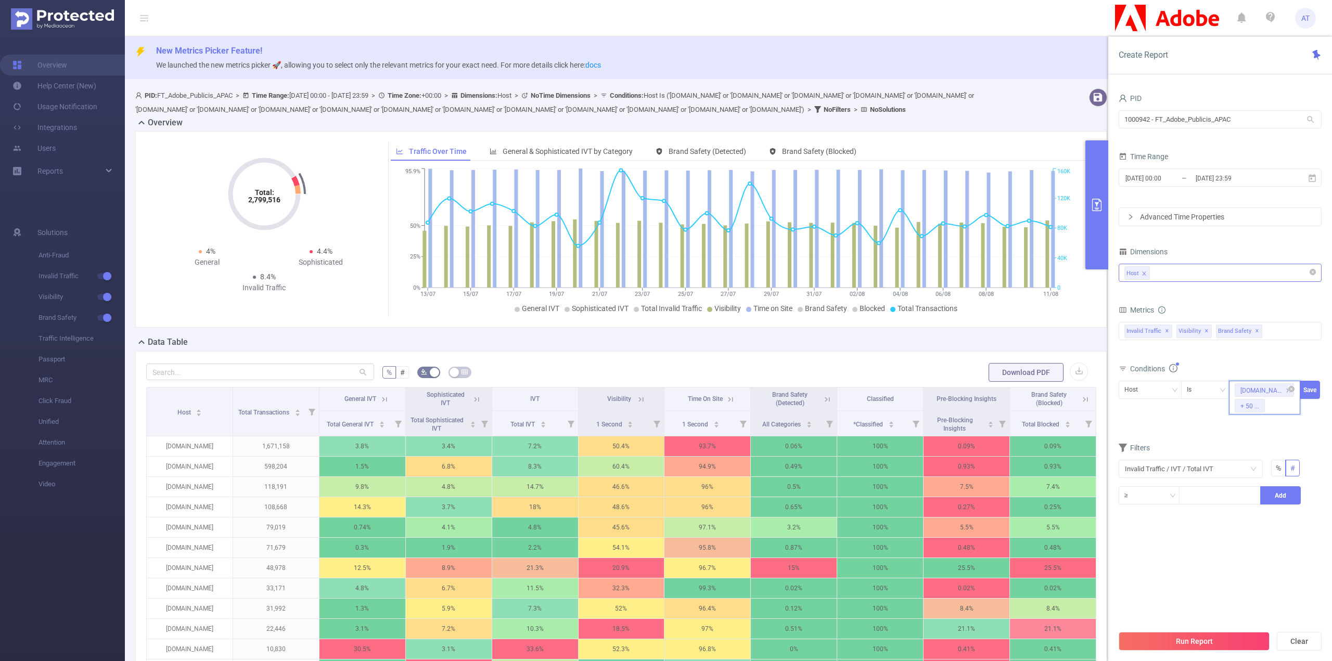
click at [1272, 410] on div "[DOMAIN_NAME] + 50 ..." at bounding box center [1264, 398] width 71 height 34
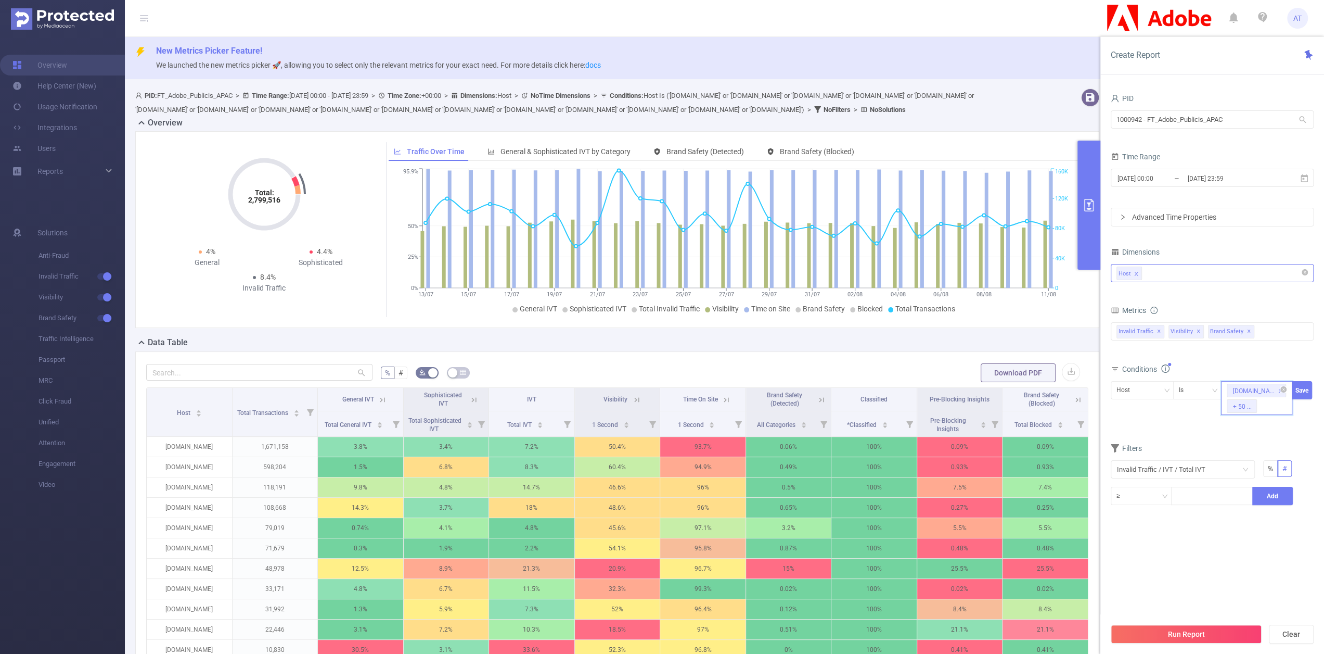
paste input "[DOMAIN_NAME]"
type input "[DOMAIN_NAME]"
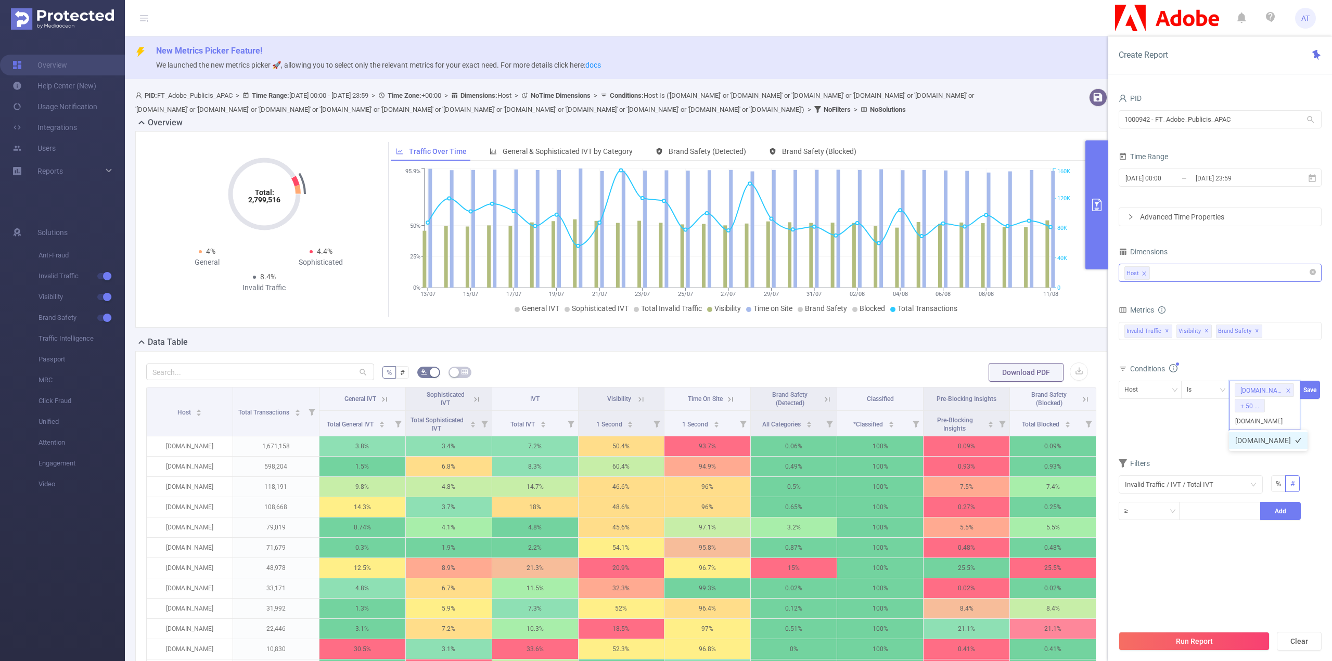
click at [1248, 439] on li "[DOMAIN_NAME]" at bounding box center [1268, 440] width 79 height 17
paste input "[DOMAIN_NAME]"
type input "[DOMAIN_NAME]"
click at [1244, 440] on li "[DOMAIN_NAME]" at bounding box center [1268, 440] width 79 height 17
paste input "[DOMAIN_NAME]"
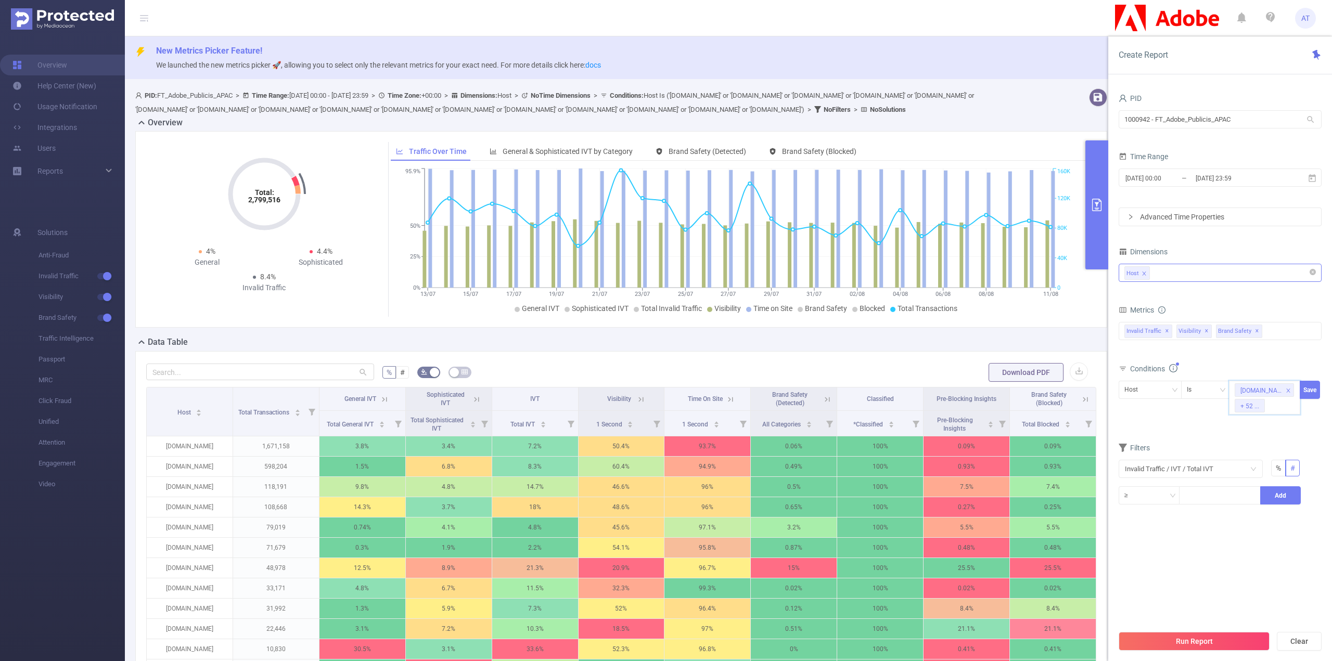
type input "[DOMAIN_NAME]"
click at [1249, 447] on li "[DOMAIN_NAME]" at bounding box center [1268, 440] width 79 height 17
paste input "[DOMAIN_NAME]"
type input "[DOMAIN_NAME]"
click at [1260, 444] on li "[DOMAIN_NAME]" at bounding box center [1268, 440] width 79 height 17
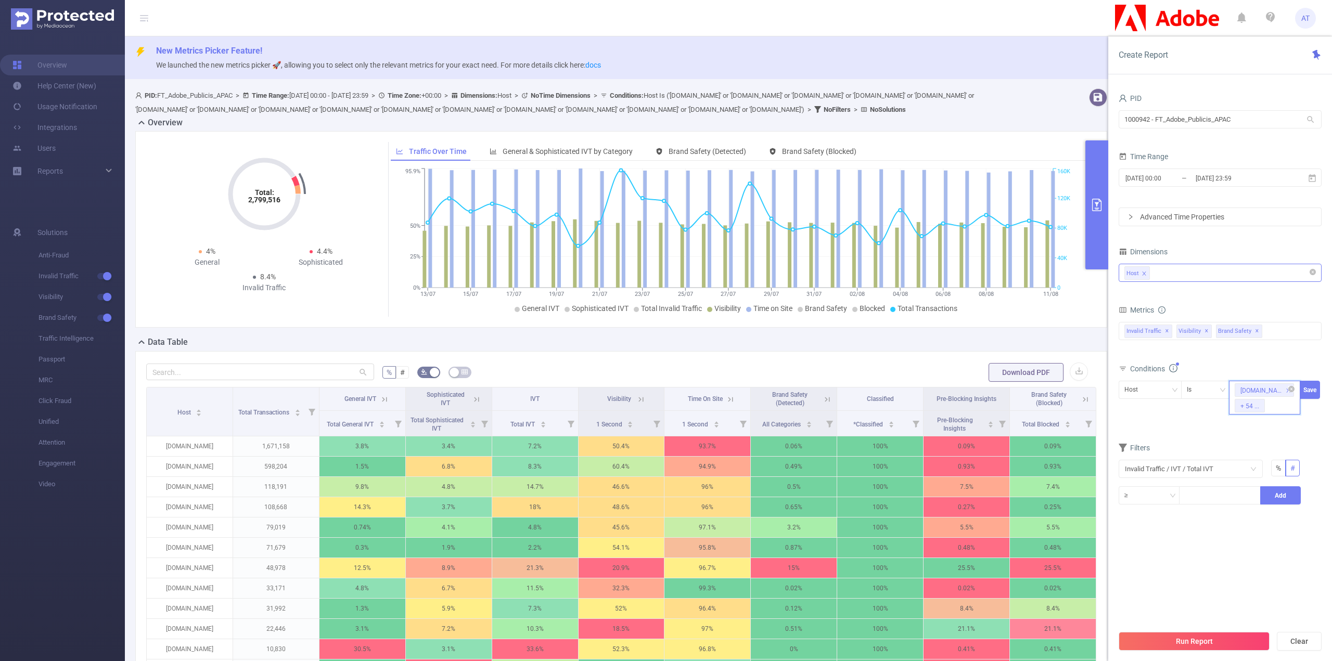
paste input "[DOMAIN_NAME]"
type input "[DOMAIN_NAME]"
click at [1270, 437] on li "[DOMAIN_NAME]" at bounding box center [1268, 440] width 79 height 17
paste input "[DOMAIN_NAME]"
type input "[DOMAIN_NAME]"
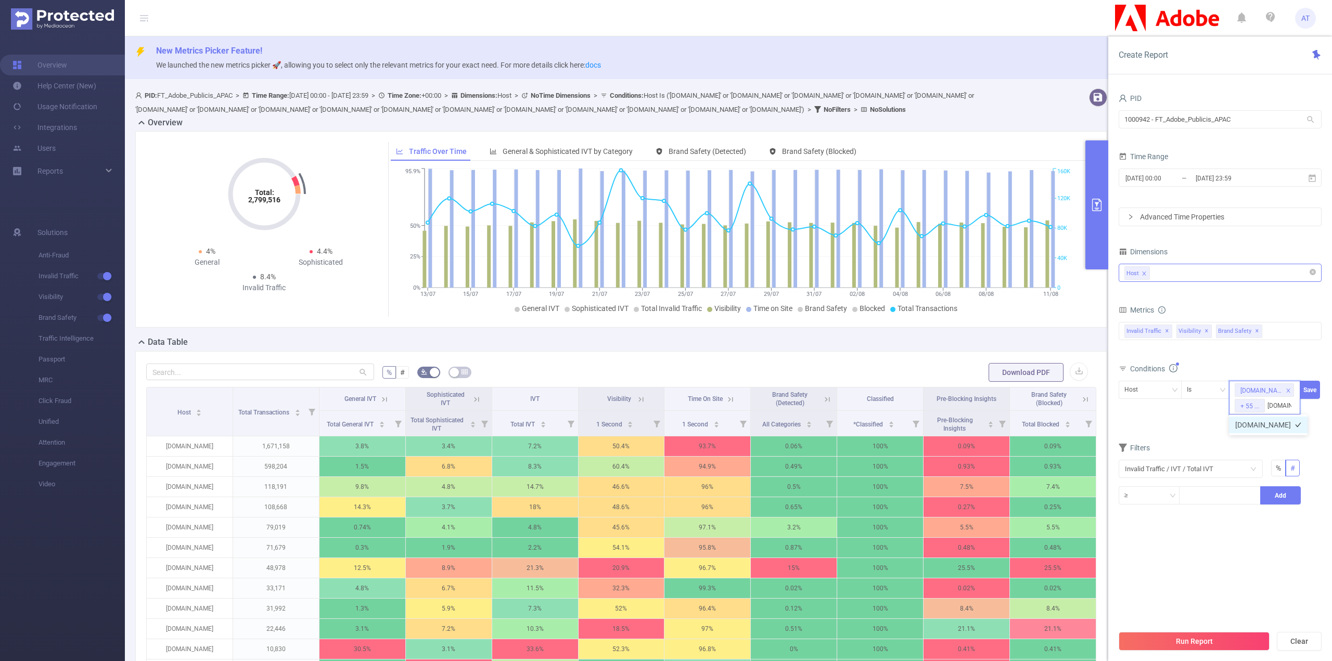
click at [1255, 424] on li "[DOMAIN_NAME]" at bounding box center [1268, 425] width 79 height 17
paste input "[DOMAIN_NAME]"
type input "[DOMAIN_NAME]"
click at [1245, 441] on li "[DOMAIN_NAME]" at bounding box center [1268, 440] width 79 height 17
paste input "[DOMAIN_NAME]"
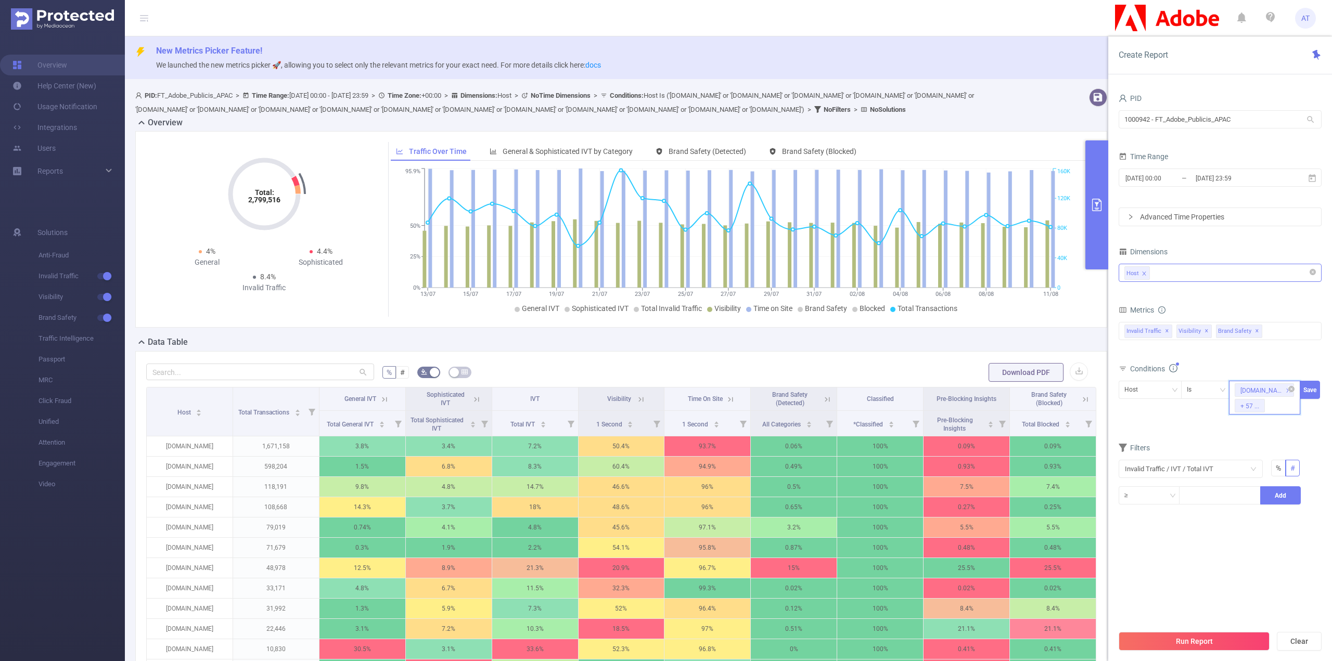
type input "[DOMAIN_NAME]"
click at [1254, 444] on li "[DOMAIN_NAME]" at bounding box center [1268, 440] width 79 height 17
paste input "[DOMAIN_NAME]"
type input "[DOMAIN_NAME]"
click at [1272, 410] on div "[DOMAIN_NAME] + 58 ... [DOMAIN_NAME] [DOMAIN_NAME]" at bounding box center [1264, 405] width 71 height 49
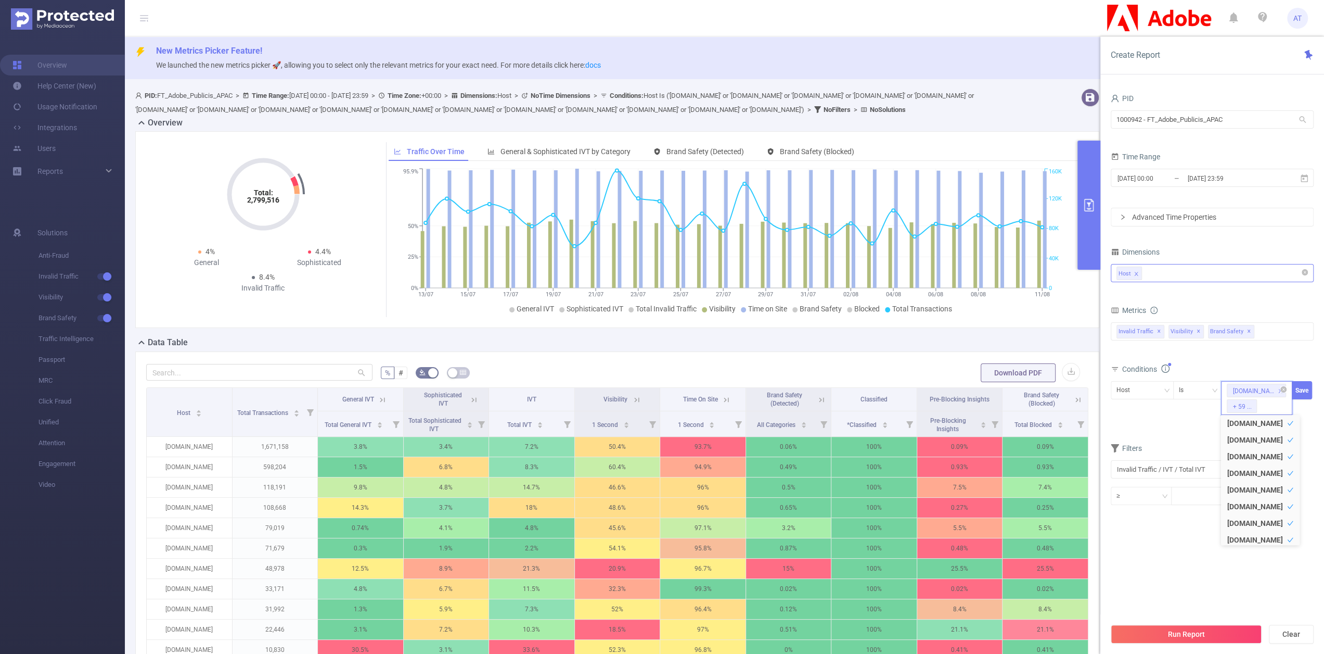
paste input "[DOMAIN_NAME]"
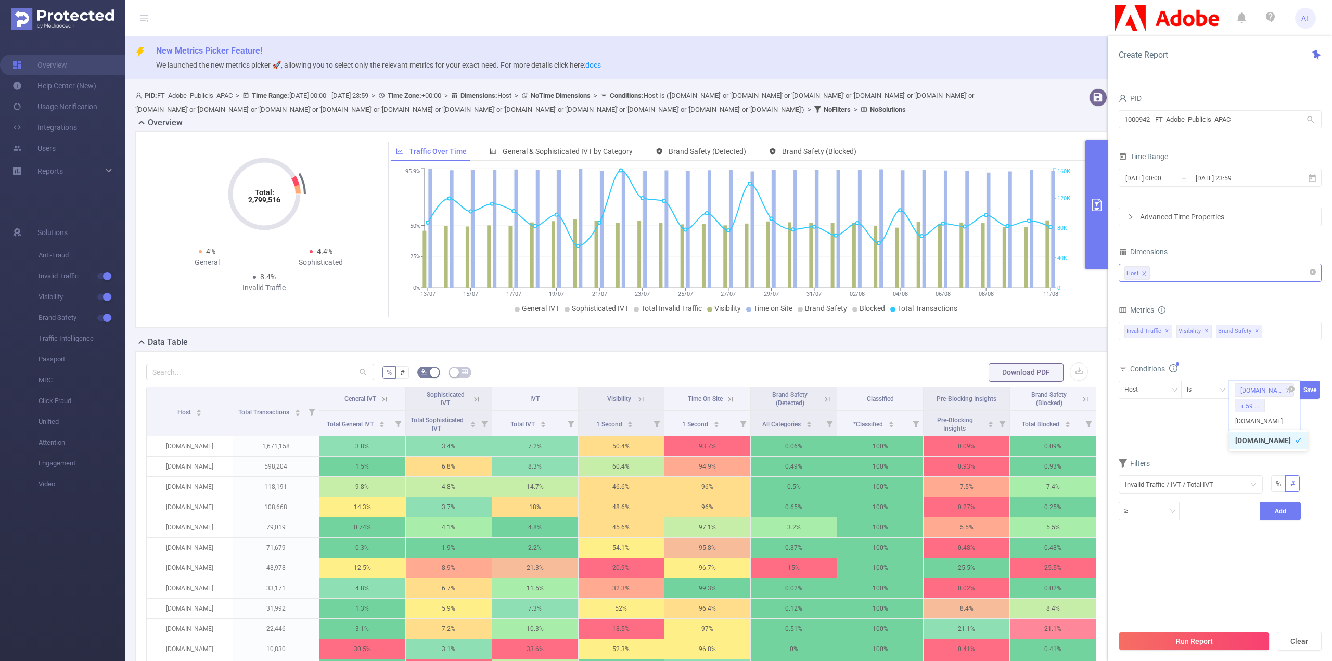
type input "[DOMAIN_NAME]"
paste input "[DOMAIN_NAME]"
type input "[DOMAIN_NAME]"
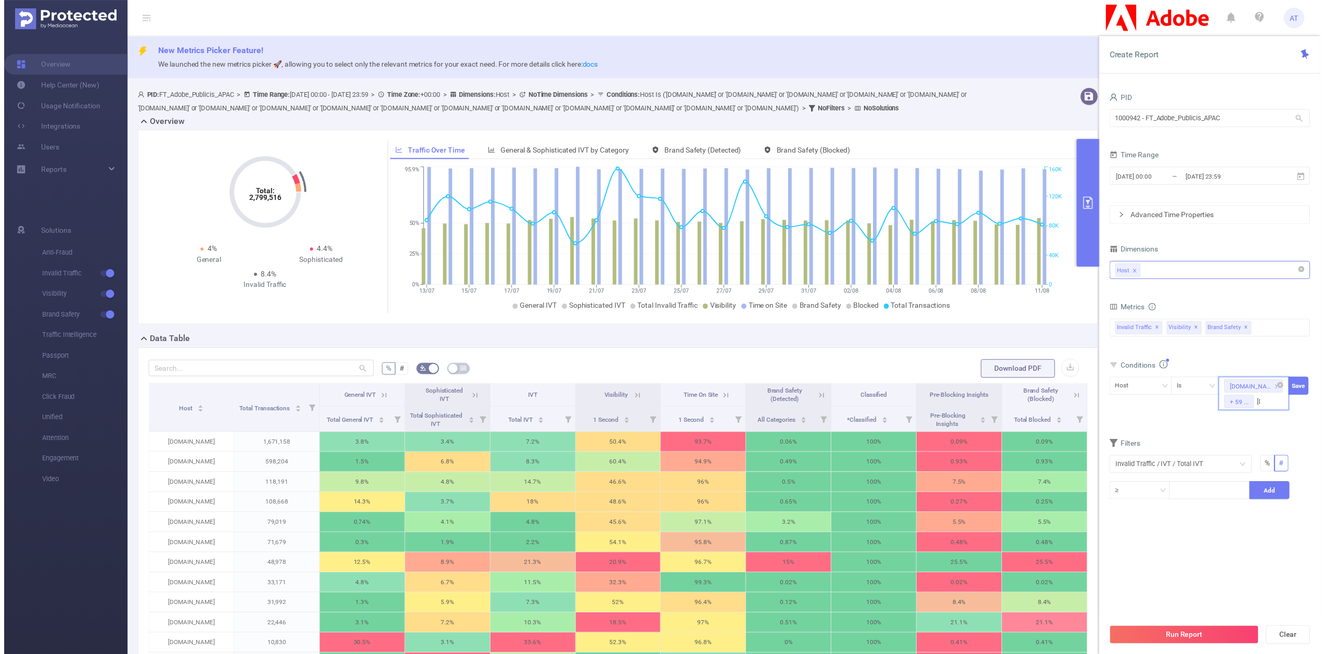
scroll to position [0, 7]
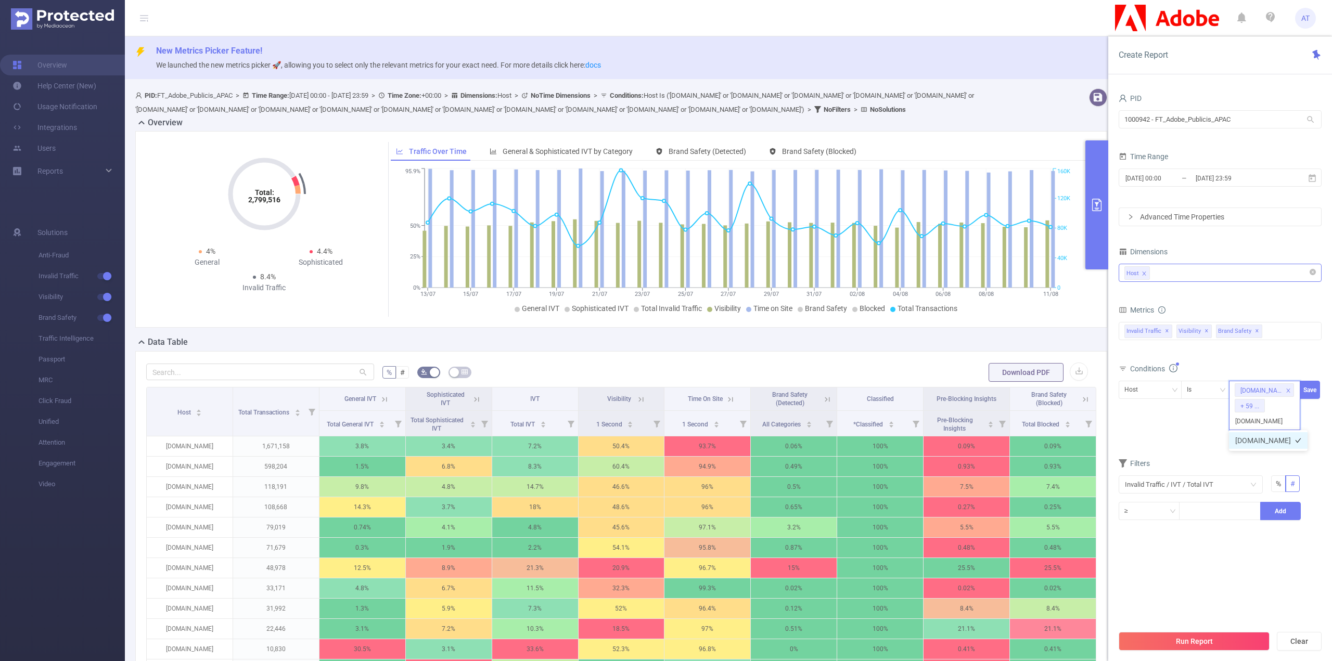
click at [1274, 440] on li "[DOMAIN_NAME]" at bounding box center [1268, 440] width 79 height 17
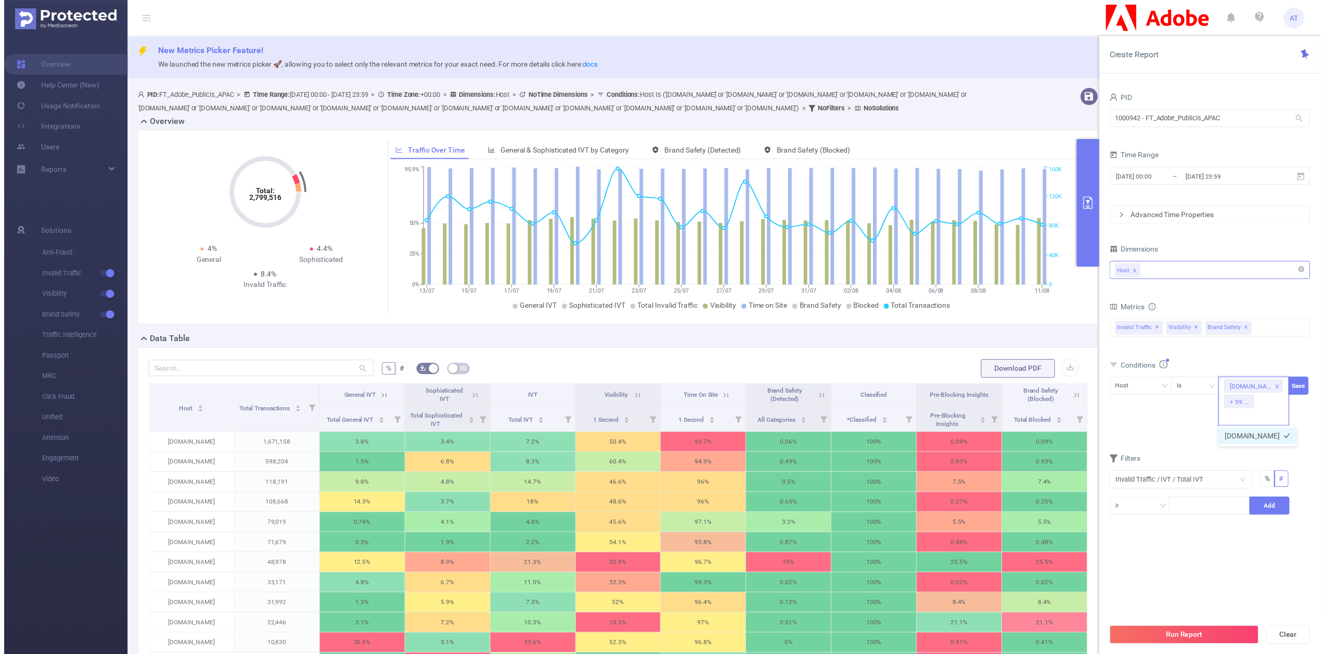
scroll to position [0, 0]
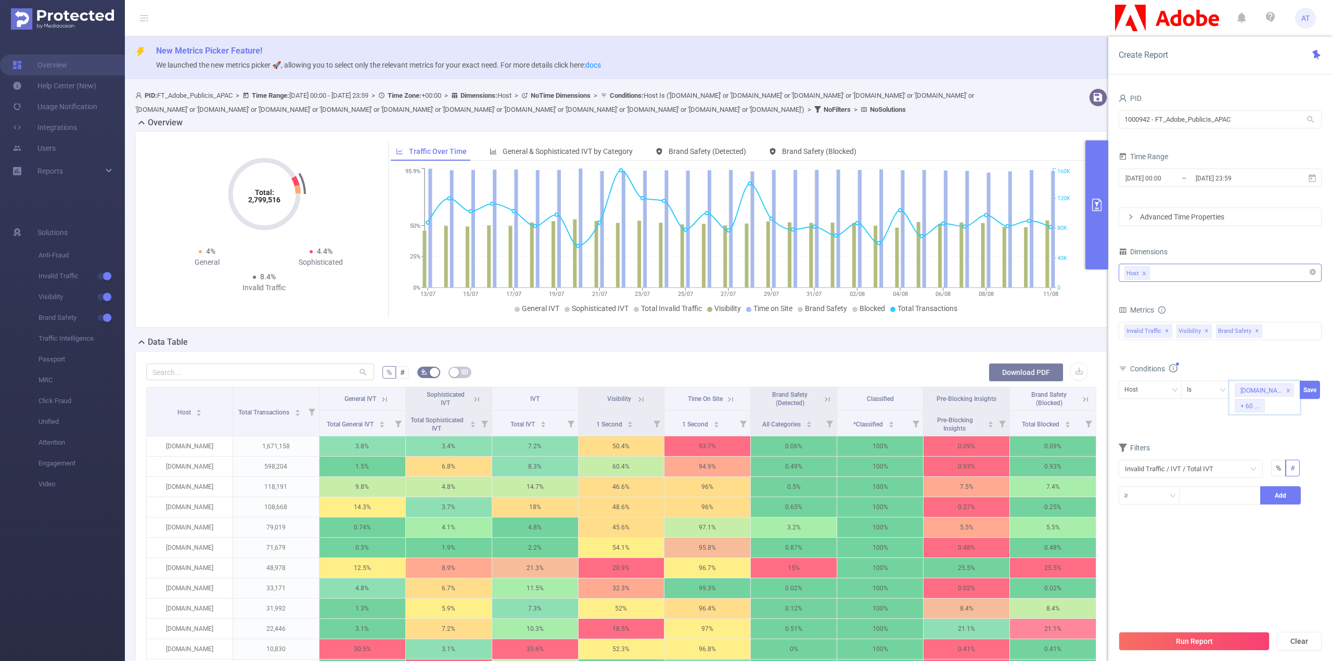
paste input "[DOMAIN_NAME]"
type input "[DOMAIN_NAME]"
click at [1260, 428] on li "[DOMAIN_NAME]" at bounding box center [1268, 425] width 79 height 17
paste input "[DOMAIN_NAME]"
type input "[DOMAIN_NAME]"
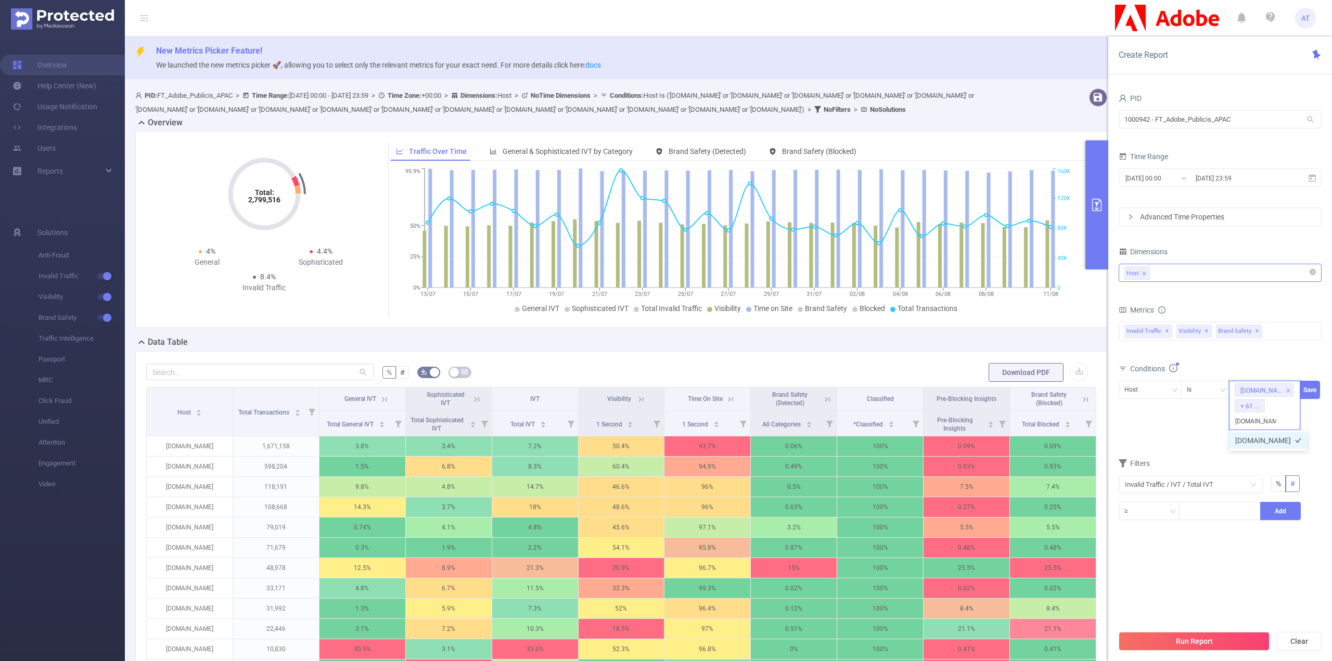
click at [1253, 440] on li "[DOMAIN_NAME]" at bounding box center [1268, 440] width 79 height 17
paste input "[DOMAIN_NAME]"
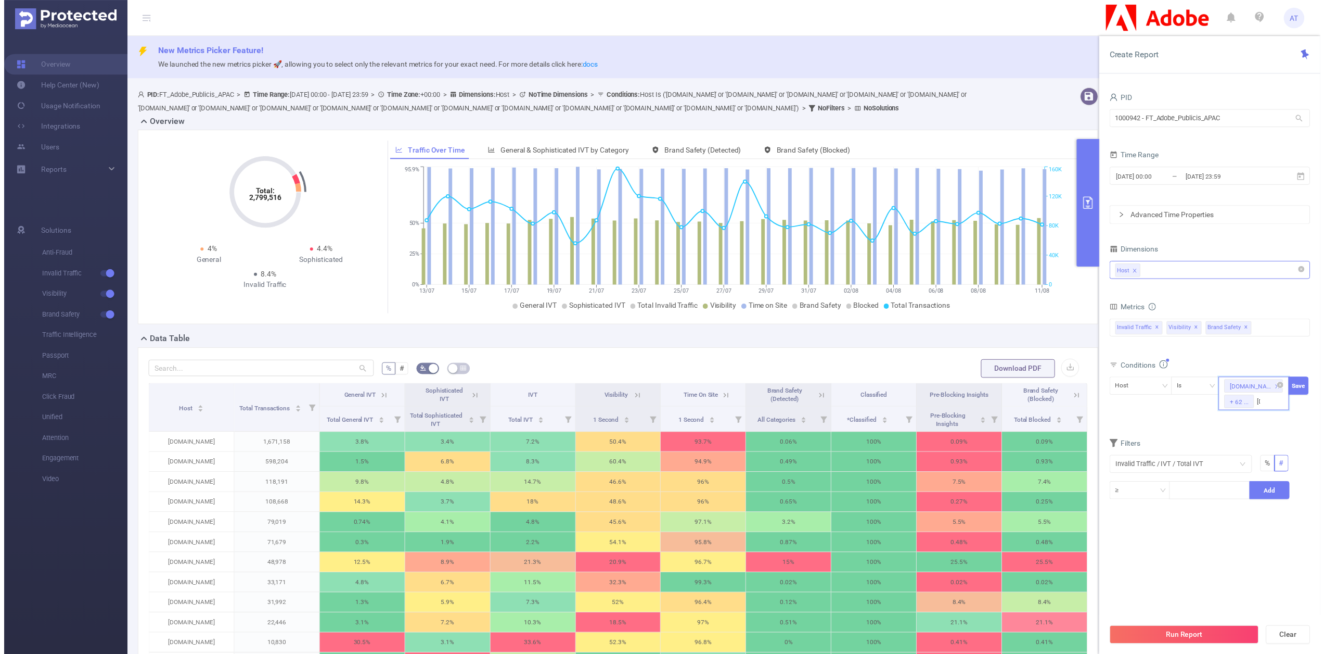
scroll to position [0, 42]
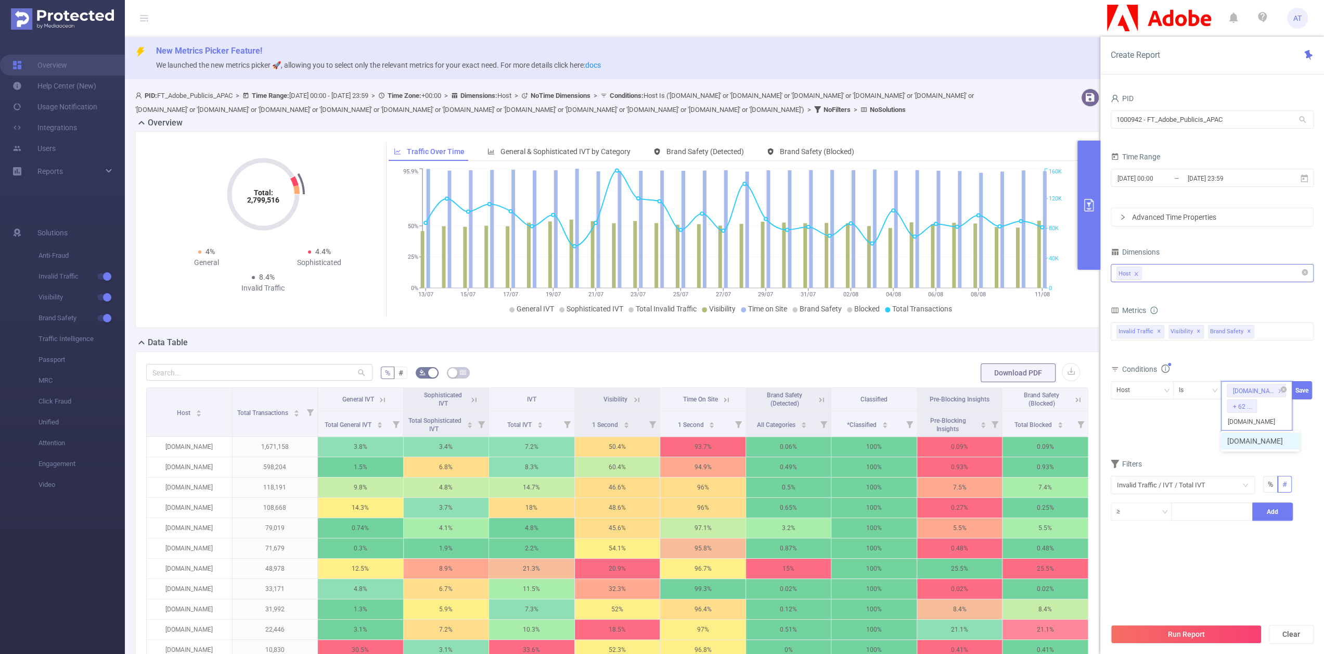
drag, startPoint x: 1267, startPoint y: 414, endPoint x: 1268, endPoint y: 409, distance: 5.4
click at [1267, 415] on input "[DOMAIN_NAME]" at bounding box center [1257, 422] width 60 height 14
type input "[DOMAIN_NAME]"
click at [1269, 407] on div "[DOMAIN_NAME] + 62 ... [DOMAIN_NAME]" at bounding box center [1256, 405] width 71 height 49
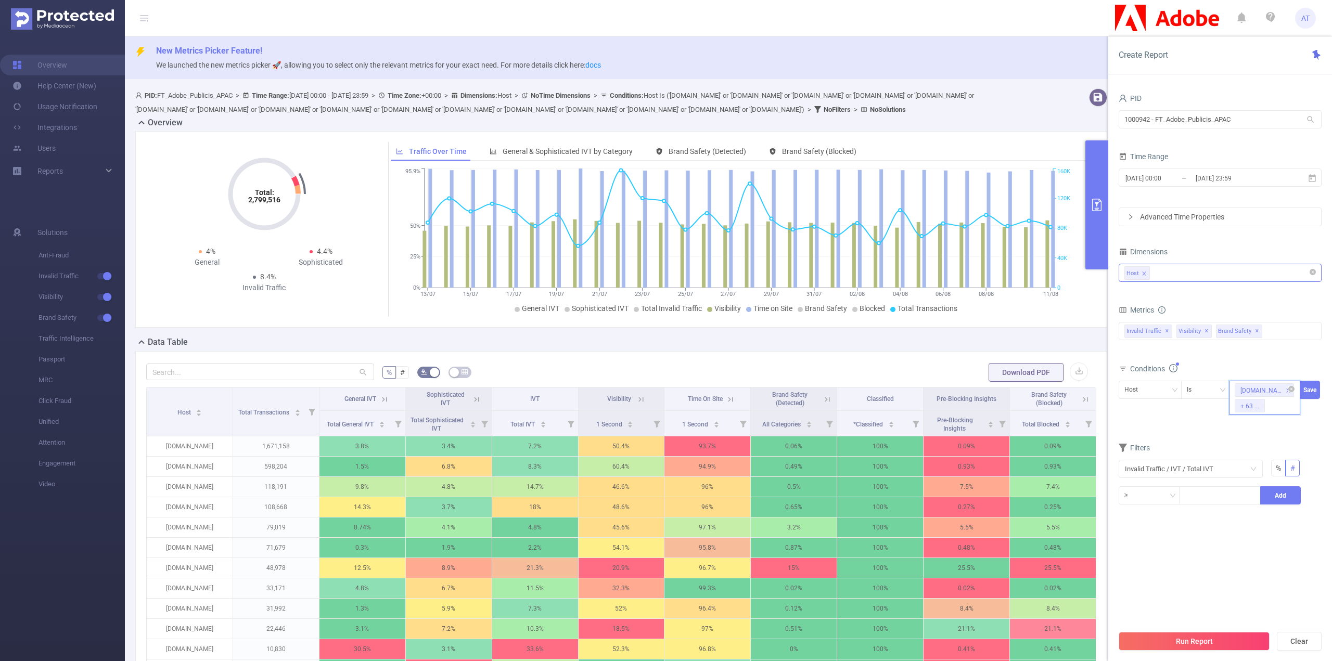
click at [1269, 407] on input at bounding box center [1269, 406] width 5 height 14
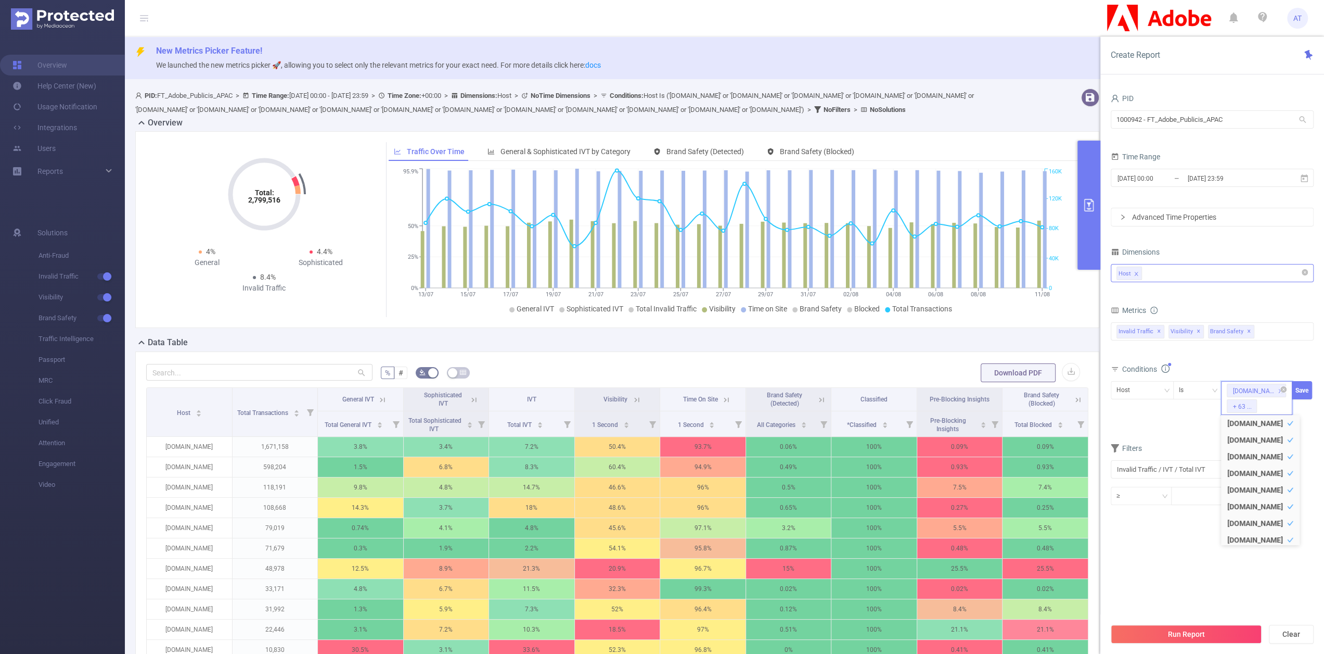
paste input "[DOMAIN_NAME]"
type input "[DOMAIN_NAME]"
click at [1272, 441] on li "[DOMAIN_NAME]" at bounding box center [1260, 440] width 79 height 17
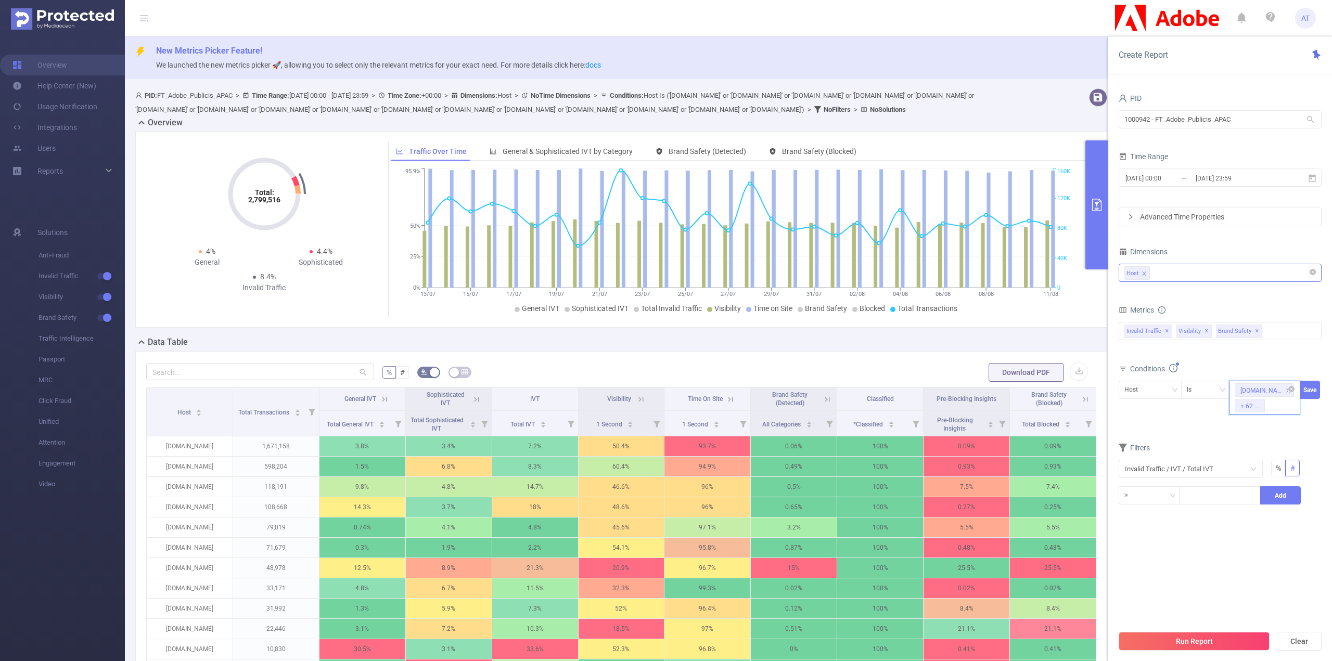
click at [1268, 406] on input at bounding box center [1269, 406] width 5 height 14
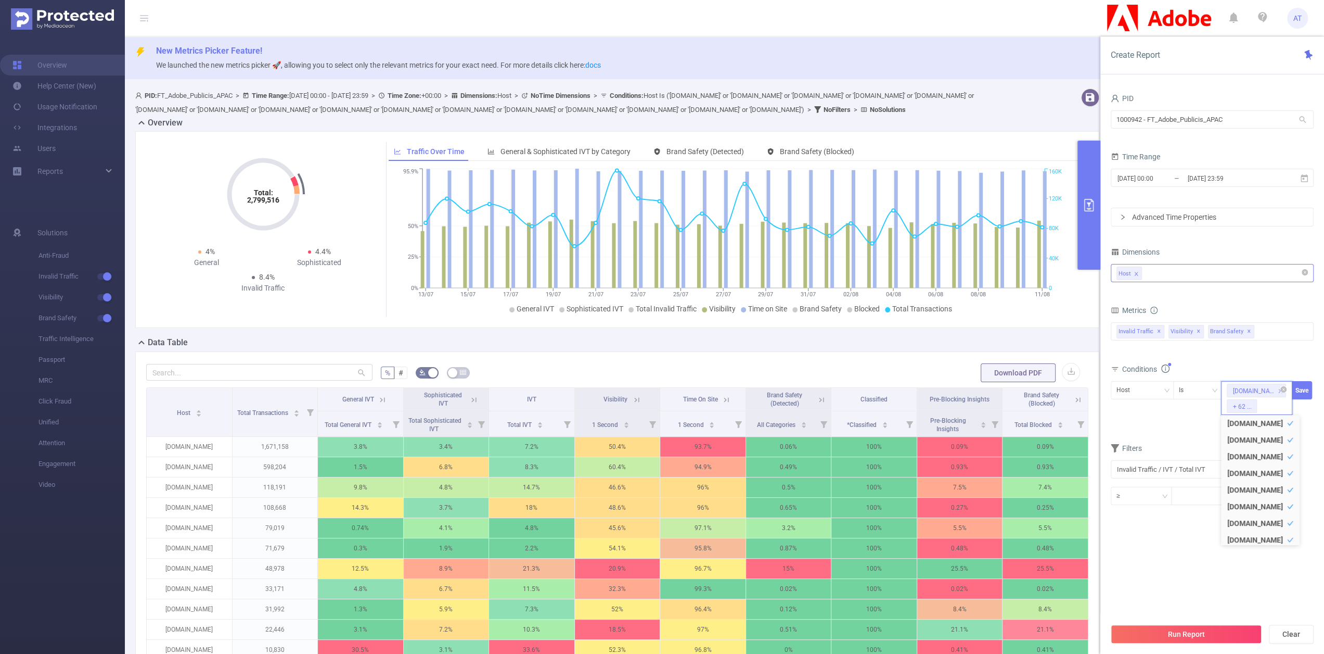
paste input "[DOMAIN_NAME]"
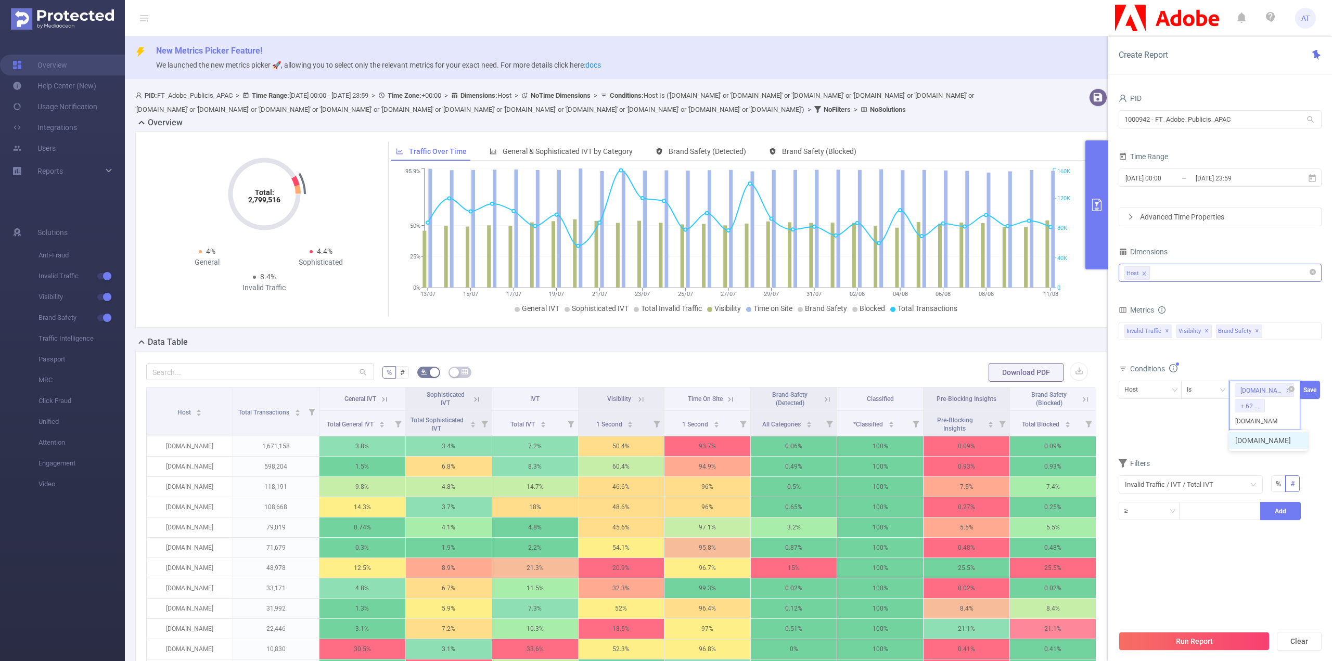
type input "[DOMAIN_NAME]"
click at [1270, 410] on input at bounding box center [1269, 406] width 5 height 14
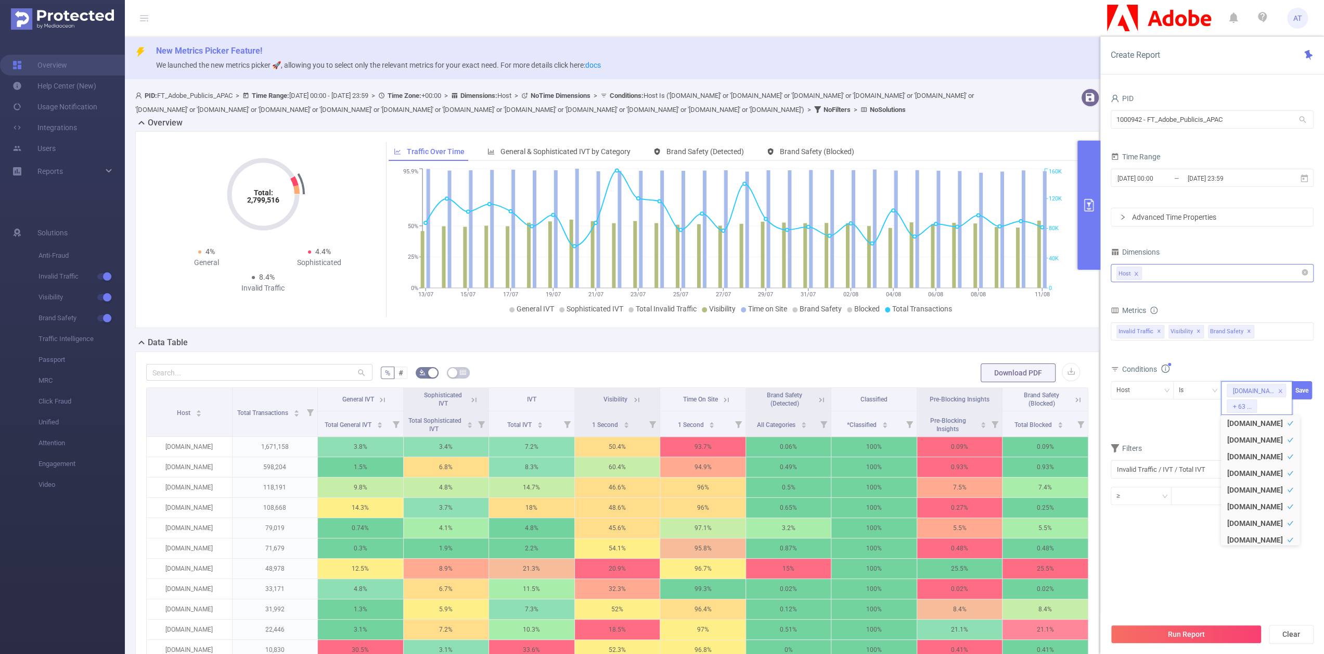
scroll to position [8, 0]
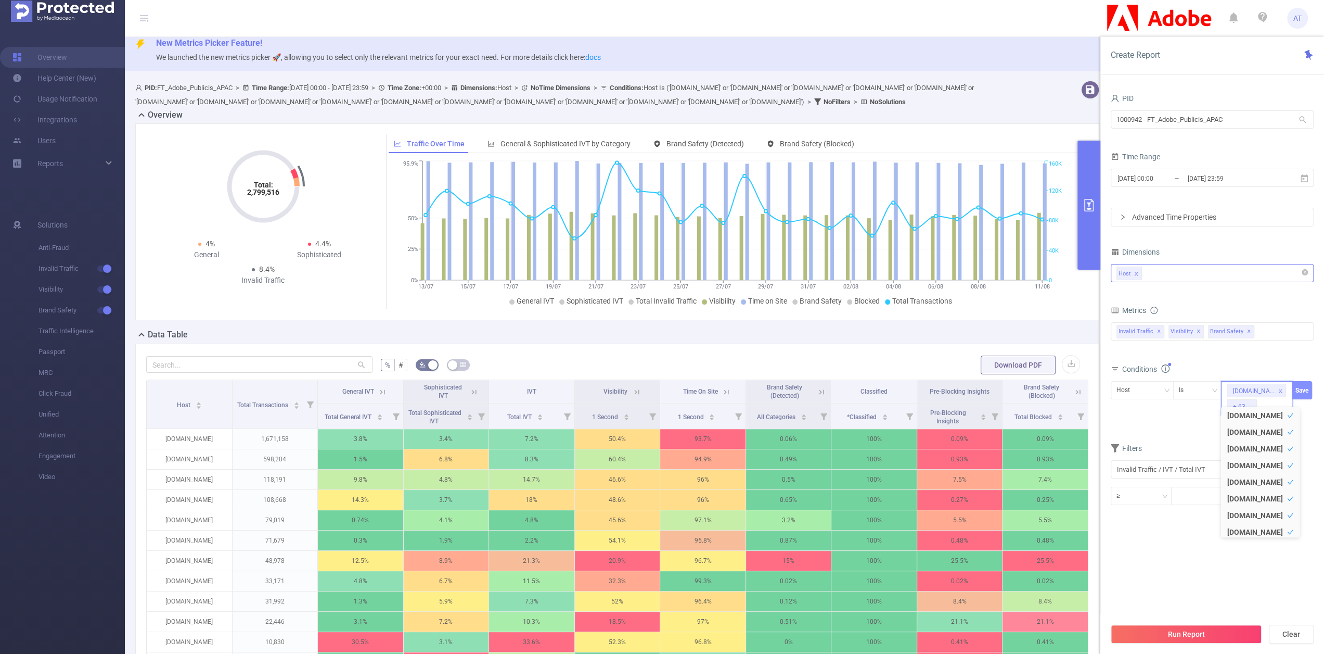
click at [1306, 391] on button "Save" at bounding box center [1302, 390] width 20 height 18
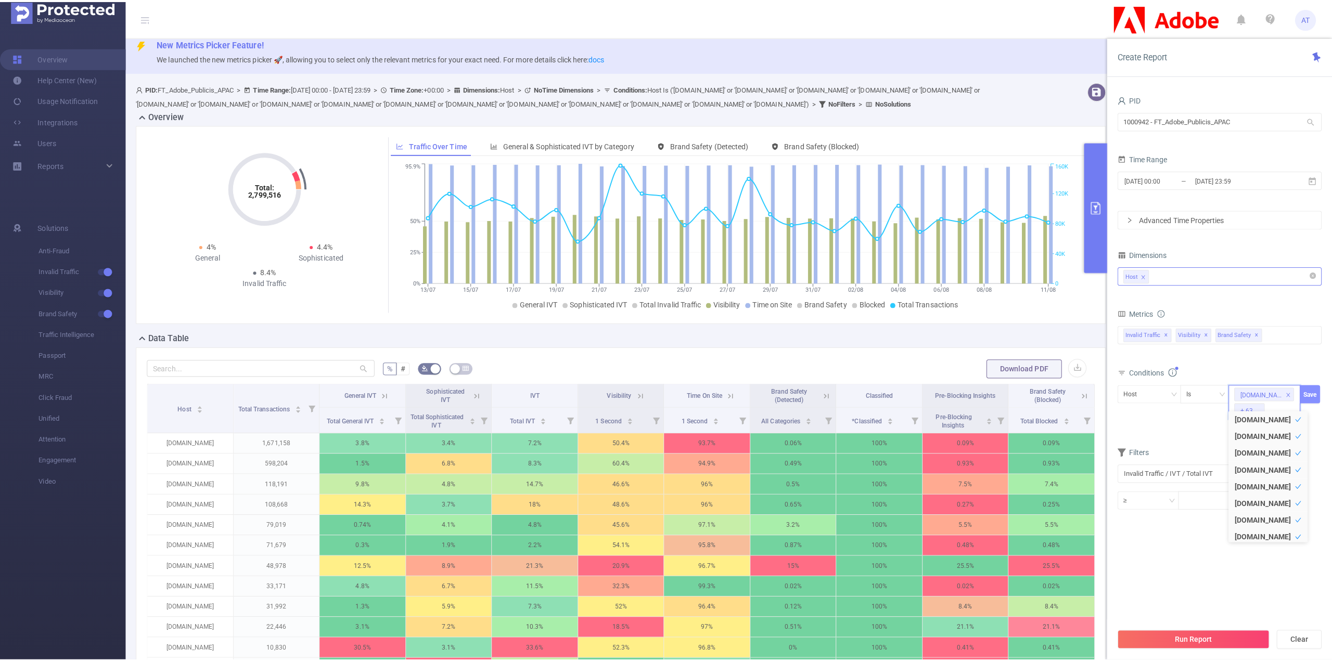
scroll to position [0, 0]
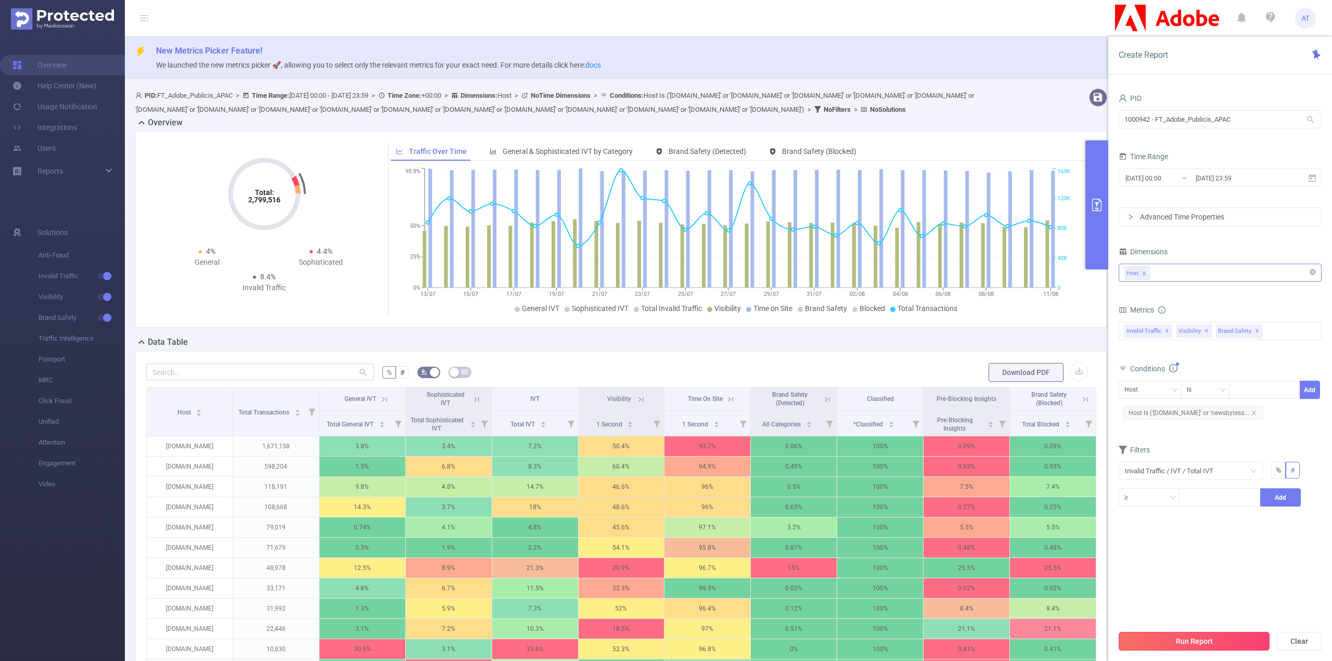
click at [1233, 639] on button "Run Report" at bounding box center [1194, 641] width 151 height 19
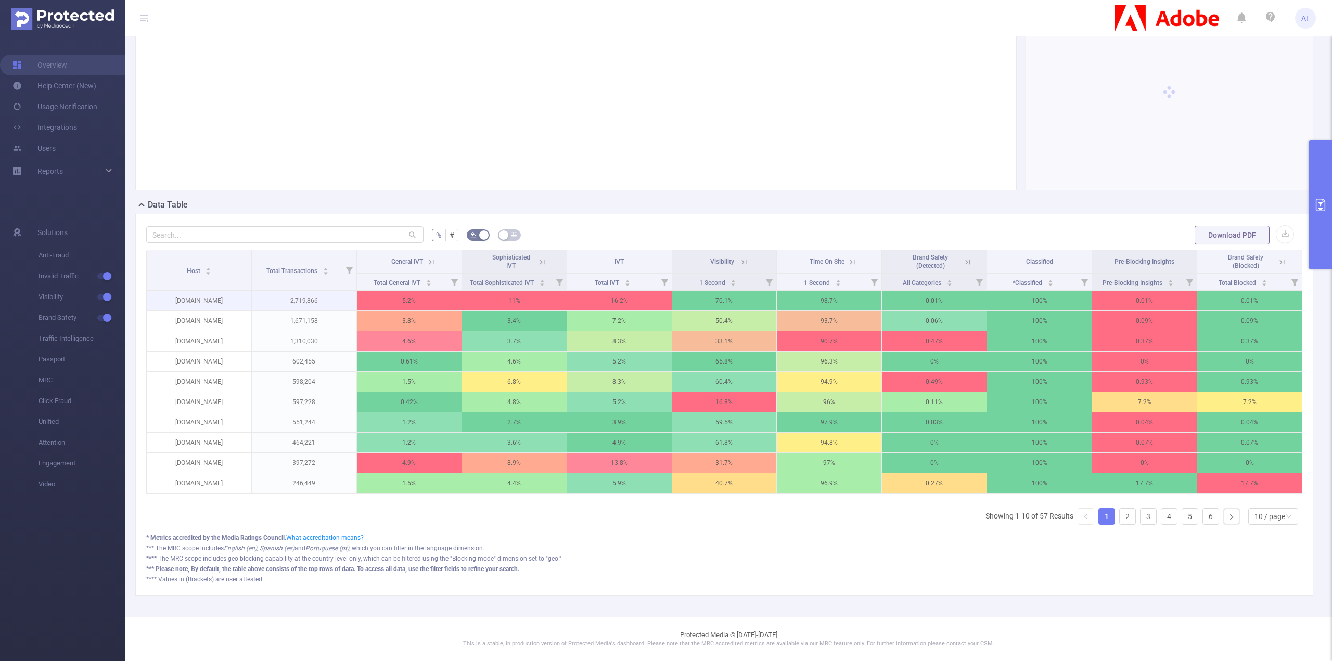
scroll to position [183, 0]
click at [1274, 527] on div "Host Total Transactions General IVT Sophisticated IVT IVT Visibility Time On Si…" at bounding box center [724, 392] width 1156 height 284
click at [1286, 519] on icon "icon: down" at bounding box center [1289, 517] width 6 height 6
click at [1267, 499] on li "50 / page" at bounding box center [1266, 503] width 50 height 17
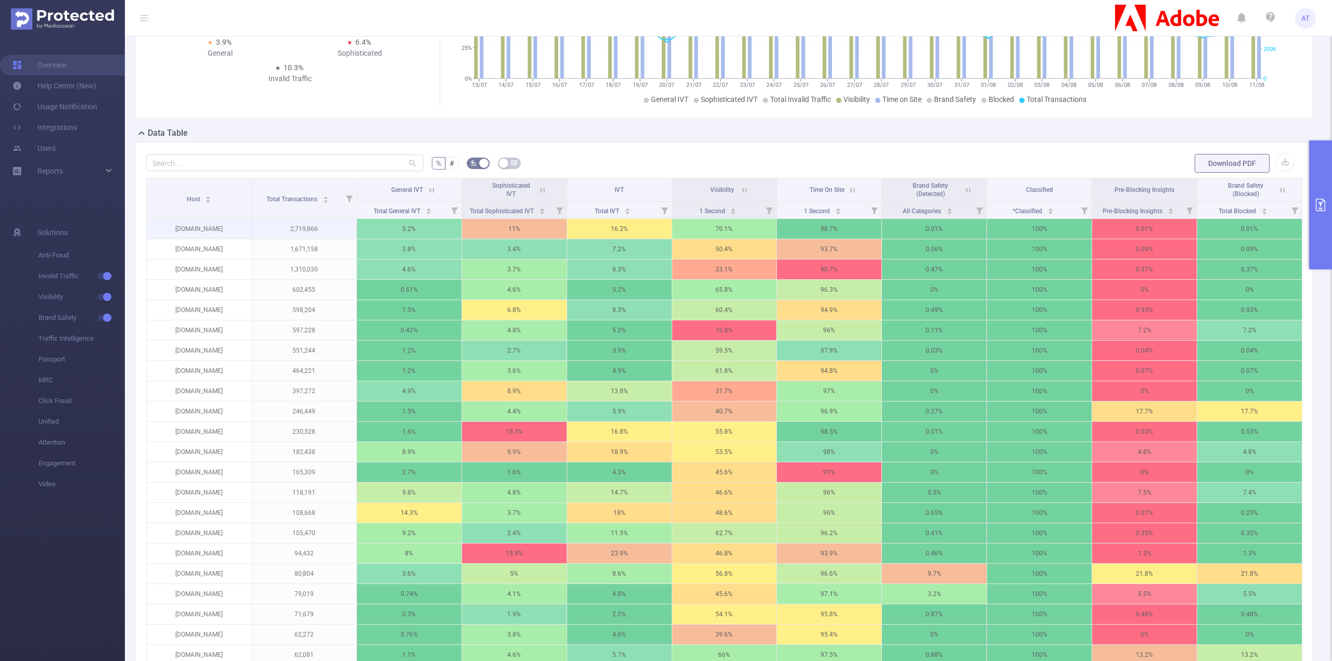
scroll to position [235, 0]
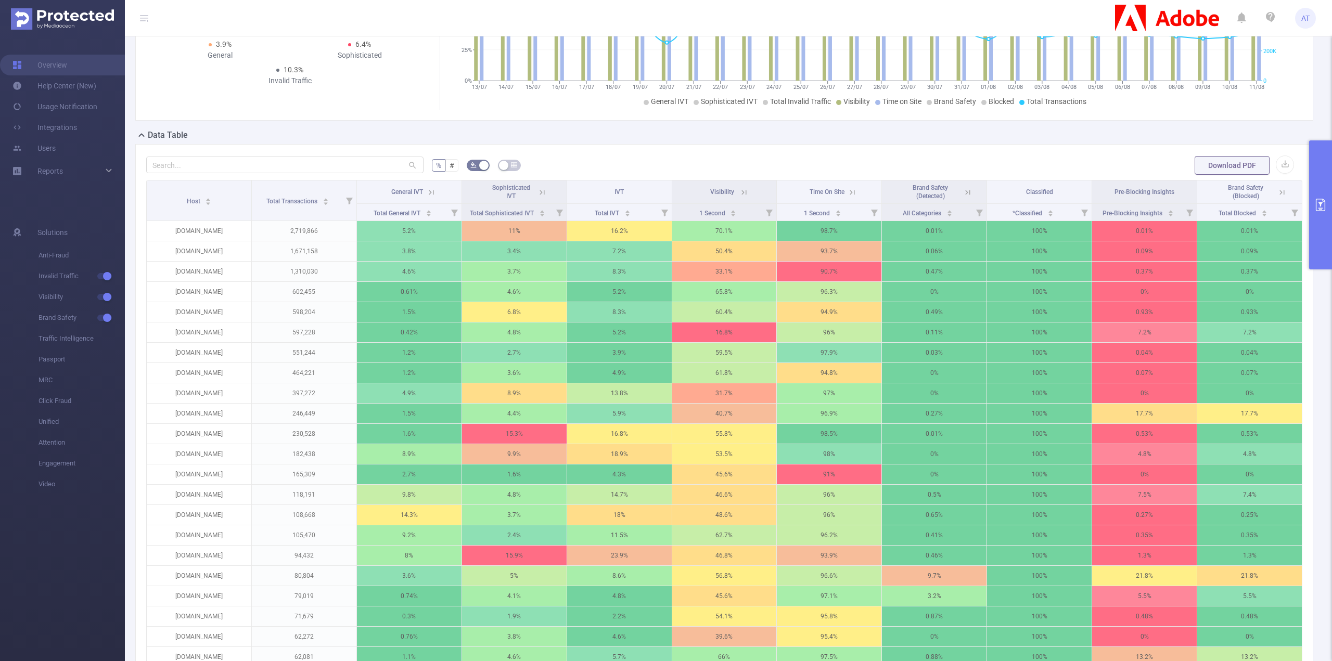
click at [613, 195] on th "IVT" at bounding box center [619, 192] width 105 height 23
click at [621, 233] on p "16.2%" at bounding box center [619, 231] width 105 height 20
click at [607, 227] on div "440,601" at bounding box center [616, 220] width 31 height 21
click at [595, 218] on div "Total IVT" at bounding box center [613, 212] width 36 height 10
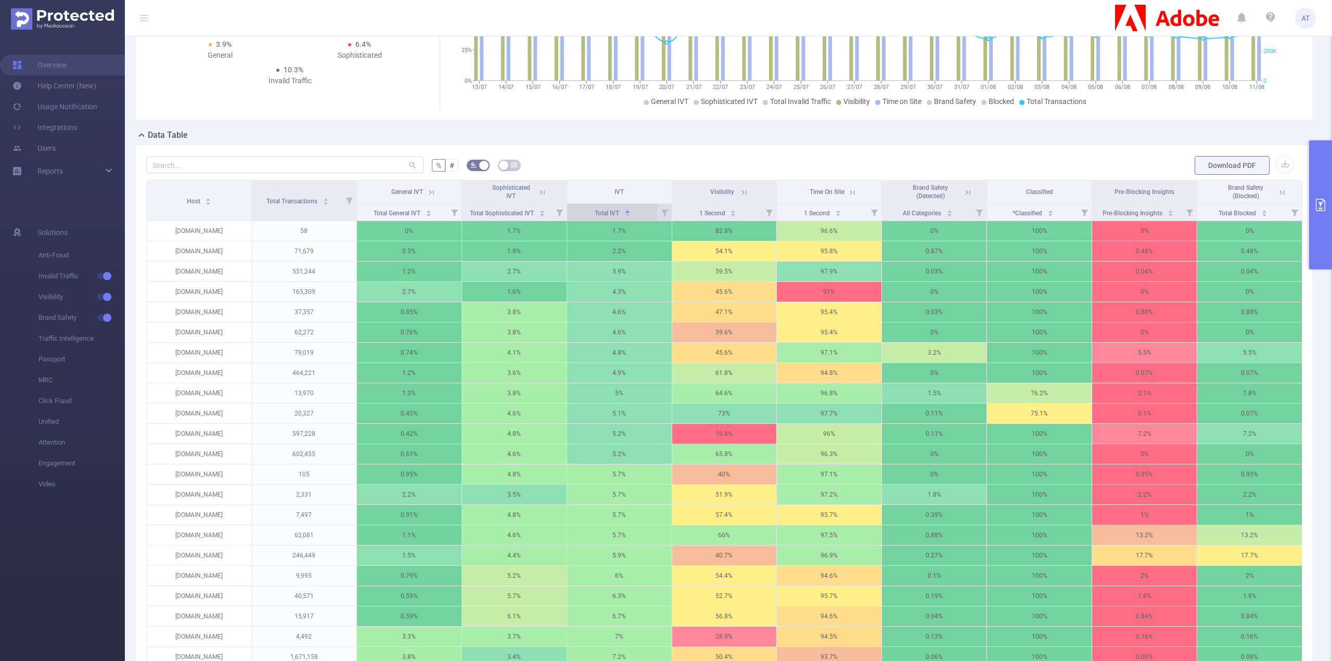
click at [595, 218] on div "Total IVT" at bounding box center [613, 212] width 36 height 10
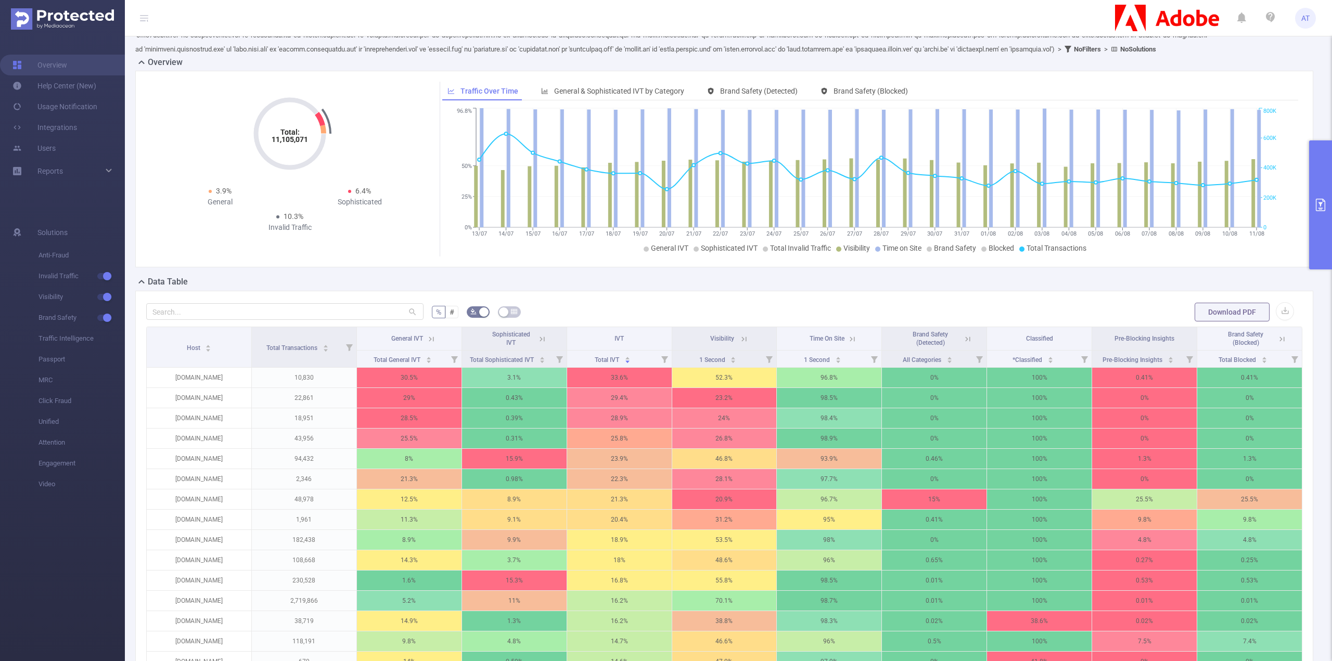
scroll to position [0, 0]
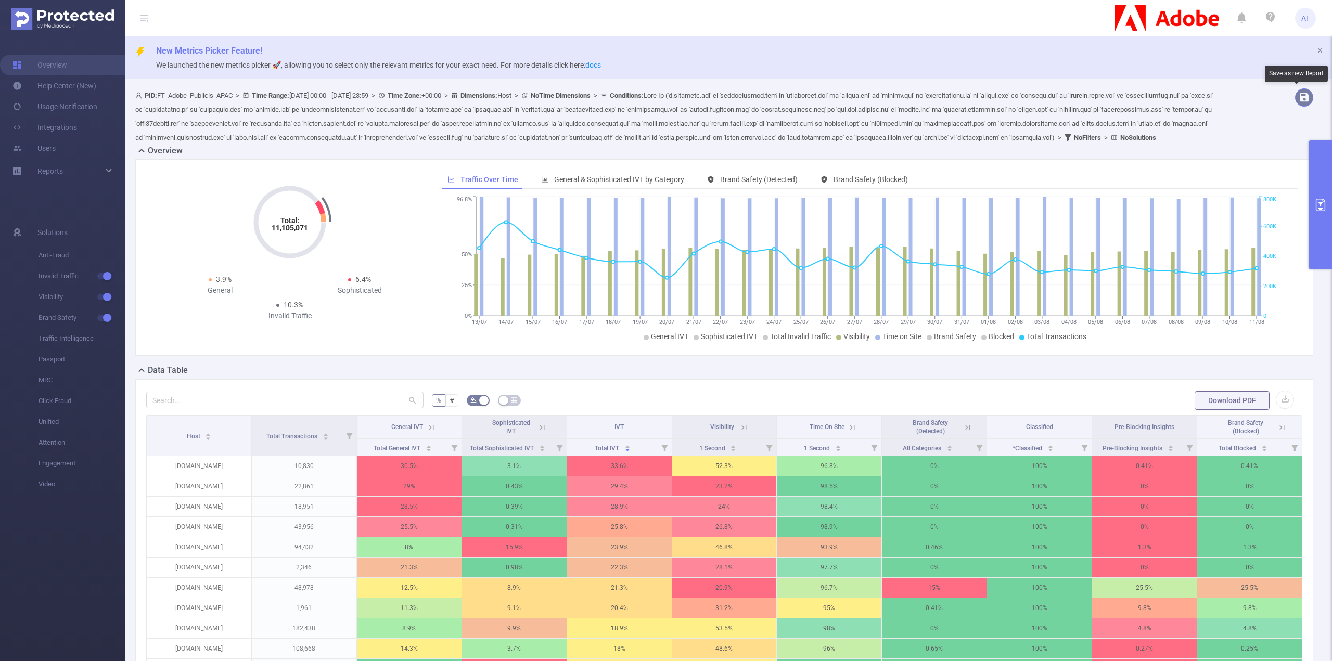
click at [1302, 97] on button "button" at bounding box center [1304, 97] width 18 height 18
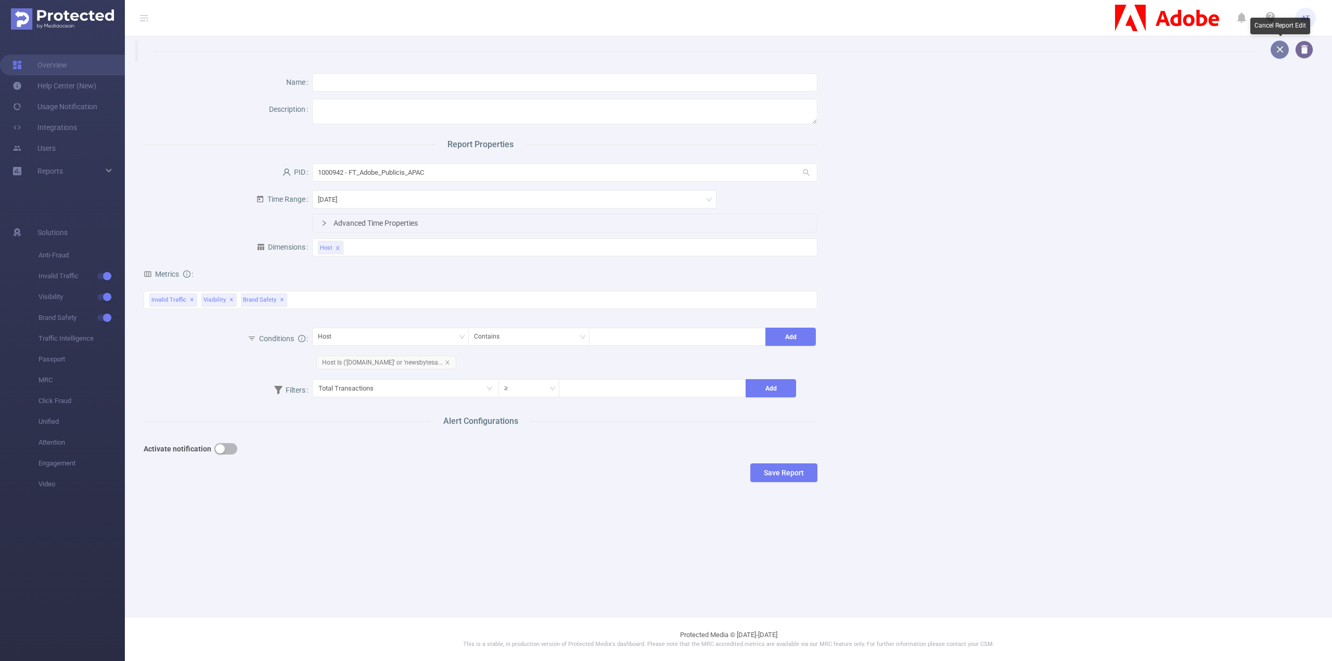
click at [1279, 54] on button "button" at bounding box center [1280, 50] width 18 height 18
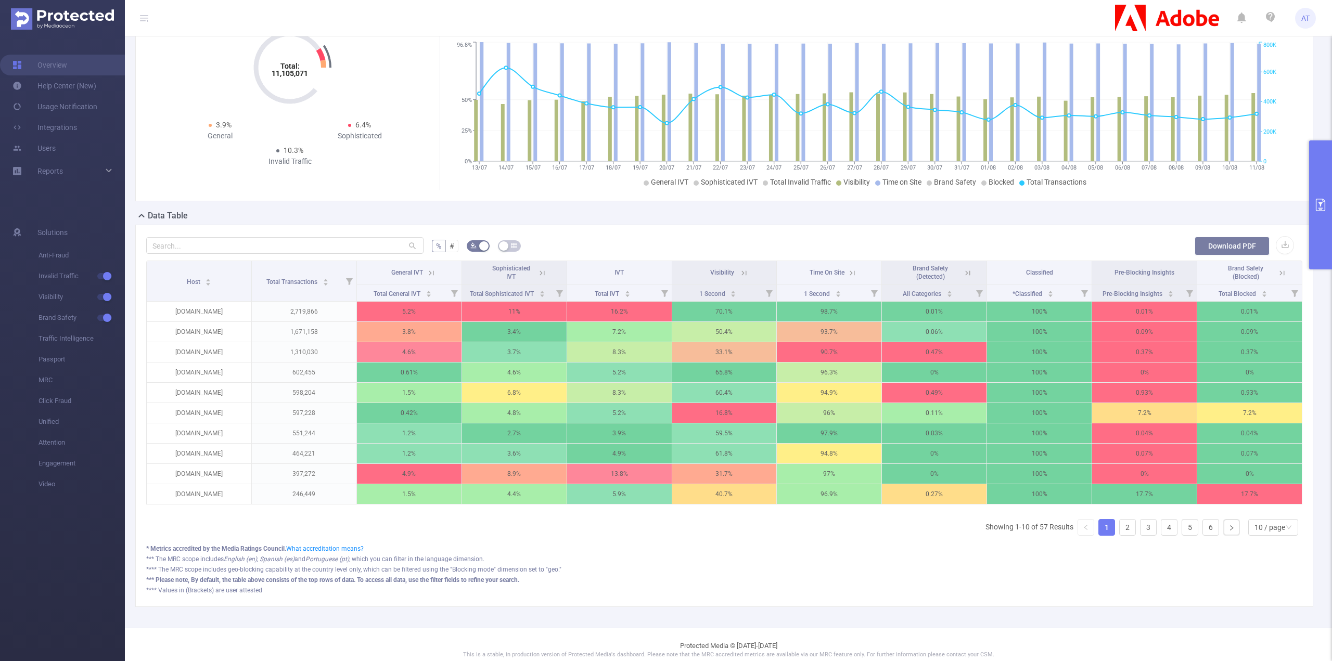
scroll to position [156, 0]
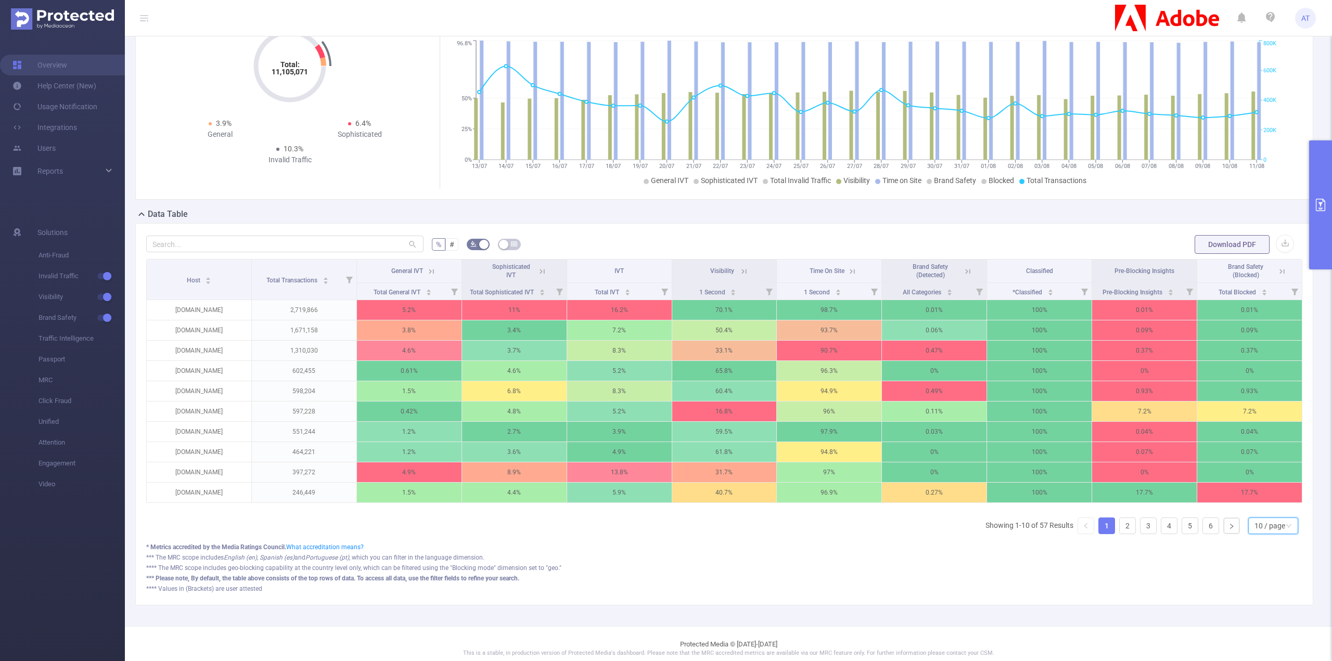
click at [1273, 534] on div "10 / page" at bounding box center [1270, 526] width 31 height 16
click at [1273, 521] on li "50 / page" at bounding box center [1266, 513] width 50 height 17
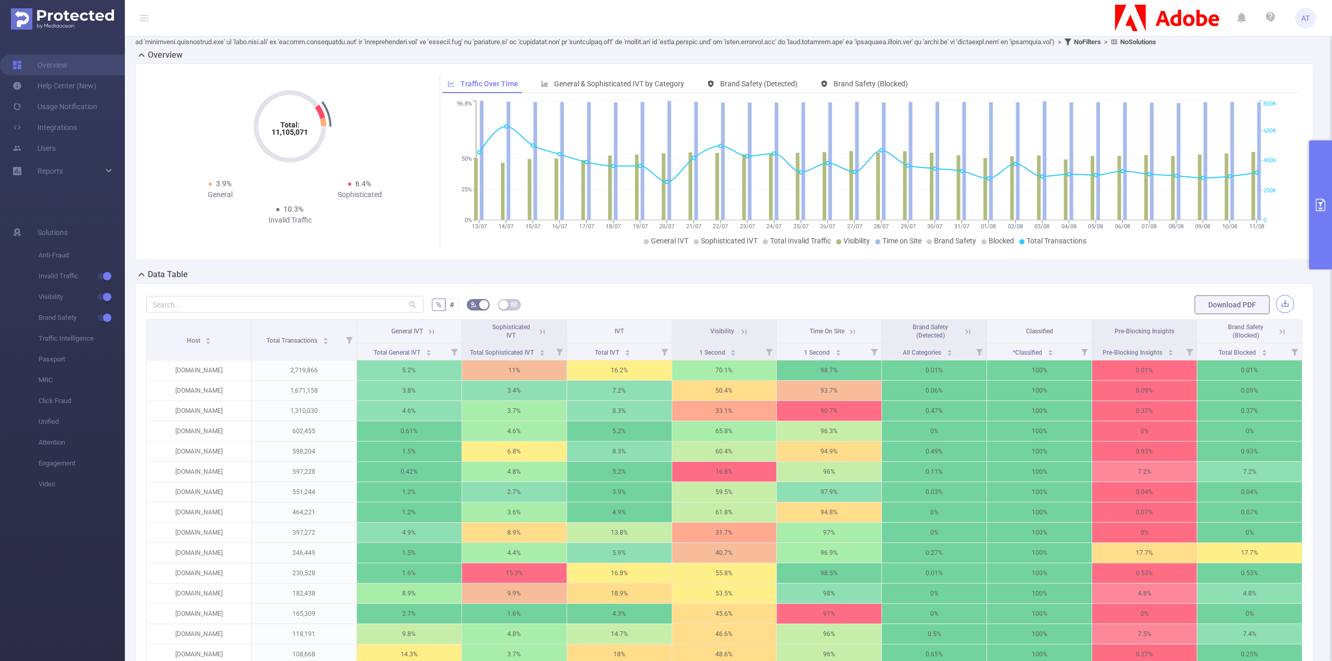
scroll to position [0, 0]
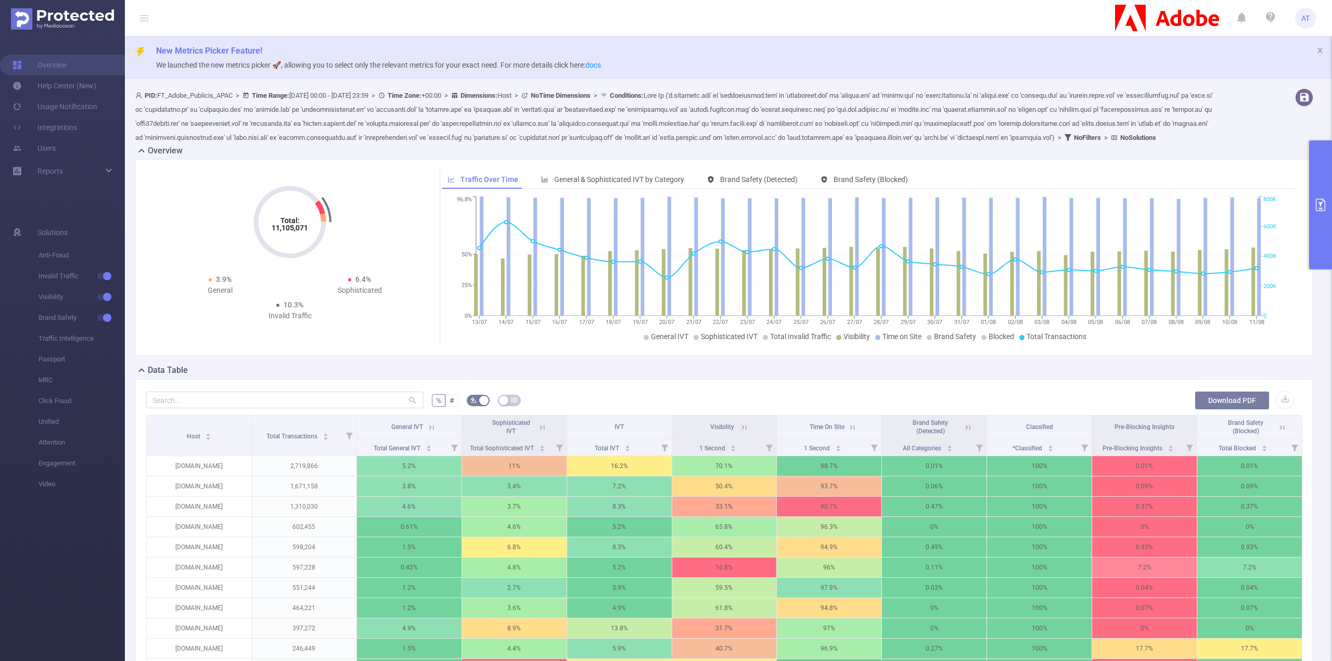
click at [1209, 410] on button "Download PDF" at bounding box center [1232, 400] width 75 height 19
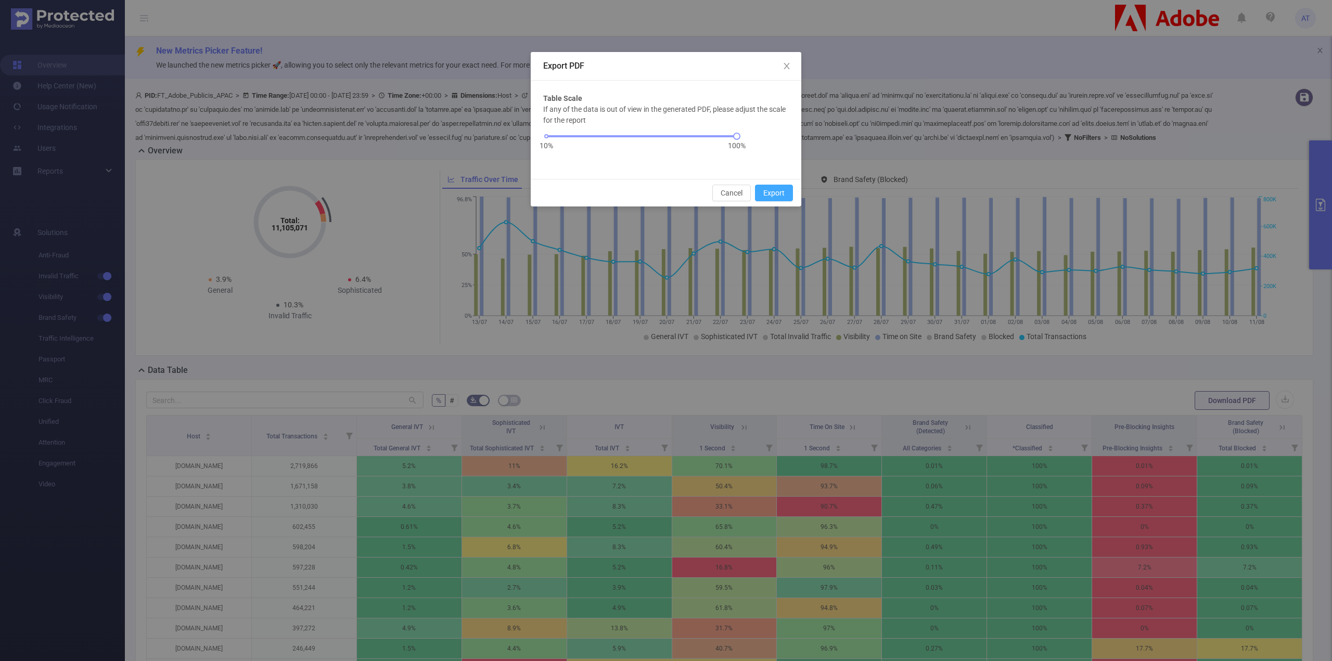
click at [771, 188] on button "Export" at bounding box center [774, 193] width 38 height 17
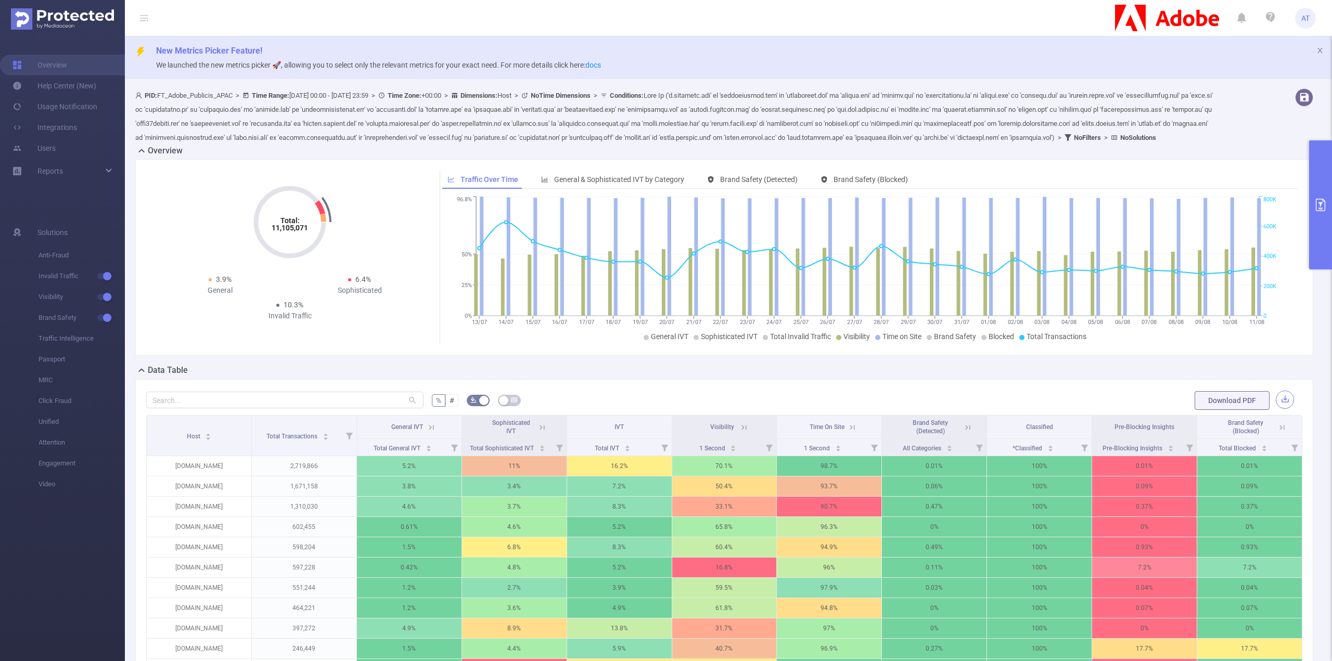
click at [1278, 409] on button "button" at bounding box center [1285, 400] width 18 height 18
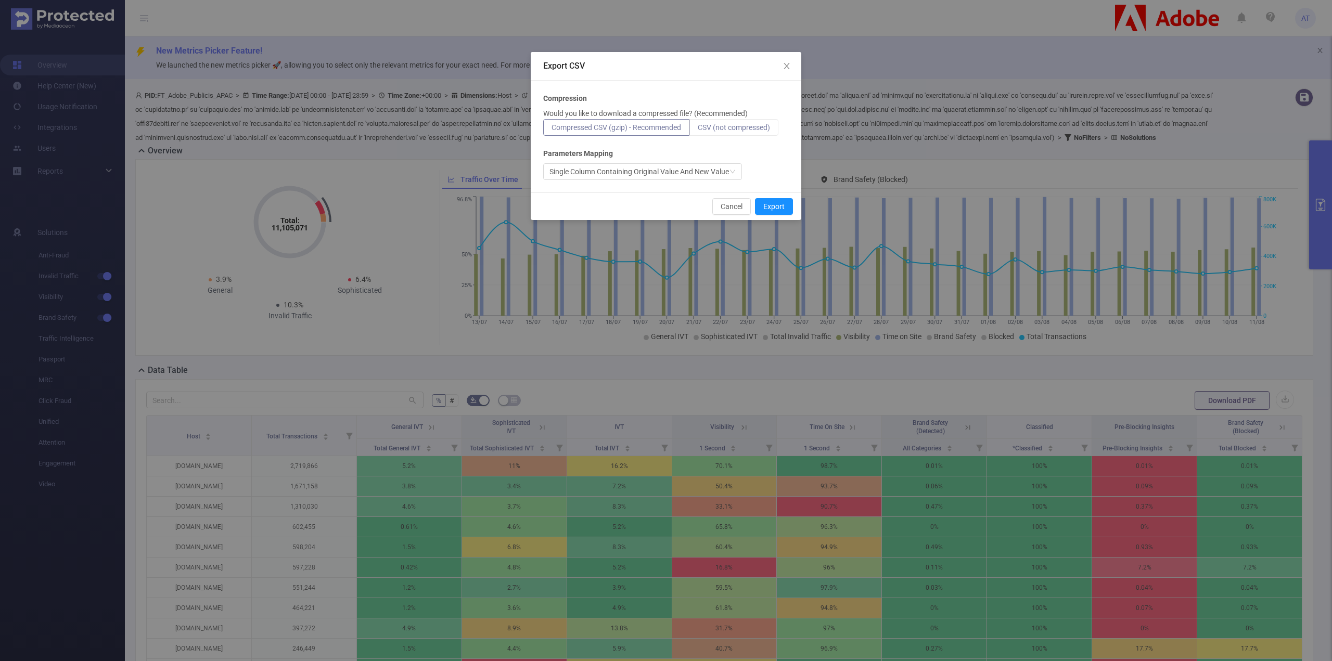
click at [726, 126] on span "CSV (not compressed)" at bounding box center [734, 127] width 72 height 8
click at [698, 130] on input "CSV (not compressed)" at bounding box center [698, 130] width 0 height 0
click at [781, 207] on button "Export" at bounding box center [774, 206] width 38 height 17
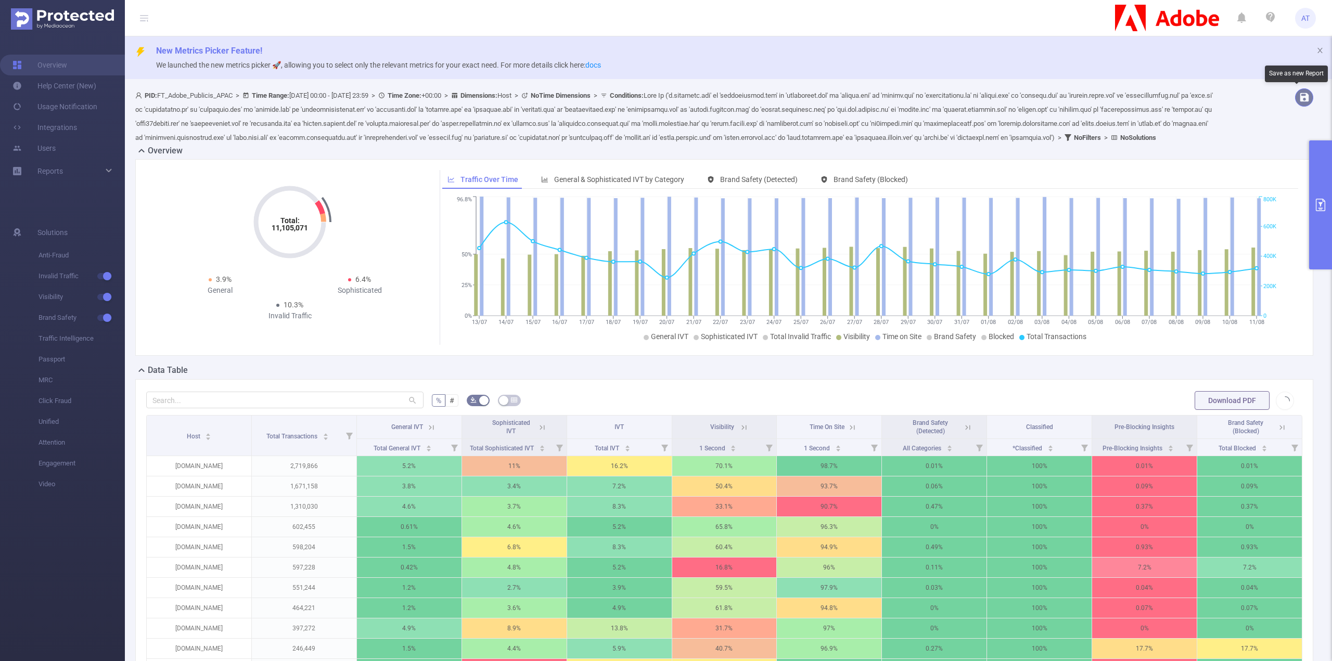
click at [1297, 103] on button "button" at bounding box center [1304, 97] width 18 height 18
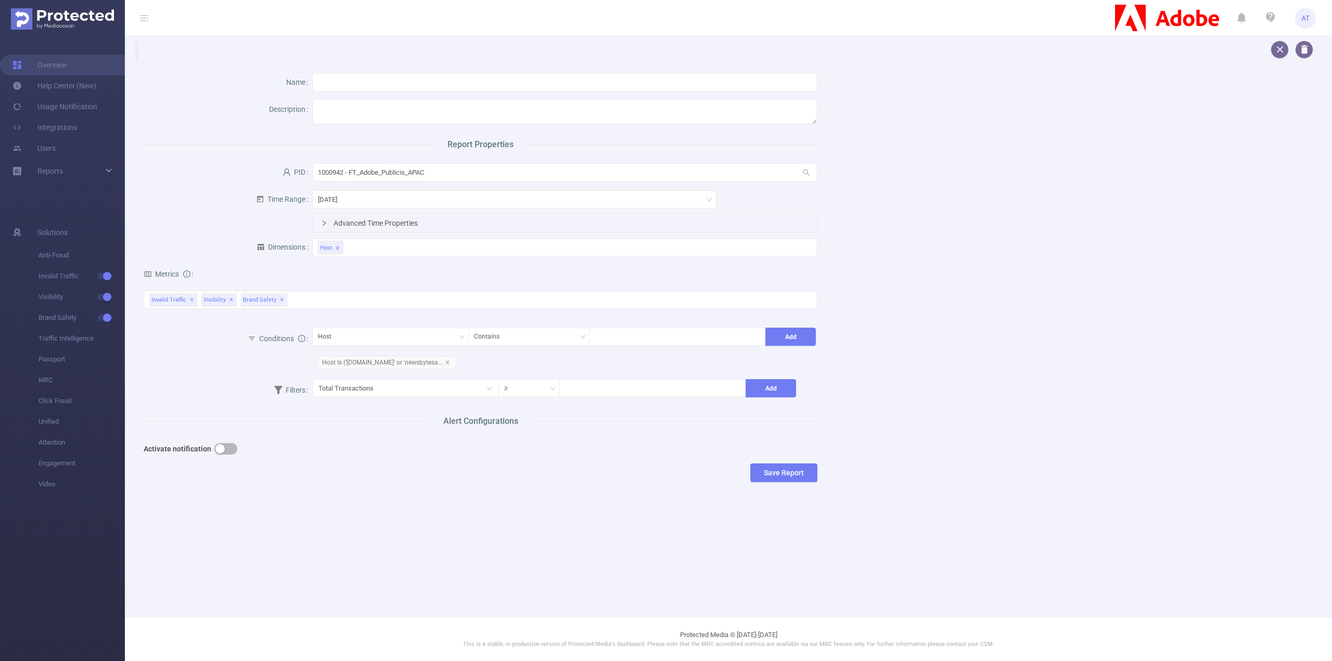
drag, startPoint x: 251, startPoint y: 156, endPoint x: 241, endPoint y: 136, distance: 22.6
click at [241, 136] on div "Name Description Report Properties PID 1000942 - FT_Adobe_Publicis_APAC 1000942…" at bounding box center [480, 276] width 682 height 413
click at [218, 100] on div "Description" at bounding box center [228, 110] width 169 height 27
click at [213, 98] on div "Description" at bounding box center [228, 110] width 169 height 27
click at [1286, 45] on button "button" at bounding box center [1280, 50] width 18 height 18
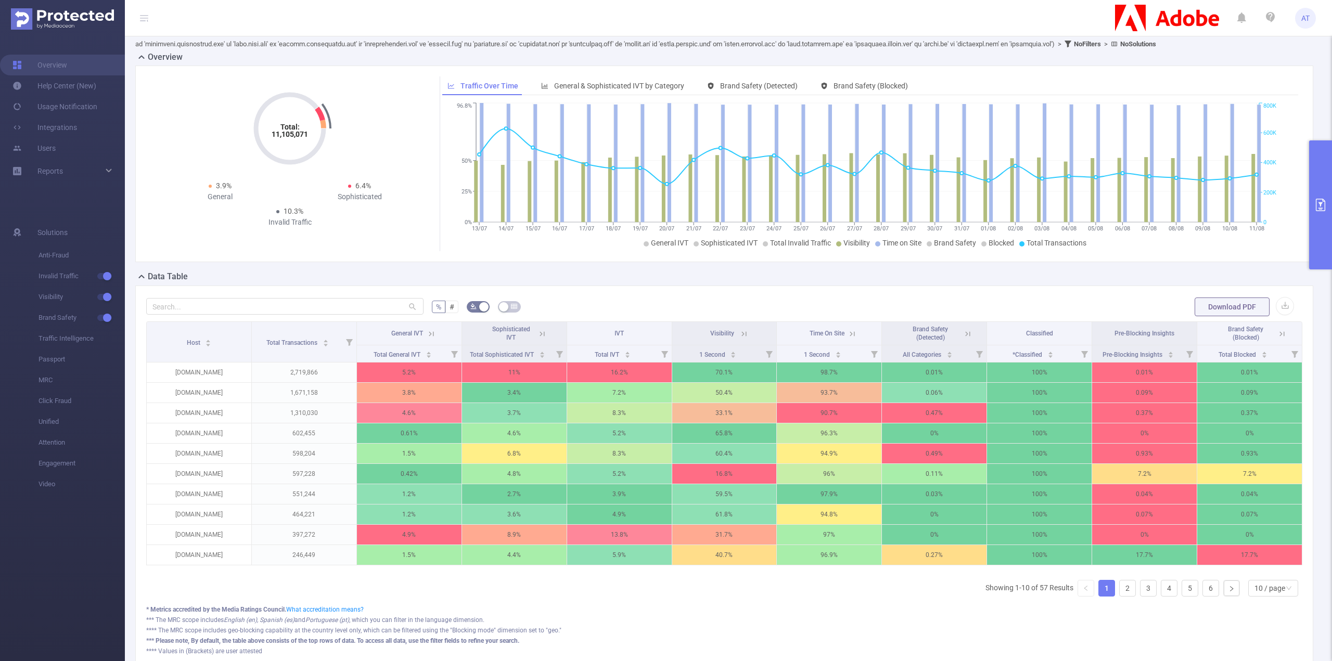
scroll to position [104, 0]
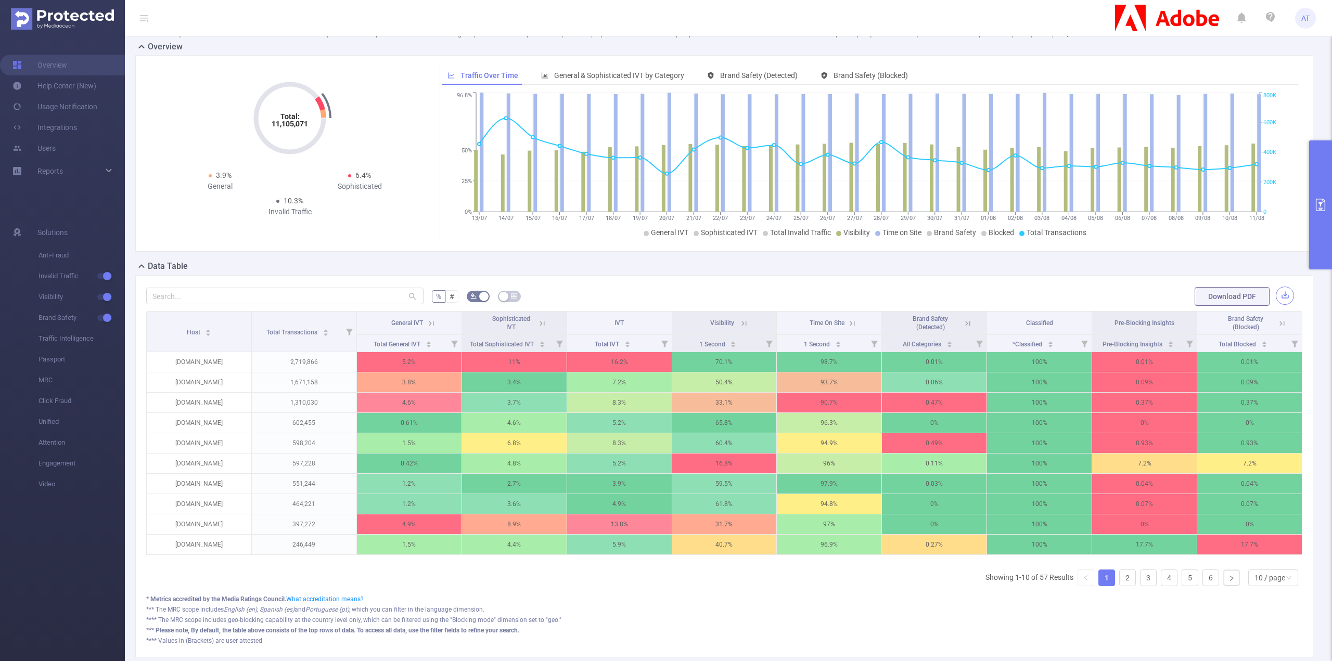
click at [1276, 305] on button "button" at bounding box center [1285, 296] width 18 height 18
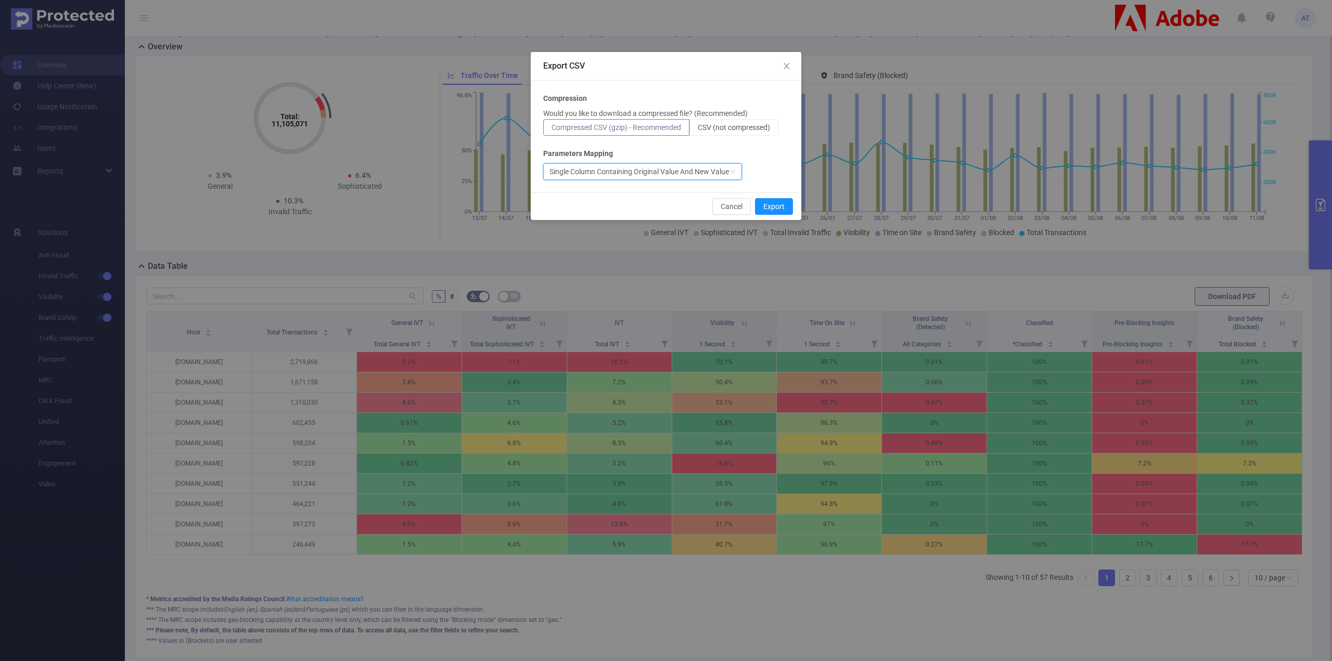
click at [668, 169] on div "Single Column Containing Original Value And New Value" at bounding box center [640, 172] width 180 height 16
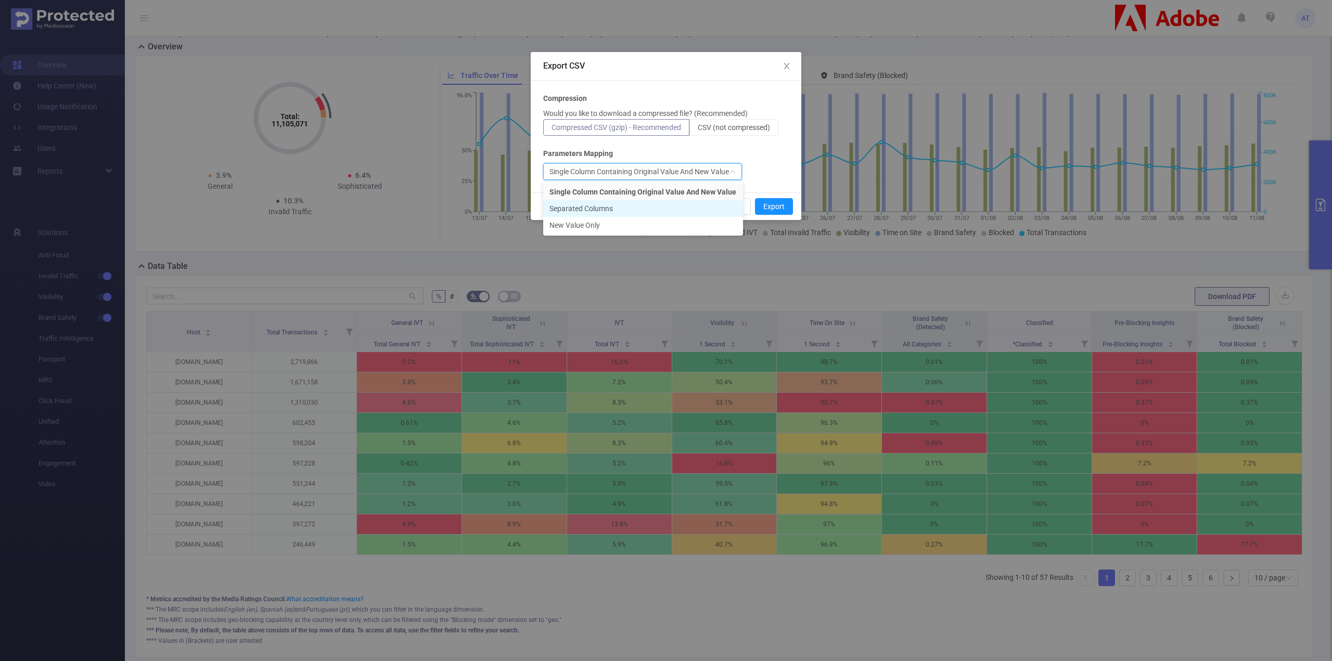
click at [641, 206] on li "Separated Columns" at bounding box center [643, 208] width 200 height 17
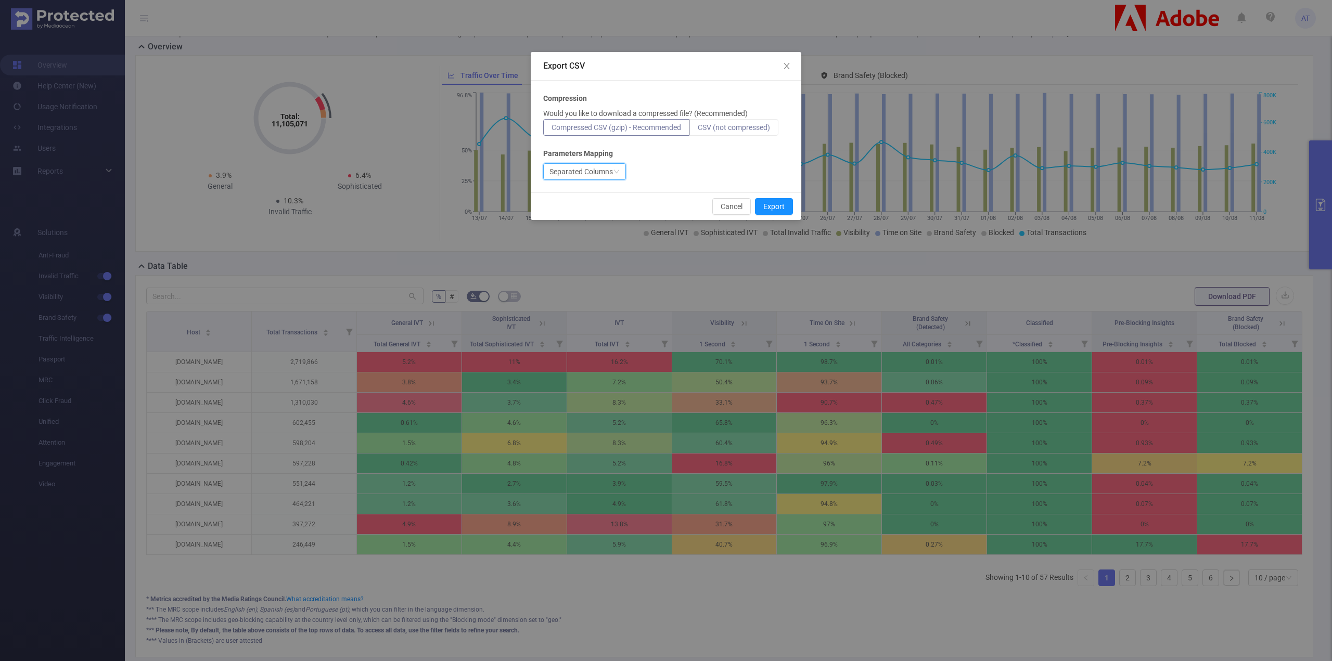
click at [708, 132] on label "CSV (not compressed)" at bounding box center [734, 127] width 89 height 17
click at [698, 130] on input "CSV (not compressed)" at bounding box center [698, 130] width 0 height 0
click at [759, 209] on button "Export" at bounding box center [774, 206] width 38 height 17
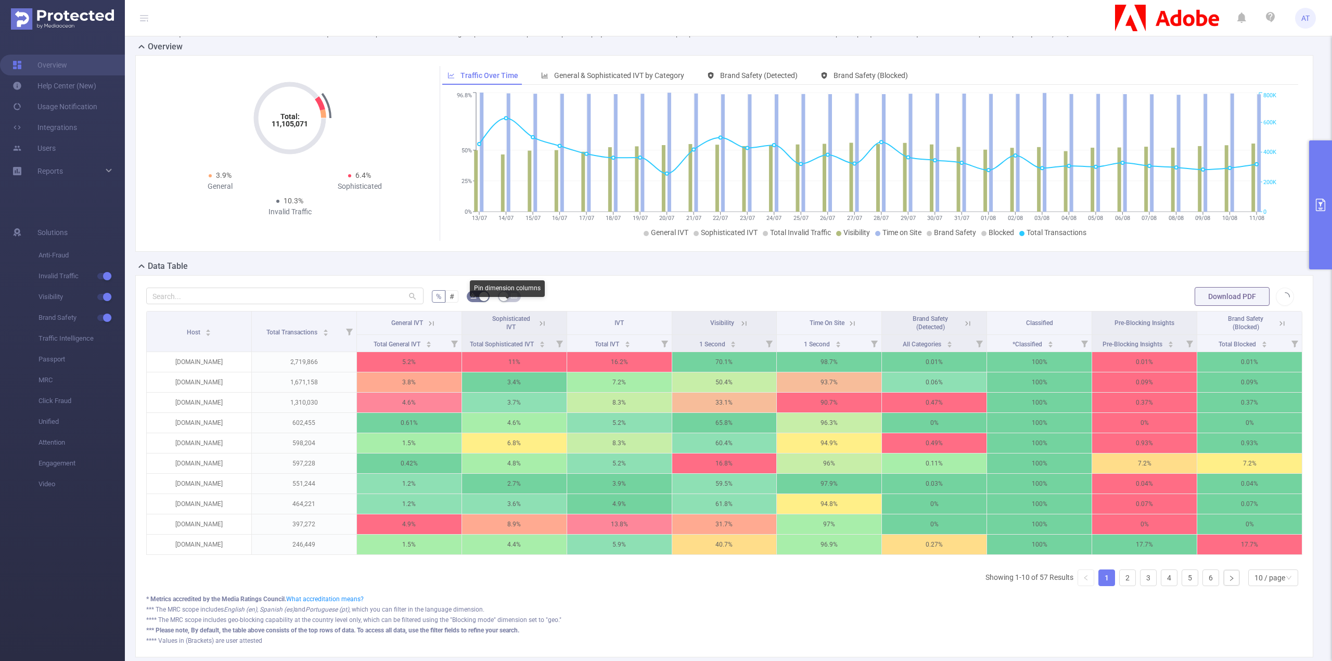
click at [513, 299] on icon "icon: table" at bounding box center [514, 296] width 6 height 6
click at [513, 302] on button "button" at bounding box center [509, 296] width 23 height 11
click at [1313, 247] on button "primary" at bounding box center [1320, 205] width 23 height 129
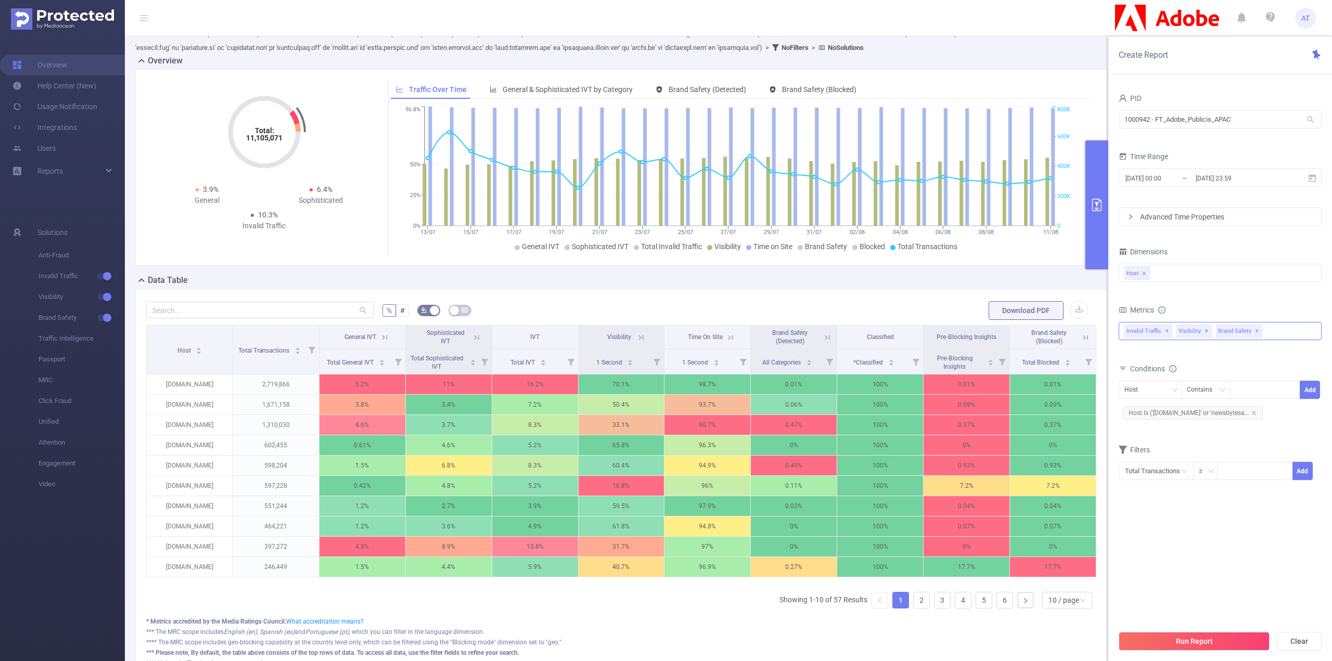
click at [1150, 327] on span "Invalid Traffic ✕" at bounding box center [1149, 332] width 48 height 14
click at [1128, 334] on icon "icon: caret-down" at bounding box center [1125, 336] width 5 height 5
click at [1149, 350] on li "General IVT" at bounding box center [1225, 354] width 193 height 14
click at [1147, 353] on span at bounding box center [1145, 354] width 8 height 8
click at [1146, 371] on span at bounding box center [1145, 372] width 8 height 8
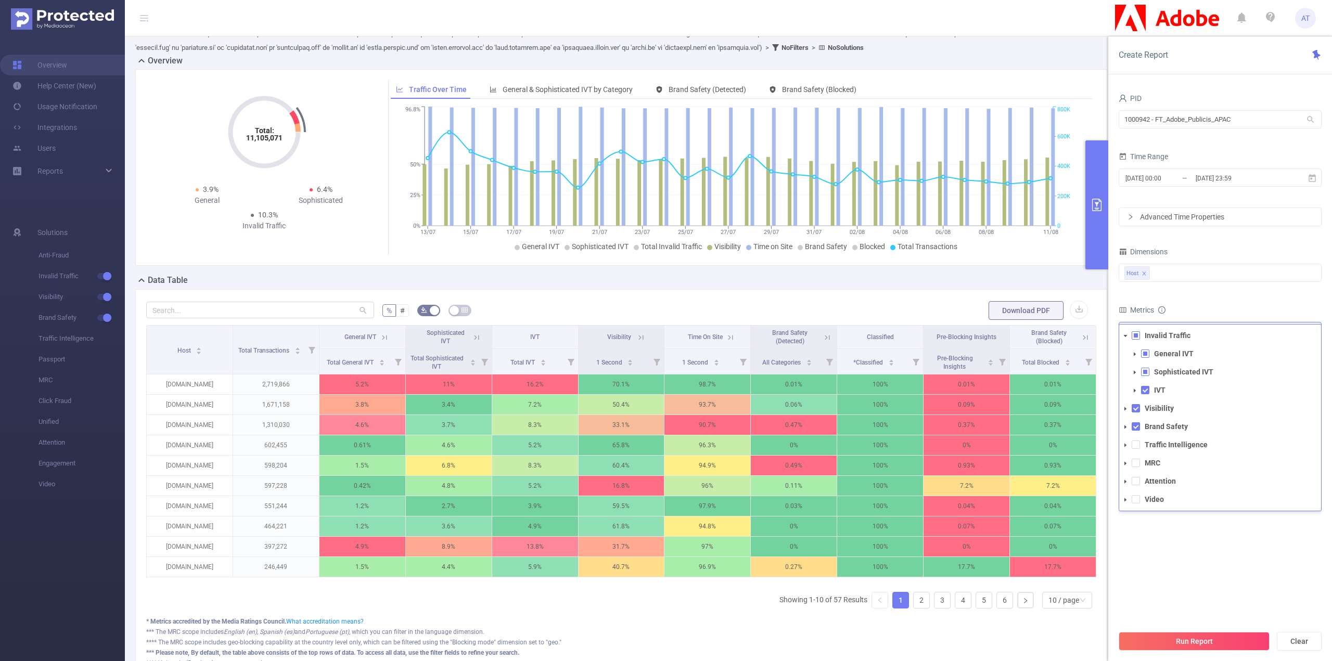
click at [1146, 370] on span at bounding box center [1145, 372] width 8 height 8
click at [1148, 348] on li "General IVT" at bounding box center [1225, 354] width 193 height 14
click at [1147, 351] on span at bounding box center [1145, 354] width 8 height 8
click at [1147, 352] on span at bounding box center [1145, 354] width 8 height 8
click at [1148, 390] on span at bounding box center [1145, 390] width 8 height 8
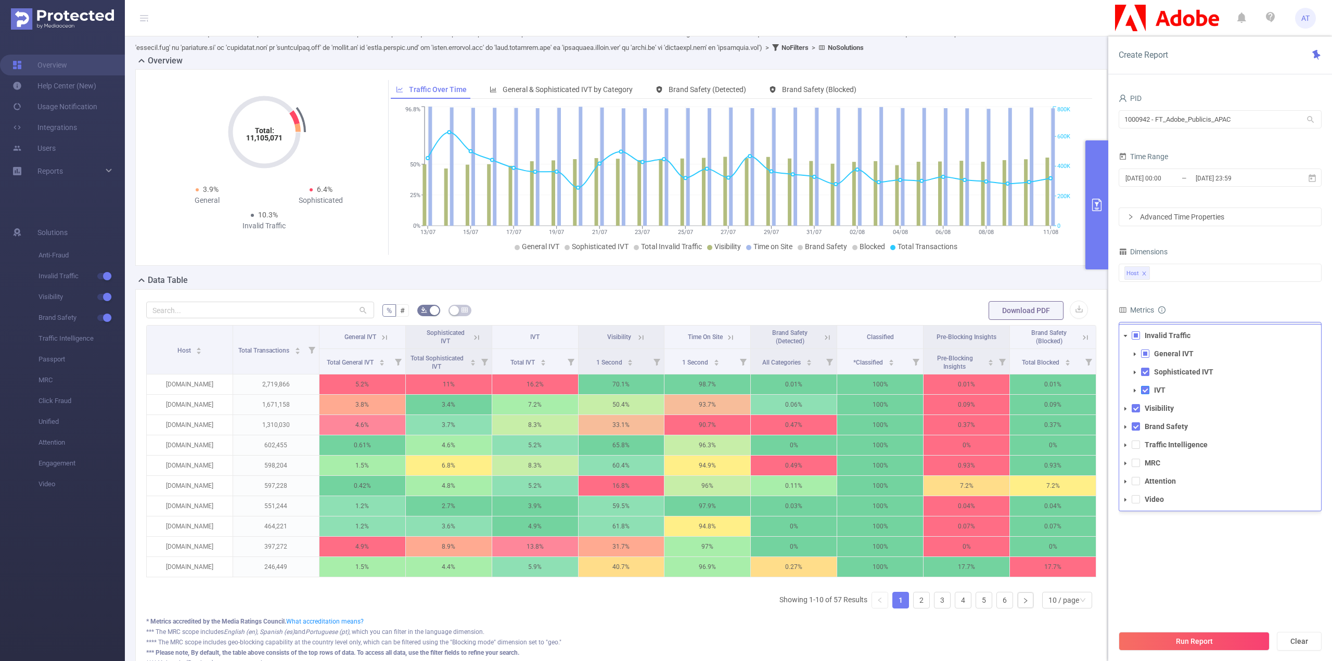
click at [1146, 389] on span at bounding box center [1145, 390] width 8 height 8
click at [1138, 334] on span at bounding box center [1136, 335] width 8 height 8
click at [1137, 334] on span at bounding box center [1136, 335] width 8 height 8
click at [1144, 394] on li "IVT" at bounding box center [1225, 391] width 193 height 14
click at [1144, 389] on span at bounding box center [1145, 390] width 8 height 8
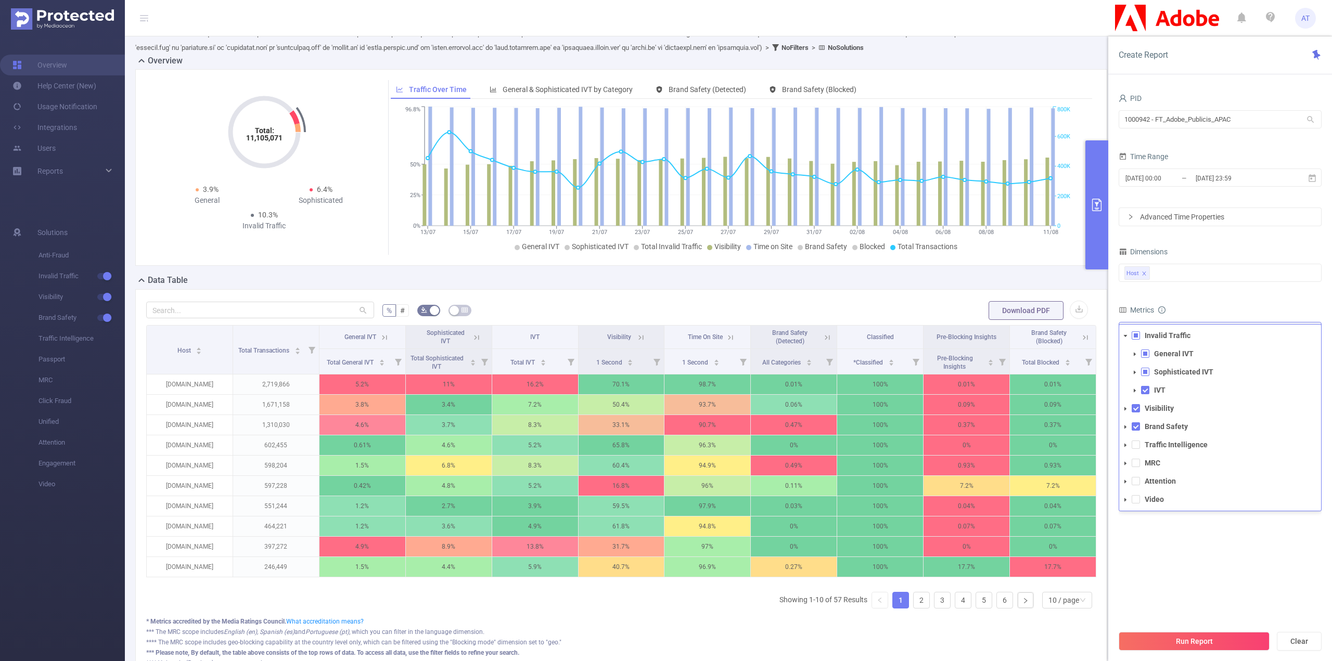
click at [1146, 394] on li "IVT" at bounding box center [1225, 391] width 193 height 14
click at [1146, 391] on span at bounding box center [1145, 390] width 8 height 8
click at [1127, 407] on icon "icon: caret-down" at bounding box center [1125, 408] width 5 height 5
click at [1148, 444] on span at bounding box center [1145, 445] width 8 height 8
click at [1125, 463] on icon "icon: caret-down" at bounding box center [1126, 464] width 2 height 4
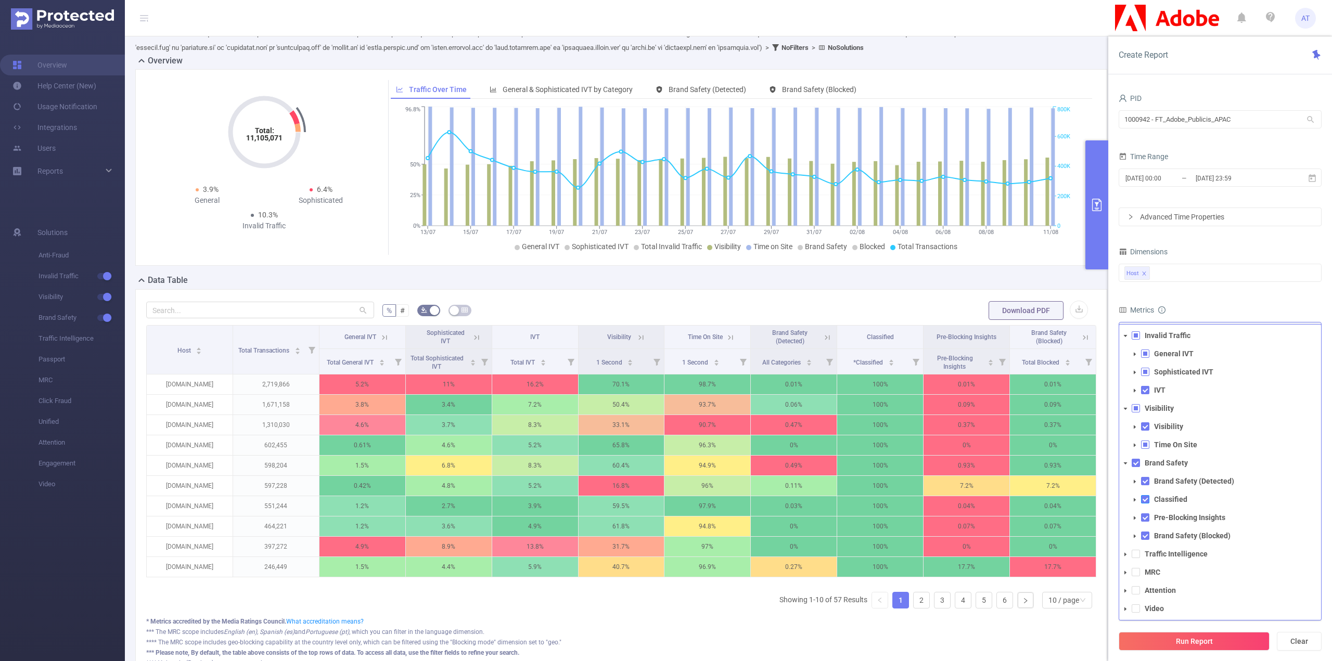
click at [1147, 496] on span at bounding box center [1145, 499] width 8 height 8
click at [1146, 498] on span at bounding box center [1145, 499] width 8 height 8
click at [1144, 517] on span at bounding box center [1145, 518] width 8 height 8
click at [1148, 495] on span at bounding box center [1145, 499] width 8 height 8
click at [1146, 482] on span at bounding box center [1145, 481] width 8 height 8
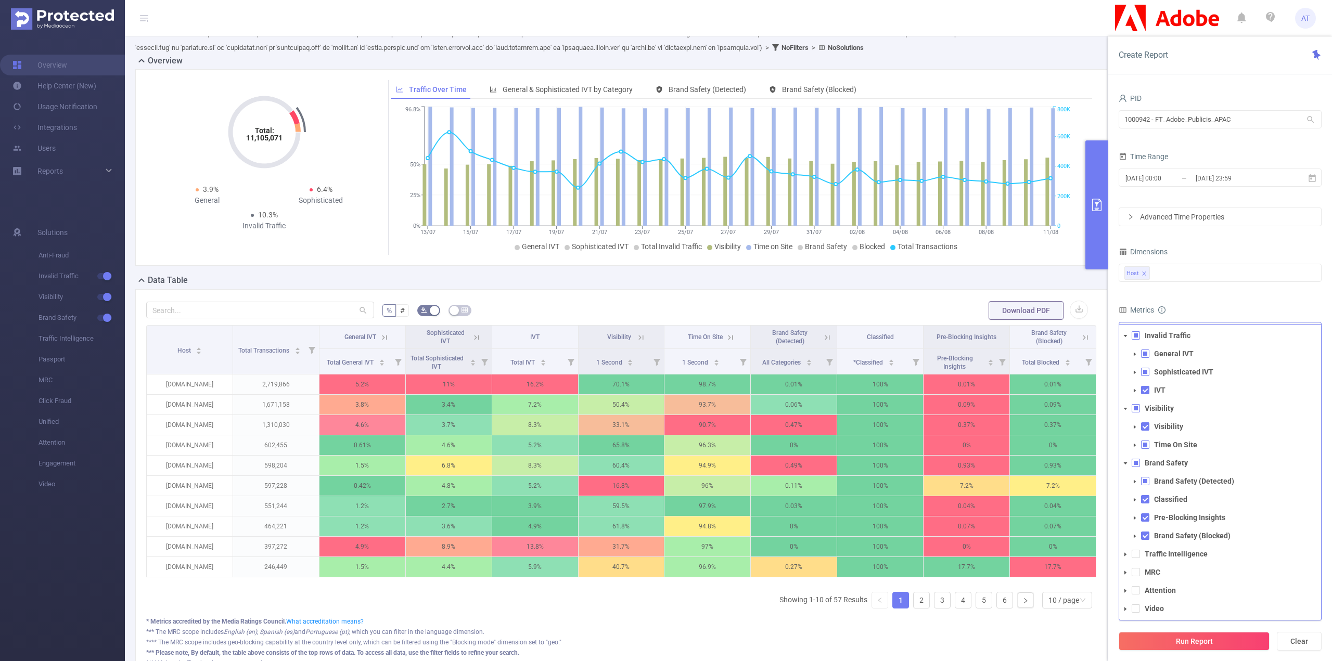
click at [1146, 482] on span at bounding box center [1145, 481] width 8 height 8
click at [1146, 500] on span at bounding box center [1145, 499] width 8 height 8
click at [1148, 499] on span at bounding box center [1145, 499] width 8 height 8
click at [1133, 500] on icon "icon: caret-down" at bounding box center [1134, 499] width 5 height 5
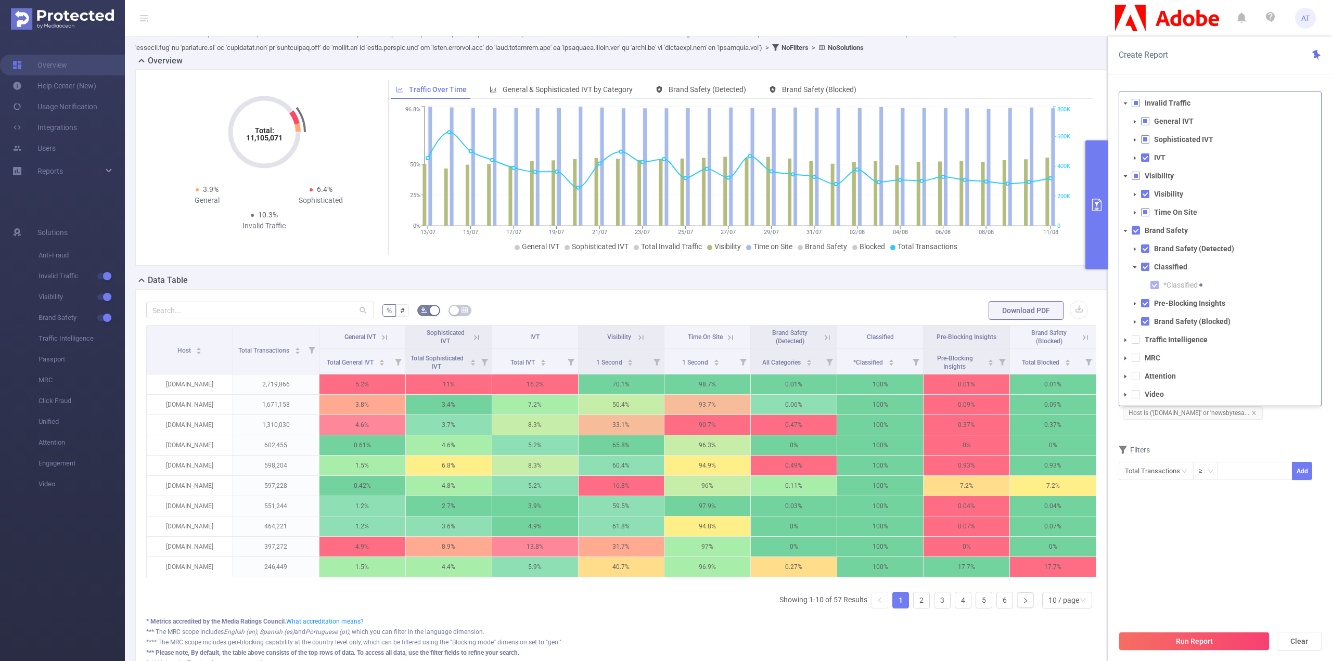
click at [1150, 269] on li "Classified *Classified" at bounding box center [1225, 276] width 193 height 32
click at [1148, 267] on span at bounding box center [1145, 267] width 8 height 8
click at [1145, 300] on span at bounding box center [1145, 303] width 8 height 8
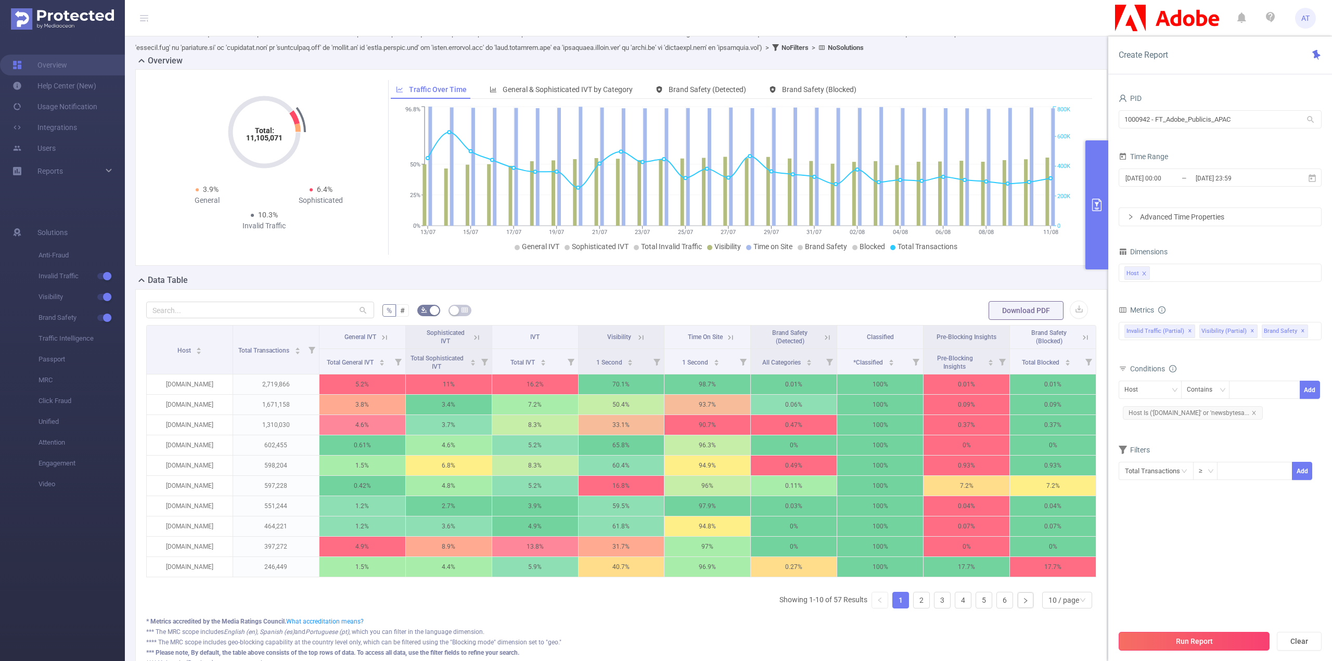
scroll to position [0, 1]
click at [1214, 183] on input "[DATE] 23:59" at bounding box center [1237, 178] width 84 height 14
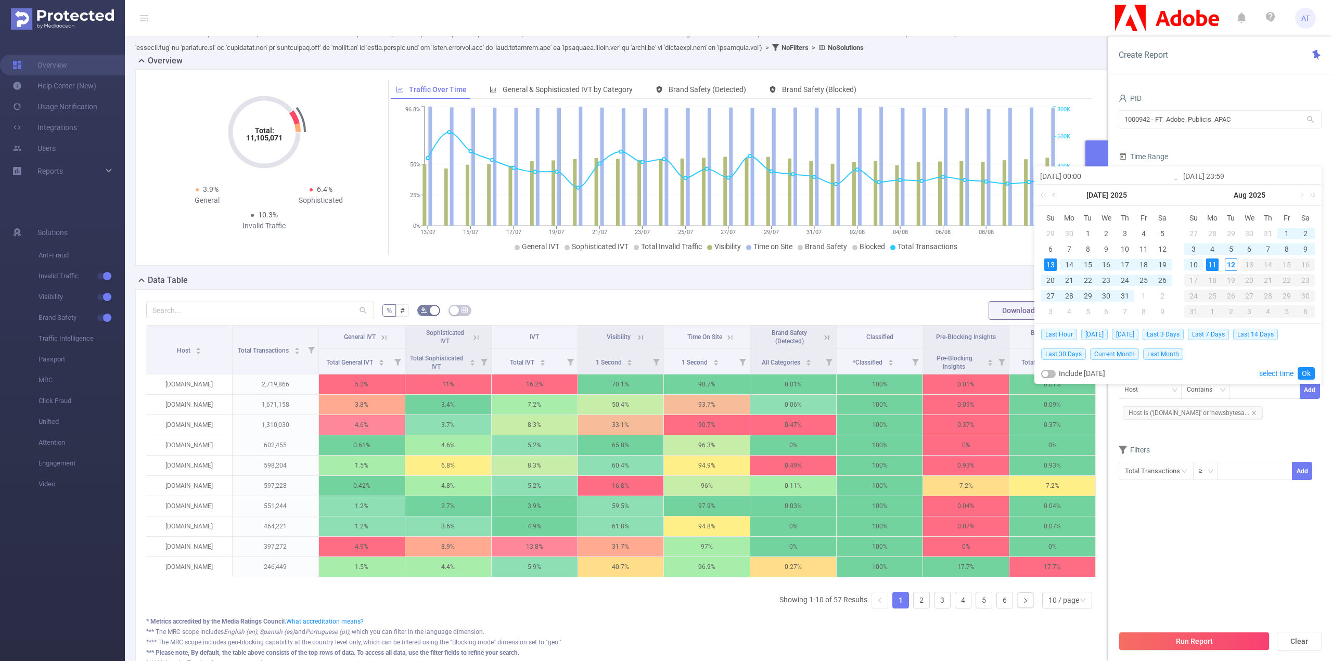
click at [1055, 193] on link at bounding box center [1054, 195] width 9 height 21
click at [1160, 298] on div "31" at bounding box center [1162, 296] width 12 height 12
click at [1160, 195] on link at bounding box center [1158, 195] width 9 height 21
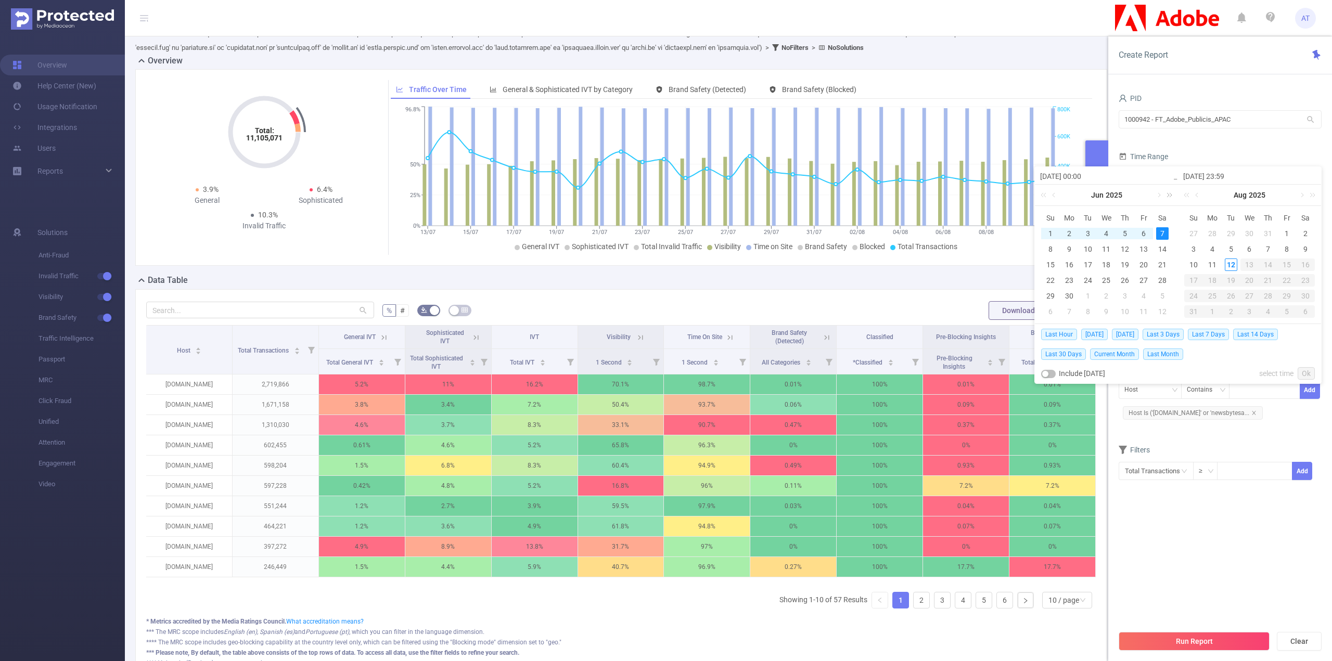
click at [1160, 194] on link at bounding box center [1158, 195] width 9 height 21
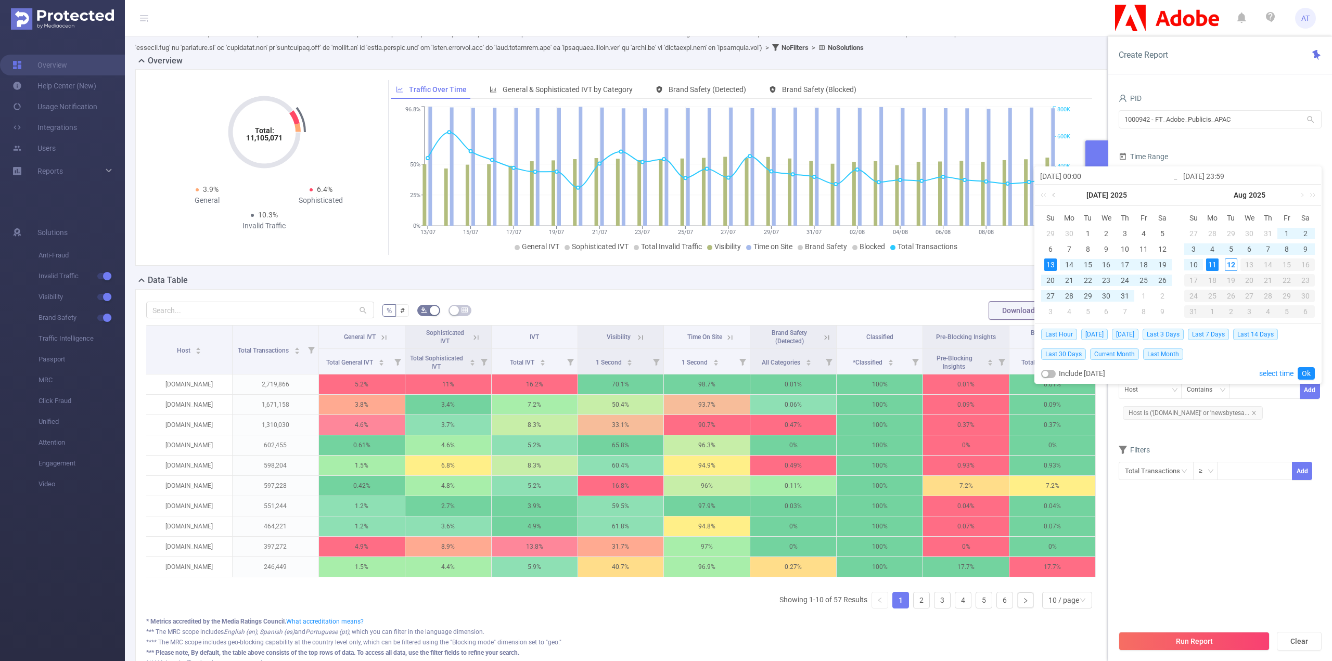
click at [1052, 190] on link at bounding box center [1054, 195] width 9 height 21
click at [1160, 296] on div "31" at bounding box center [1162, 296] width 12 height 12
type input "[DATE] 00:00"
type input "[DATE] 23:59"
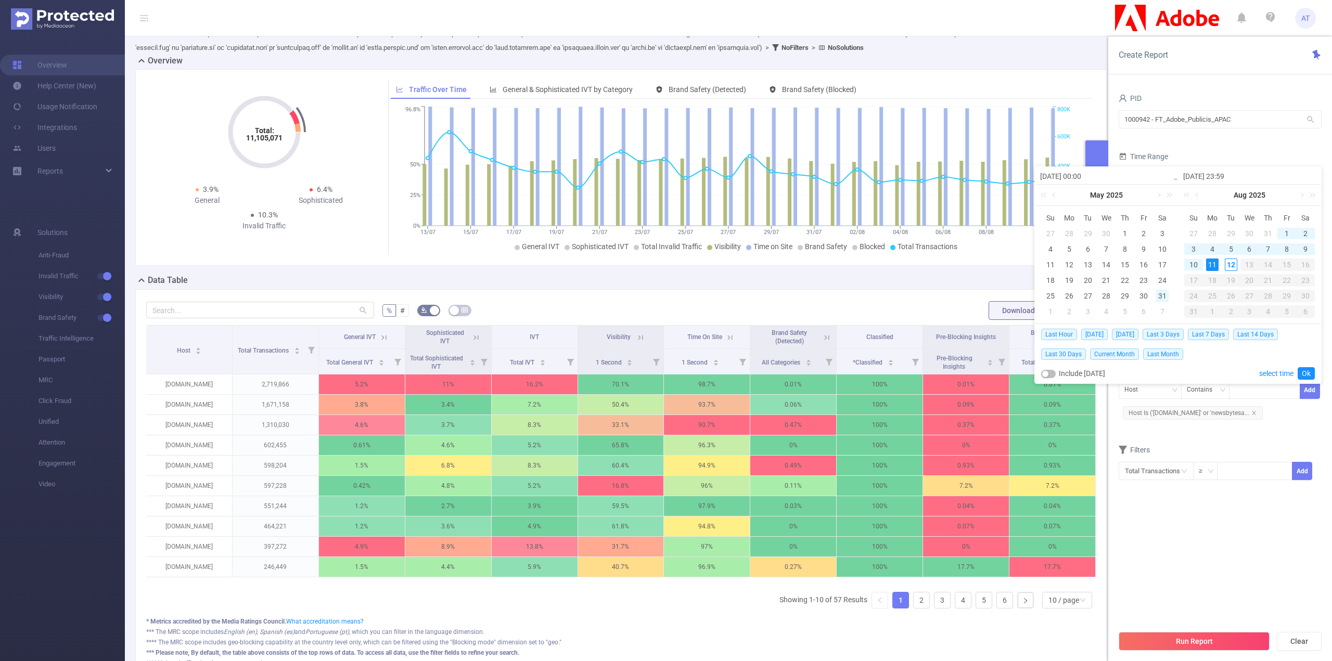
type input "[DATE] 00:00"
type input "[DATE] 23:59"
click at [1303, 195] on link at bounding box center [1301, 195] width 9 height 21
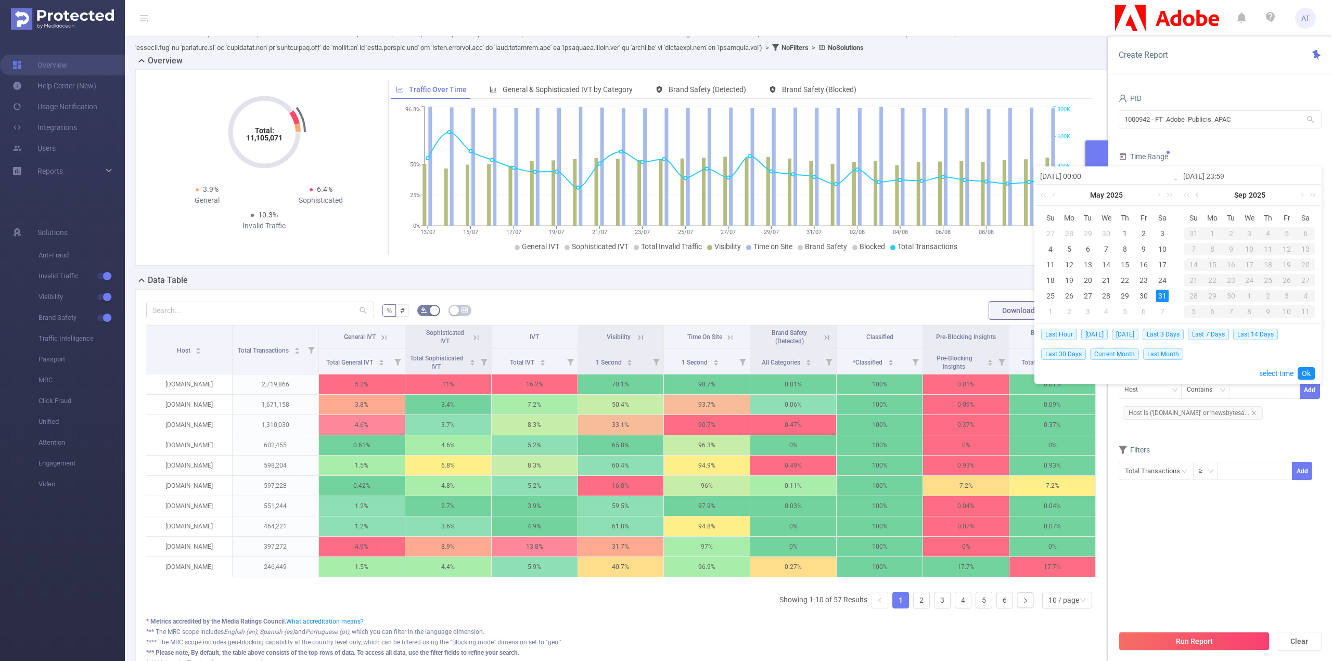
click at [1199, 195] on link at bounding box center [1197, 195] width 9 height 21
click at [1213, 262] on div "11" at bounding box center [1212, 265] width 12 height 12
click at [1308, 369] on link "Ok" at bounding box center [1306, 373] width 17 height 12
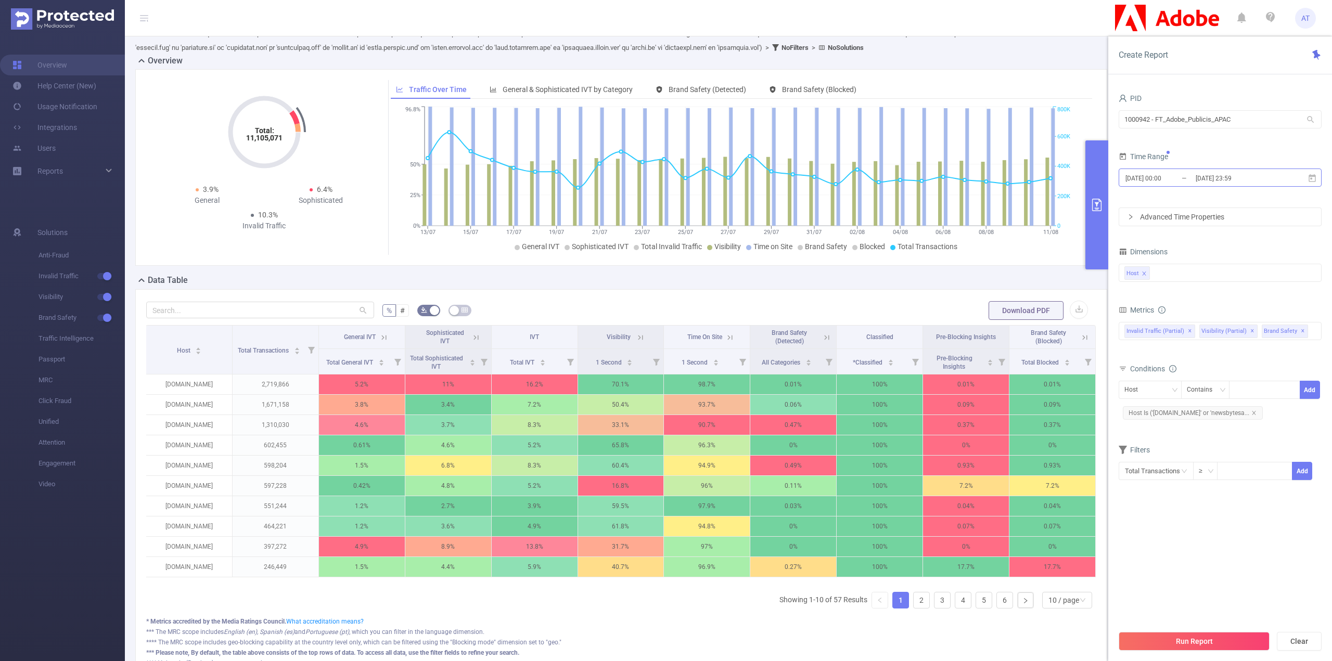
click at [1208, 181] on input "[DATE] 23:59" at bounding box center [1237, 178] width 84 height 14
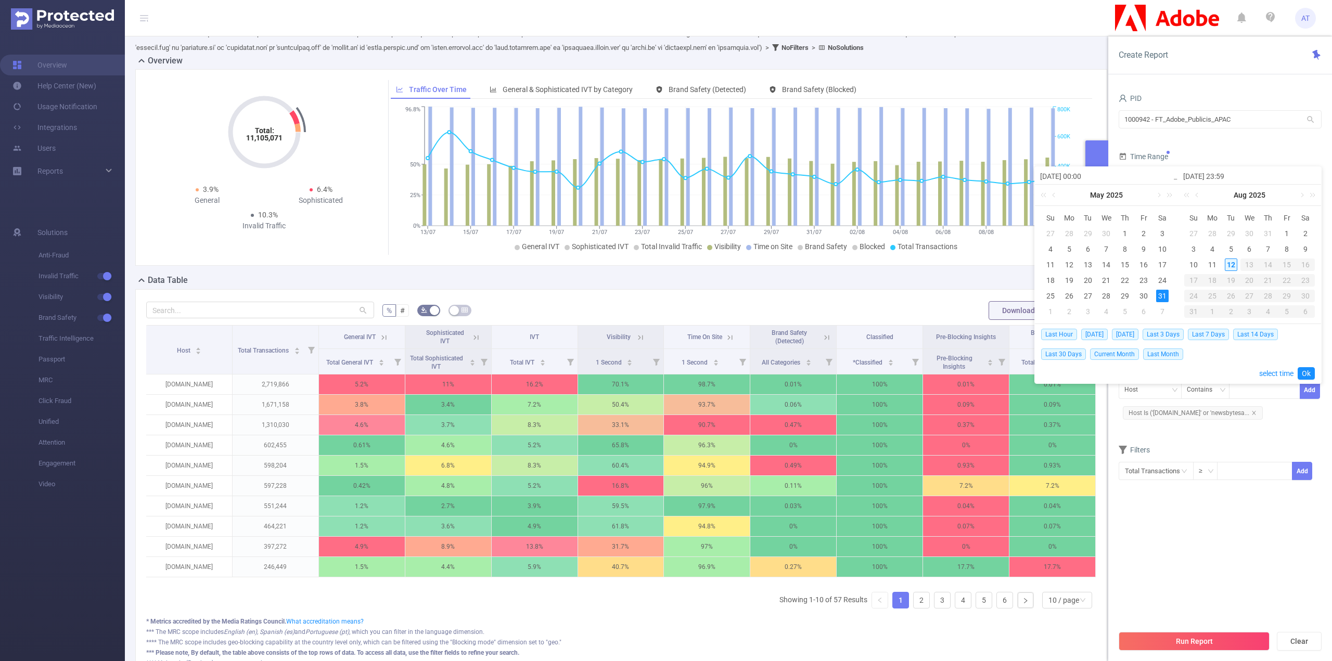
click at [1234, 266] on div "12" at bounding box center [1231, 265] width 12 height 12
click at [1213, 259] on div "11" at bounding box center [1212, 265] width 12 height 12
type input "[DATE] 00:00"
type input "[DATE] 23:59"
type input "[DATE] 00:00"
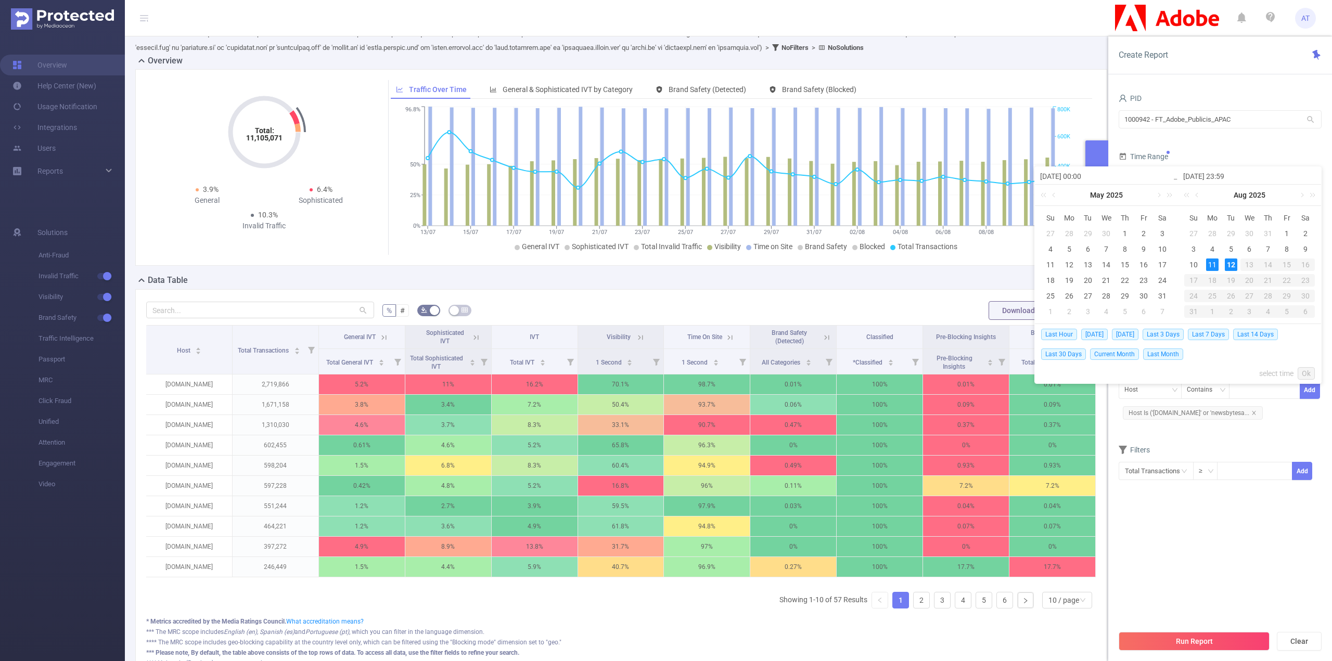
type input "[DATE] 23:59"
click at [1051, 196] on link at bounding box center [1054, 195] width 9 height 21
click at [1056, 199] on link at bounding box center [1054, 195] width 9 height 21
click at [1161, 296] on div "31" at bounding box center [1162, 296] width 12 height 12
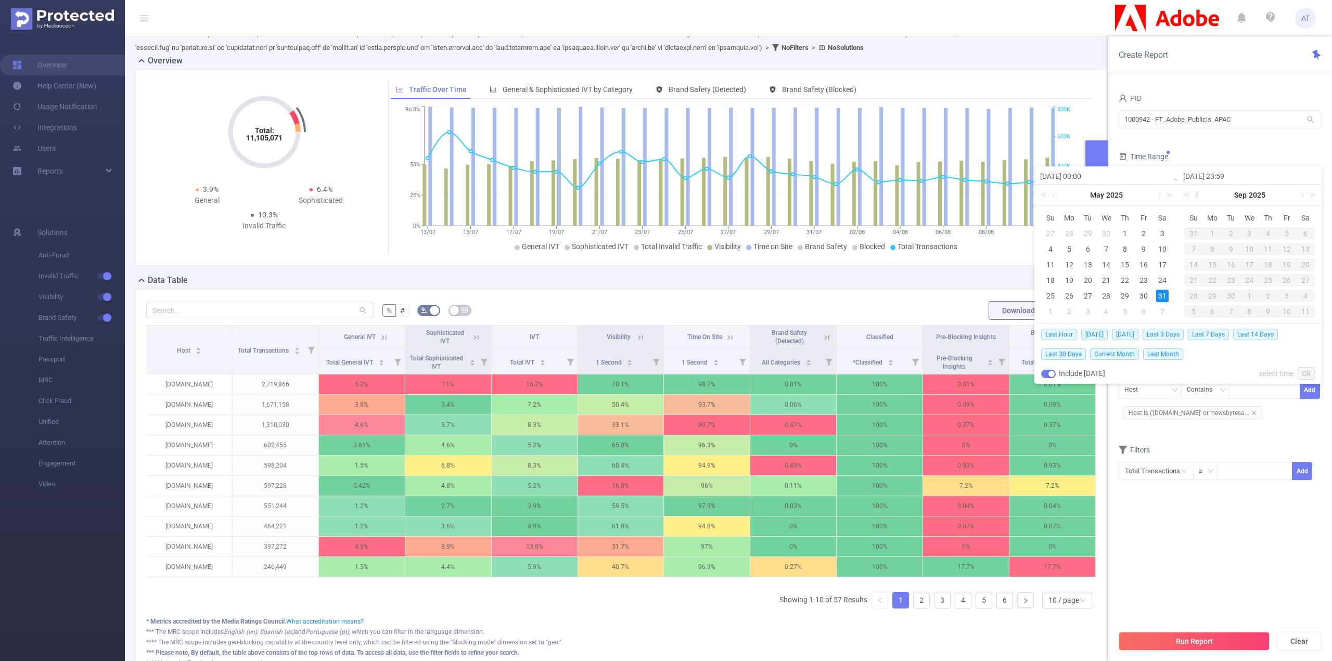
click at [1197, 199] on link at bounding box center [1197, 195] width 9 height 21
click at [1216, 266] on div "11" at bounding box center [1212, 265] width 12 height 12
type input "[DATE] 00:00"
type input "[DATE] 23:59"
type input "[DATE] 00:00"
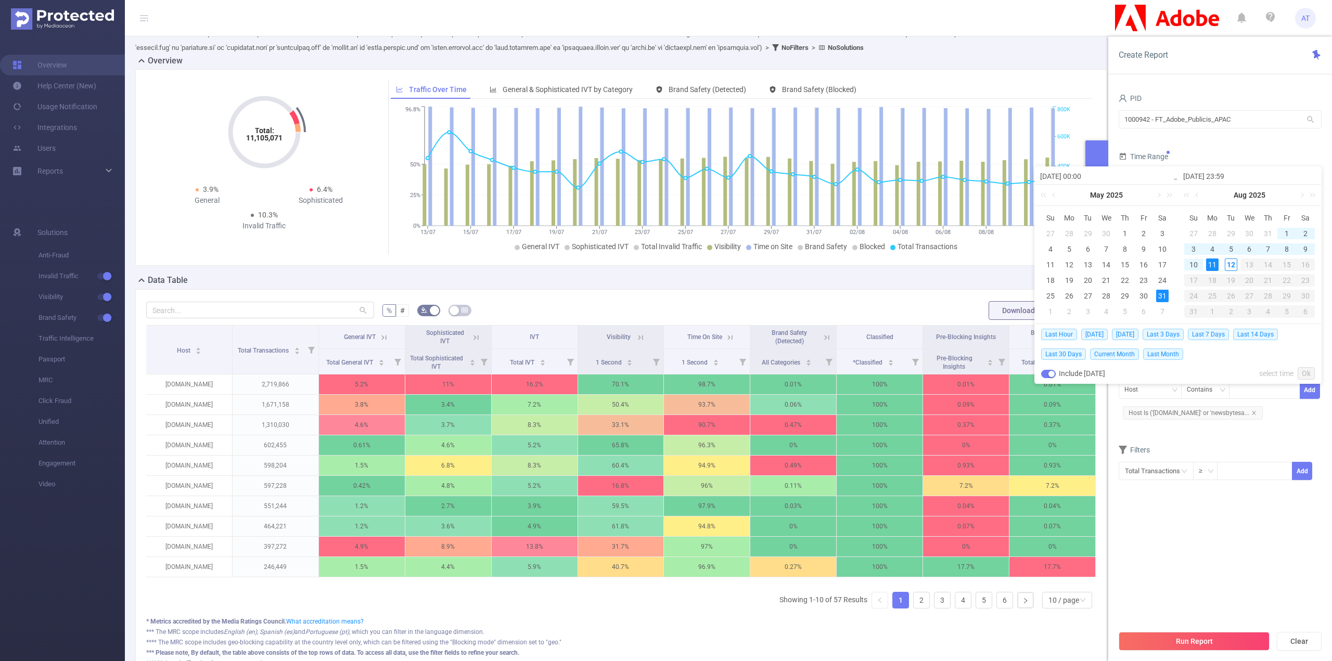
type input "[DATE] 23:59"
click at [1309, 370] on link "Ok" at bounding box center [1306, 373] width 17 height 12
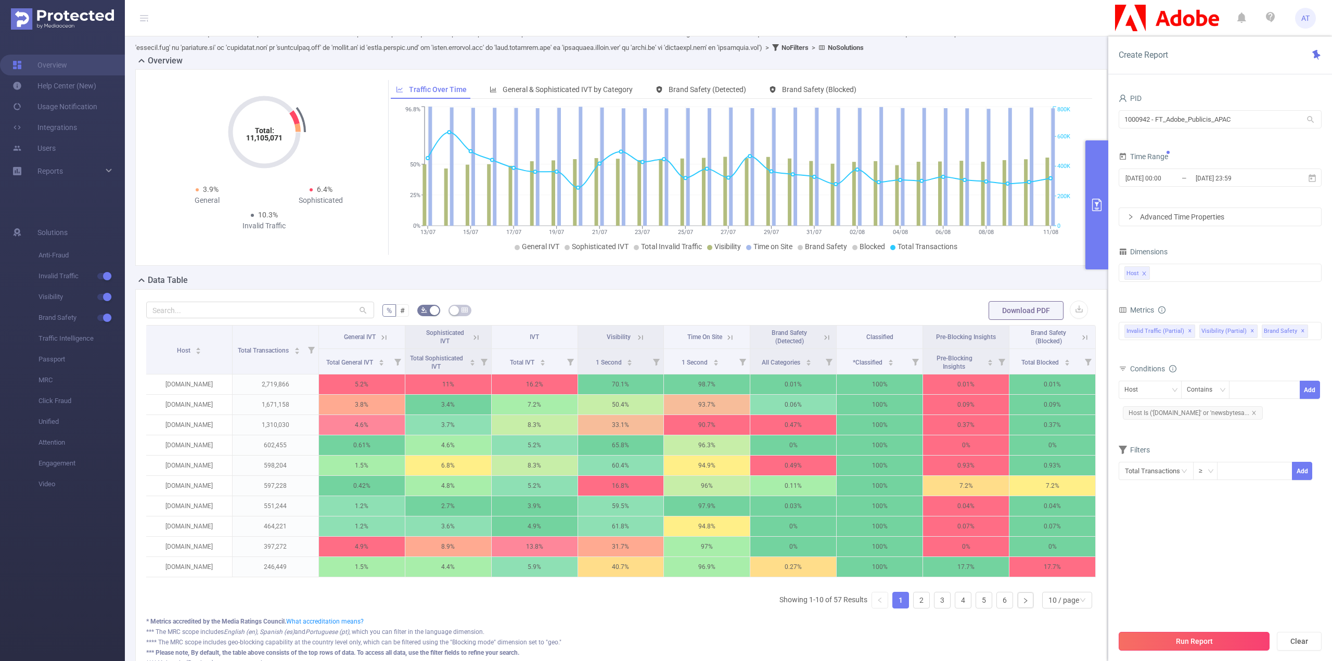
click at [1234, 635] on button "Run Report" at bounding box center [1194, 641] width 151 height 19
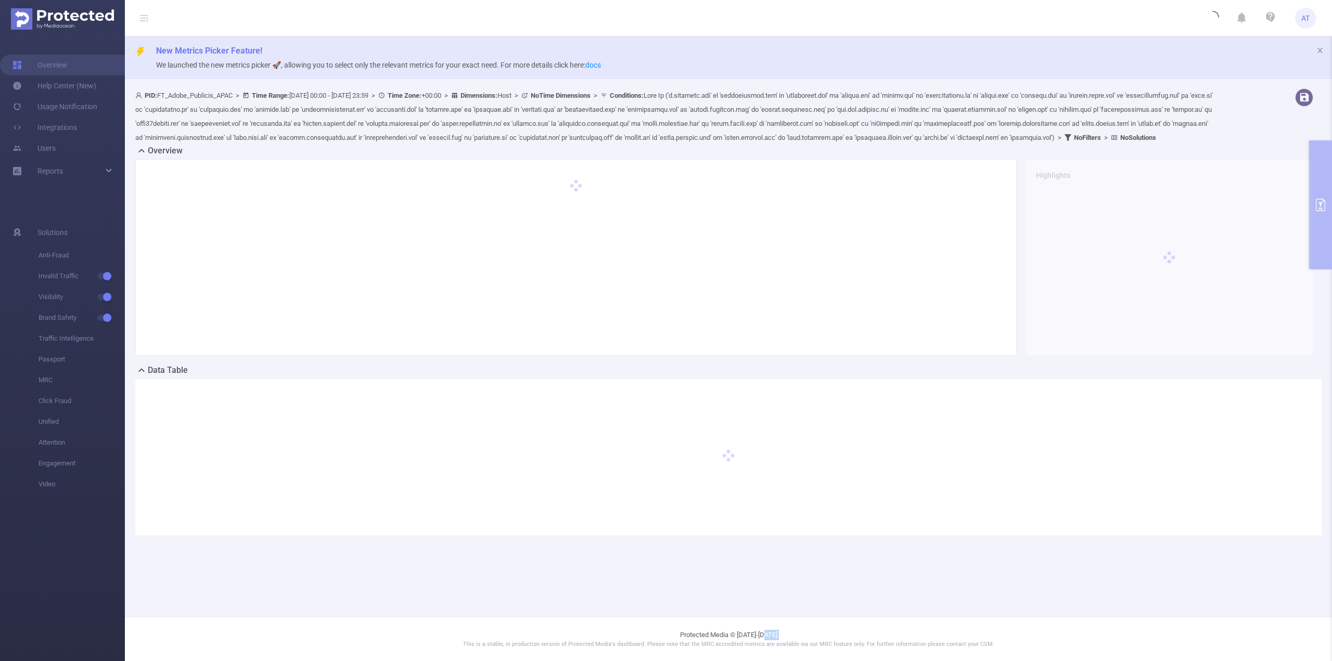
click at [1233, 635] on footer "Protected Media © [DATE]-[DATE] This is a stable, in production version of Prot…" at bounding box center [728, 639] width 1207 height 44
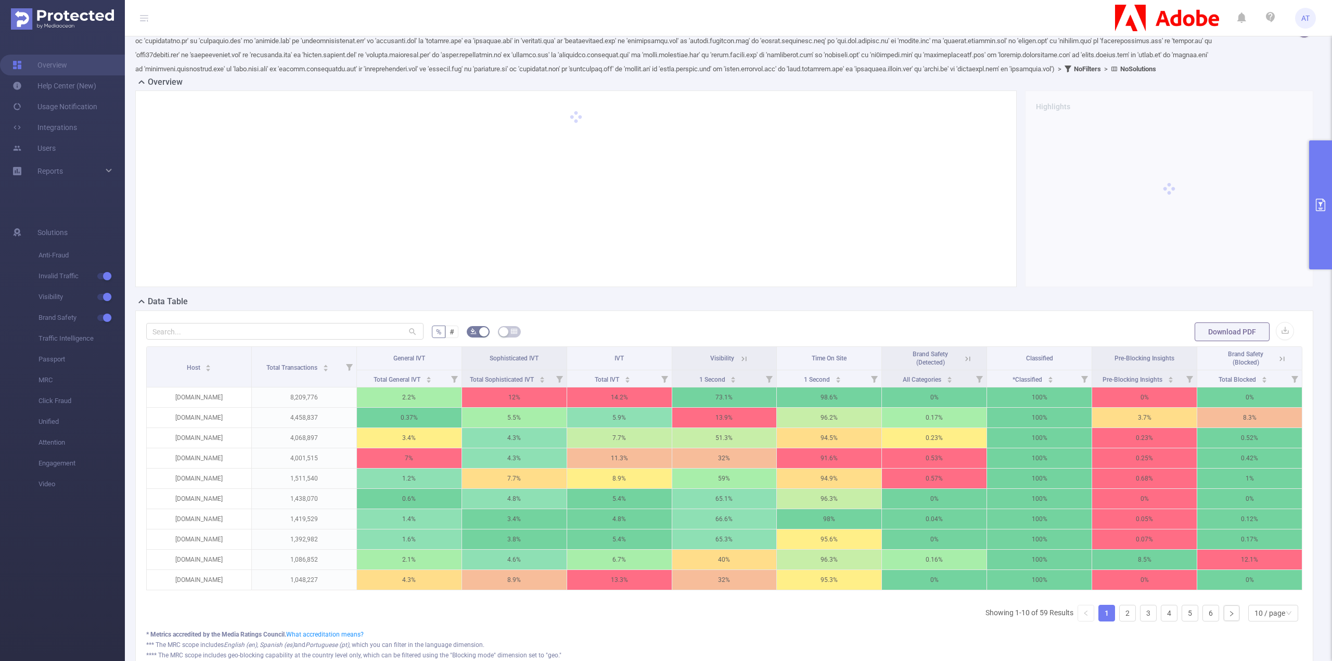
scroll to position [183, 0]
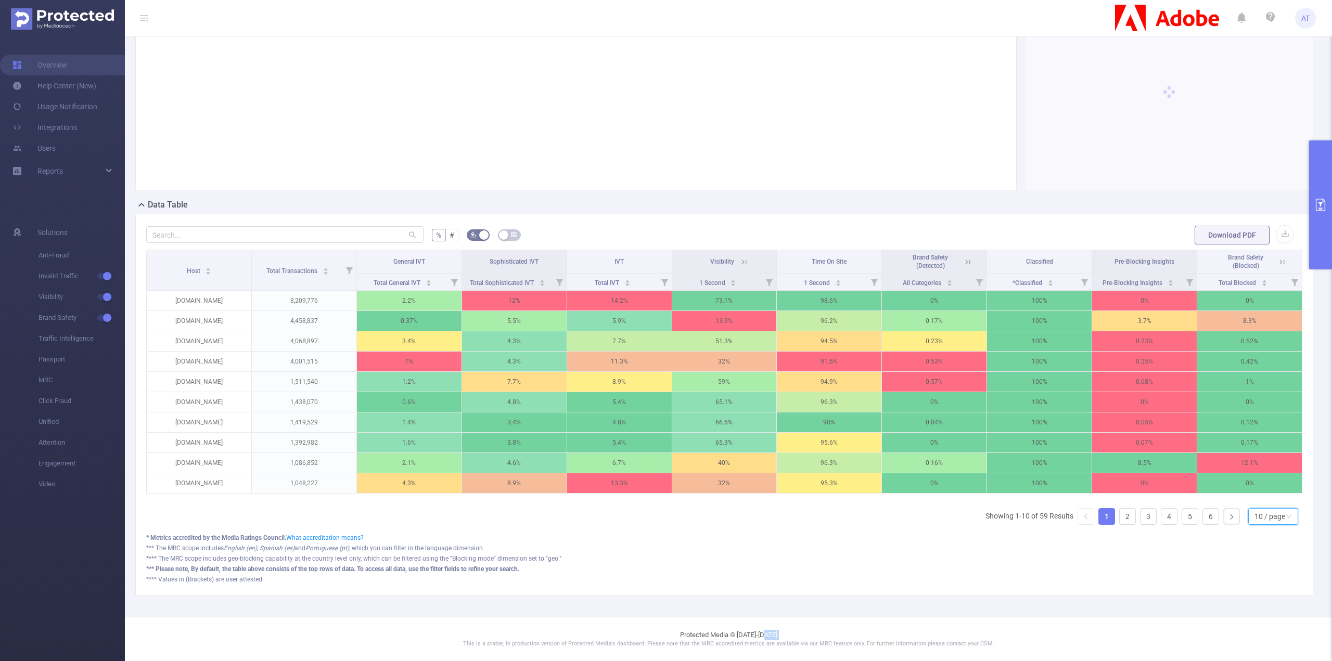
click at [1261, 514] on div "10 / page" at bounding box center [1270, 517] width 31 height 16
click at [1262, 502] on li "50 / page" at bounding box center [1266, 503] width 50 height 17
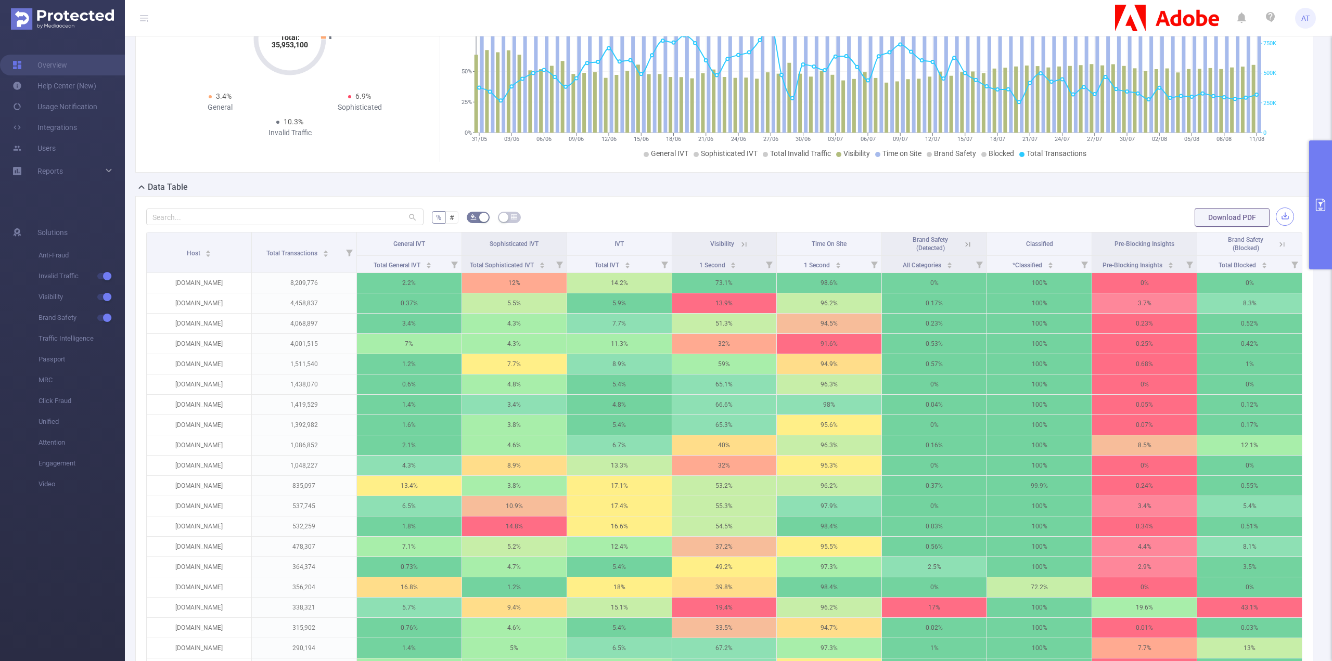
click at [1276, 226] on button "button" at bounding box center [1285, 217] width 18 height 18
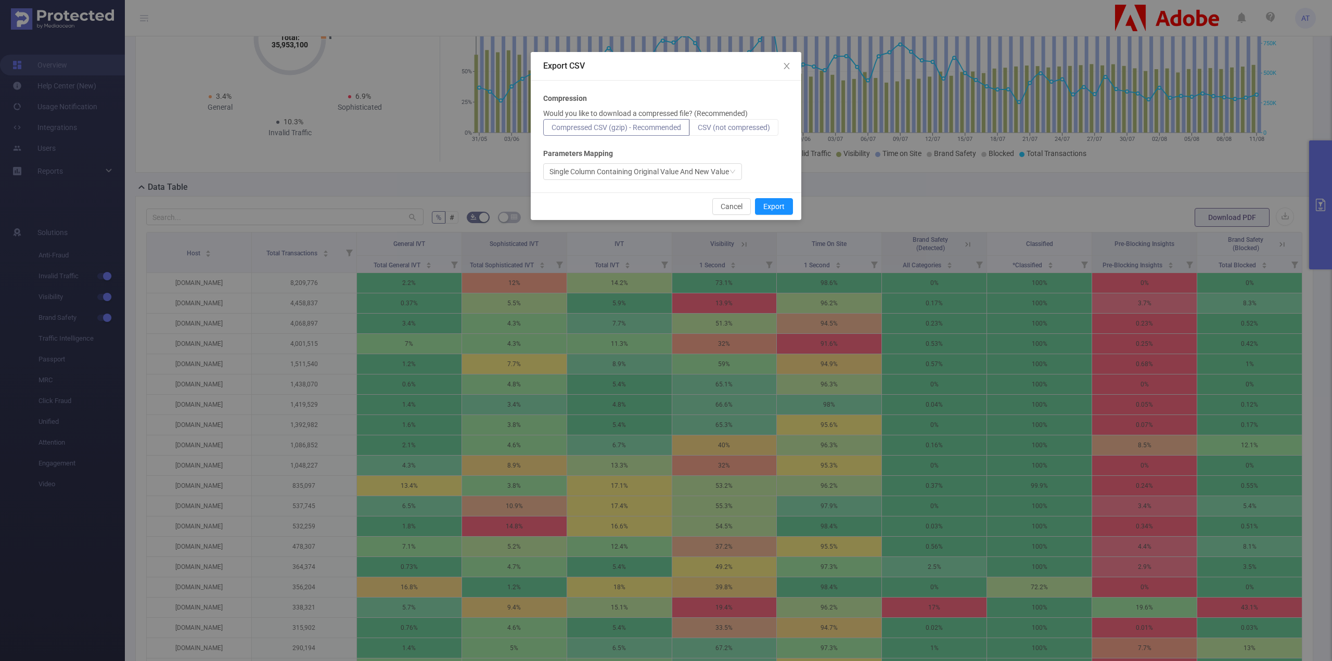
click at [707, 128] on span "CSV (not compressed)" at bounding box center [734, 127] width 72 height 8
click at [698, 130] on input "CSV (not compressed)" at bounding box center [698, 130] width 0 height 0
click at [704, 174] on div "Single Column Containing Original Value And New Value" at bounding box center [640, 172] width 180 height 16
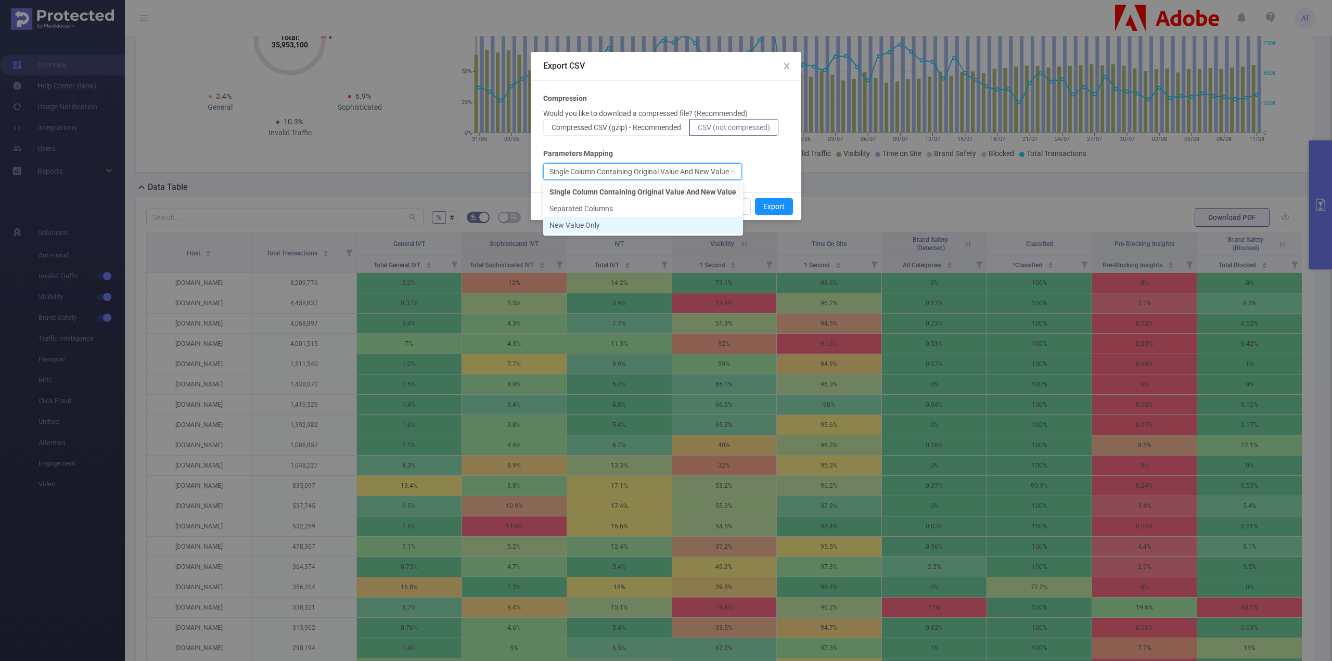
click at [652, 229] on li "New Value Only" at bounding box center [643, 225] width 200 height 17
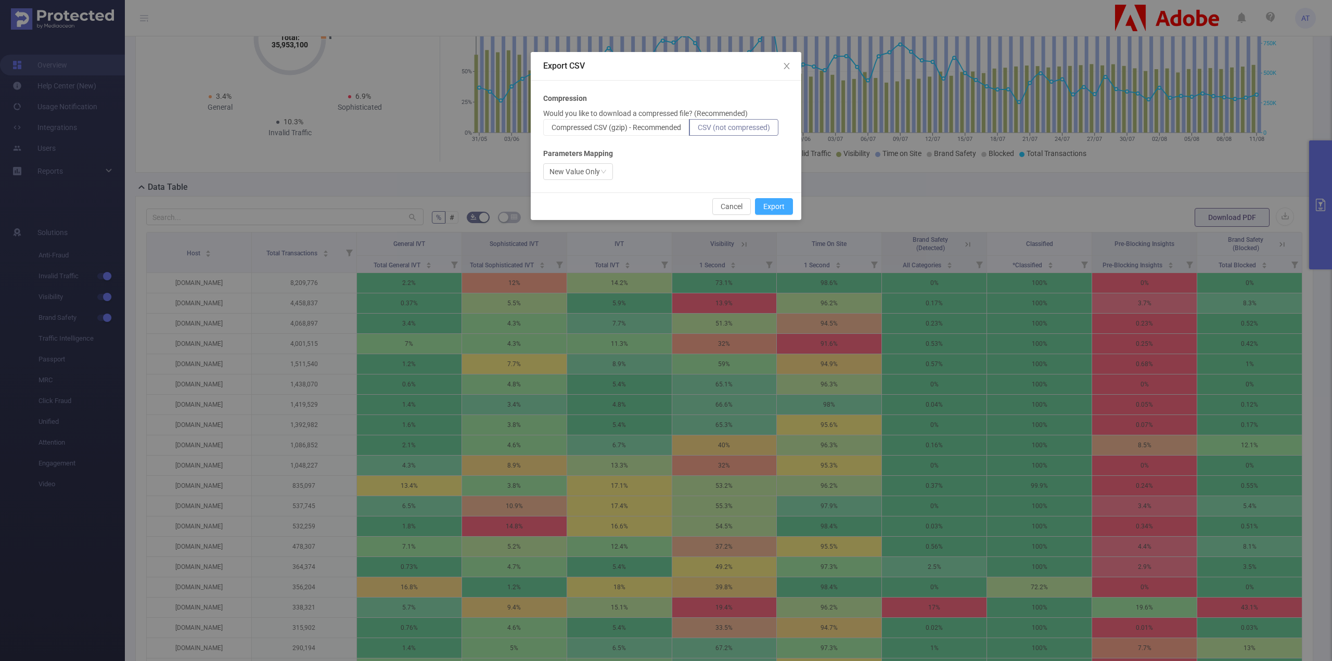
click at [769, 205] on button "Export" at bounding box center [774, 206] width 38 height 17
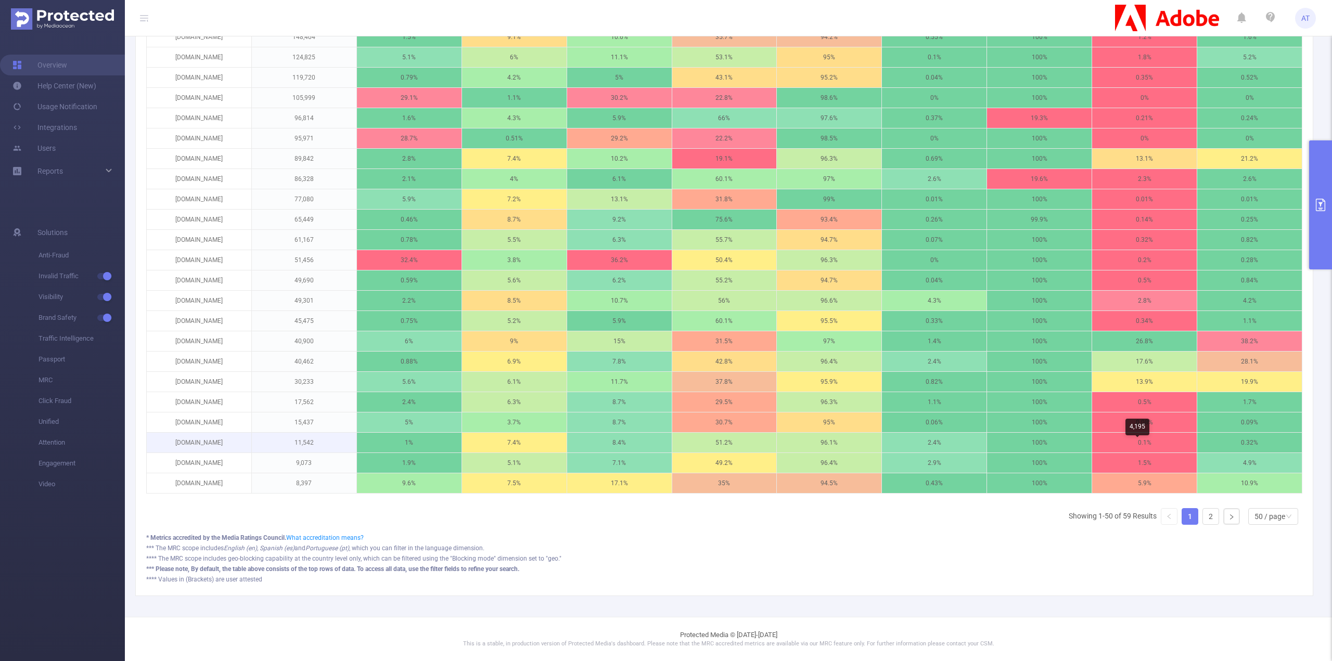
scroll to position [988, 0]
click at [1203, 514] on link "2" at bounding box center [1211, 517] width 16 height 16
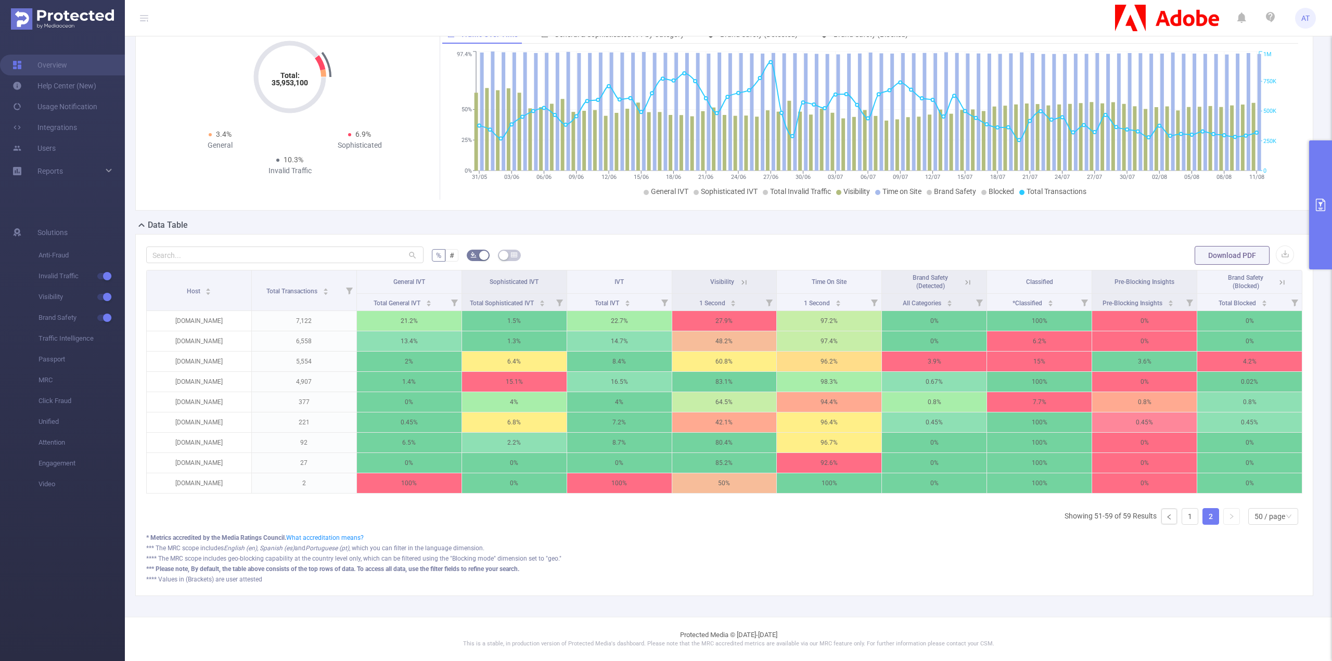
scroll to position [163, 0]
click at [195, 474] on p "[DOMAIN_NAME]" at bounding box center [199, 484] width 105 height 20
click at [1286, 518] on icon "icon: down" at bounding box center [1289, 517] width 6 height 6
click at [1271, 514] on div "50 / page" at bounding box center [1270, 517] width 31 height 16
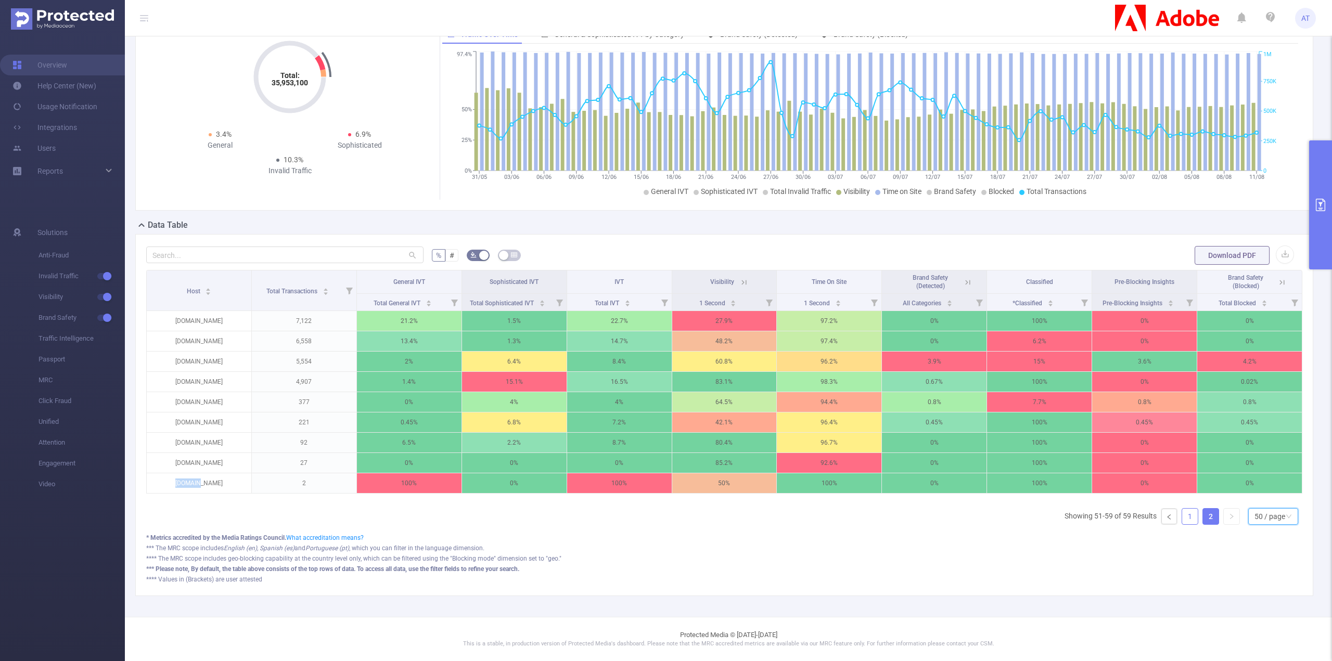
click at [1182, 518] on link "1" at bounding box center [1190, 517] width 16 height 16
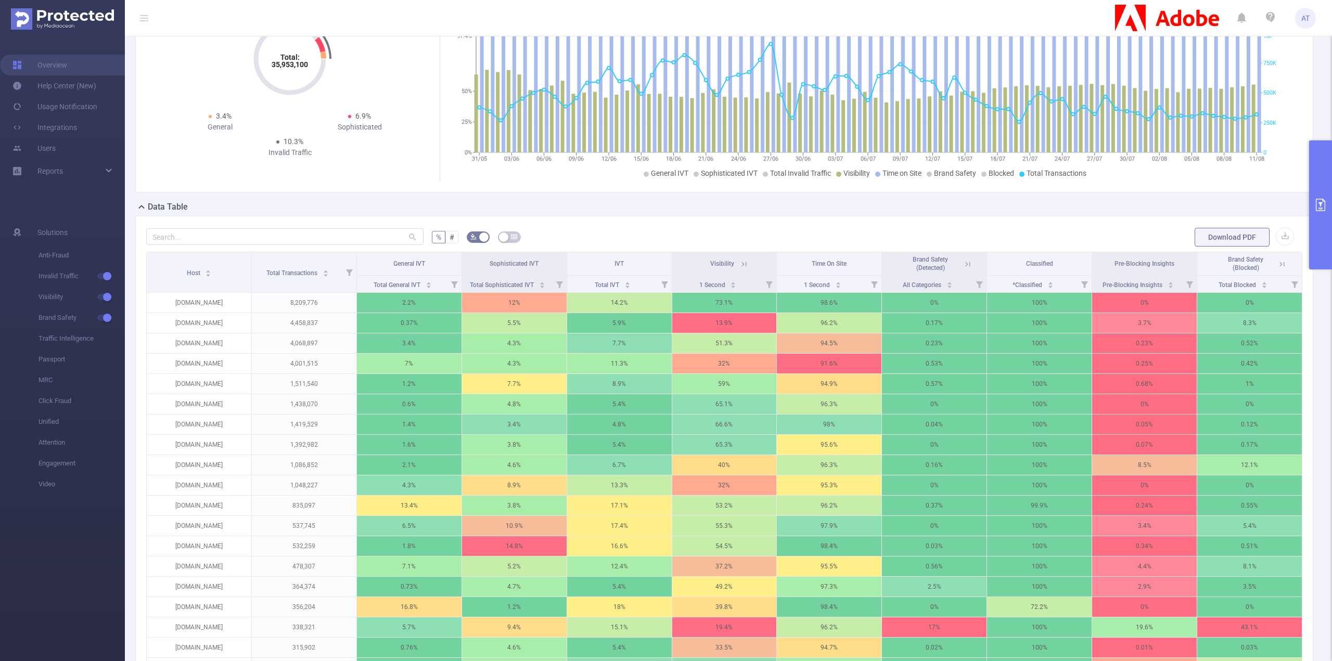
click at [632, 274] on th "IVT" at bounding box center [619, 263] width 105 height 23
click at [614, 289] on span "Total IVT" at bounding box center [608, 284] width 26 height 10
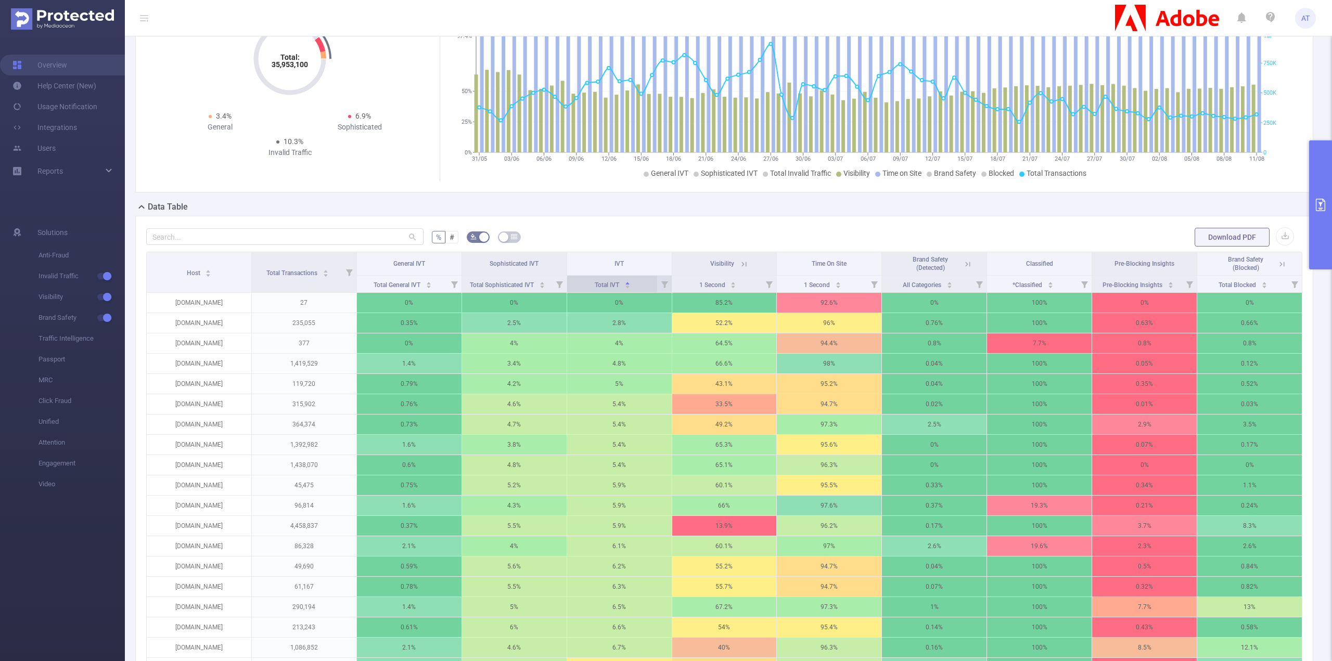
click at [614, 289] on span "Total IVT" at bounding box center [608, 284] width 26 height 10
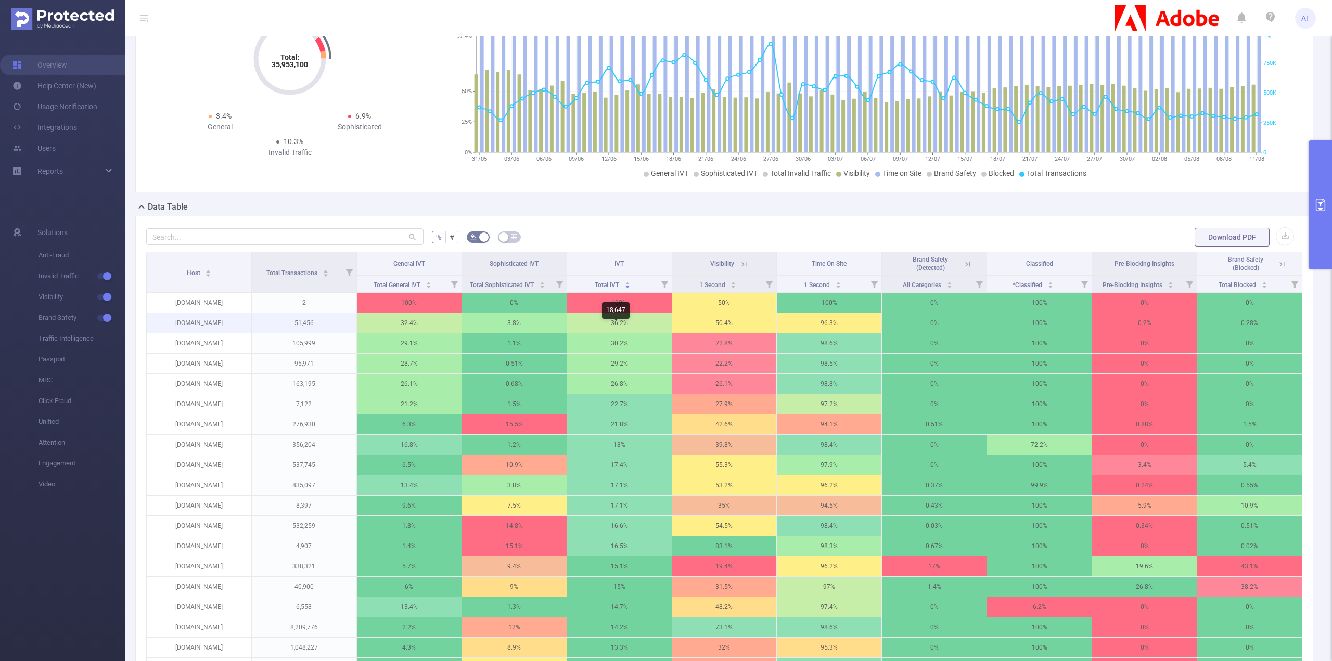
click at [631, 333] on p "36.2%" at bounding box center [619, 323] width 105 height 20
click at [630, 333] on p "36.2%" at bounding box center [619, 323] width 105 height 20
drag, startPoint x: 634, startPoint y: 328, endPoint x: 634, endPoint y: 337, distance: 8.3
click at [634, 333] on p "36.2%" at bounding box center [619, 323] width 105 height 20
click at [199, 333] on p "[DOMAIN_NAME]" at bounding box center [199, 323] width 105 height 20
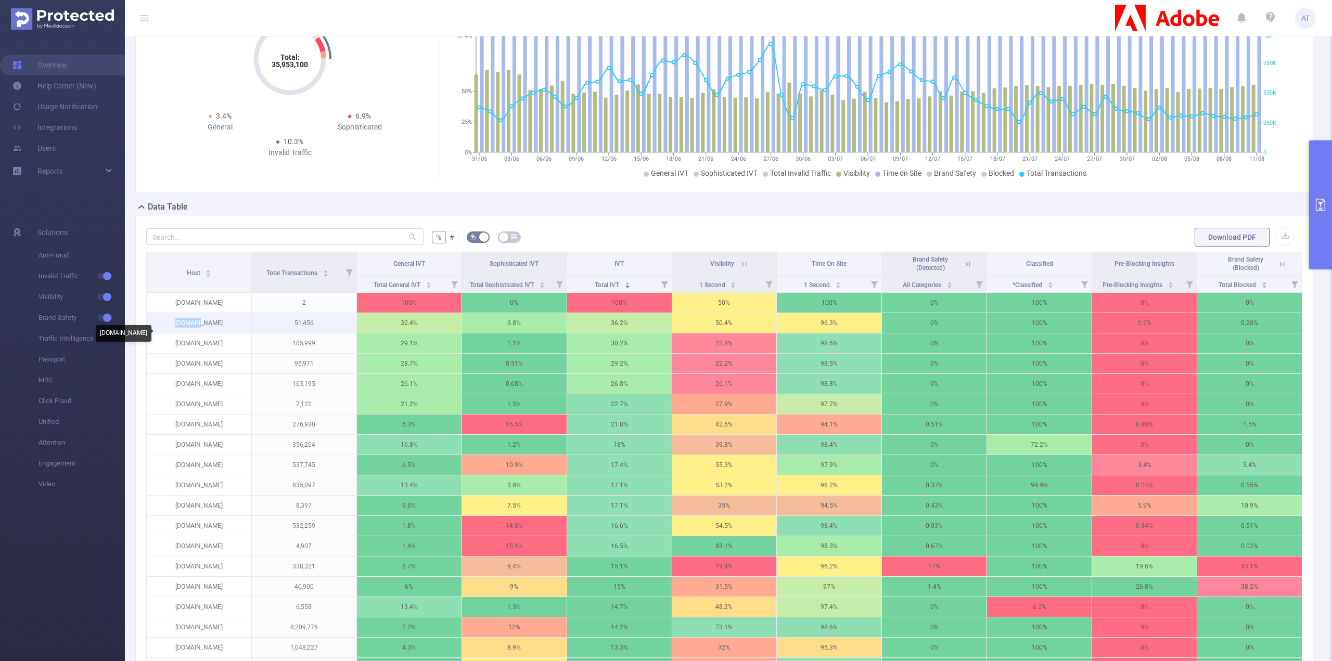
click at [199, 333] on p "[DOMAIN_NAME]" at bounding box center [199, 323] width 105 height 20
click at [1278, 269] on icon at bounding box center [1282, 264] width 9 height 9
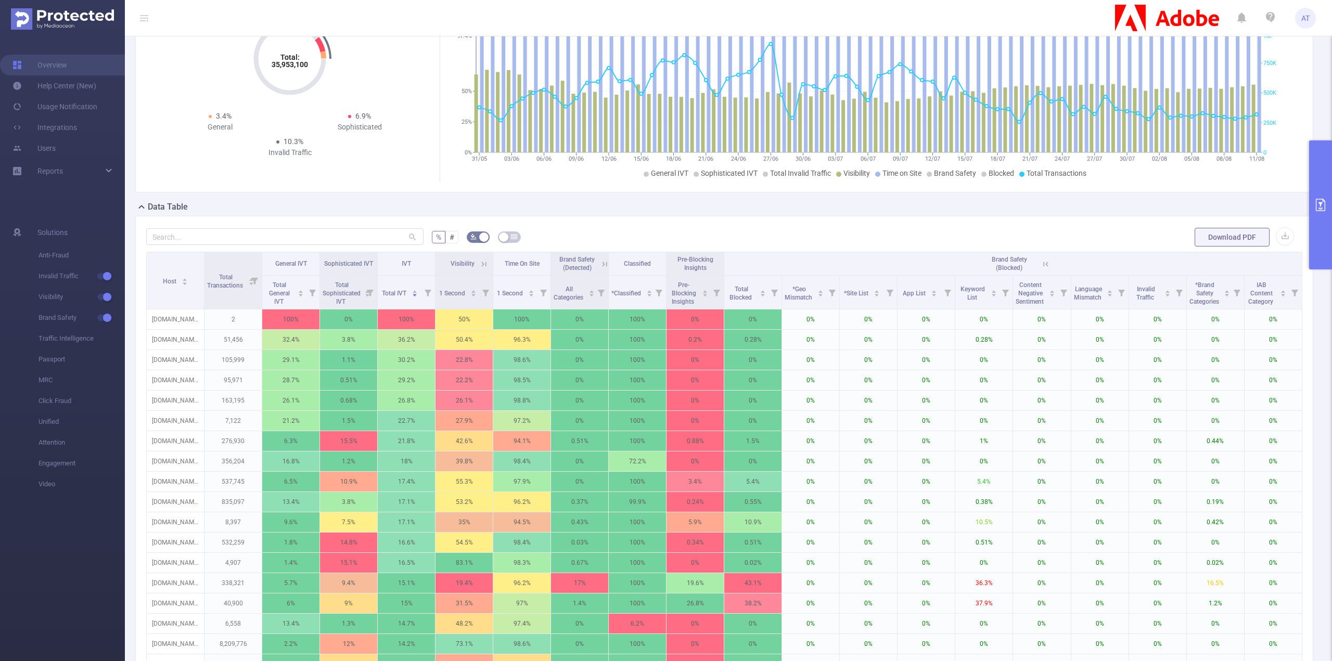
click at [1041, 269] on icon at bounding box center [1045, 264] width 9 height 9
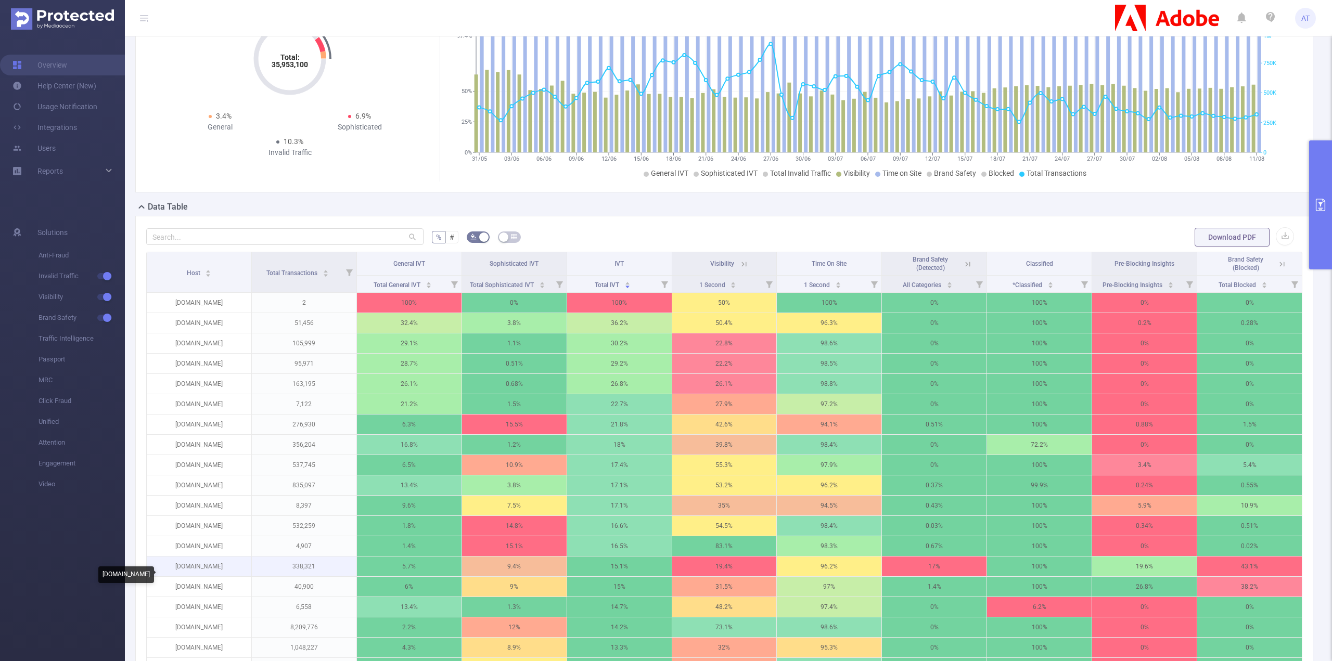
click at [196, 574] on p "[DOMAIN_NAME]" at bounding box center [199, 567] width 105 height 20
click at [256, 475] on li "Copy" at bounding box center [258, 469] width 125 height 17
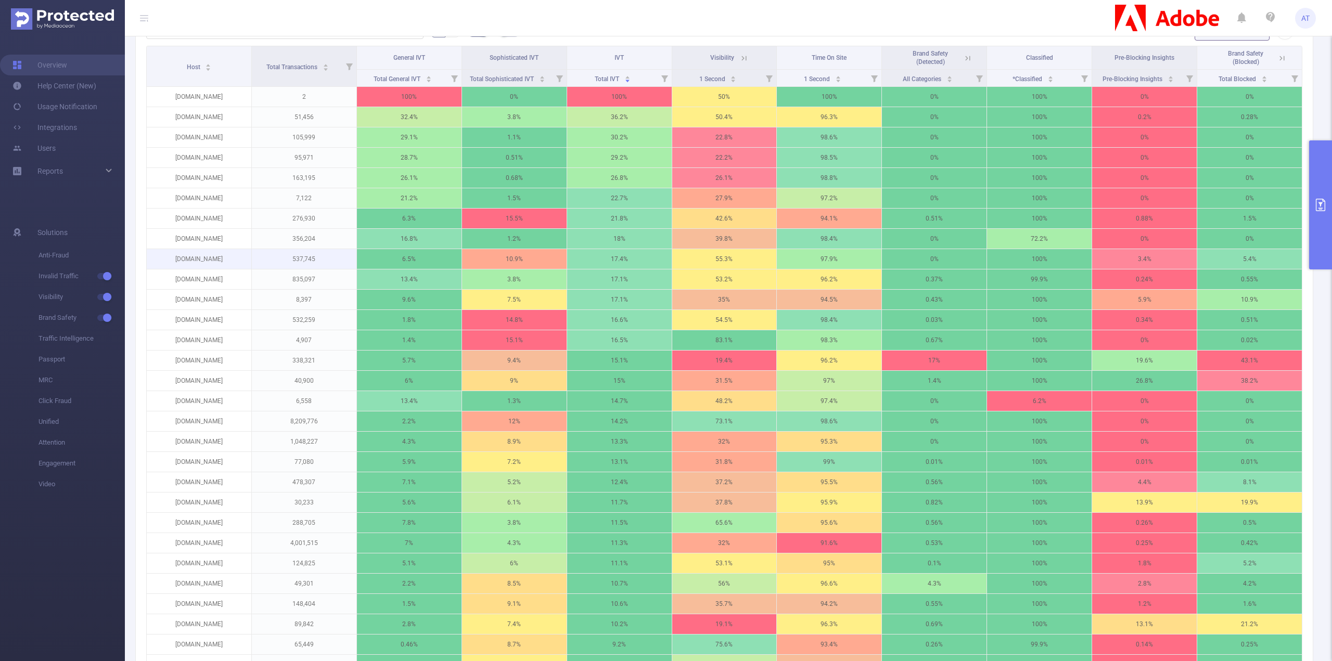
scroll to position [372, 0]
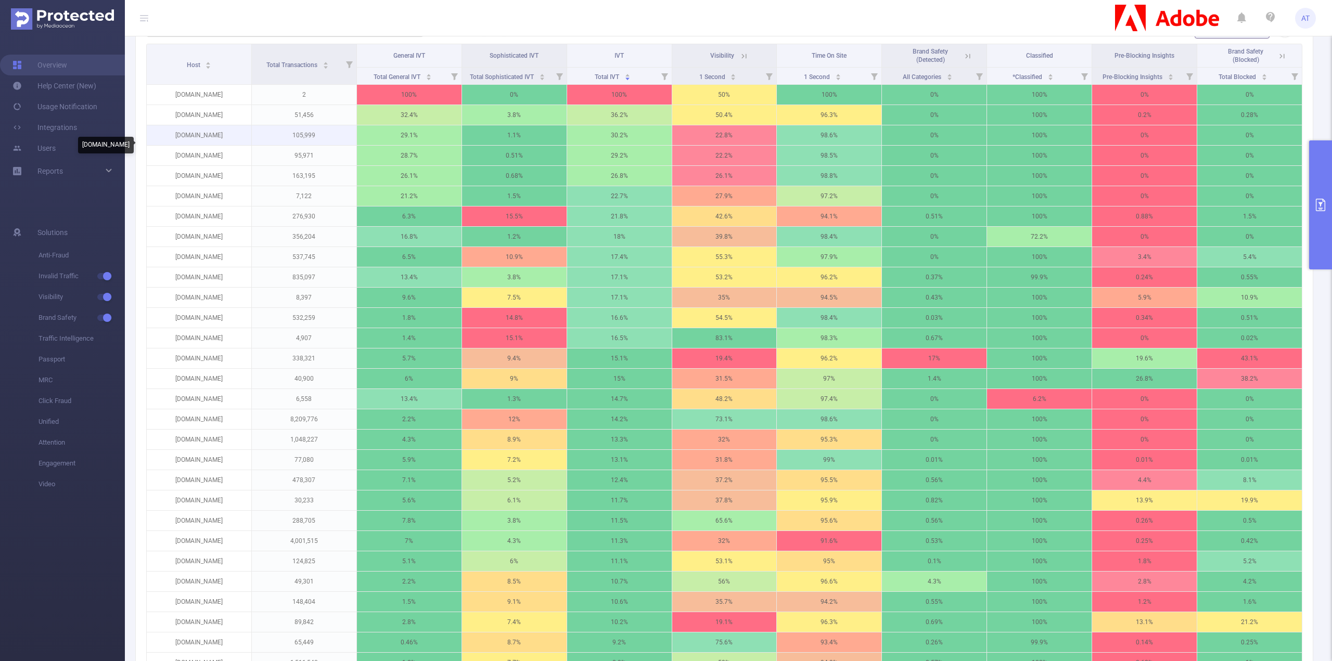
click at [206, 144] on p "[DOMAIN_NAME]" at bounding box center [199, 135] width 105 height 20
click at [204, 144] on p "[DOMAIN_NAME]" at bounding box center [199, 135] width 105 height 20
click at [1241, 81] on span "Total Blocked" at bounding box center [1238, 76] width 39 height 7
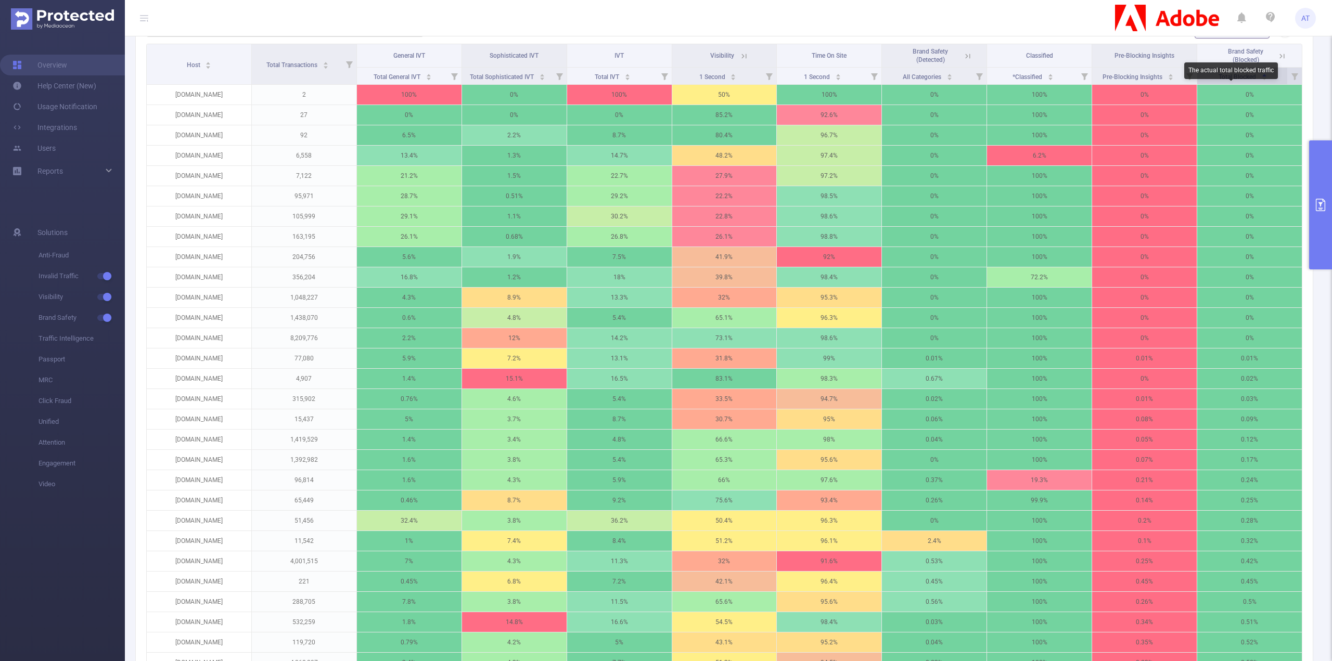
click at [1241, 81] on span "Total Blocked" at bounding box center [1238, 76] width 39 height 7
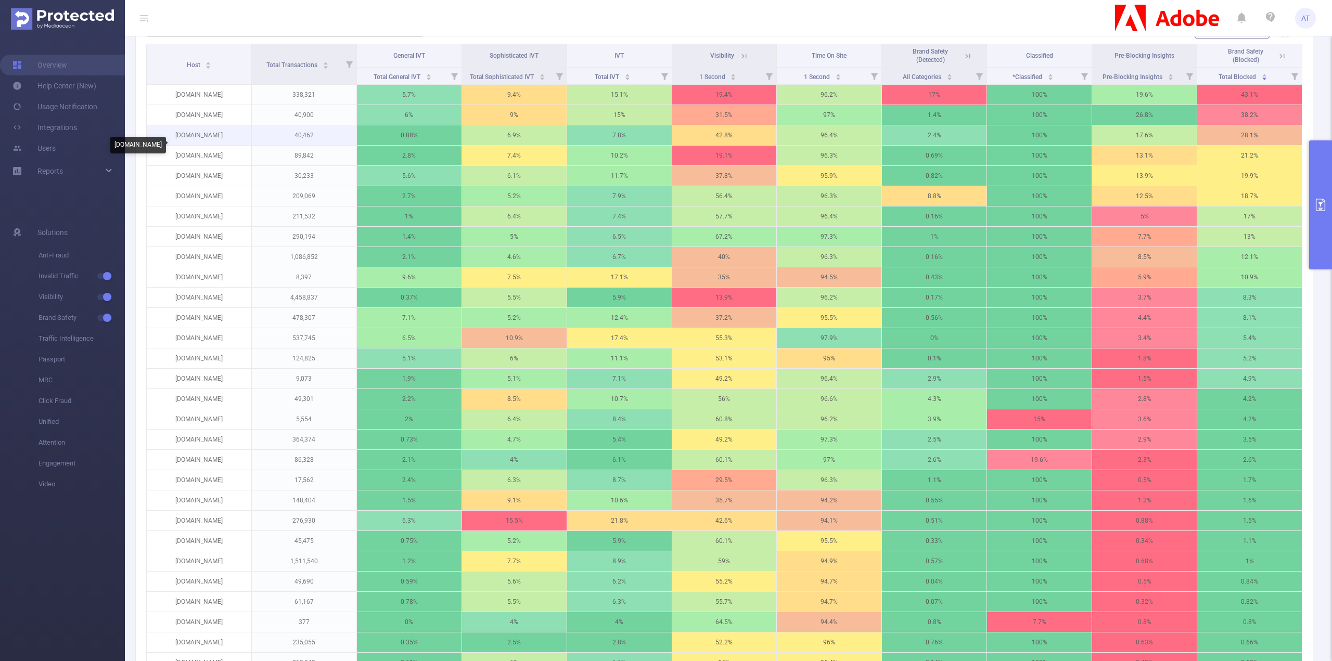
click at [205, 145] on p "[DOMAIN_NAME]" at bounding box center [199, 135] width 105 height 20
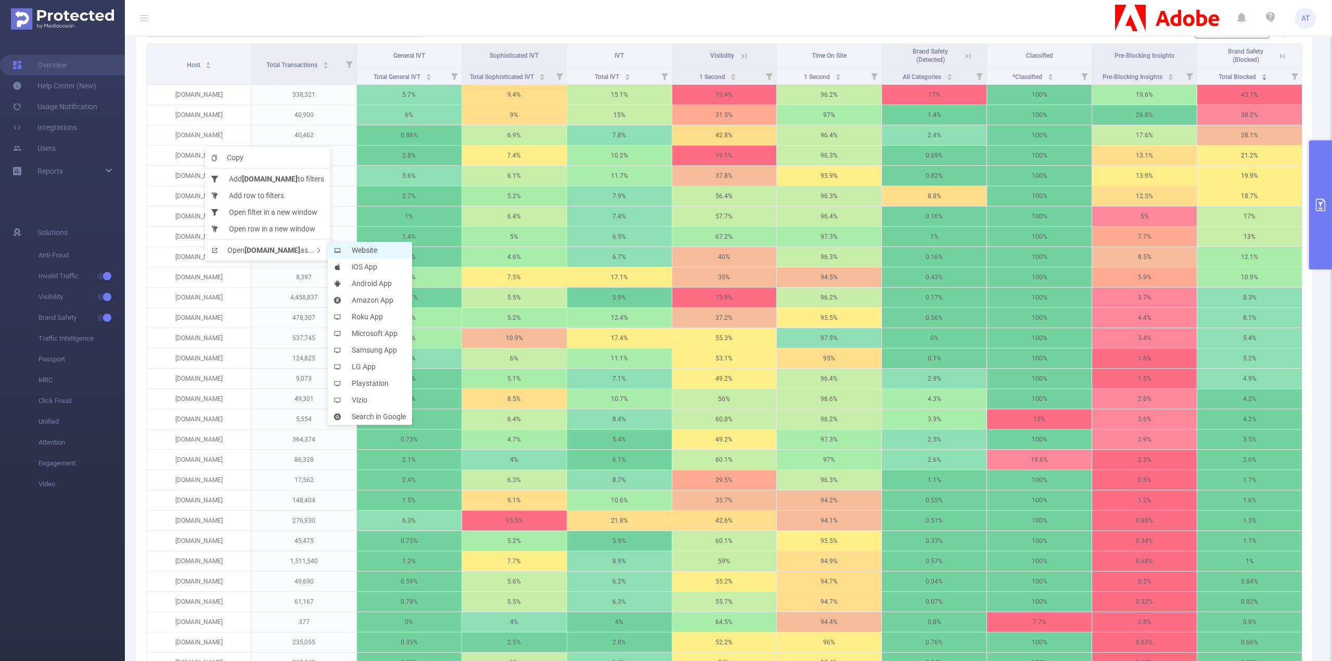
click at [342, 250] on icon at bounding box center [340, 250] width 12 height 7
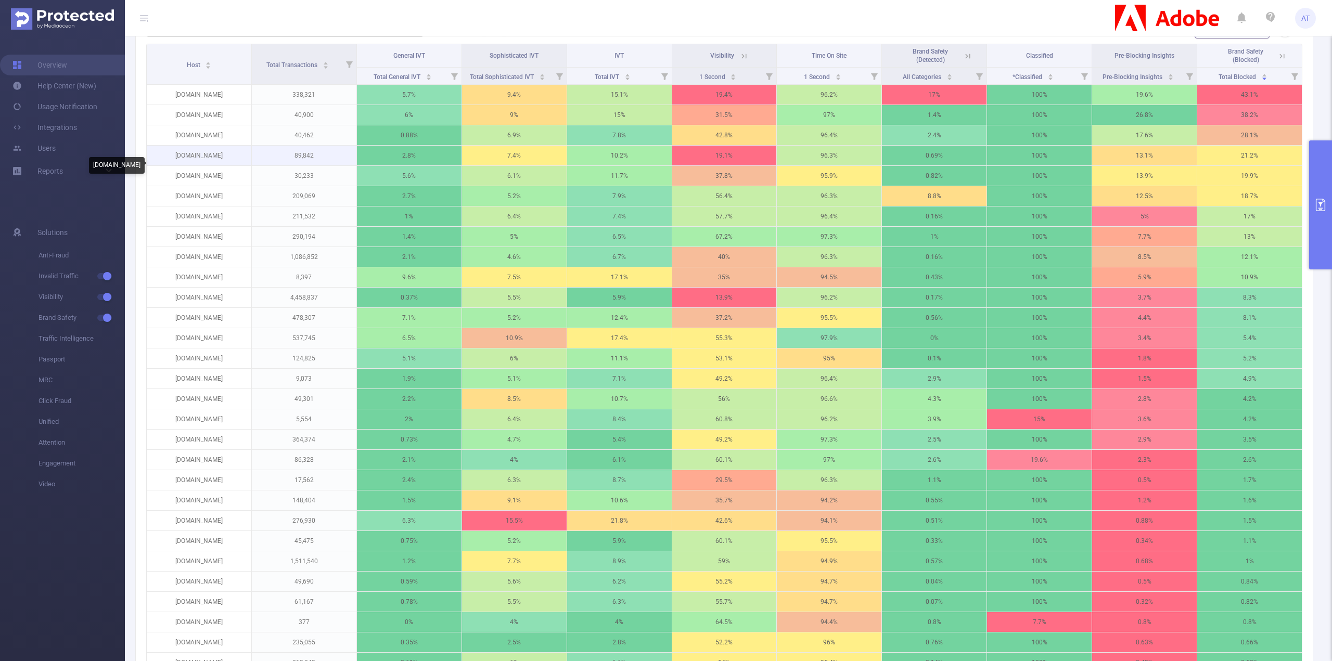
click at [206, 164] on p "[DOMAIN_NAME]" at bounding box center [199, 156] width 105 height 20
copy p "[DOMAIN_NAME]"
click at [200, 186] on p "[DOMAIN_NAME]" at bounding box center [199, 176] width 105 height 20
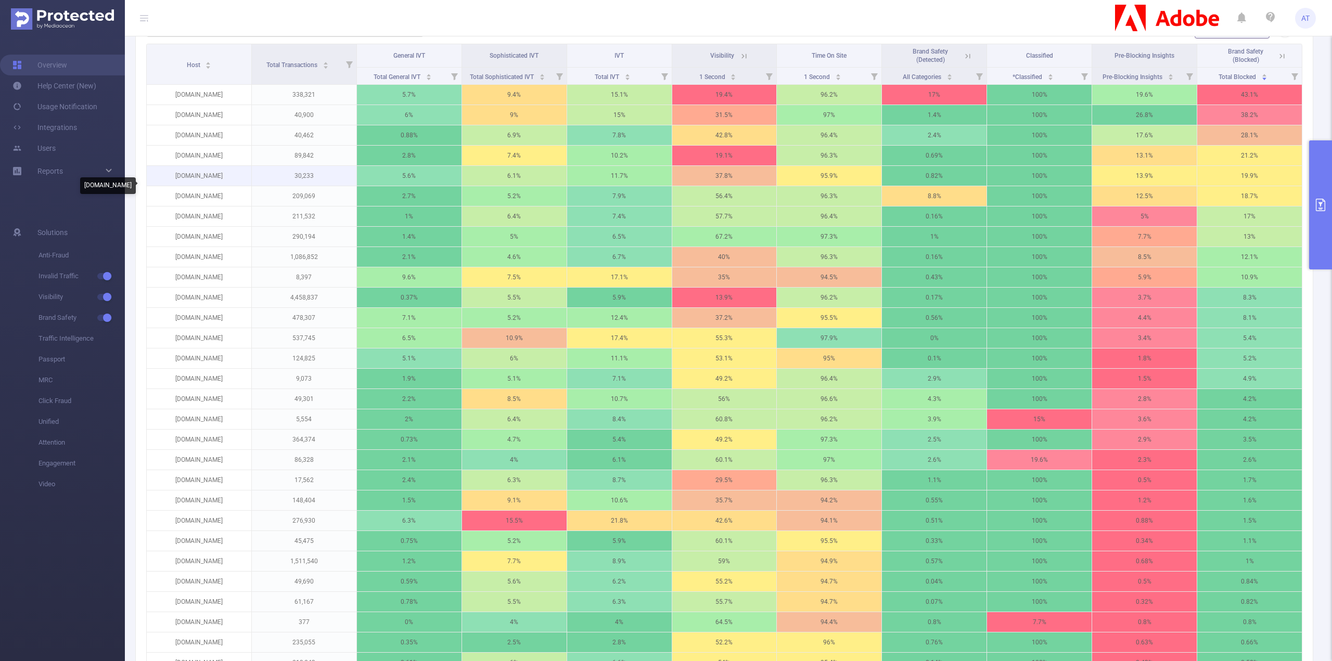
click at [200, 186] on p "[DOMAIN_NAME]" at bounding box center [199, 176] width 105 height 20
click at [221, 198] on span "Copy" at bounding box center [222, 201] width 32 height 8
click at [239, 206] on p "[DOMAIN_NAME]" at bounding box center [199, 196] width 105 height 20
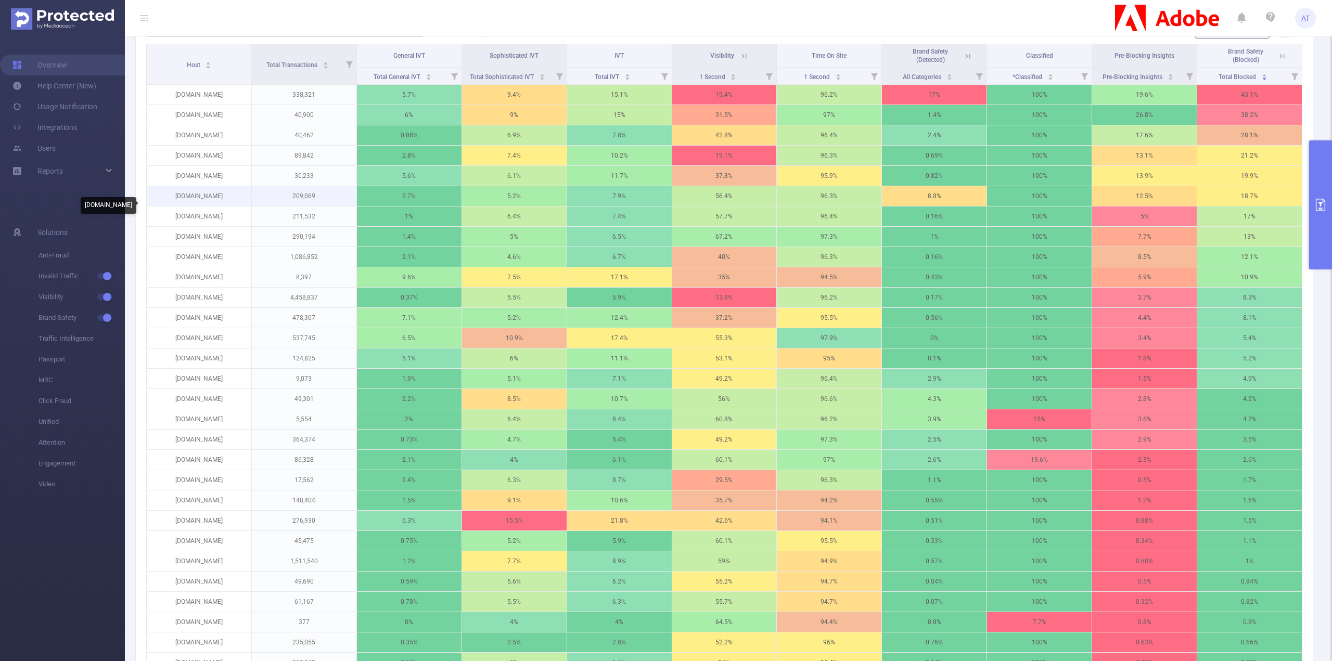
click at [186, 206] on p "[DOMAIN_NAME]" at bounding box center [199, 196] width 105 height 20
click at [187, 206] on p "[DOMAIN_NAME]" at bounding box center [199, 196] width 105 height 20
click at [1276, 61] on icon at bounding box center [1280, 55] width 12 height 10
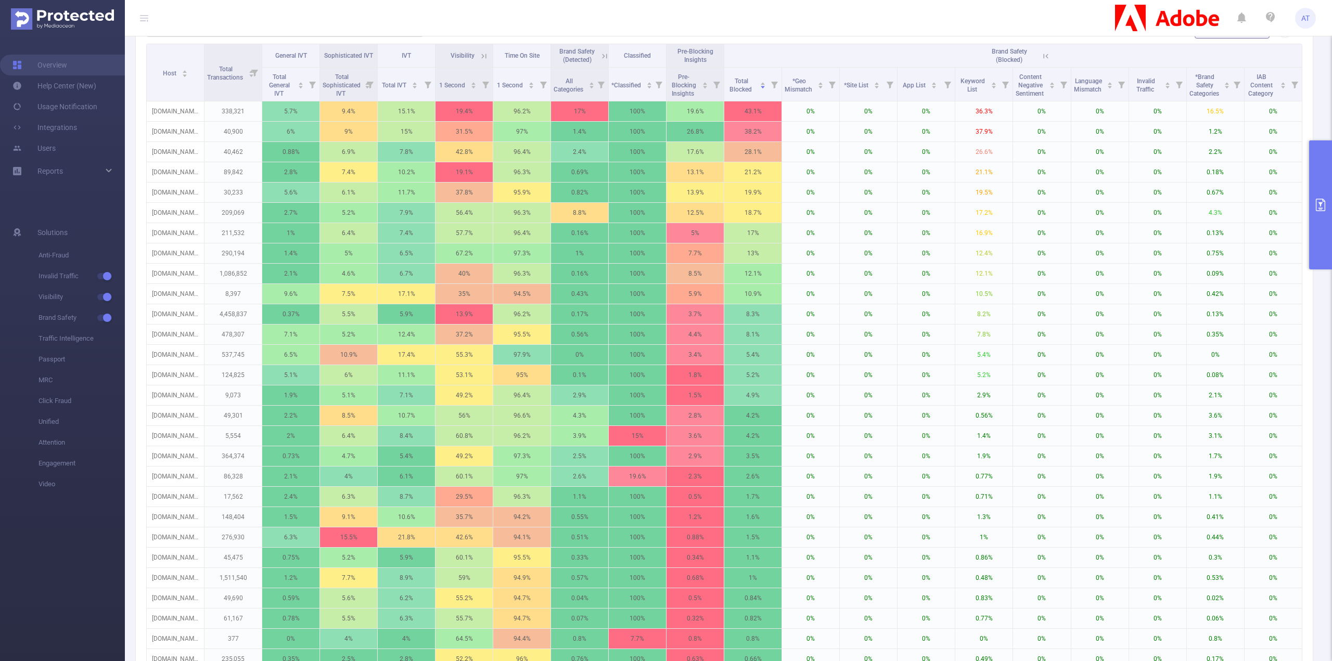
click at [1041, 61] on icon at bounding box center [1045, 56] width 9 height 9
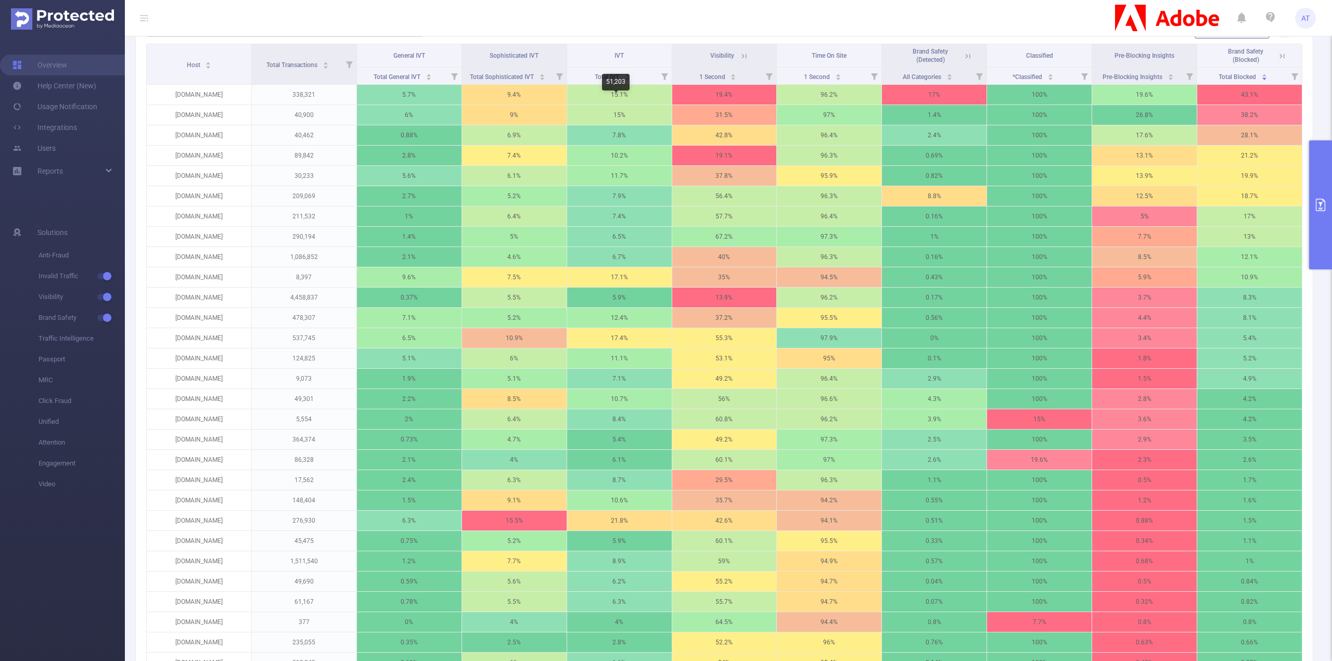
click at [615, 76] on div "51,203" at bounding box center [616, 82] width 28 height 17
click at [619, 58] on th "IVT" at bounding box center [619, 55] width 105 height 23
click at [624, 66] on th "IVT" at bounding box center [619, 55] width 105 height 23
click at [612, 81] on div "Total IVT" at bounding box center [613, 76] width 36 height 10
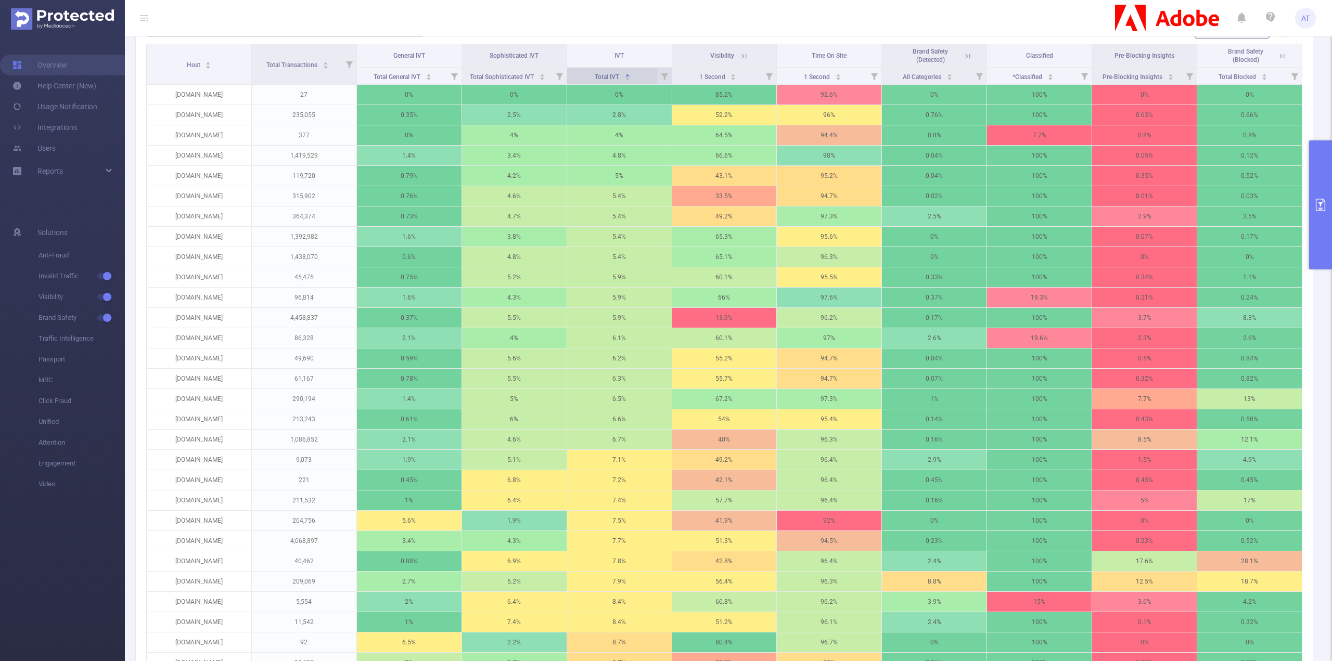
click at [613, 81] on div "Total IVT" at bounding box center [613, 76] width 36 height 10
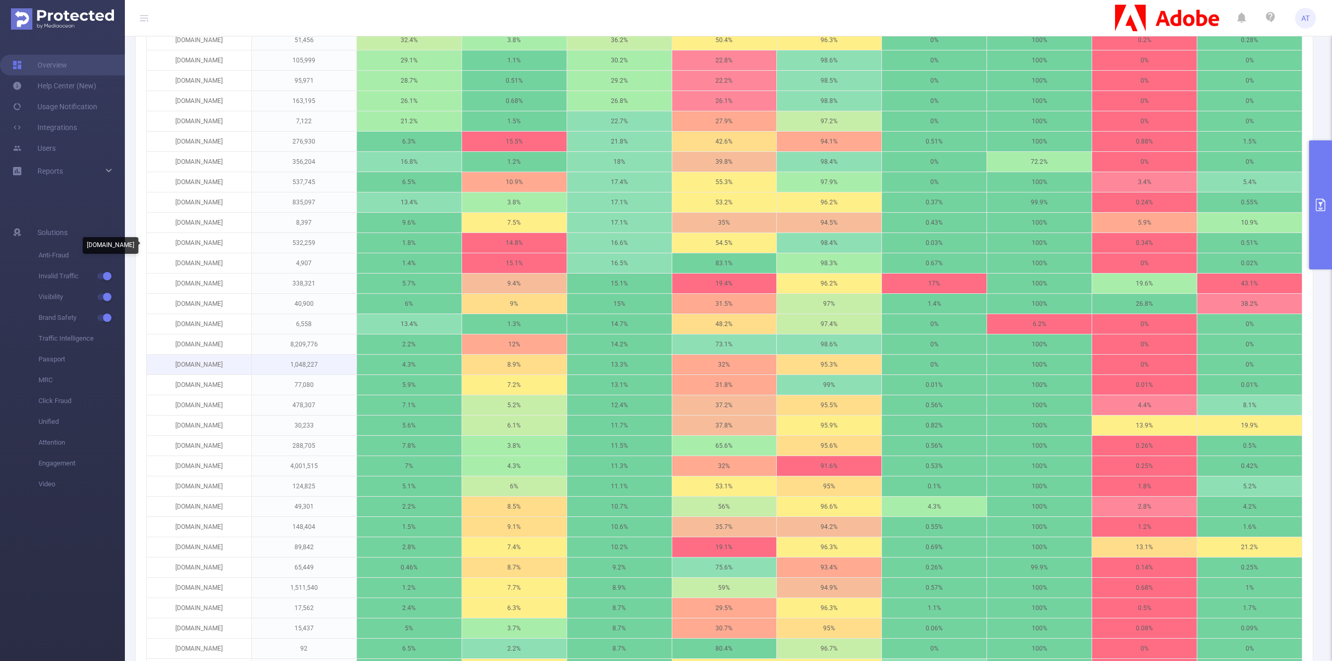
scroll to position [580, 0]
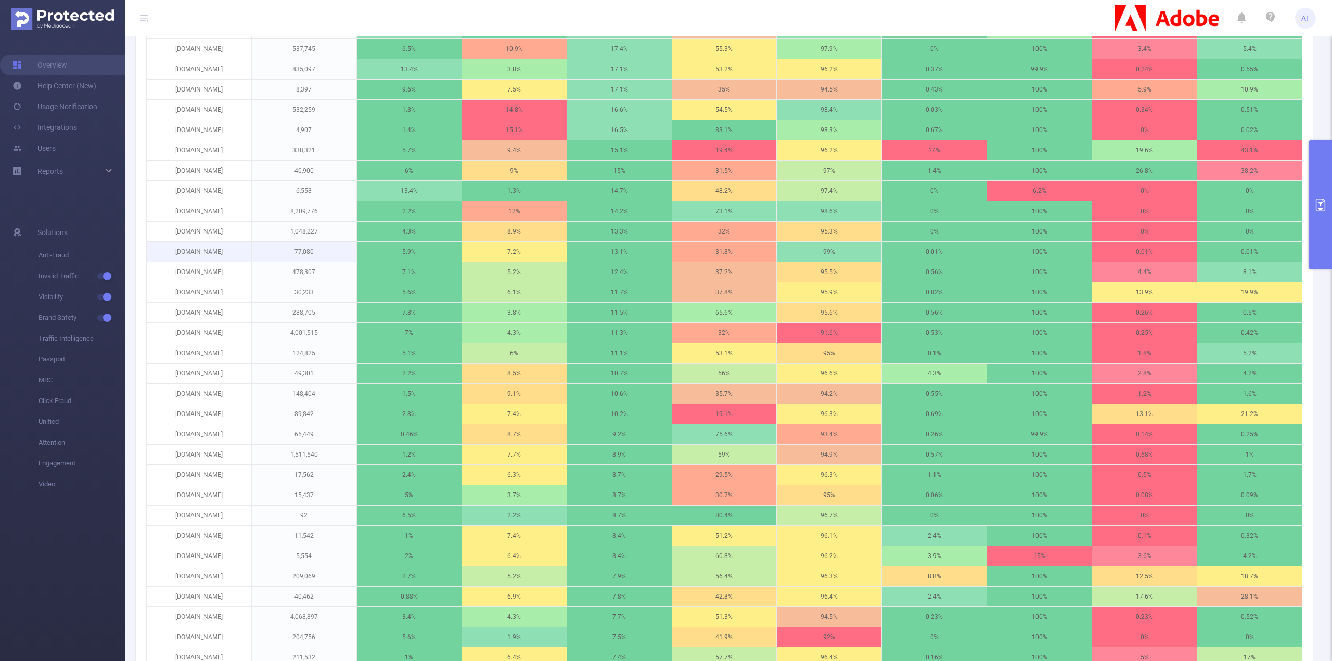
click at [201, 259] on p "[DOMAIN_NAME]" at bounding box center [199, 252] width 105 height 20
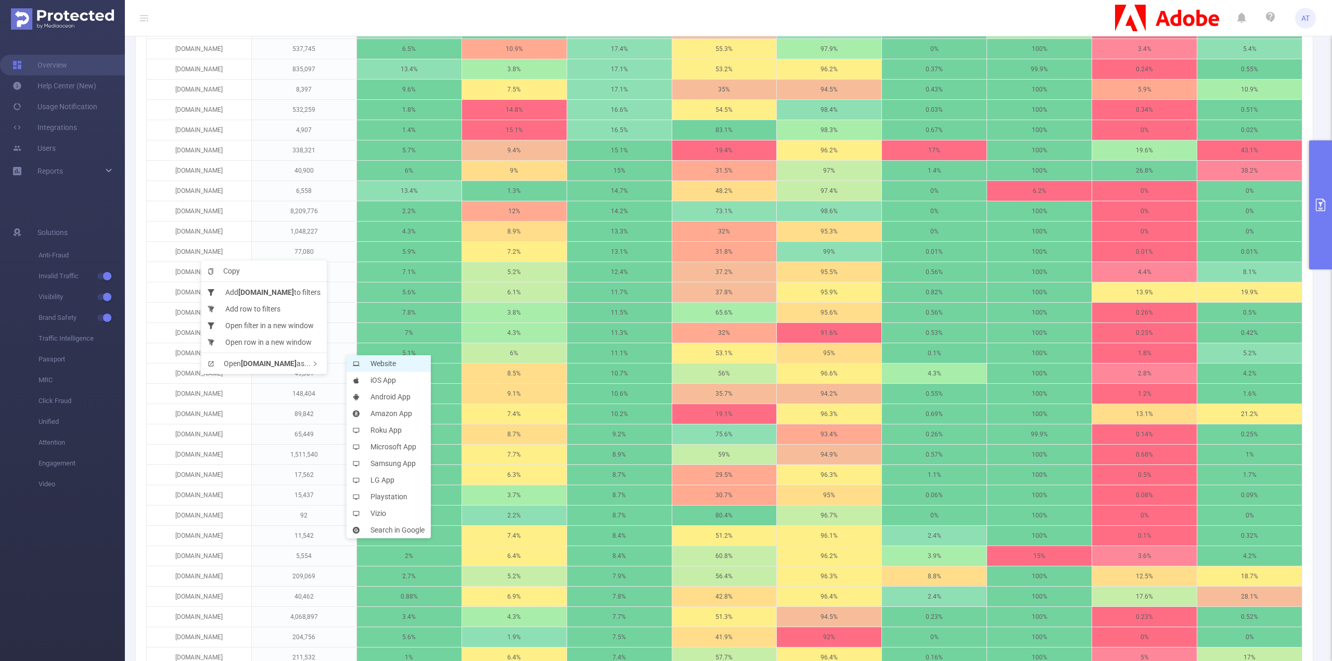
click at [376, 359] on li "Website" at bounding box center [389, 363] width 84 height 17
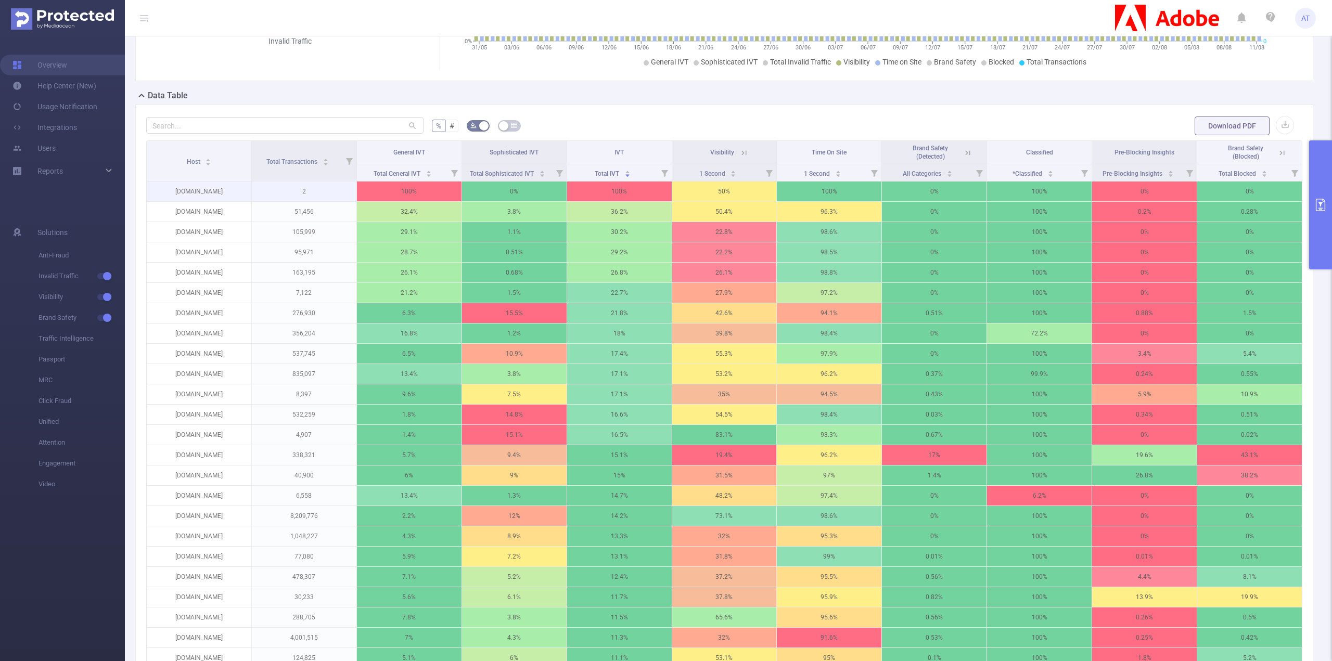
scroll to position [267, 0]
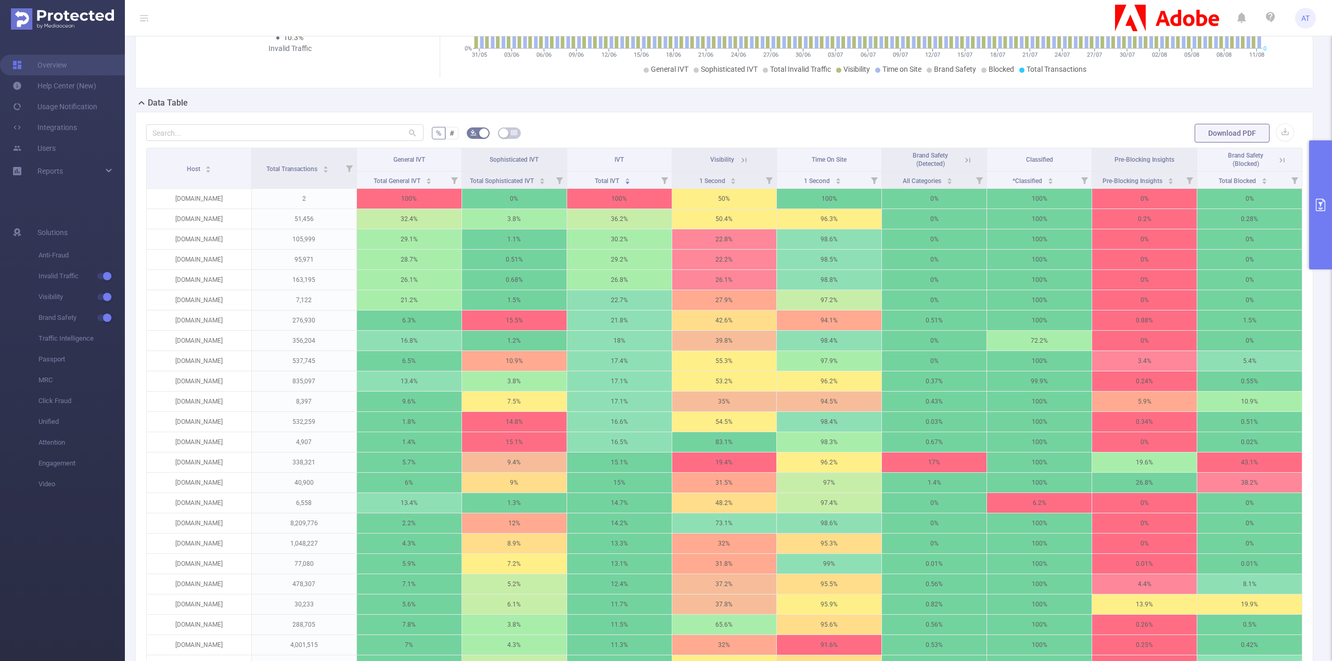
click at [538, 171] on th "Sophisticated IVT" at bounding box center [514, 159] width 105 height 23
click at [742, 162] on icon at bounding box center [744, 160] width 5 height 5
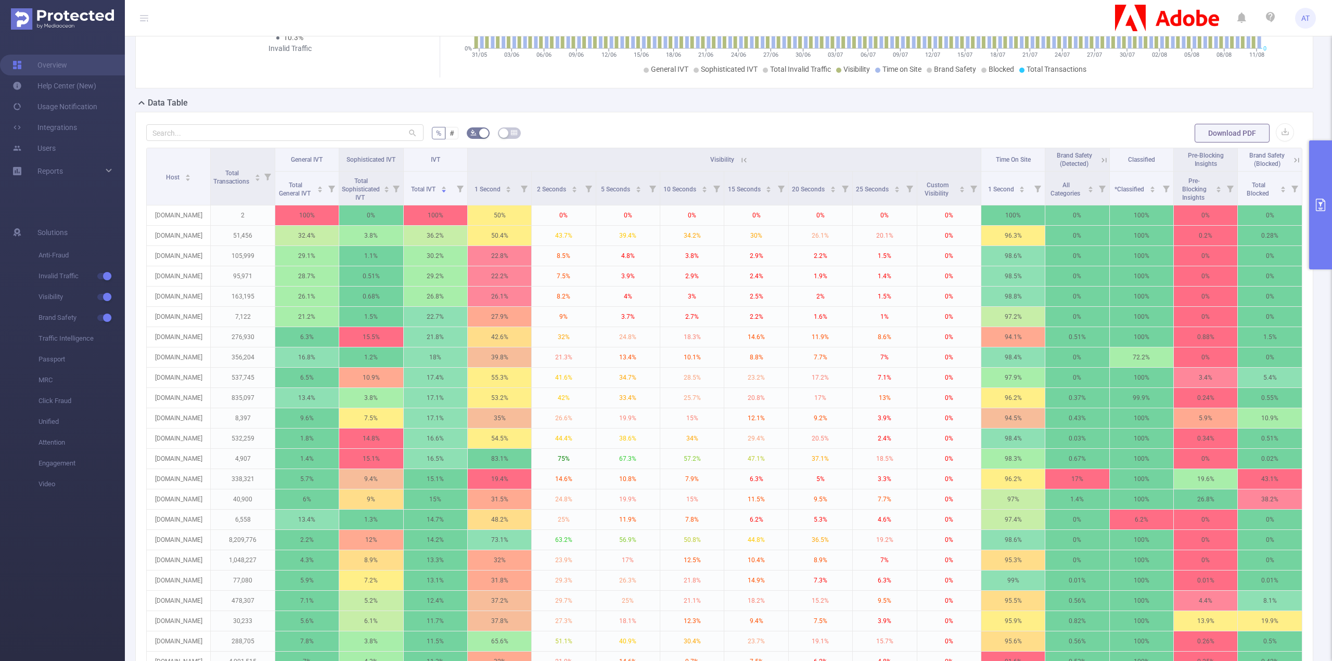
click at [742, 165] on icon at bounding box center [743, 160] width 9 height 9
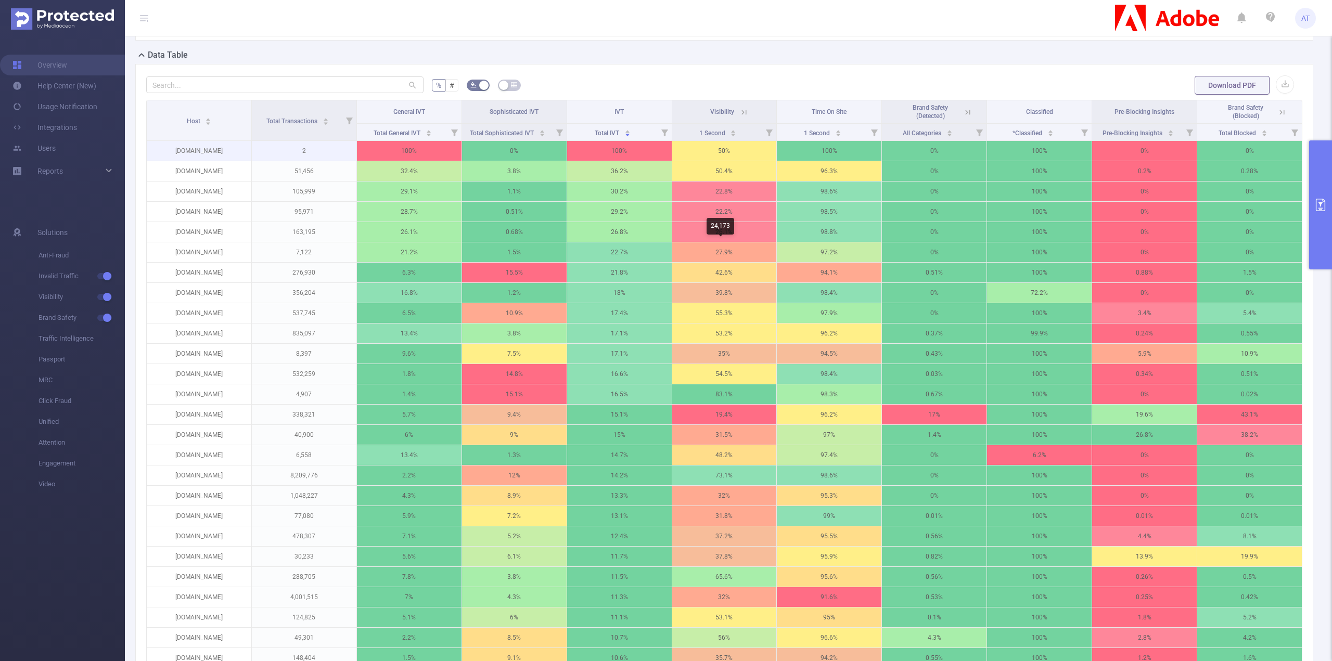
scroll to position [320, 0]
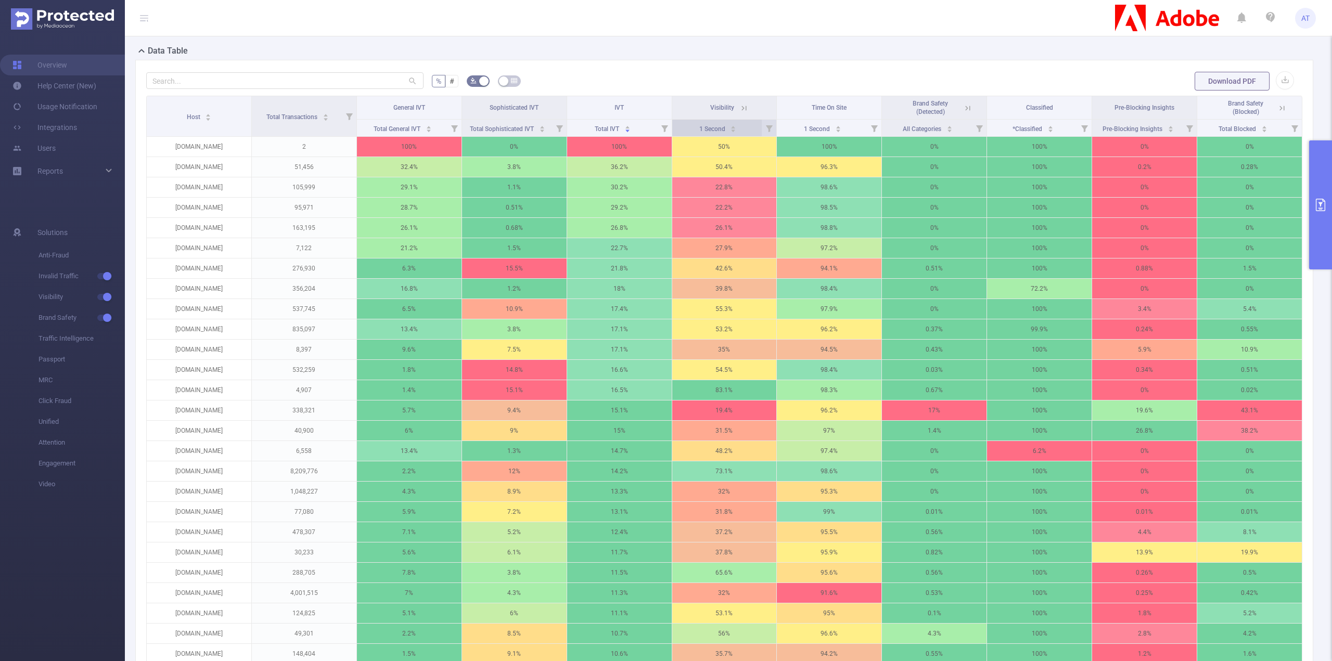
click at [719, 133] on span "1 Second" at bounding box center [713, 128] width 28 height 7
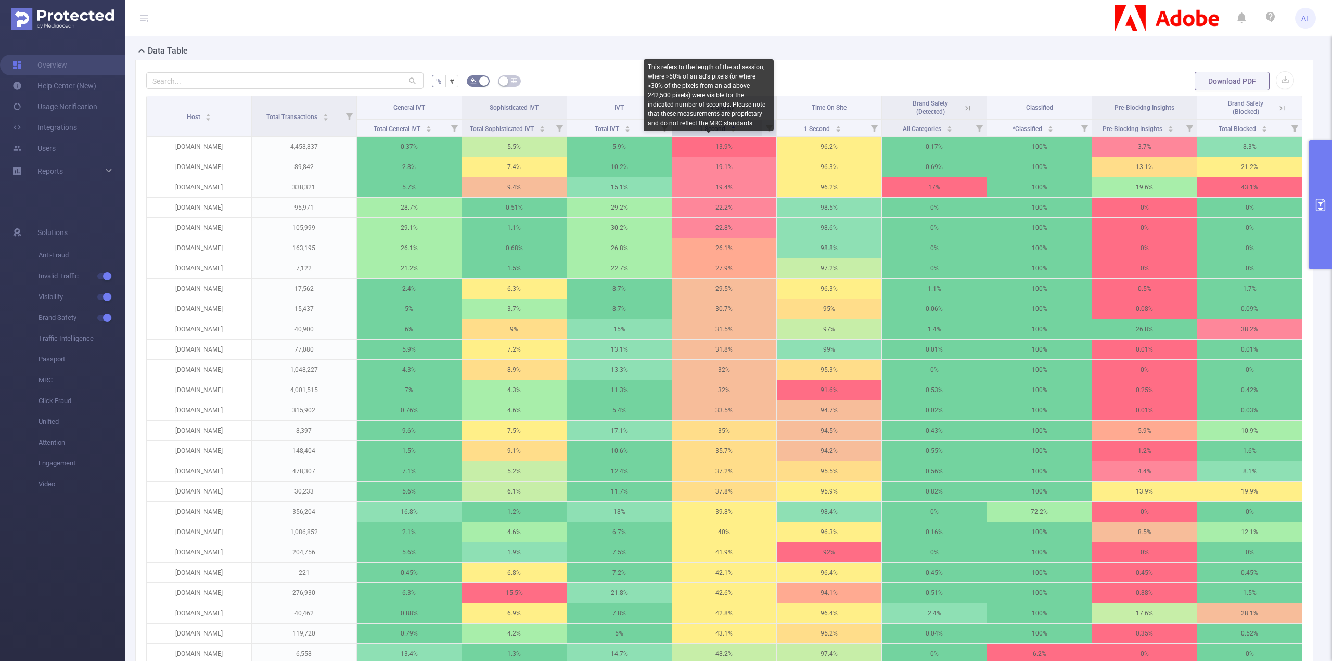
click at [719, 133] on span "1 Second" at bounding box center [713, 128] width 28 height 7
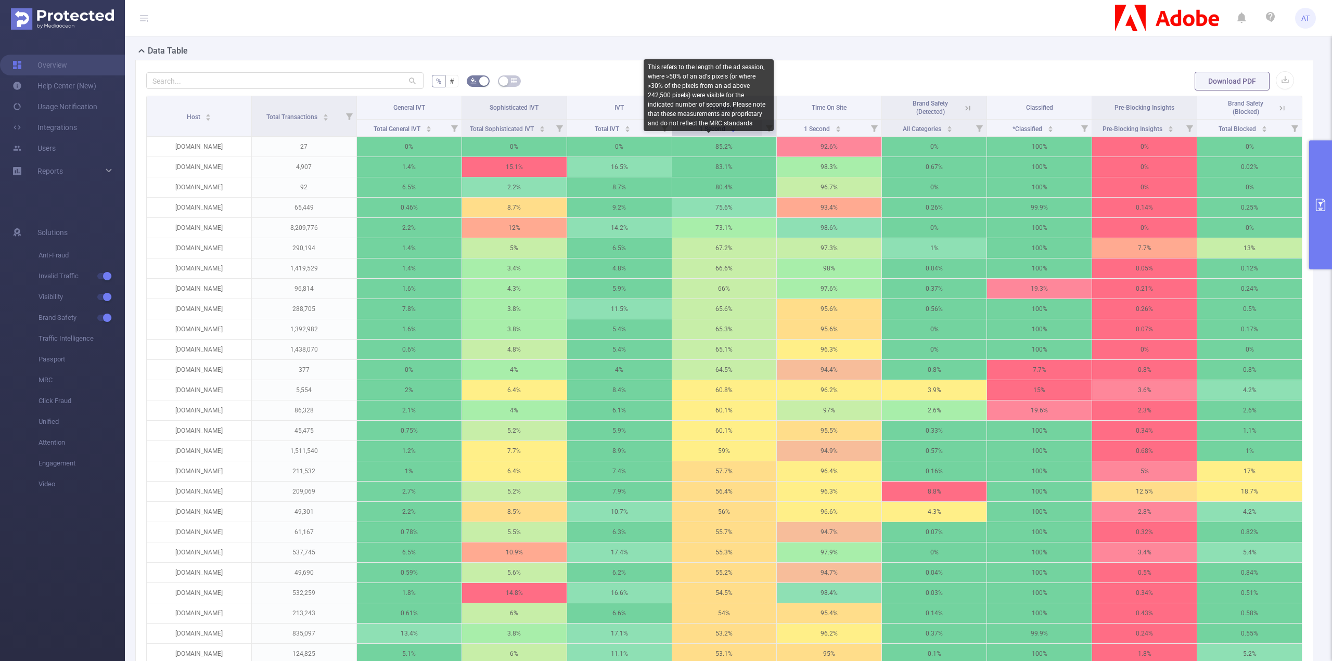
click at [719, 133] on span "1 Second" at bounding box center [713, 128] width 28 height 7
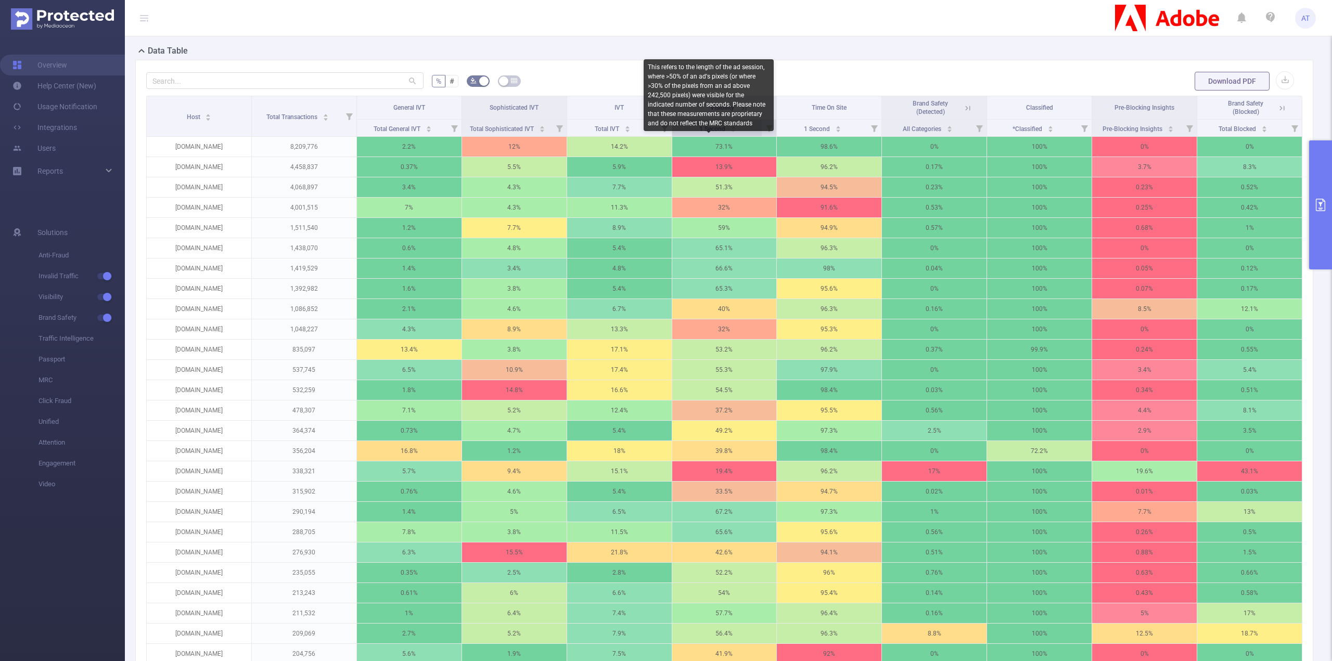
click at [719, 133] on span "1 Second" at bounding box center [713, 128] width 28 height 7
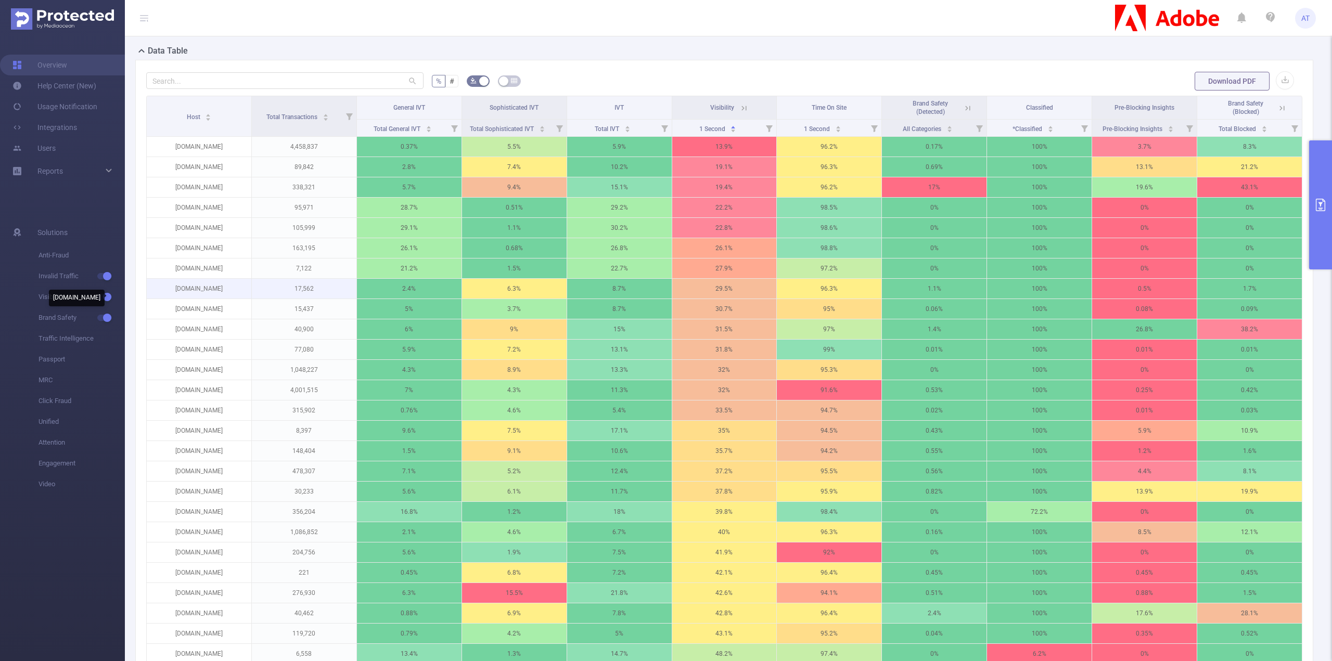
click at [220, 299] on p "[DOMAIN_NAME]" at bounding box center [199, 289] width 105 height 20
click at [210, 339] on p "[DOMAIN_NAME]" at bounding box center [199, 330] width 105 height 20
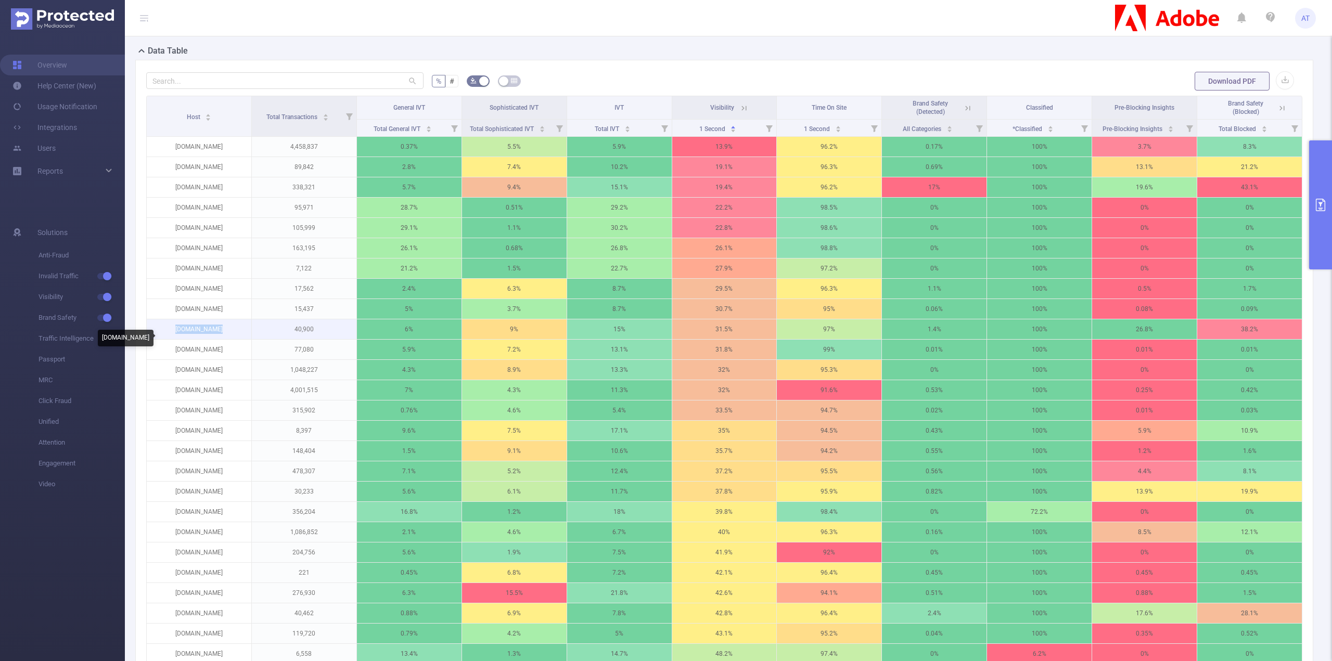
click at [210, 339] on p "[DOMAIN_NAME]" at bounding box center [199, 330] width 105 height 20
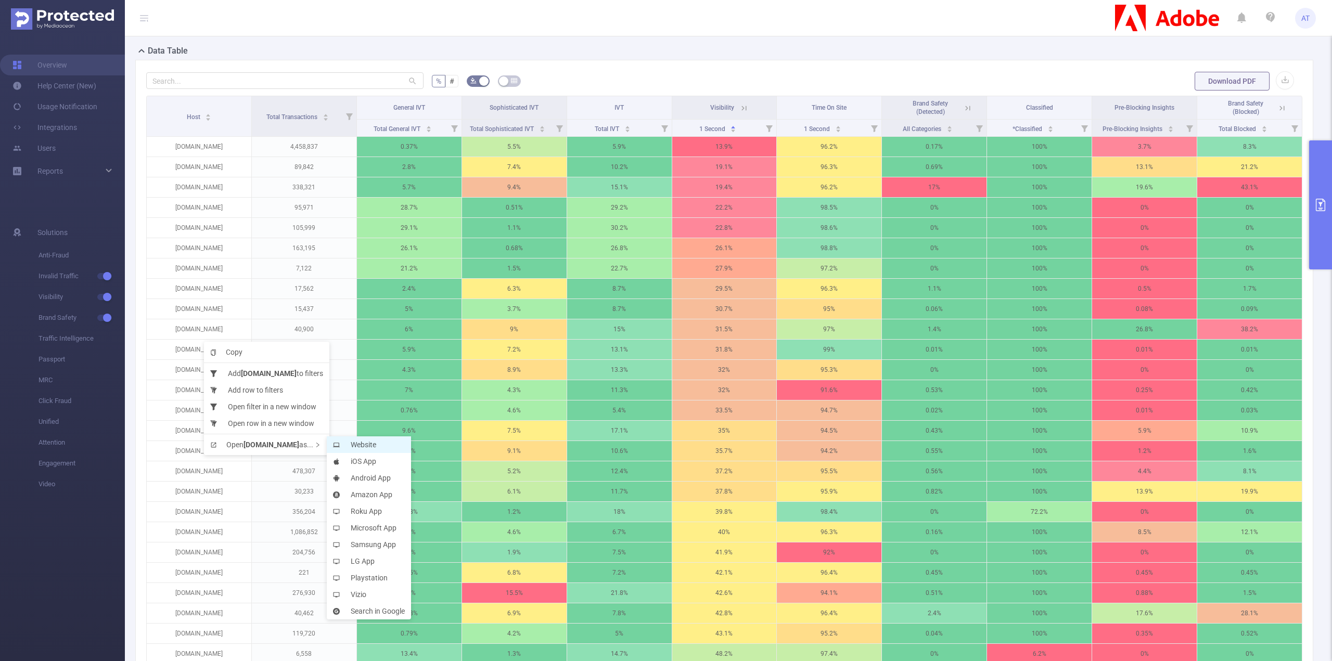
click at [380, 449] on li "Website" at bounding box center [369, 445] width 84 height 17
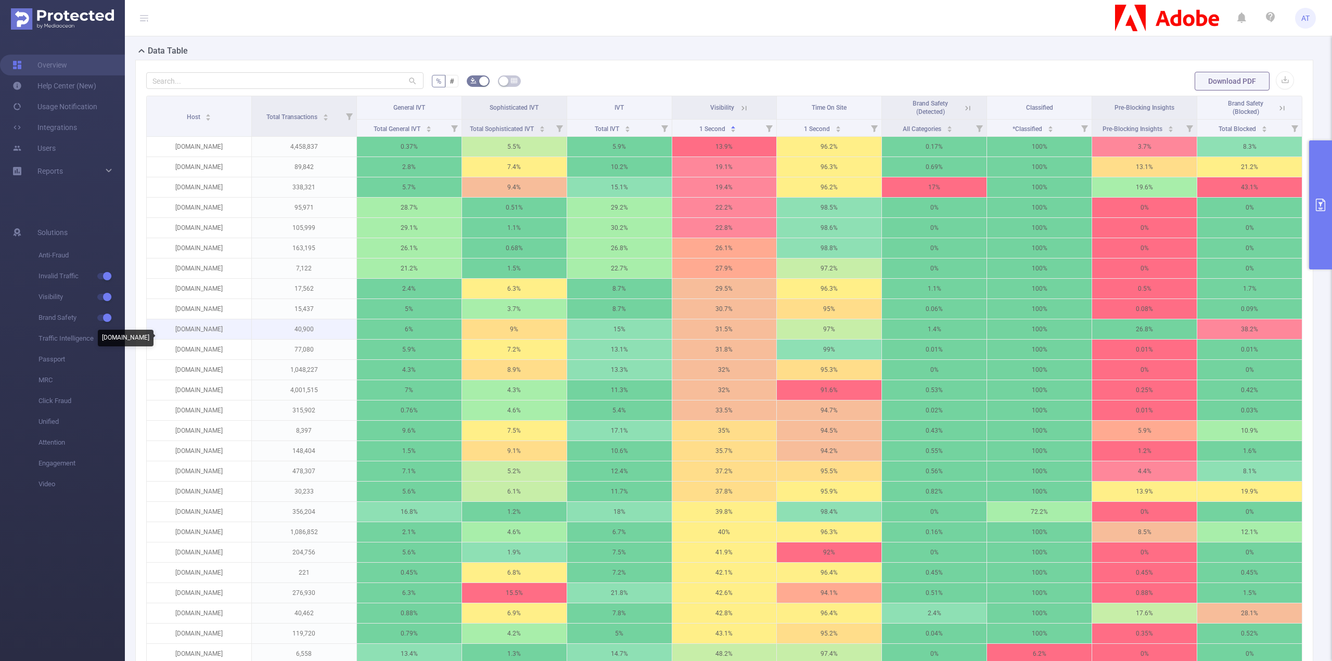
click at [210, 334] on p "[DOMAIN_NAME]" at bounding box center [199, 330] width 105 height 20
click at [205, 339] on p "[DOMAIN_NAME]" at bounding box center [199, 330] width 105 height 20
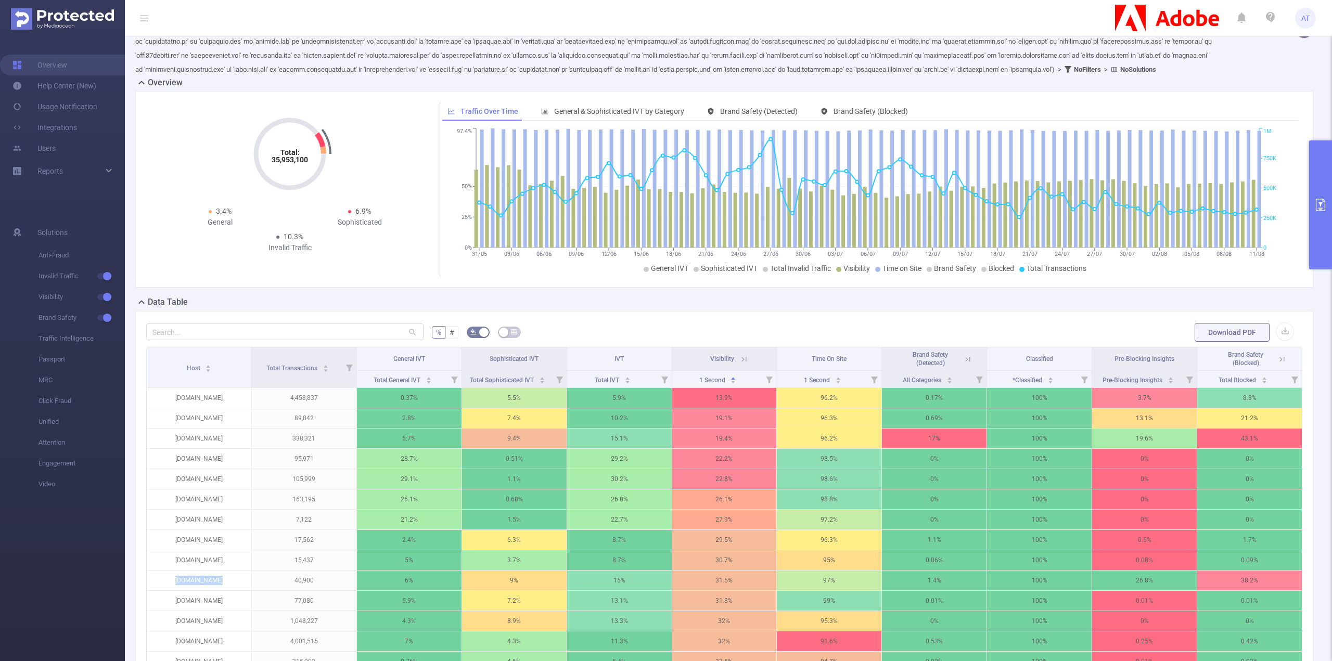
scroll to position [0, 0]
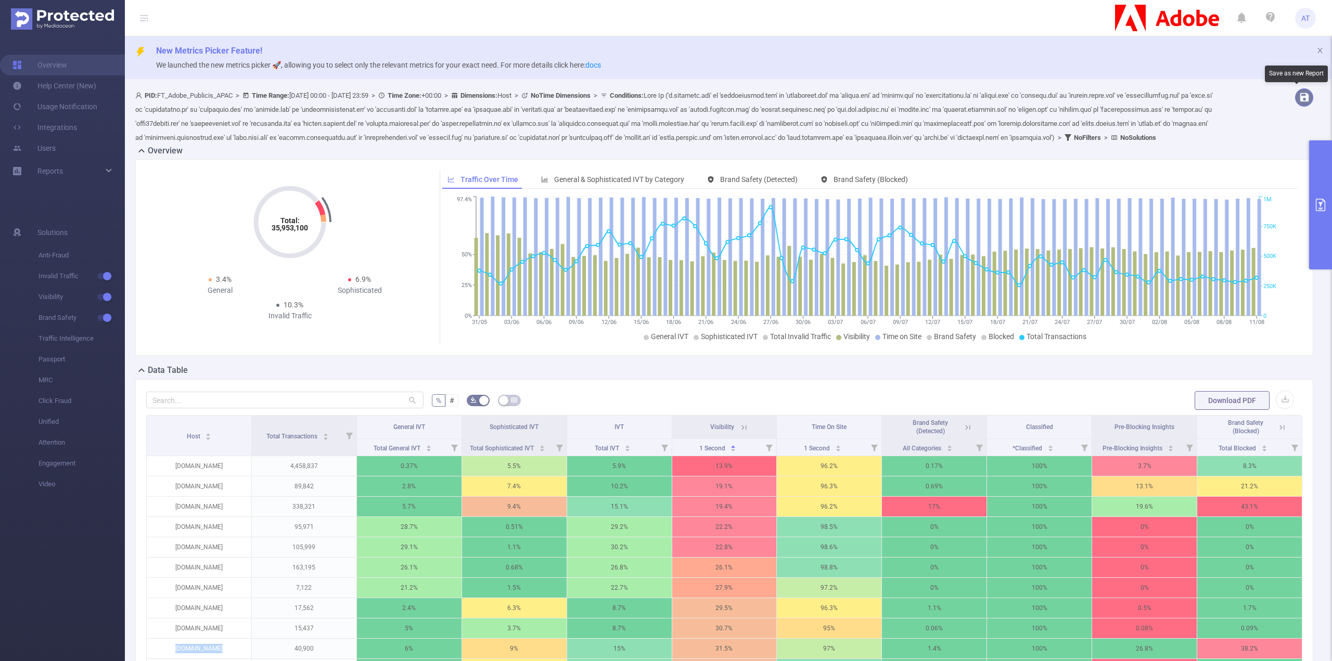
click at [1300, 99] on button "button" at bounding box center [1304, 97] width 18 height 18
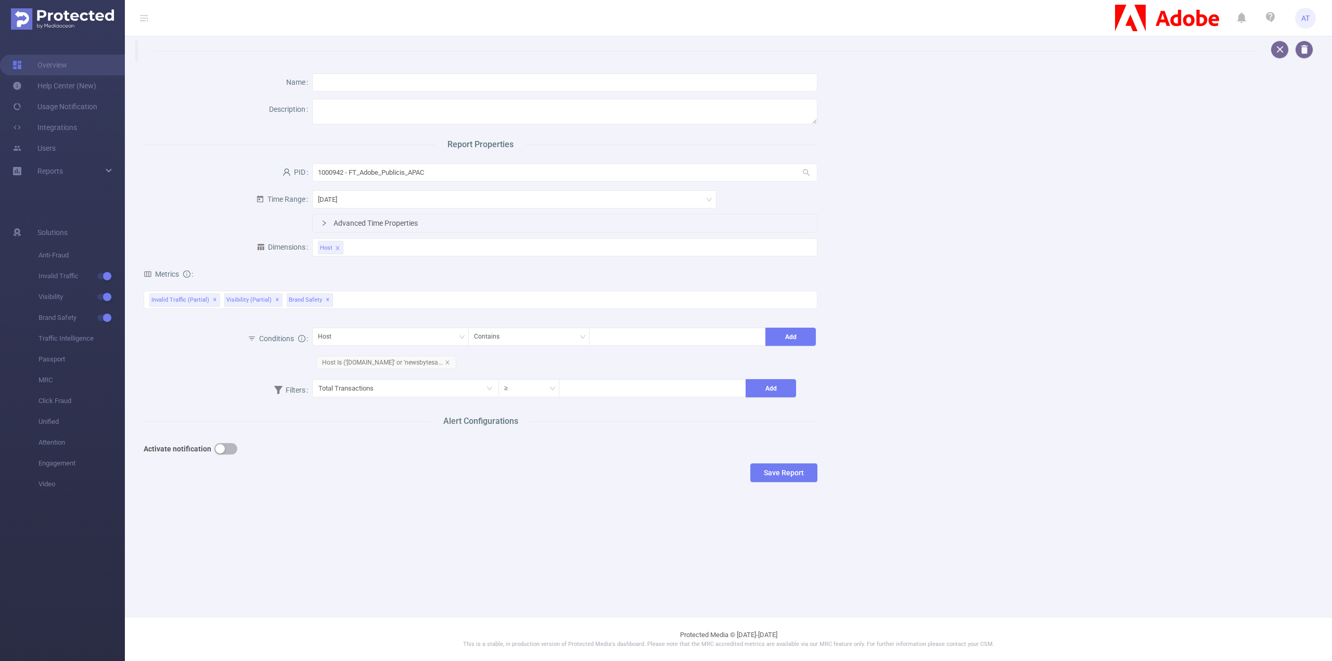
click at [430, 70] on div at bounding box center [564, 83] width 505 height 27
click at [428, 80] on input "text" at bounding box center [564, 82] width 505 height 18
type input "LoopMe Domain List Evaluation"
click at [347, 98] on div "Evaluation the domain list provided by LoopMe." at bounding box center [564, 114] width 505 height 34
click at [347, 99] on textarea "Evaluation the domain list provided by LoopMe." at bounding box center [564, 111] width 505 height 25
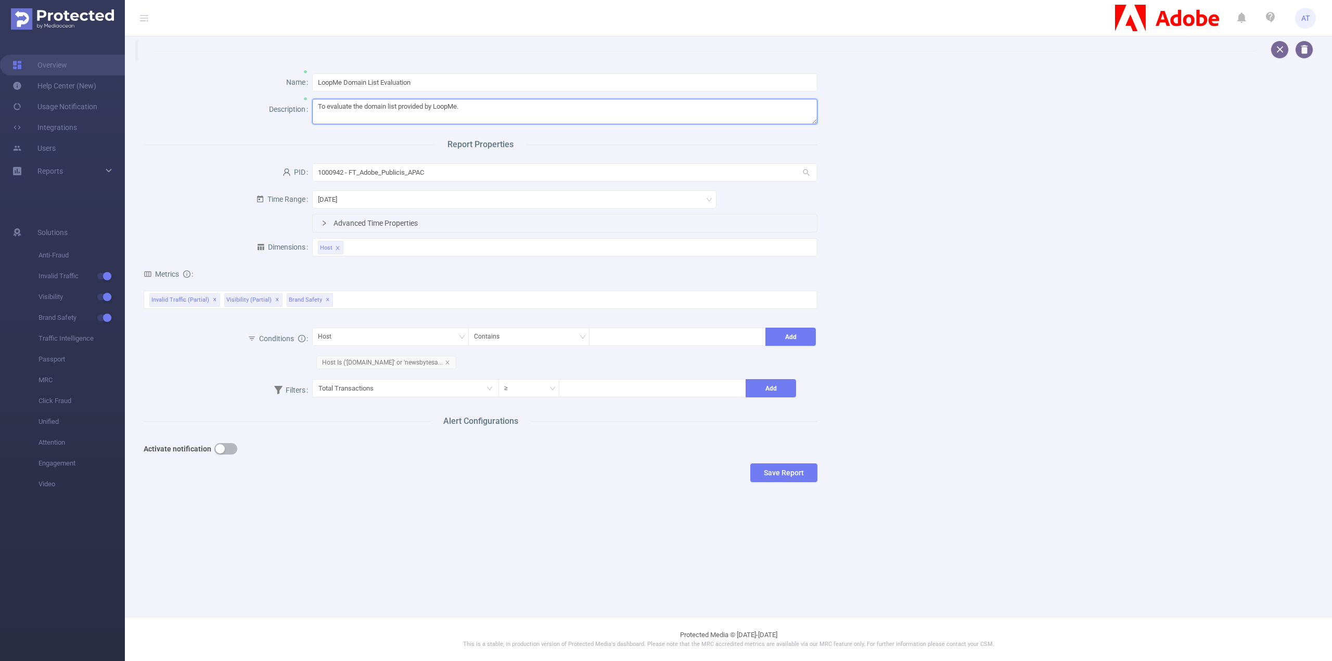
type textarea "To evaluate the domain list provided by LoopMe."
click at [805, 188] on div "[DATE]" at bounding box center [564, 200] width 505 height 27
click at [340, 105] on textarea "To evaluate the domain list provided by LoopMe." at bounding box center [564, 111] width 505 height 25
click at [336, 106] on textarea "To evaluate the domain list provided by LoopMe." at bounding box center [564, 111] width 505 height 25
click at [469, 100] on textarea "To evaluate the domain list provided by LoopMe." at bounding box center [564, 111] width 505 height 25
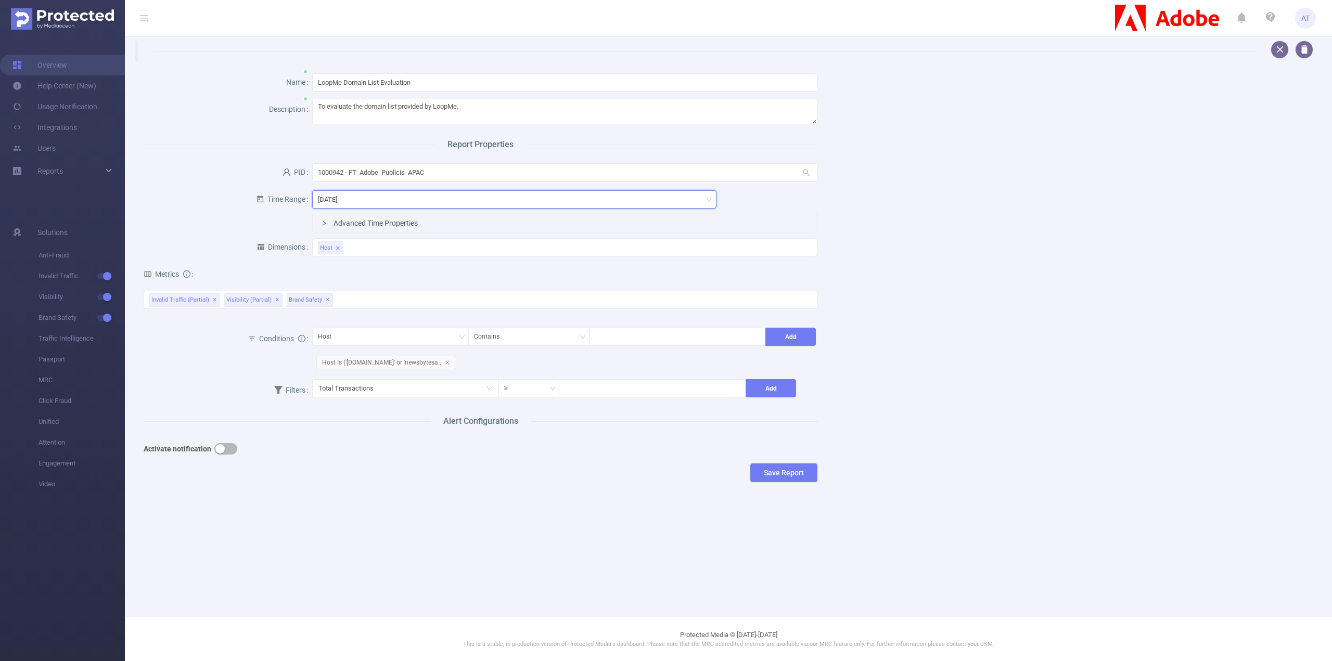
click at [415, 196] on div "[DATE]" at bounding box center [514, 199] width 393 height 17
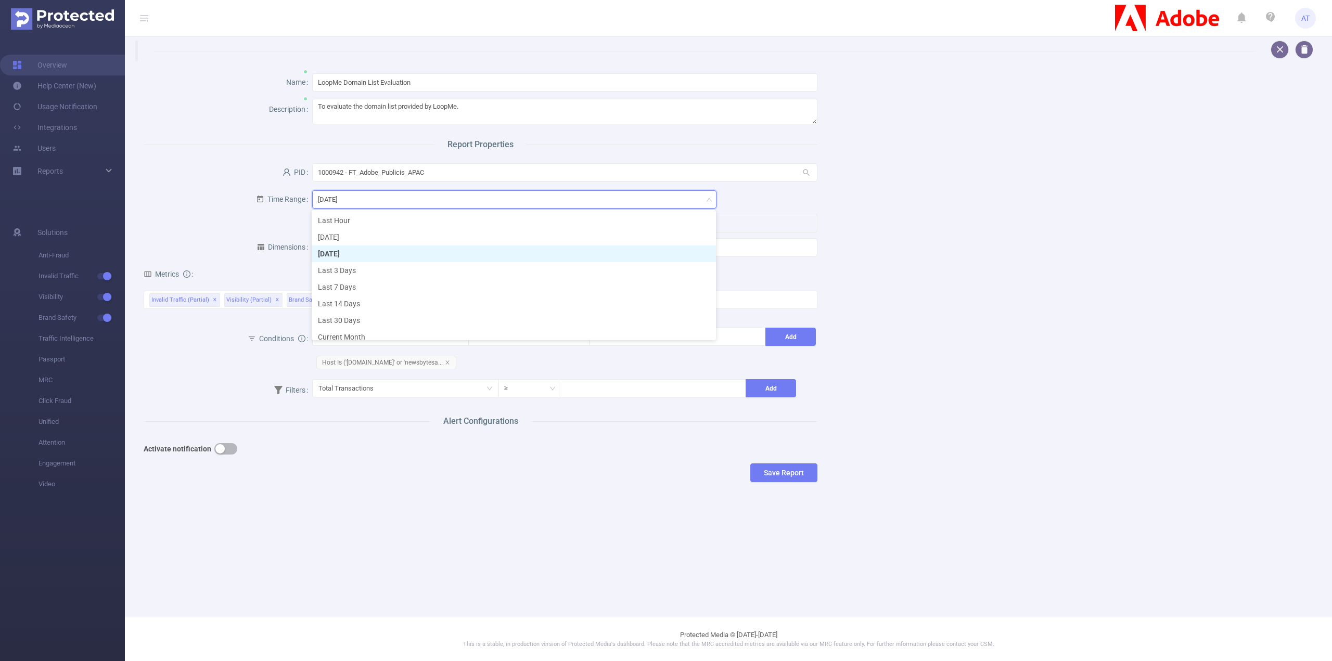
click at [415, 196] on div "[DATE]" at bounding box center [514, 199] width 393 height 17
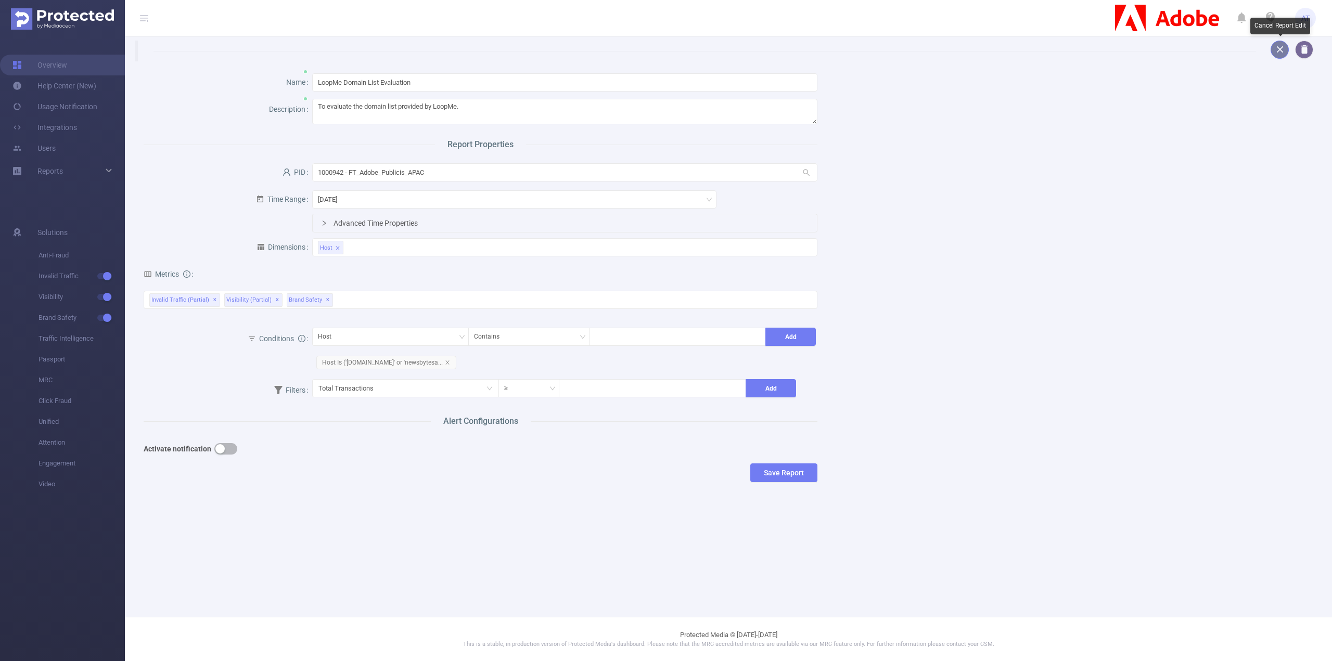
click at [1281, 53] on button "button" at bounding box center [1280, 50] width 18 height 18
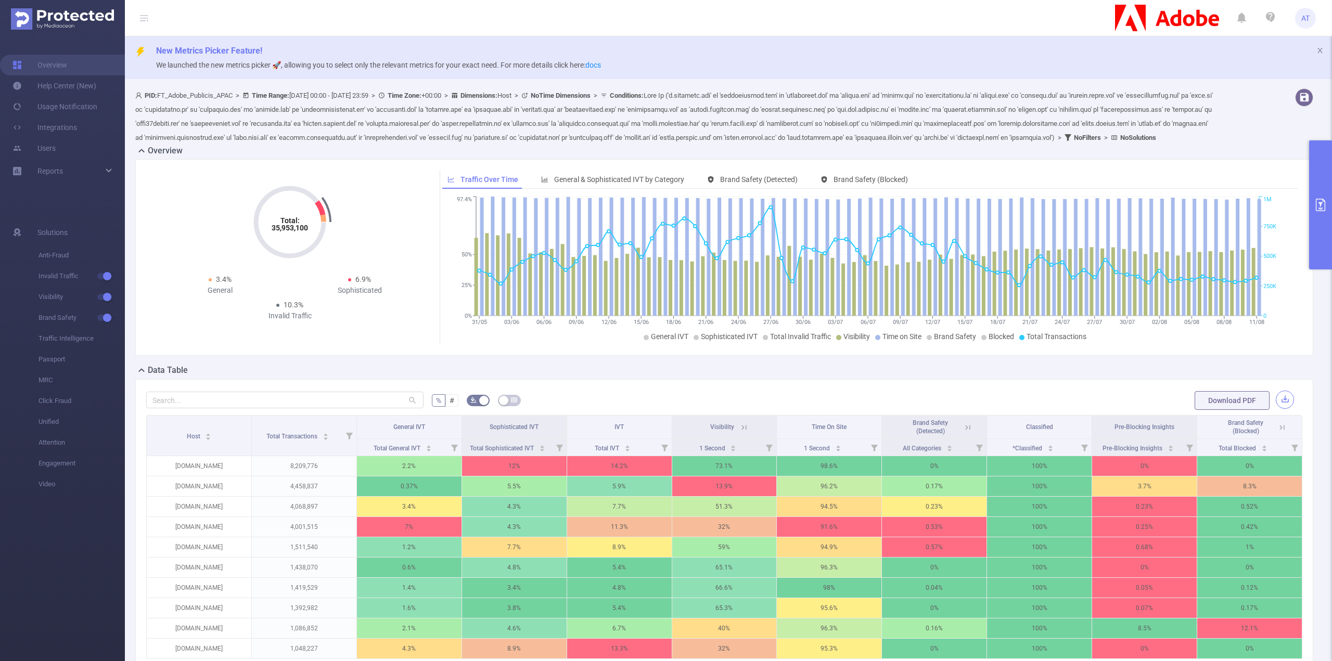
click at [1277, 409] on button "button" at bounding box center [1285, 400] width 18 height 18
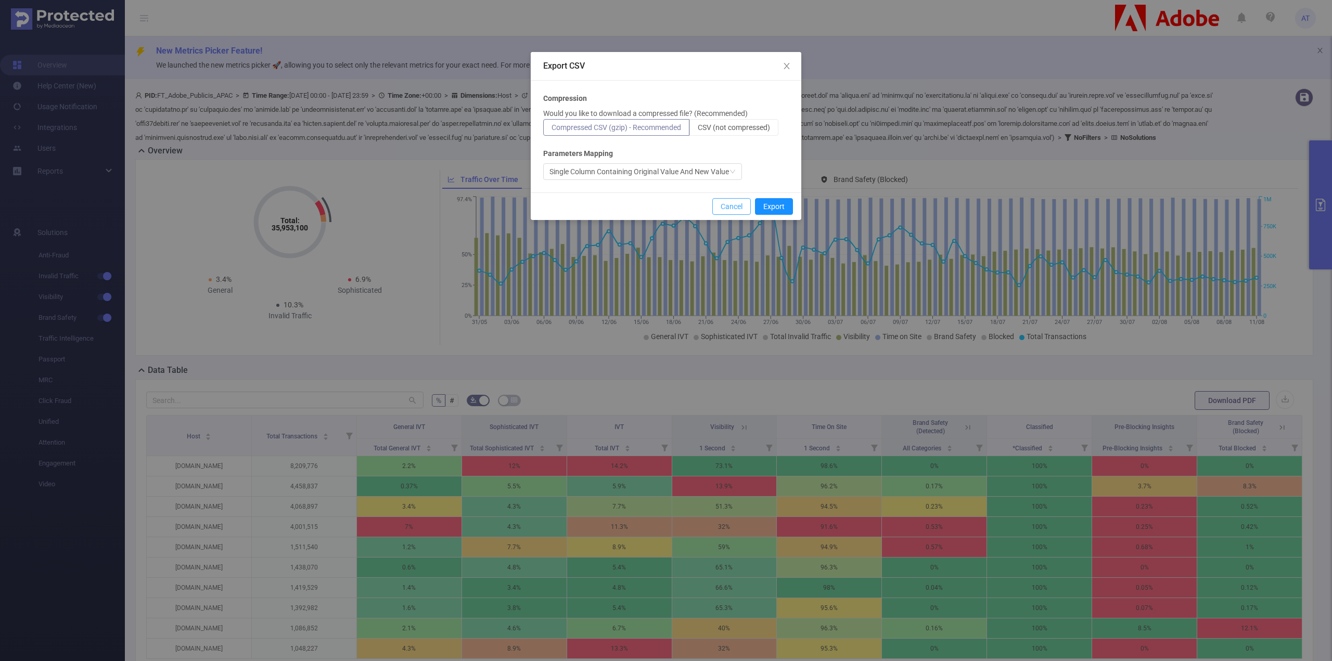
click at [741, 203] on button "Cancel" at bounding box center [731, 206] width 39 height 17
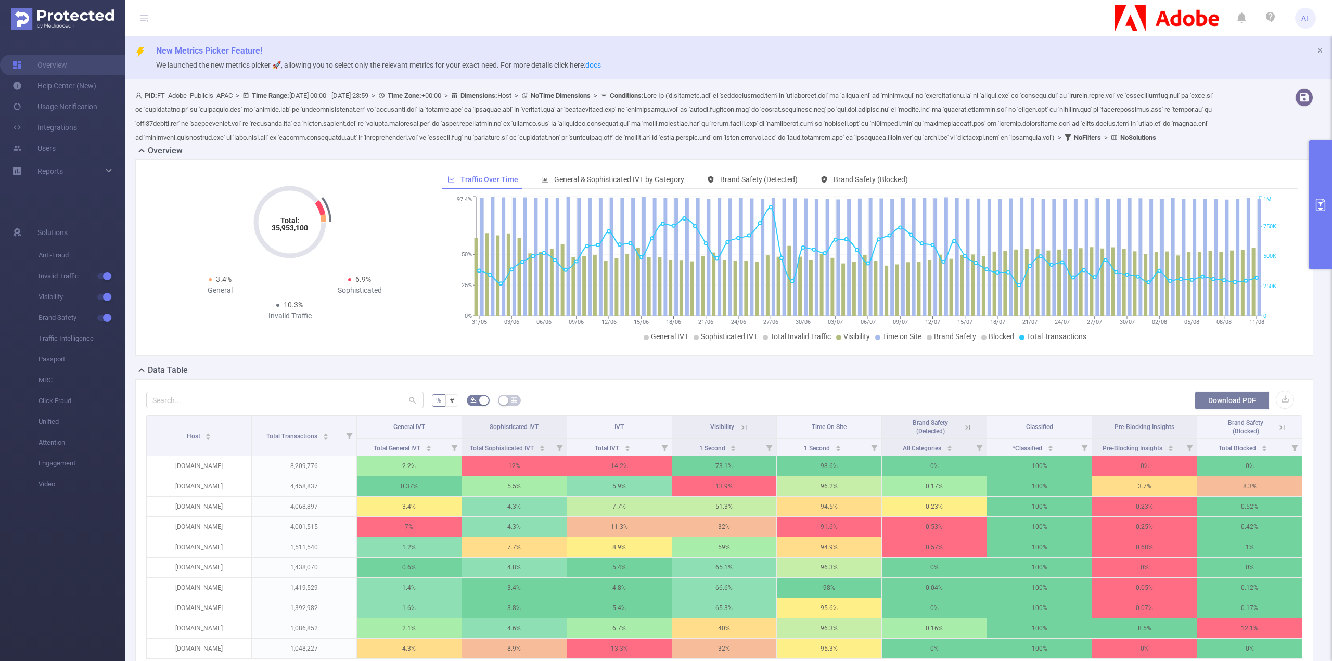
click at [1211, 410] on button "Download PDF" at bounding box center [1232, 400] width 75 height 19
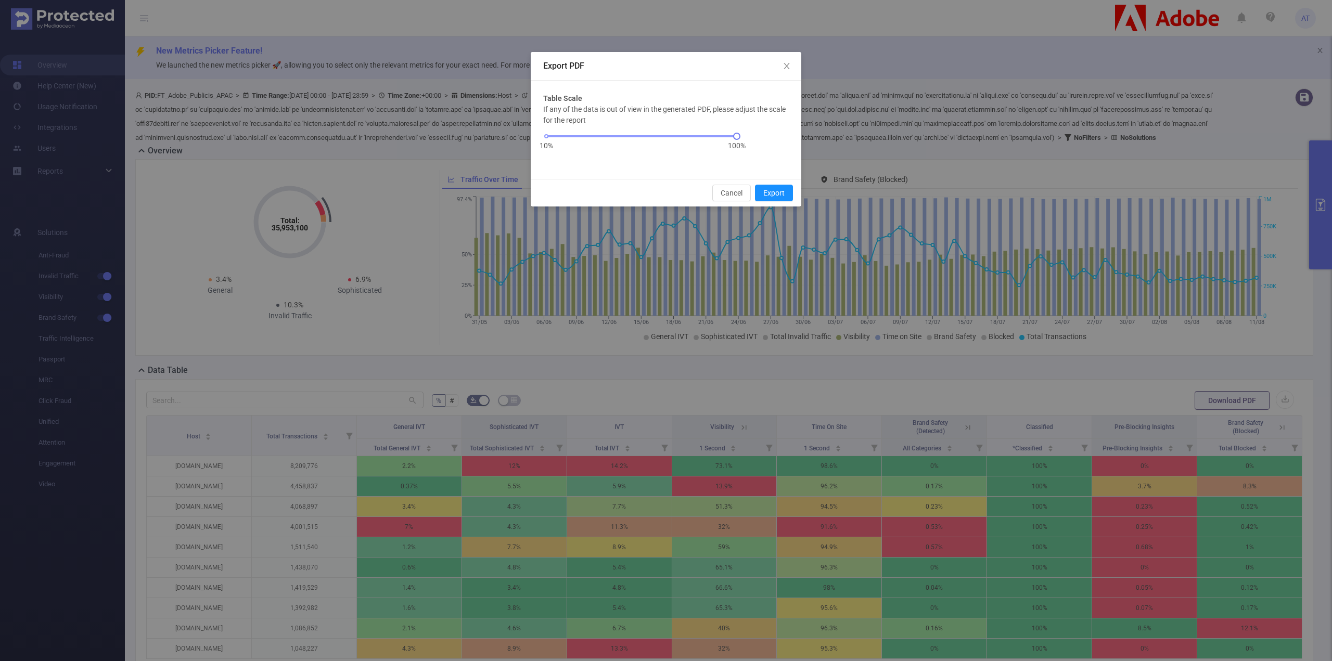
drag, startPoint x: 739, startPoint y: 139, endPoint x: 734, endPoint y: 139, distance: 5.7
click at [734, 139] on div "10% 100%" at bounding box center [641, 140] width 197 height 28
drag, startPoint x: 734, startPoint y: 138, endPoint x: 700, endPoint y: 138, distance: 33.8
click at [700, 138] on div "10% 100%" at bounding box center [641, 136] width 190 height 6
click at [767, 192] on button "Export" at bounding box center [774, 193] width 38 height 17
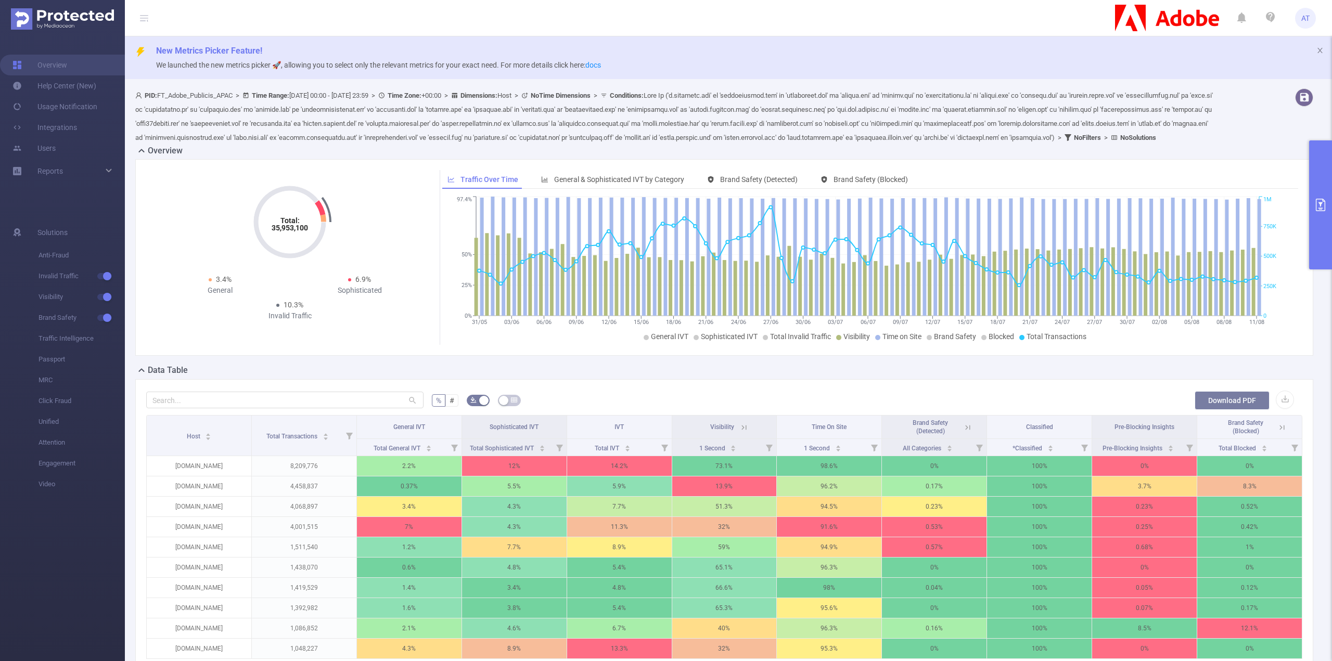
click at [1207, 410] on button "Download PDF" at bounding box center [1232, 400] width 75 height 19
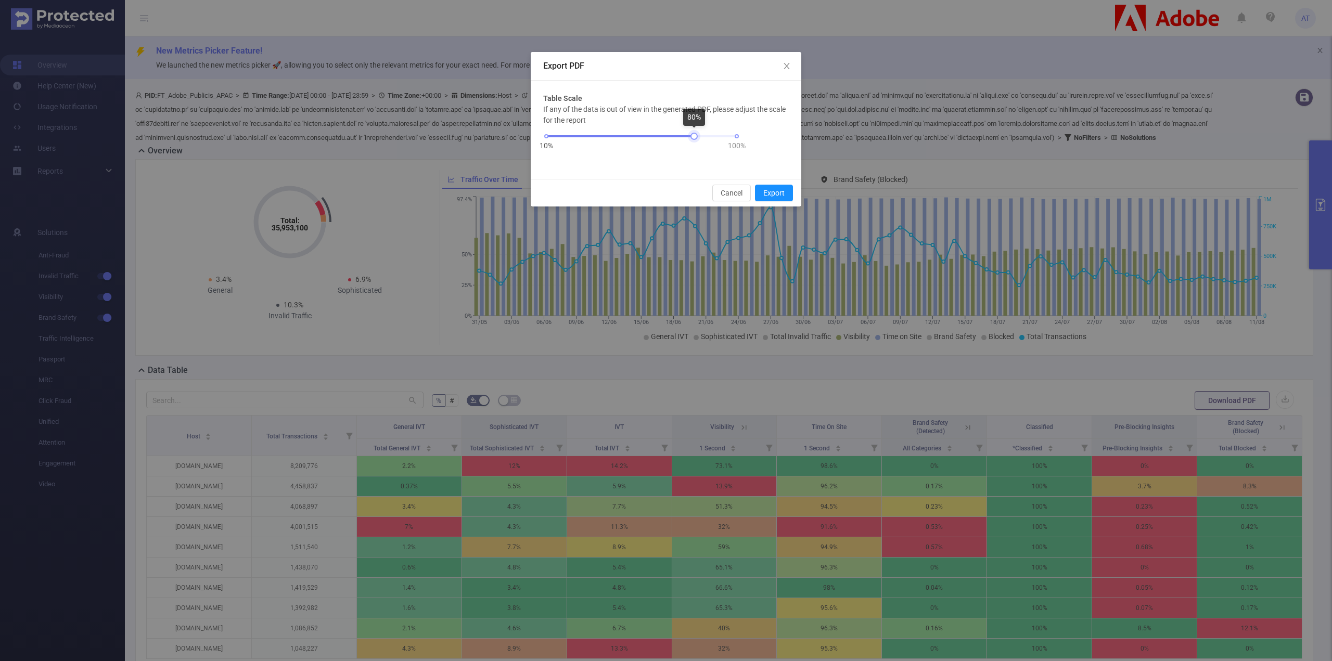
drag, startPoint x: 706, startPoint y: 135, endPoint x: 694, endPoint y: 136, distance: 11.5
click at [694, 136] on div at bounding box center [694, 136] width 7 height 7
click at [780, 192] on button "Export" at bounding box center [774, 193] width 38 height 17
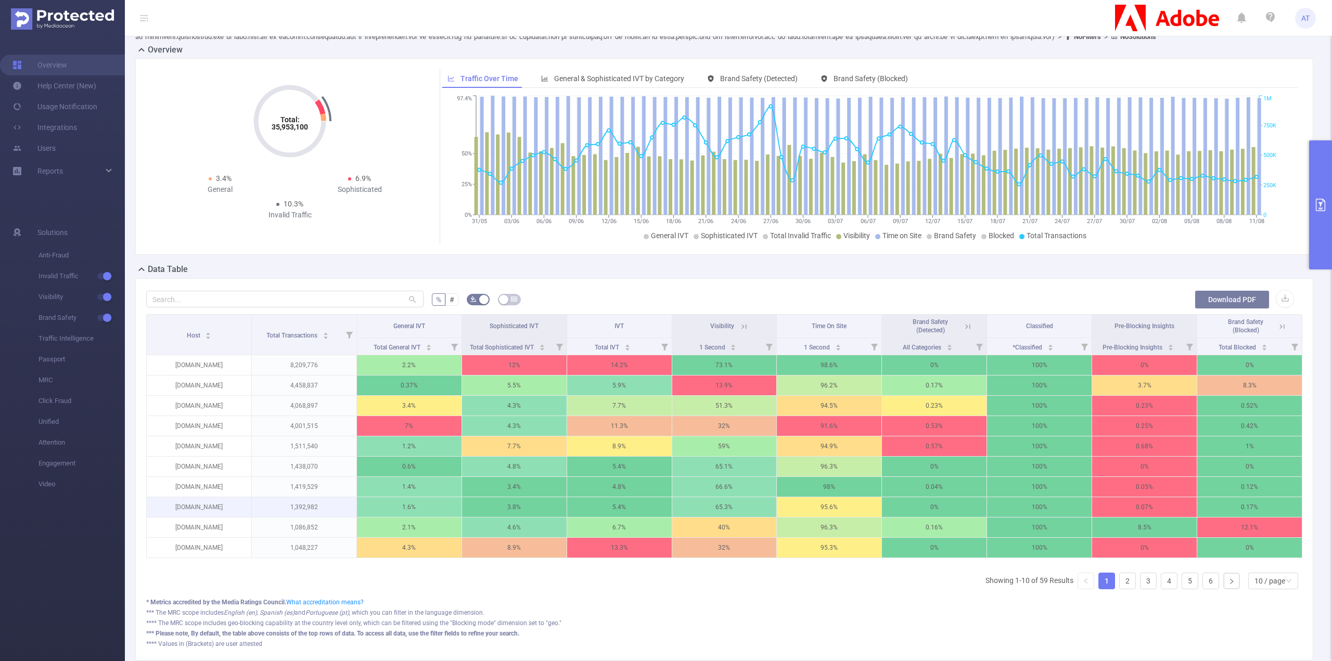
scroll to position [183, 0]
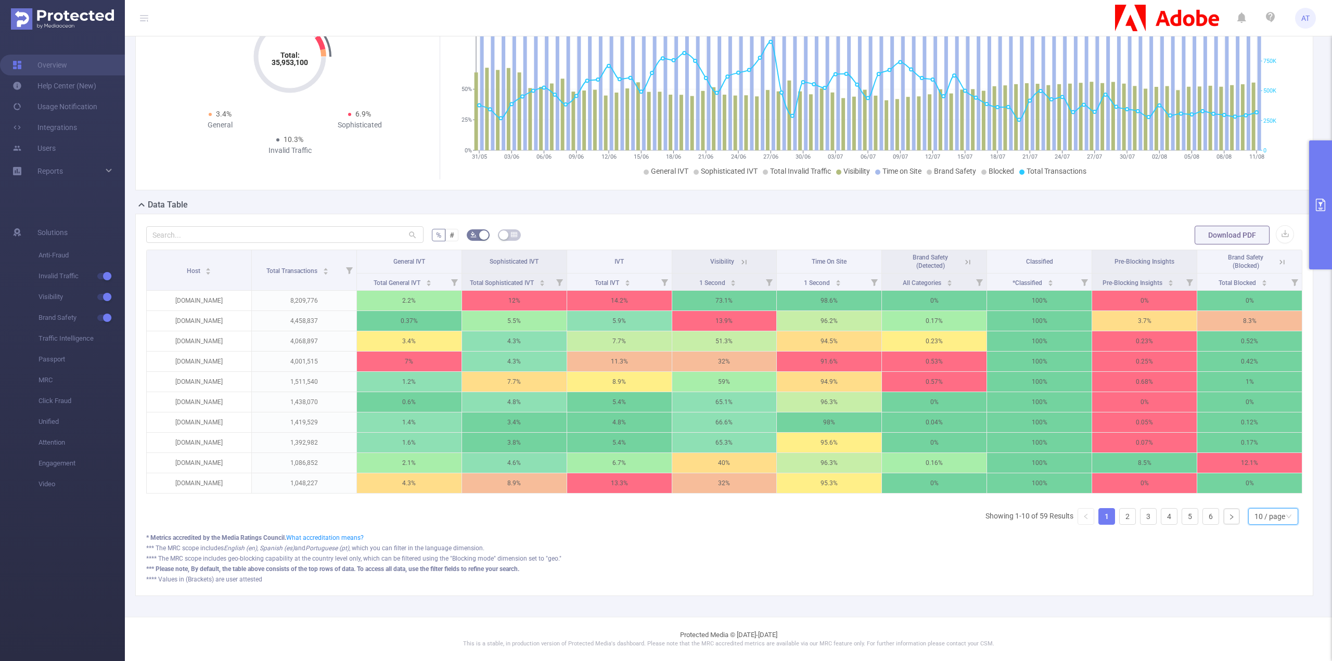
click at [1260, 517] on div "10 / page" at bounding box center [1270, 517] width 31 height 16
click at [1259, 496] on li "50 / page" at bounding box center [1266, 503] width 50 height 17
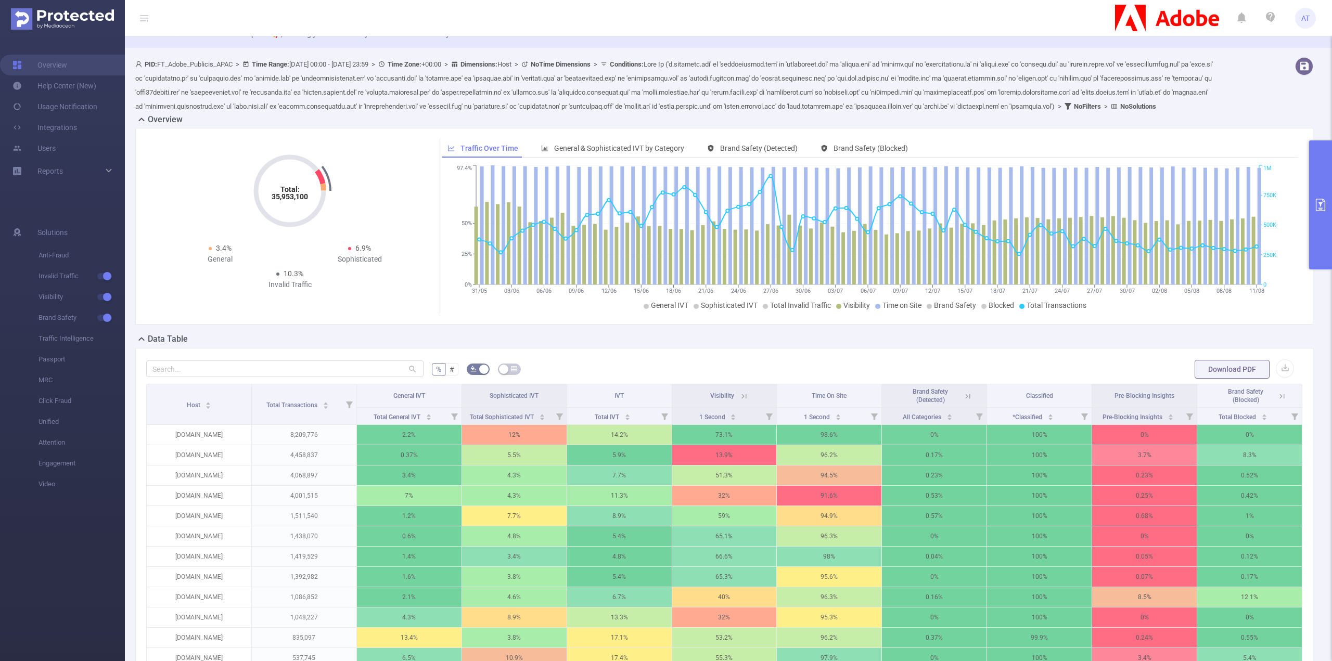
scroll to position [27, 0]
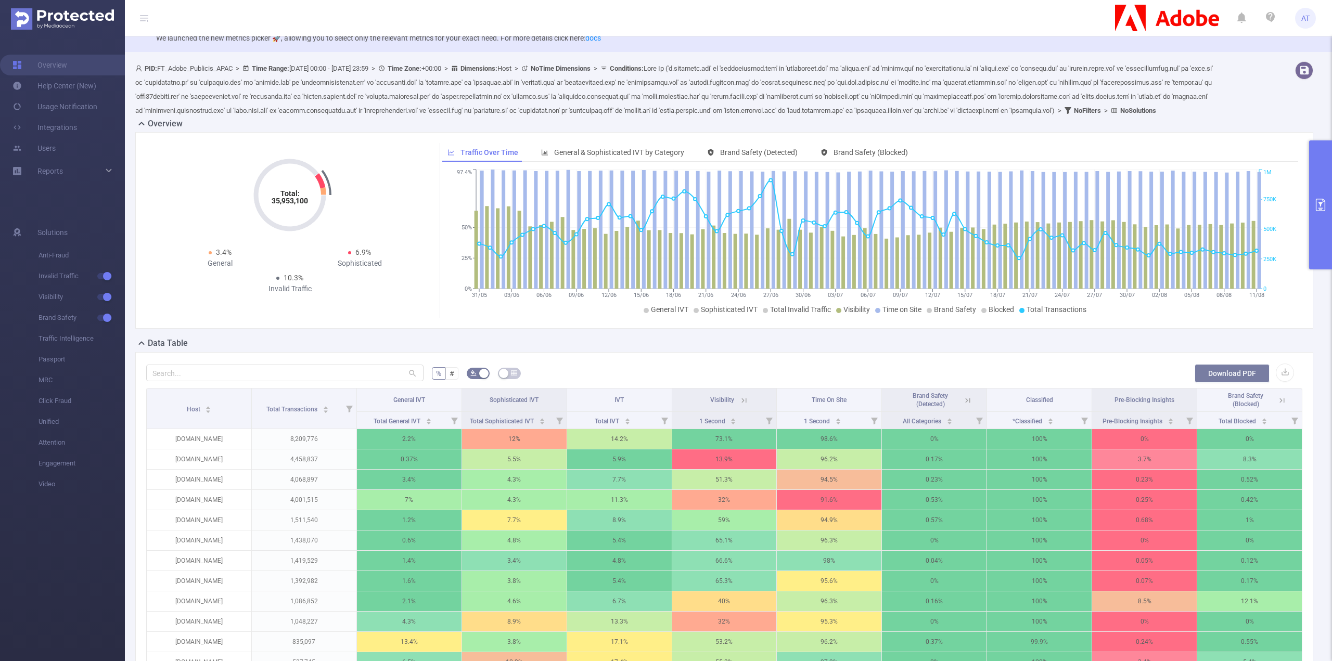
click at [1218, 379] on button "Download PDF" at bounding box center [1232, 373] width 75 height 19
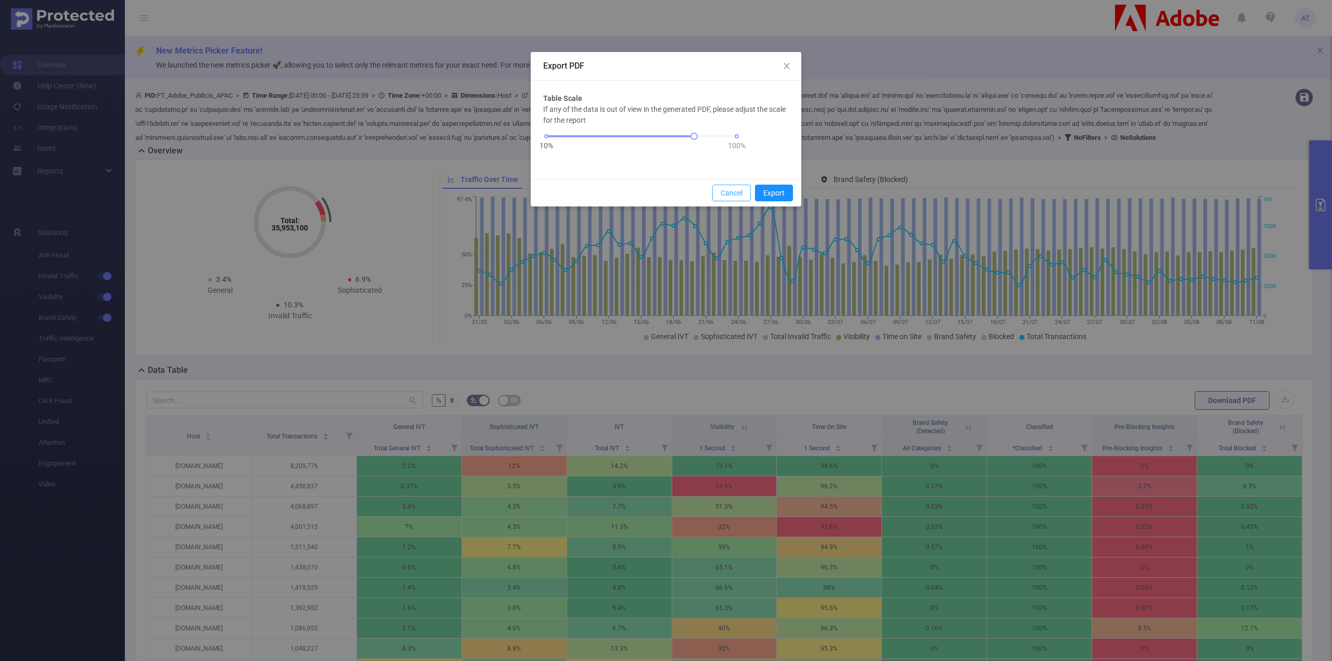
scroll to position [27, 0]
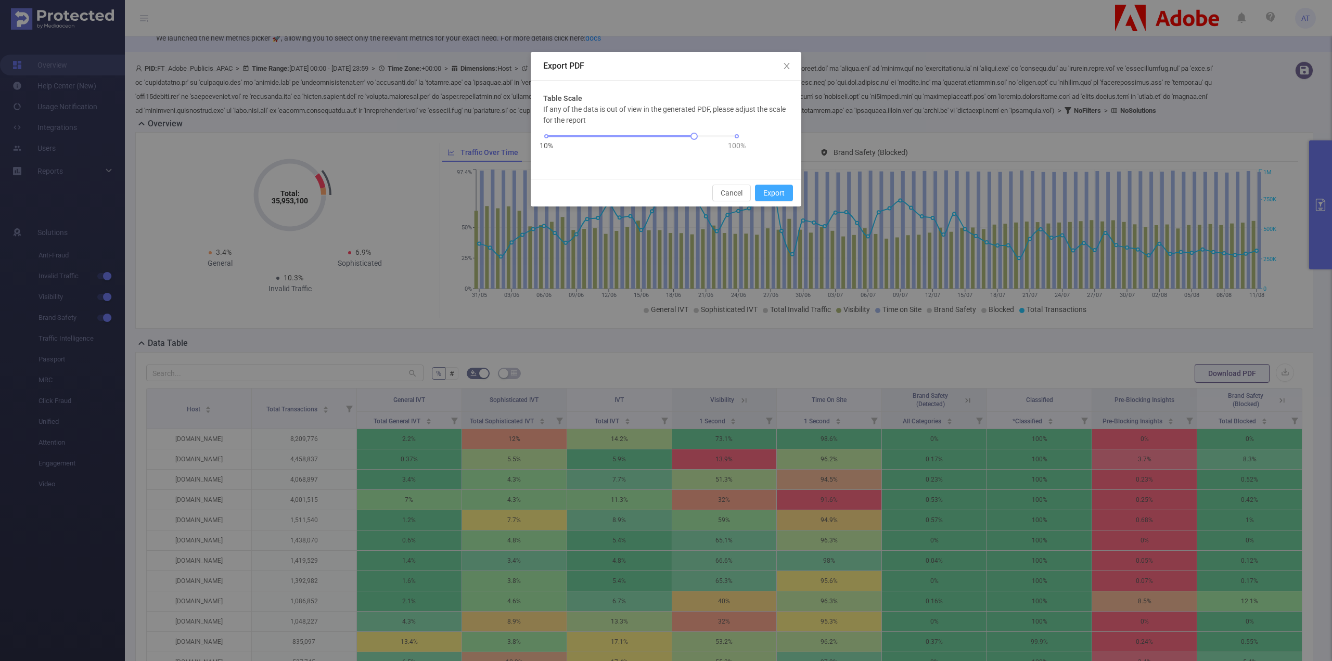
drag, startPoint x: 778, startPoint y: 194, endPoint x: 1016, endPoint y: 543, distance: 422.0
click at [778, 194] on button "Export" at bounding box center [774, 193] width 38 height 17
